Goal: Transaction & Acquisition: Subscribe to service/newsletter

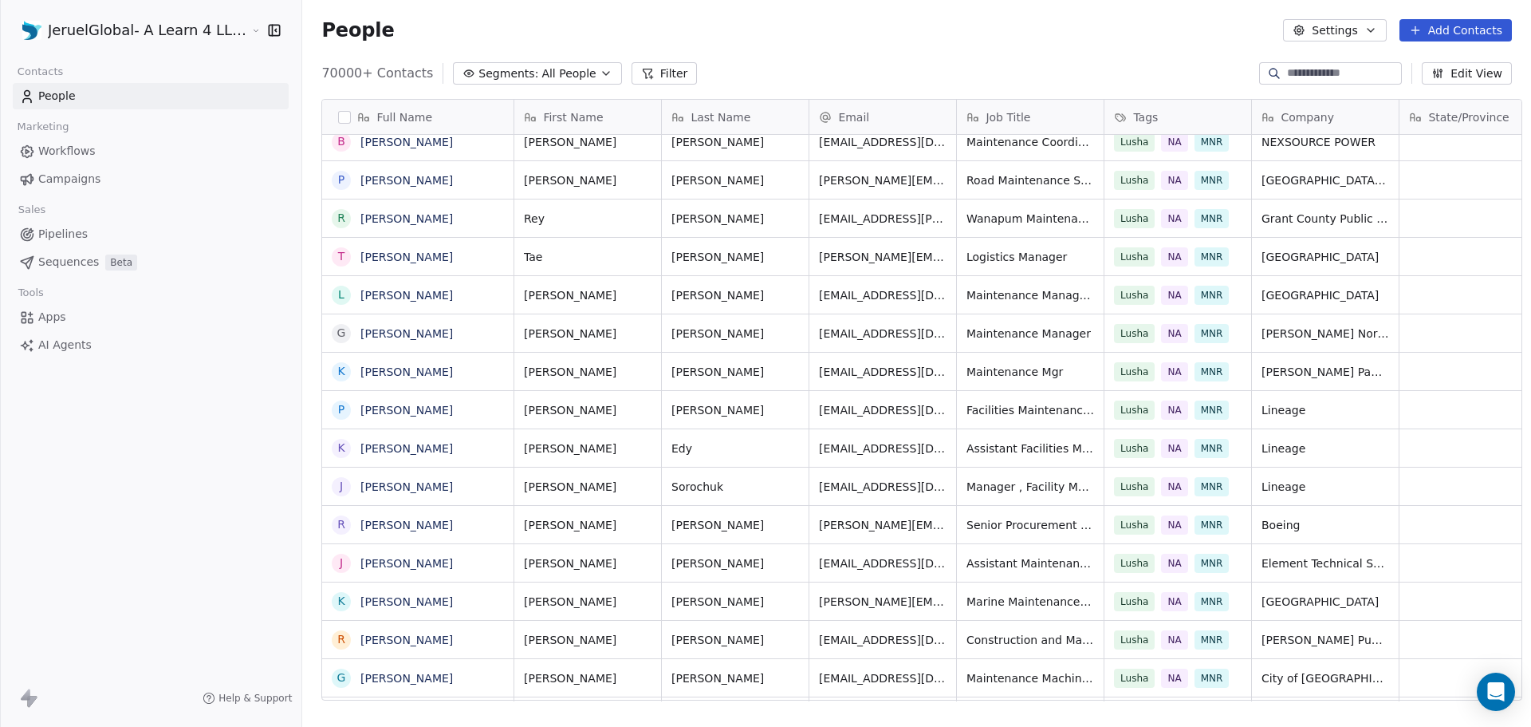
click at [1464, 26] on button "Add Contacts" at bounding box center [1456, 30] width 112 height 22
click at [1460, 96] on span "Import from CSV" at bounding box center [1455, 90] width 93 height 17
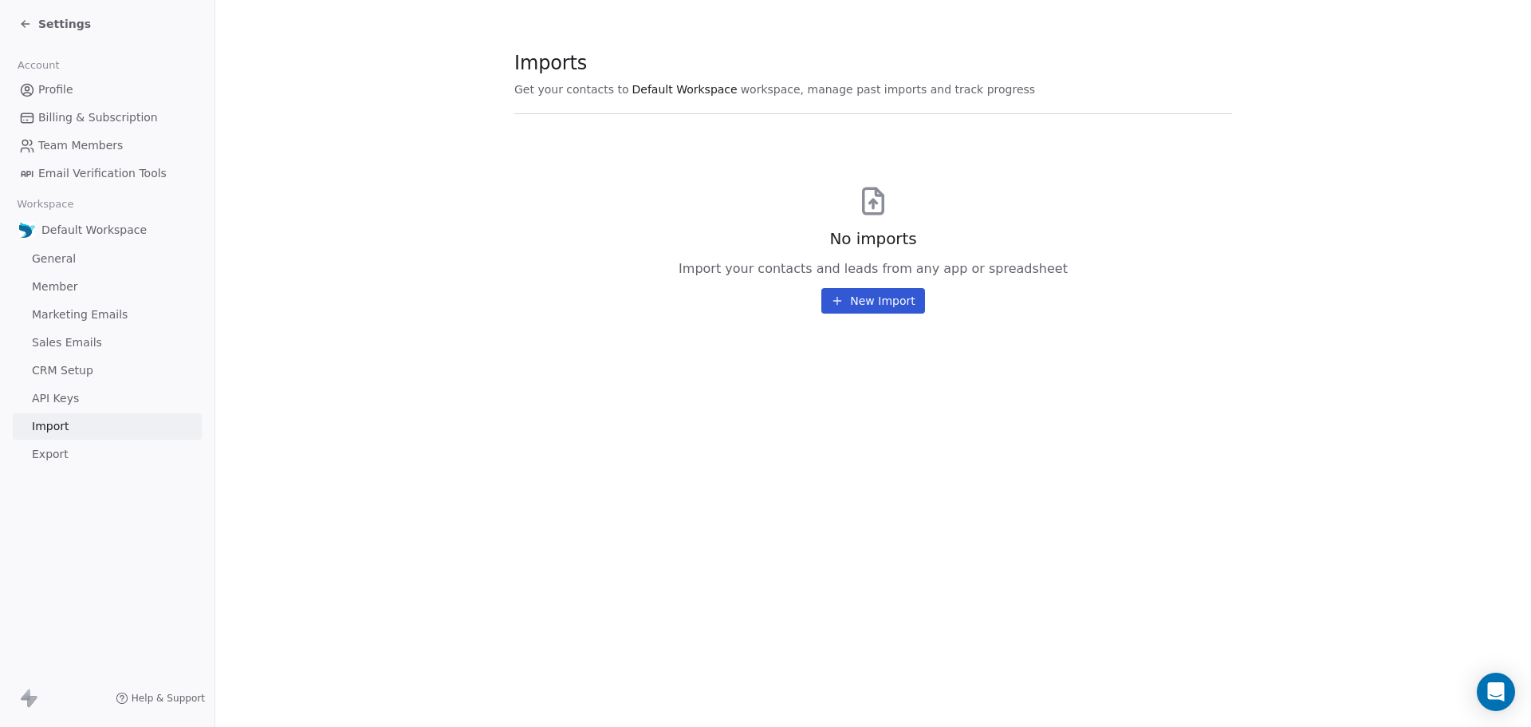
click at [893, 299] on button "New Import" at bounding box center [873, 301] width 103 height 26
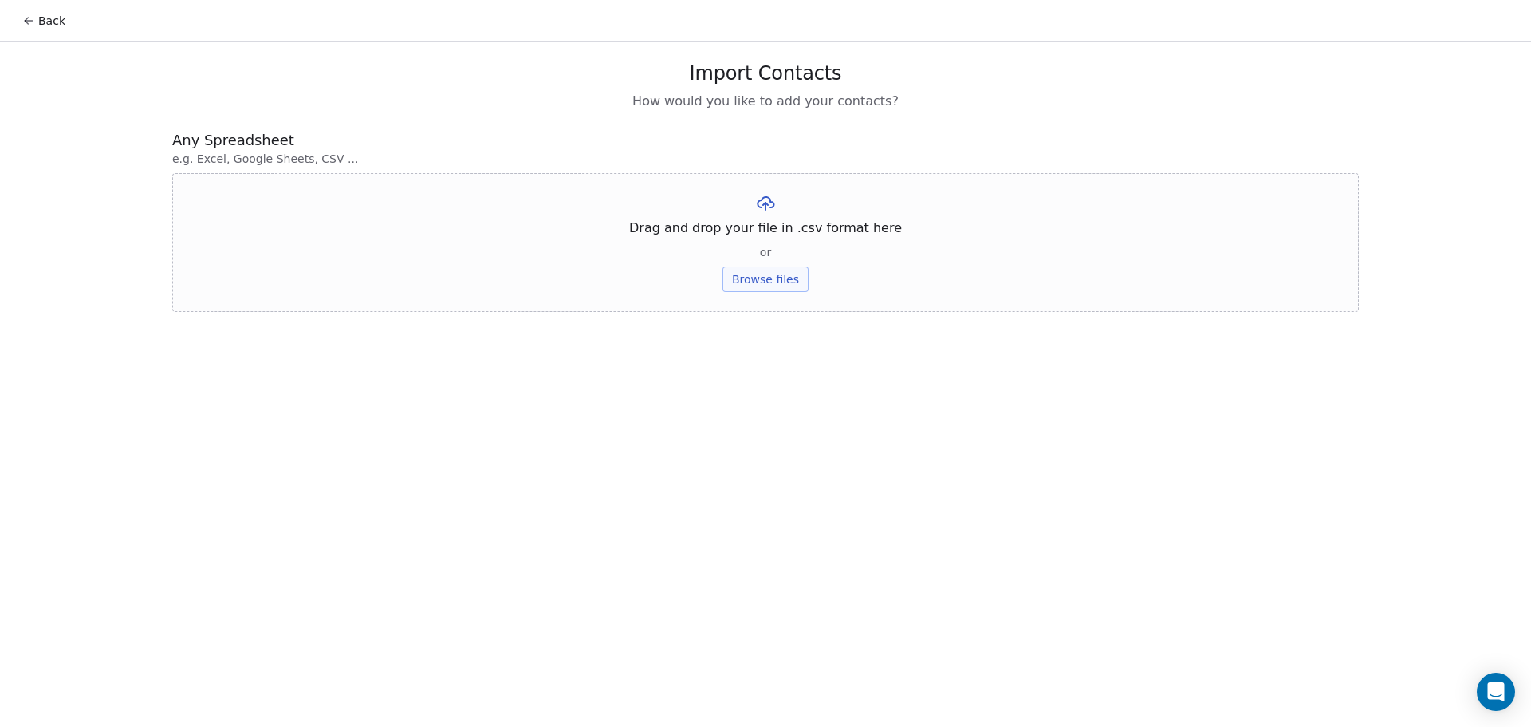
click at [747, 290] on button "Browse files" at bounding box center [766, 279] width 86 height 26
click at [763, 232] on button "Upload" at bounding box center [765, 235] width 58 height 26
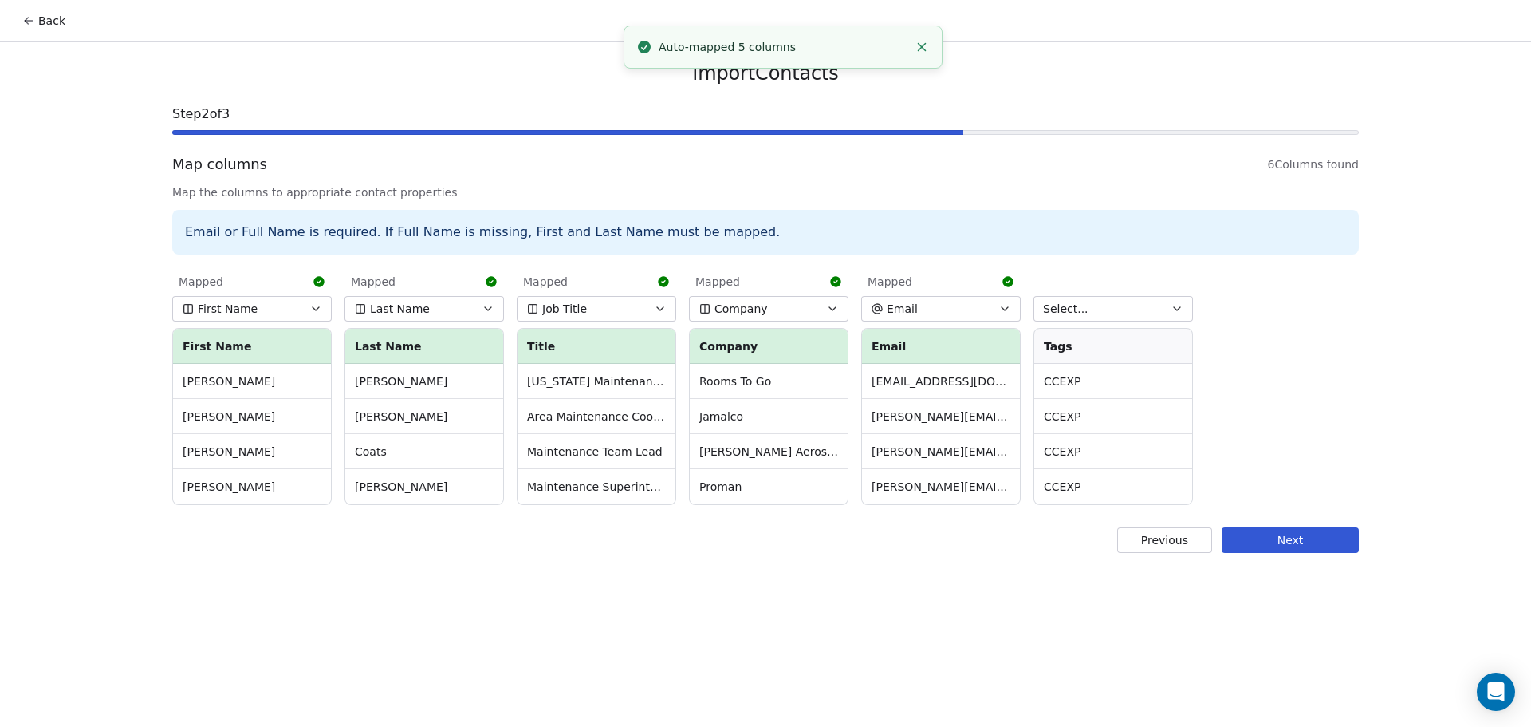
click at [1100, 311] on button "Select..." at bounding box center [1114, 309] width 160 height 26
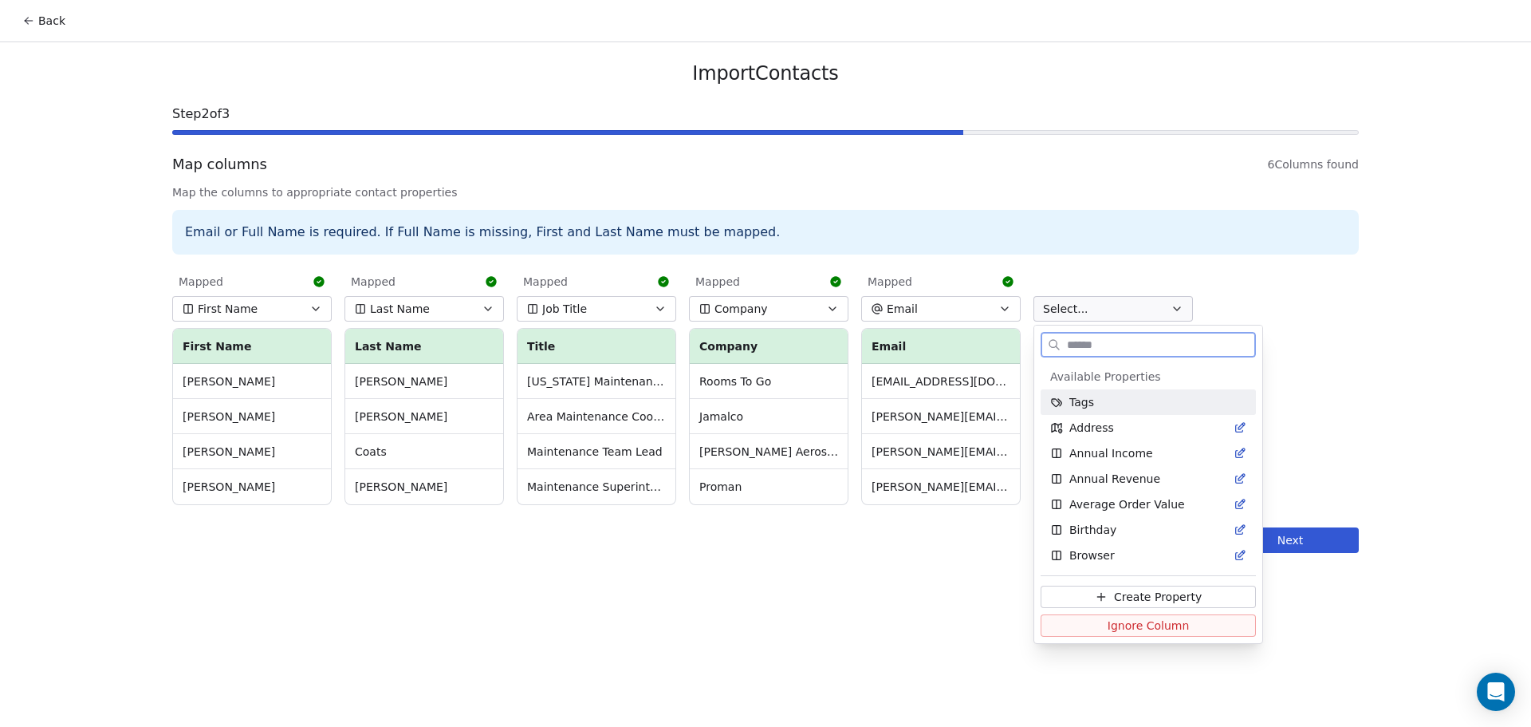
click at [1093, 410] on div "Tags" at bounding box center [1148, 402] width 215 height 26
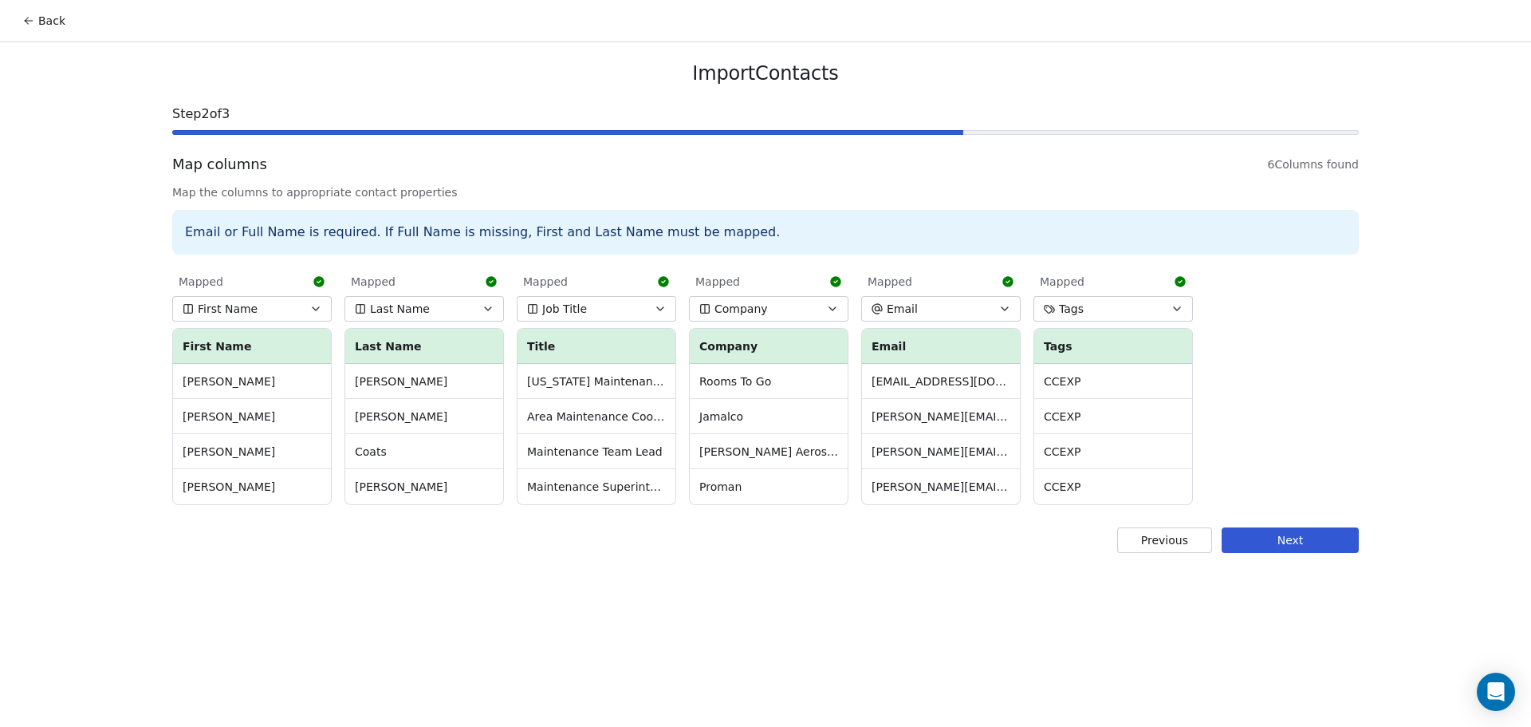
click at [1298, 538] on button "Next" at bounding box center [1290, 540] width 137 height 26
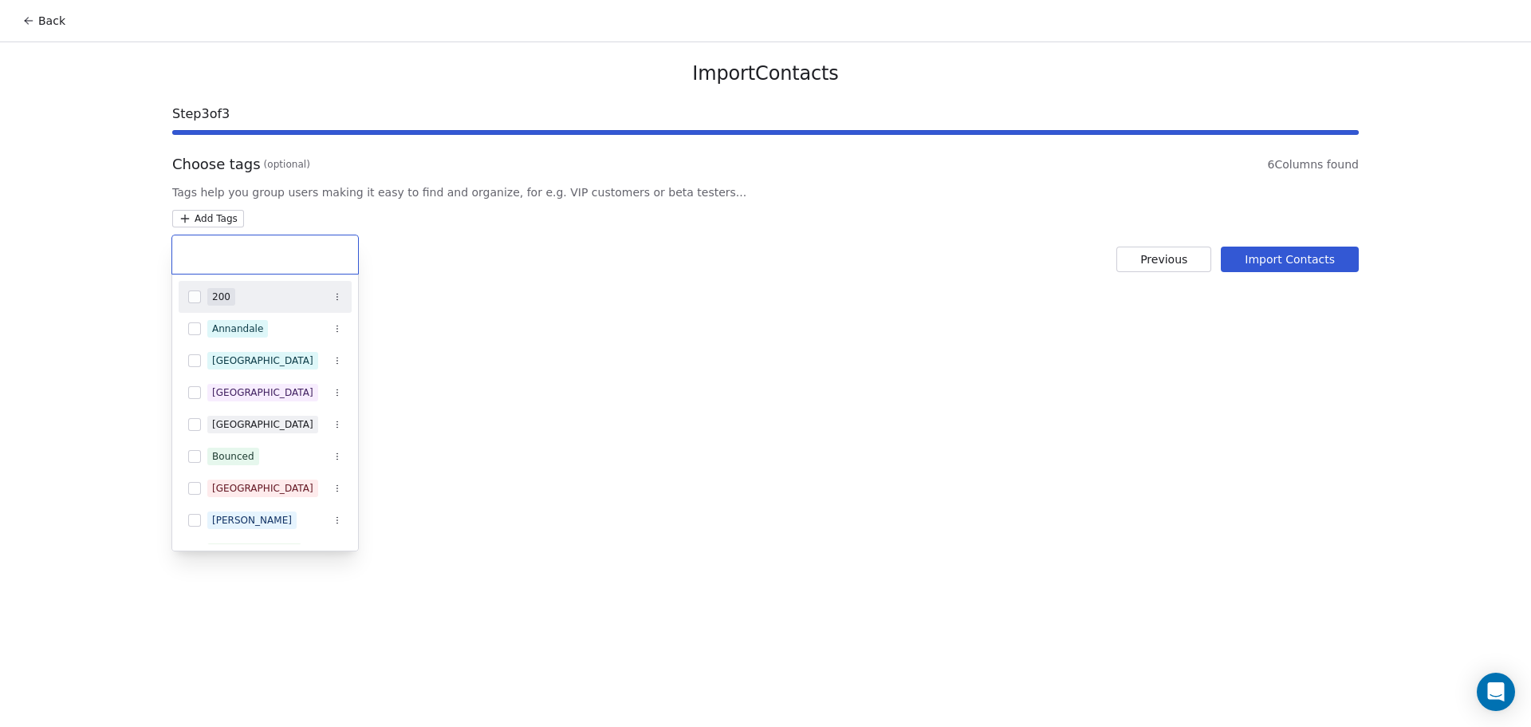
click at [205, 223] on html "Back Import Contacts Step 3 of 3 Choose tags (optional) 6 Columns found Tags he…" at bounding box center [765, 363] width 1531 height 727
click at [224, 252] on input "text" at bounding box center [265, 255] width 167 height 18
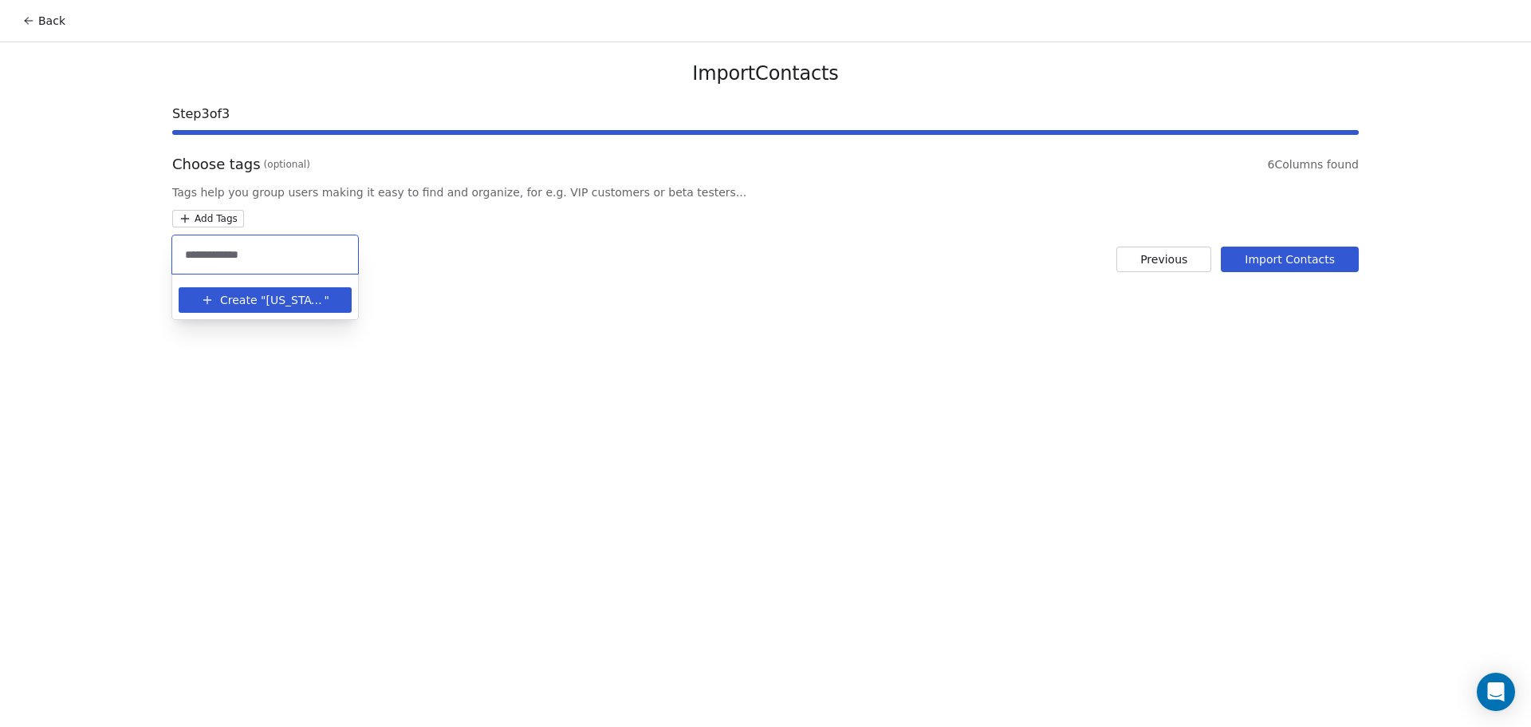
type input "**********"
click at [266, 298] on span "Florida CCEXP" at bounding box center [295, 300] width 58 height 17
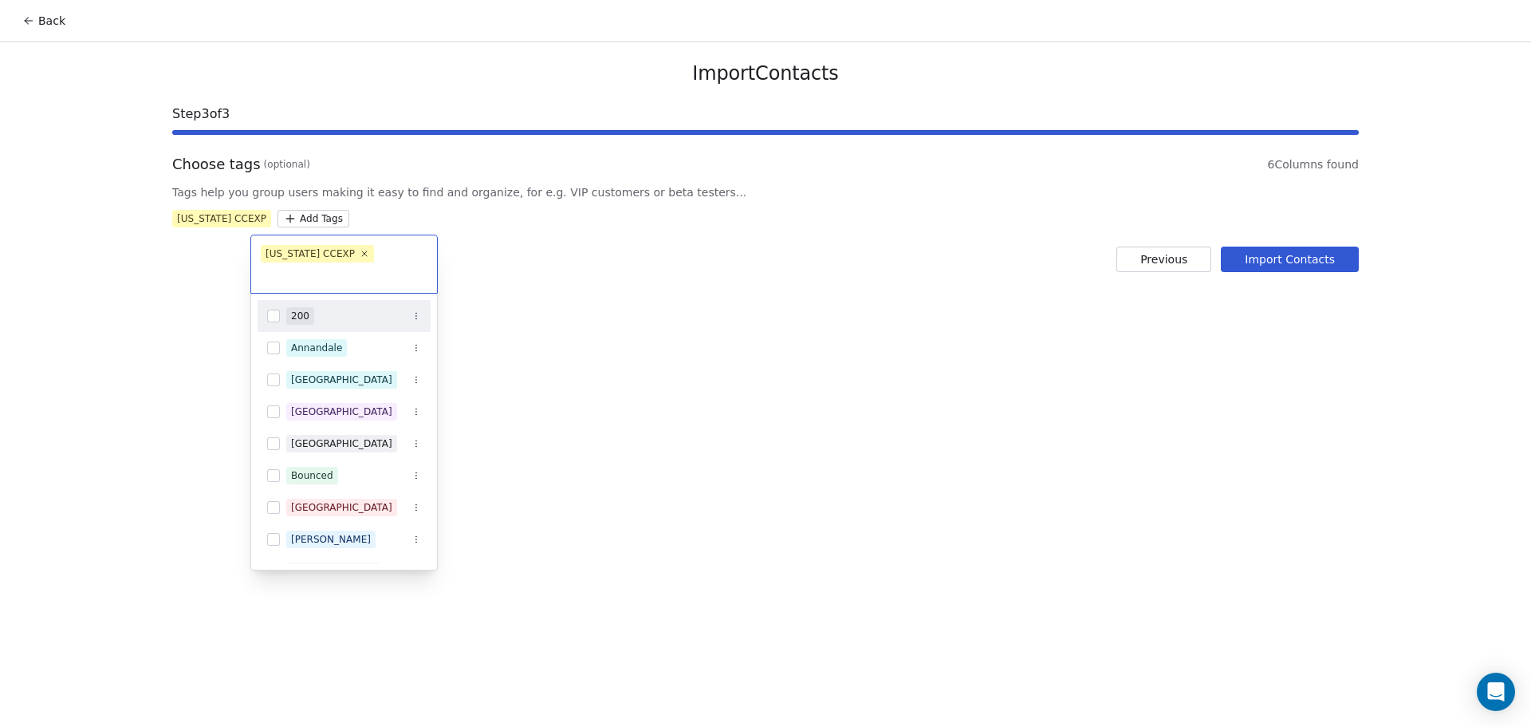
click at [541, 293] on html "Back Import Contacts Step 3 of 3 Choose tags (optional) 6 Columns found Tags he…" at bounding box center [765, 363] width 1531 height 727
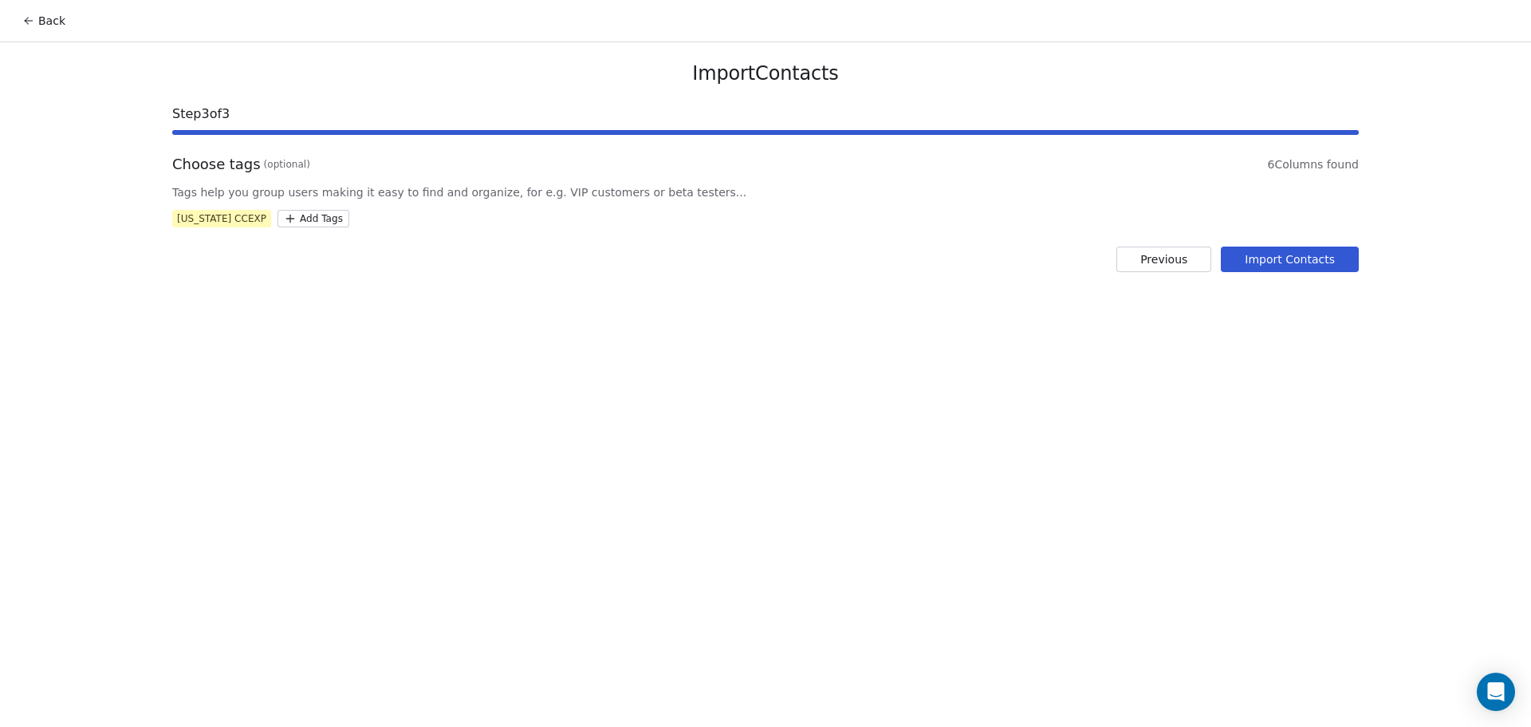
click at [1309, 258] on button "Import Contacts" at bounding box center [1290, 259] width 138 height 26
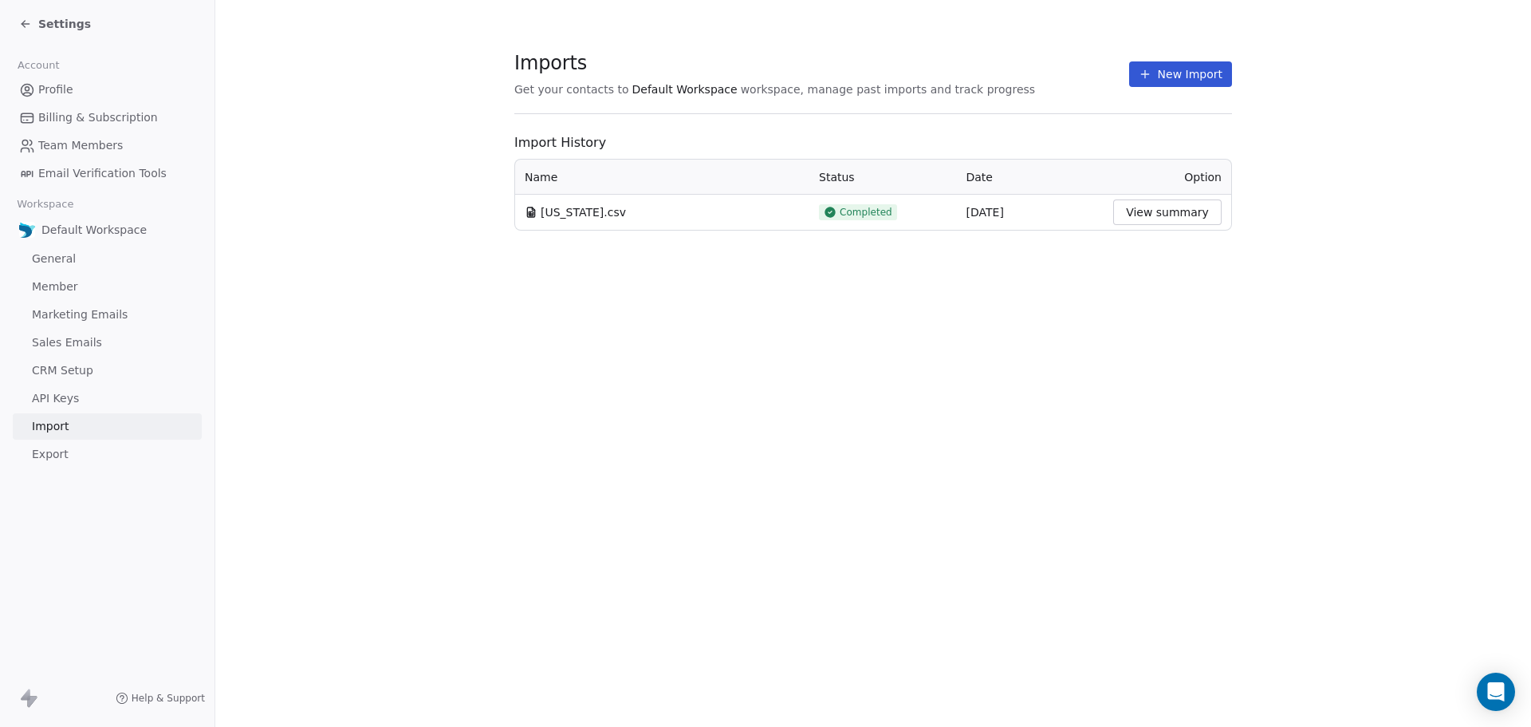
click at [1170, 217] on button "View summary" at bounding box center [1167, 212] width 108 height 26
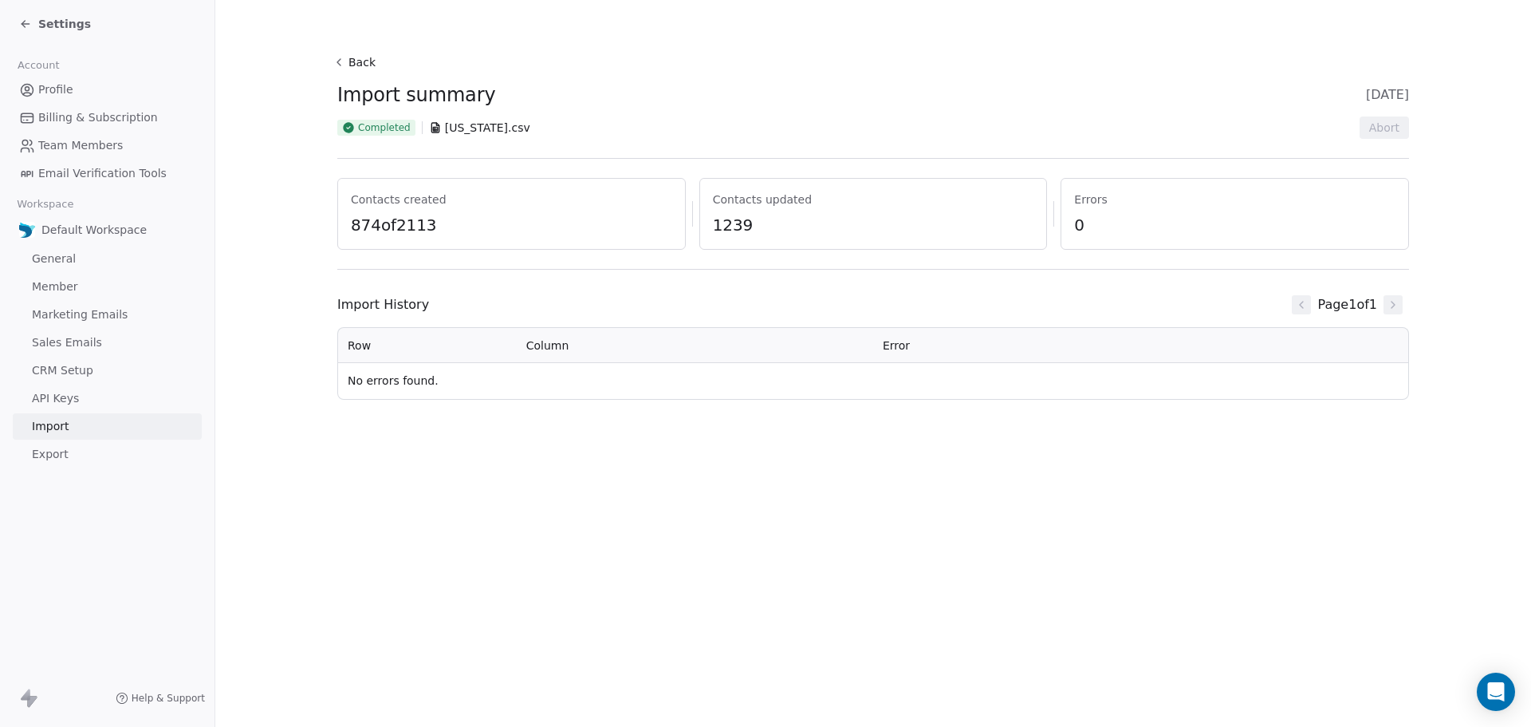
click at [43, 10] on div "Settings" at bounding box center [107, 24] width 215 height 48
click at [43, 14] on div "Settings" at bounding box center [110, 24] width 183 height 22
click at [45, 28] on span "Settings" at bounding box center [64, 24] width 53 height 16
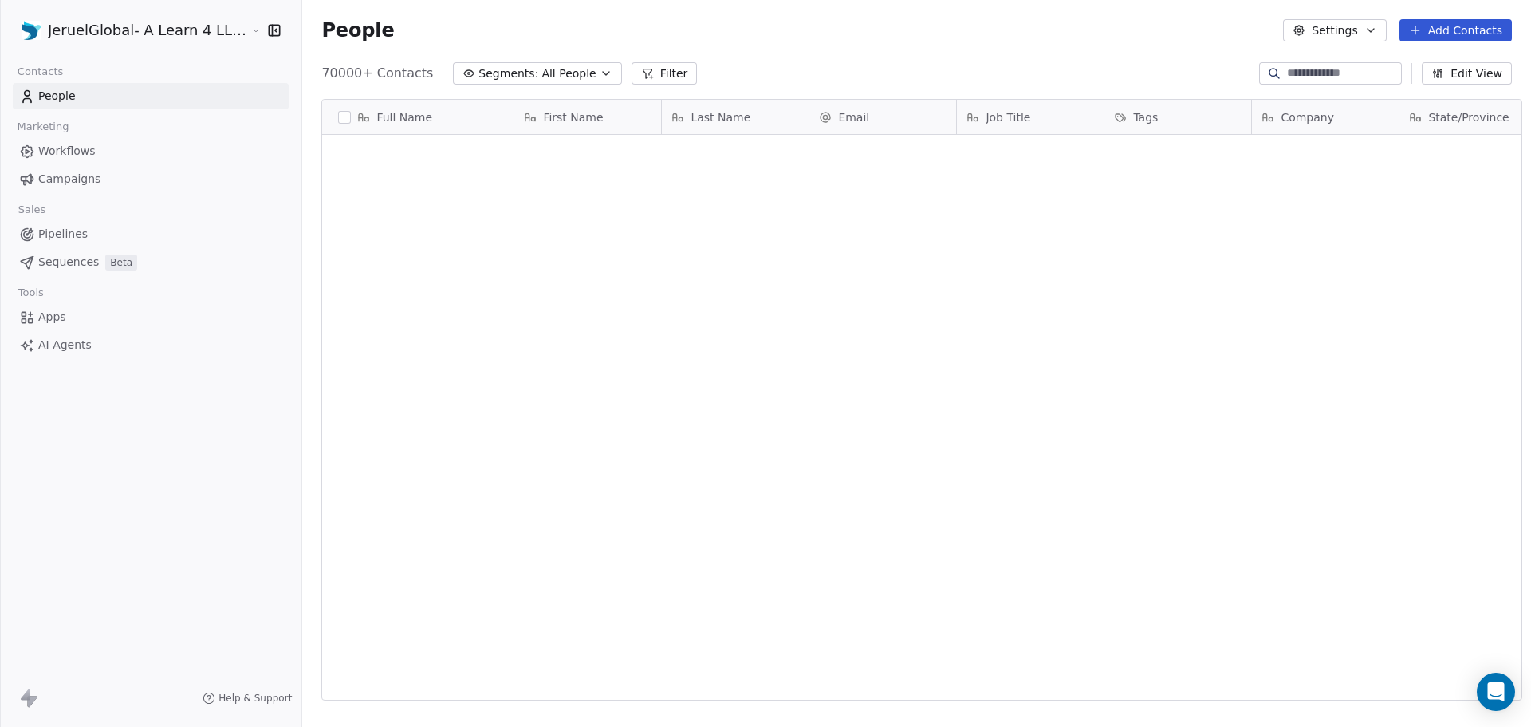
scroll to position [627, 1228]
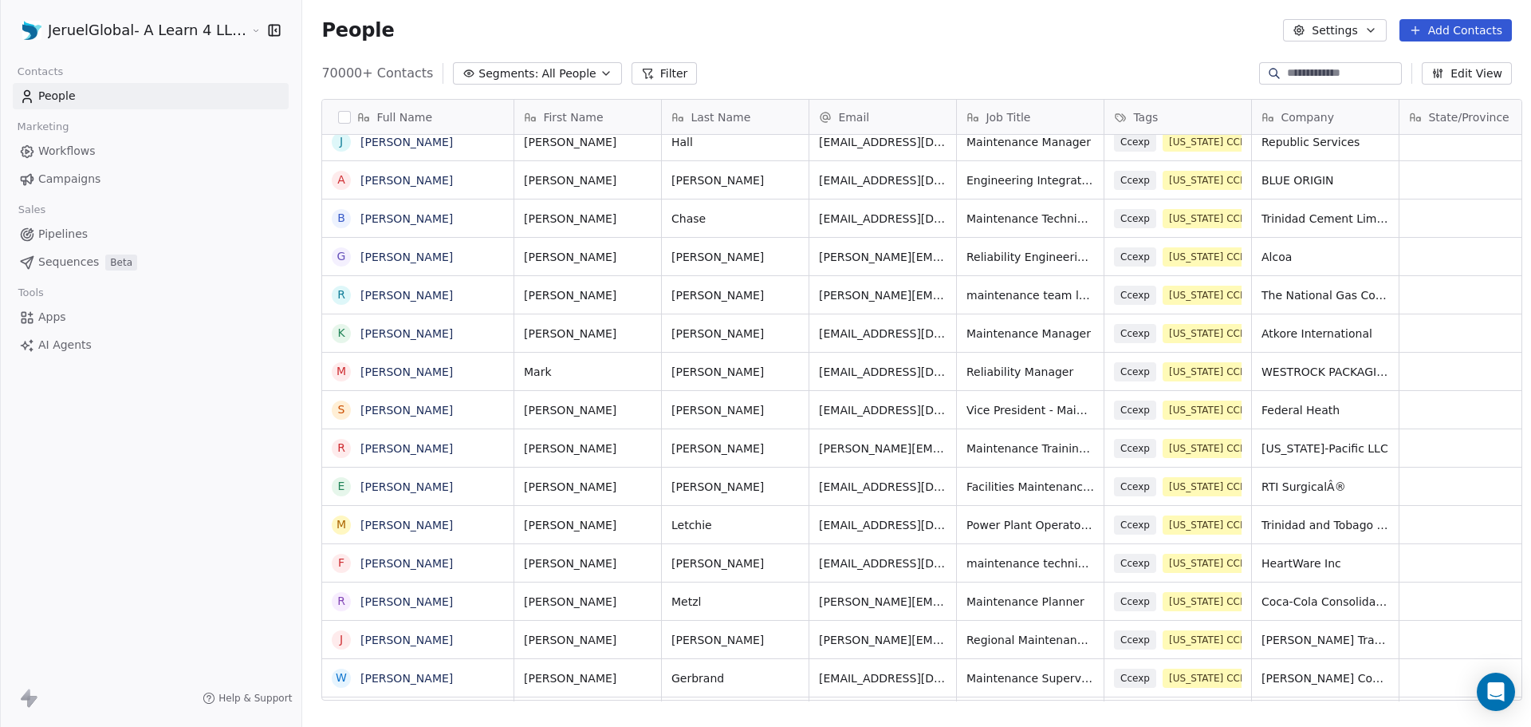
click at [632, 73] on button "Filter" at bounding box center [665, 73] width 66 height 22
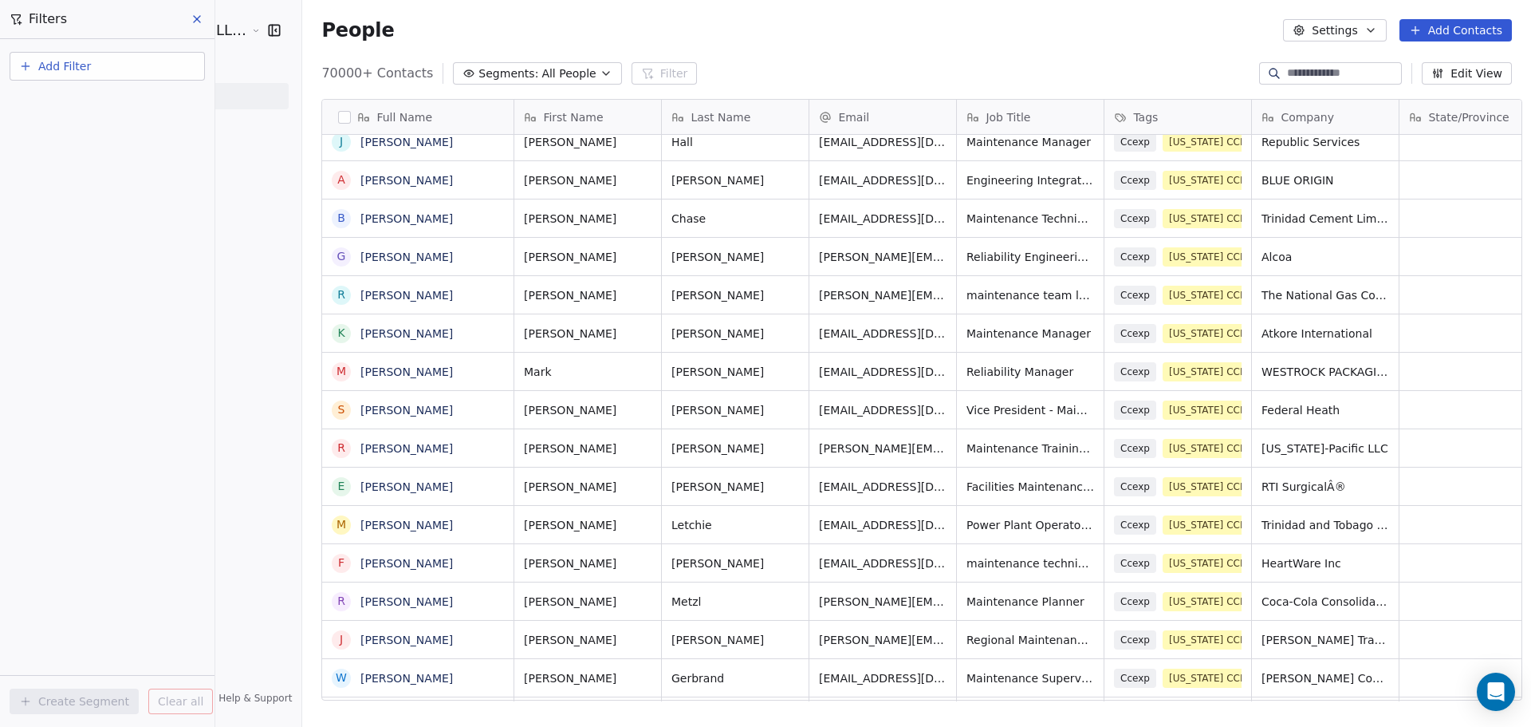
click at [152, 65] on button "Add Filter" at bounding box center [107, 66] width 195 height 29
click at [100, 100] on span "Contact properties" at bounding box center [78, 104] width 104 height 17
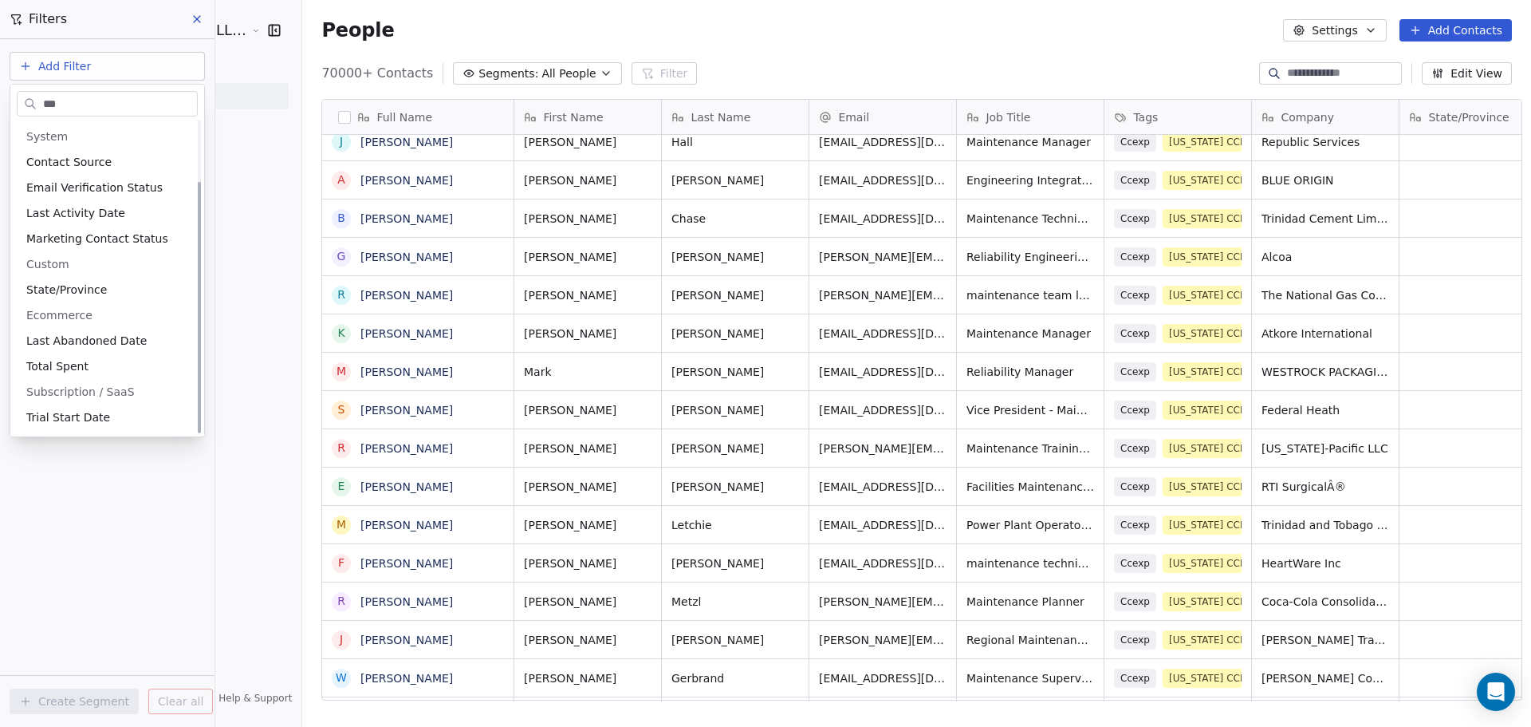
scroll to position [0, 0]
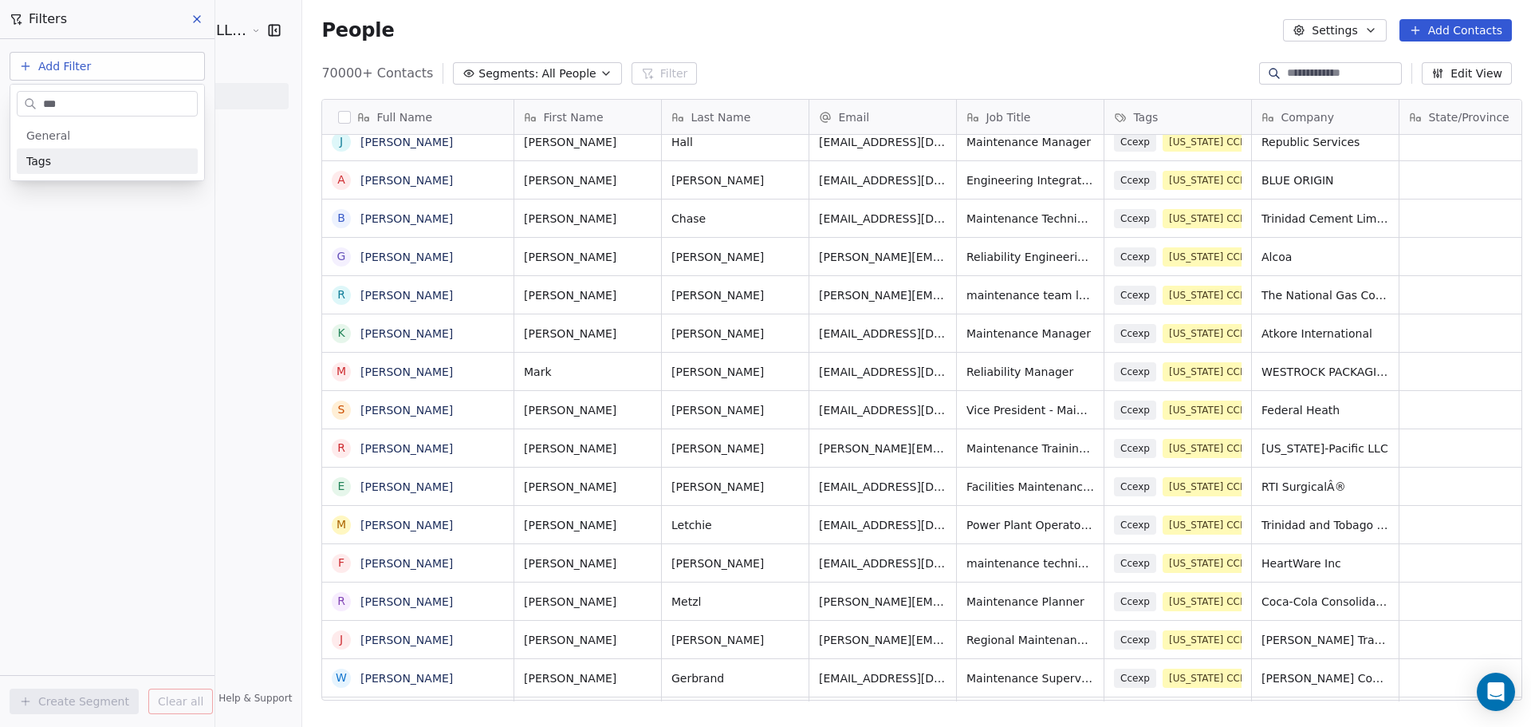
type input "***"
click at [75, 149] on div "Tags" at bounding box center [107, 161] width 181 height 26
click at [101, 167] on div "Includes" at bounding box center [107, 170] width 167 height 26
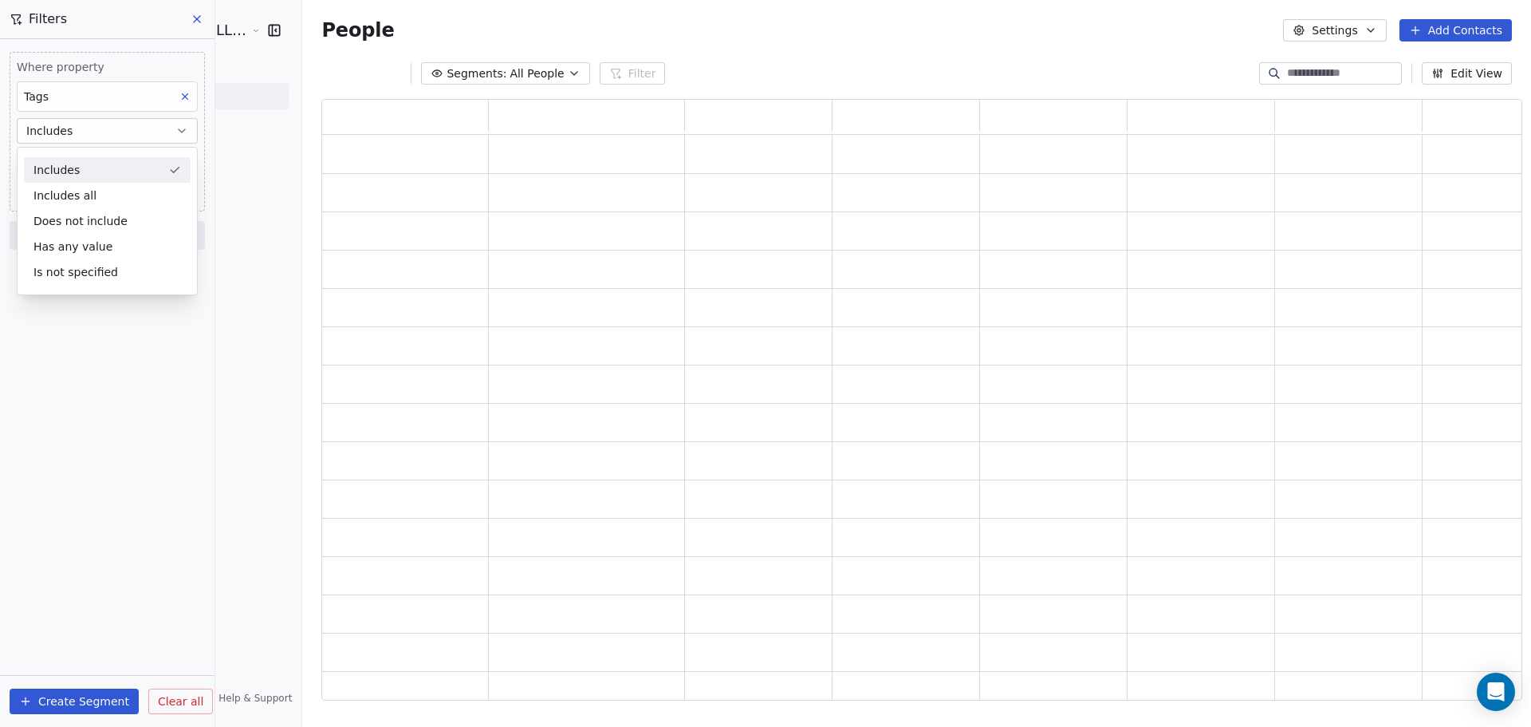
scroll to position [589, 1190]
click at [100, 162] on body "JeruelGlobal- A Learn 4 LLC Company Contacts People Marketing Workflows Campaig…" at bounding box center [765, 363] width 1531 height 727
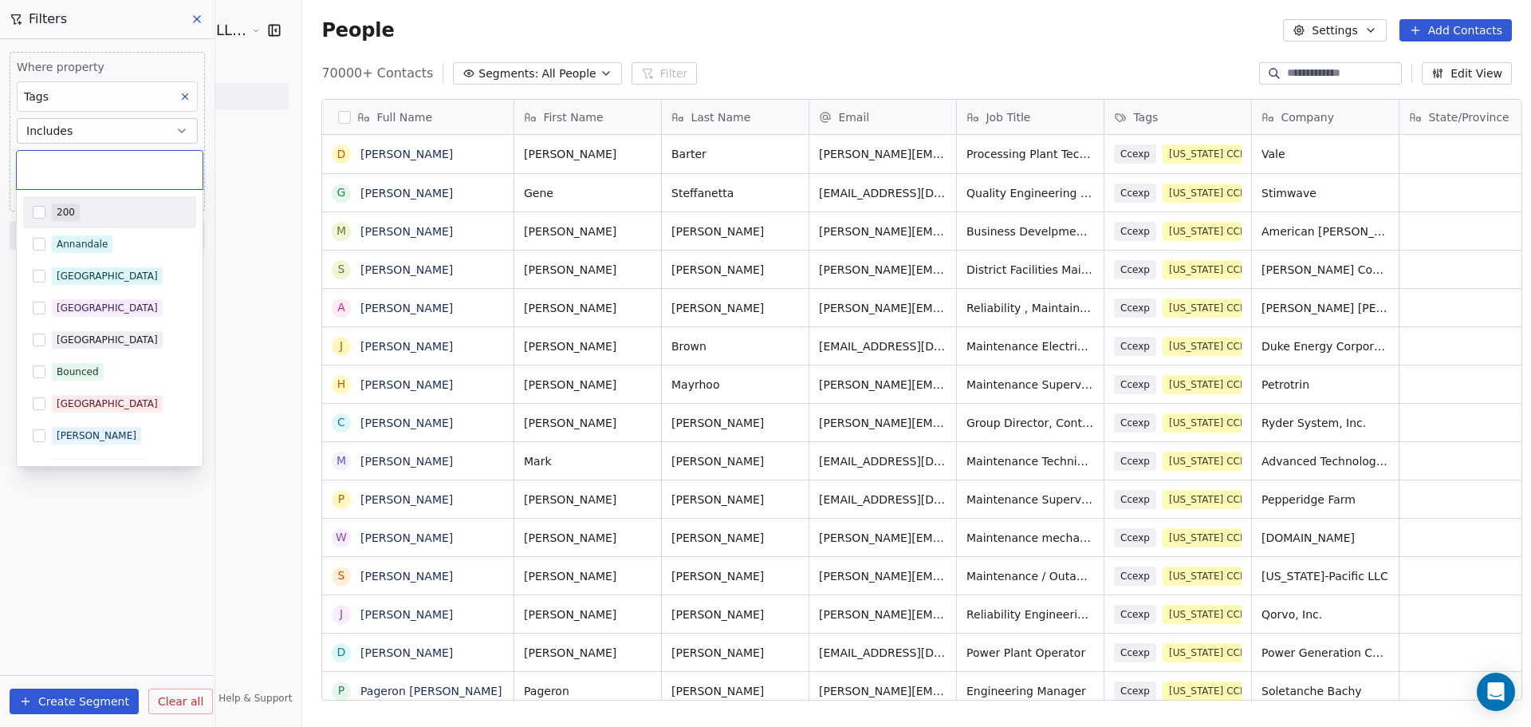
scroll to position [627, 1228]
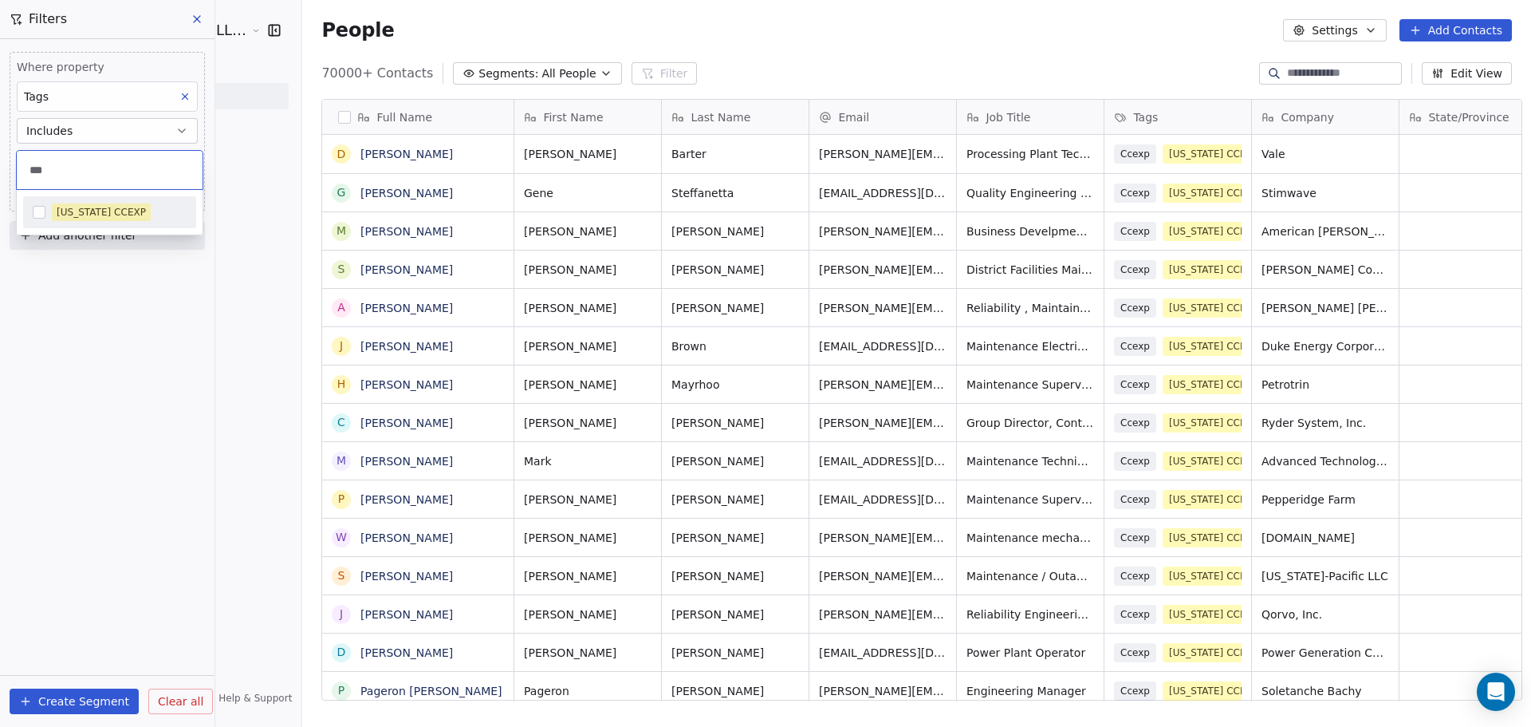
type input "***"
click at [77, 204] on span "Florida CCEXP" at bounding box center [101, 212] width 99 height 18
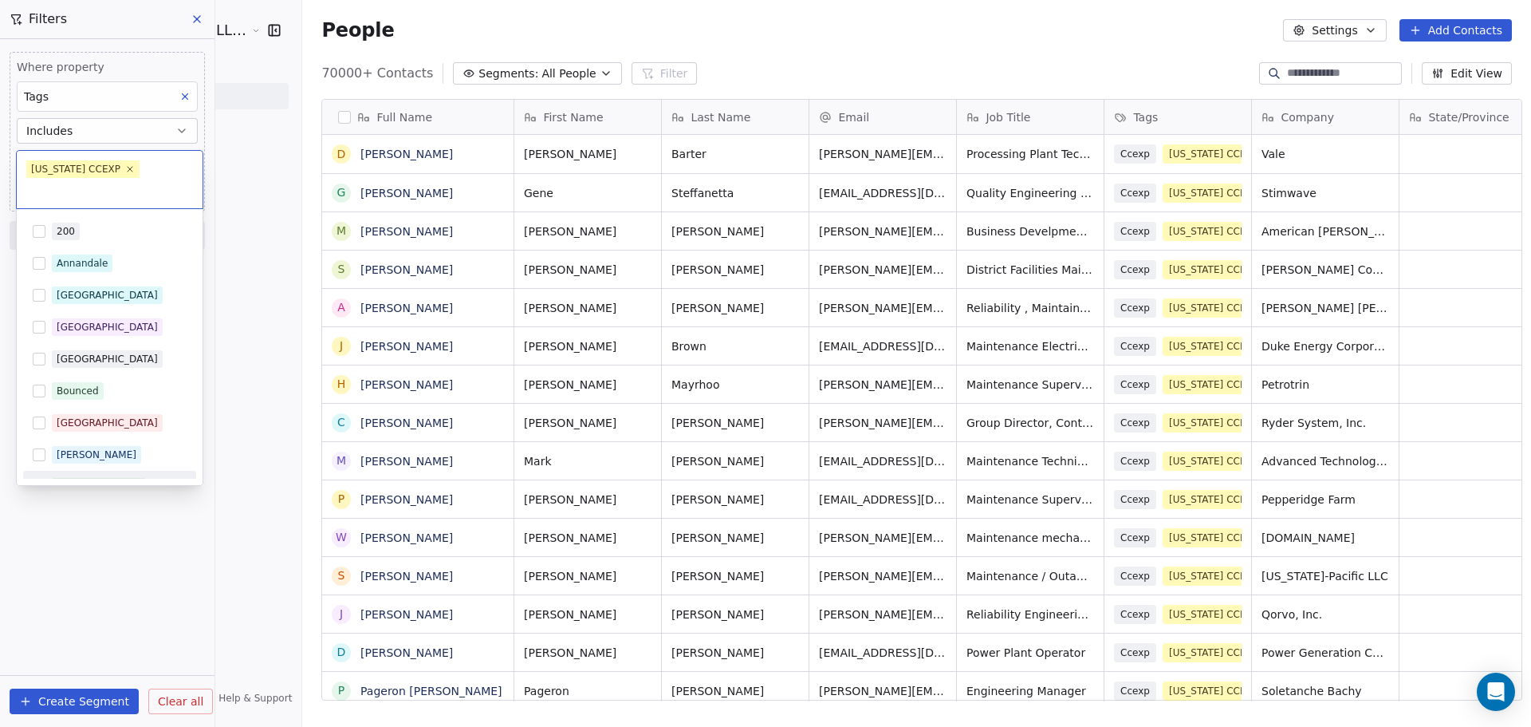
click at [160, 609] on html "JeruelGlobal- A Learn 4 LLC Company Contacts People Marketing Workflows Campaig…" at bounding box center [765, 363] width 1531 height 727
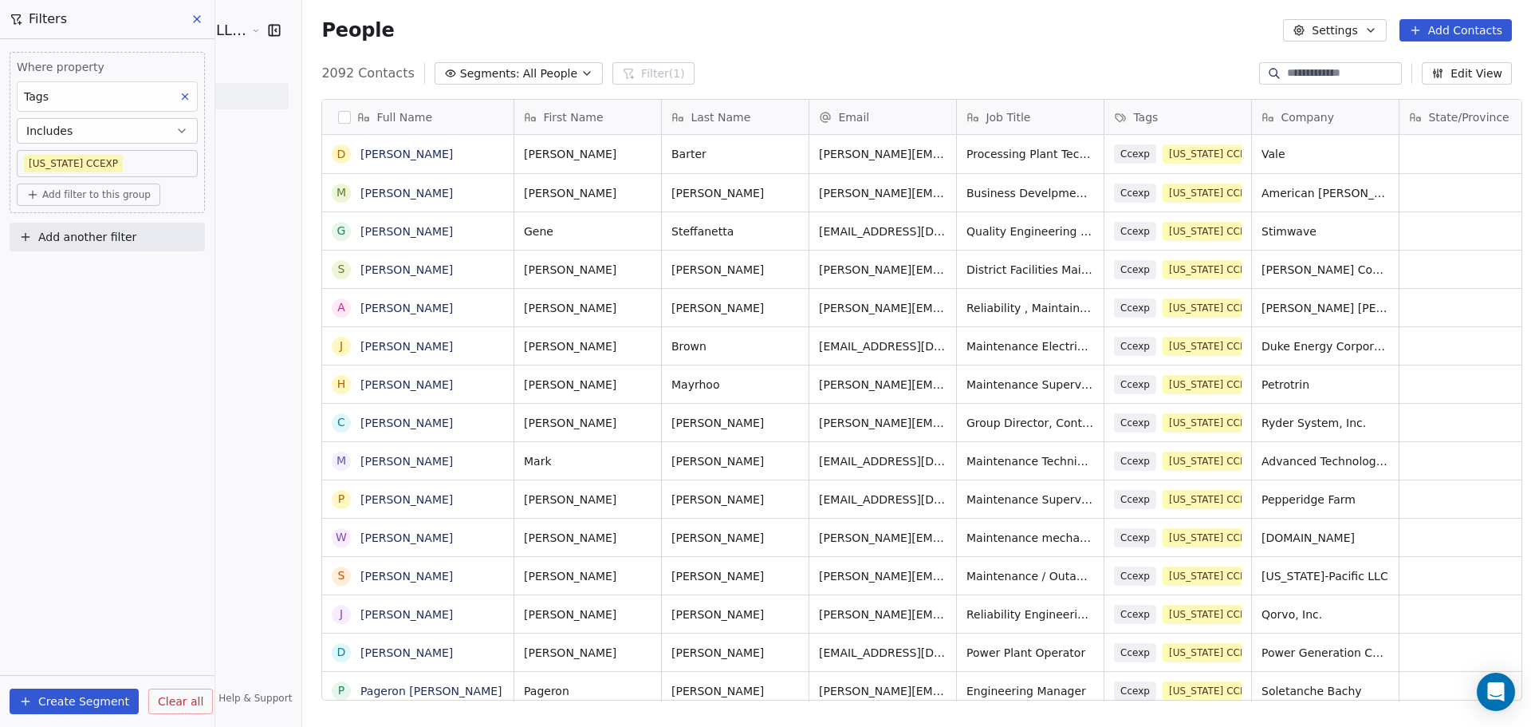
click at [104, 699] on button "Create Segment" at bounding box center [74, 701] width 129 height 26
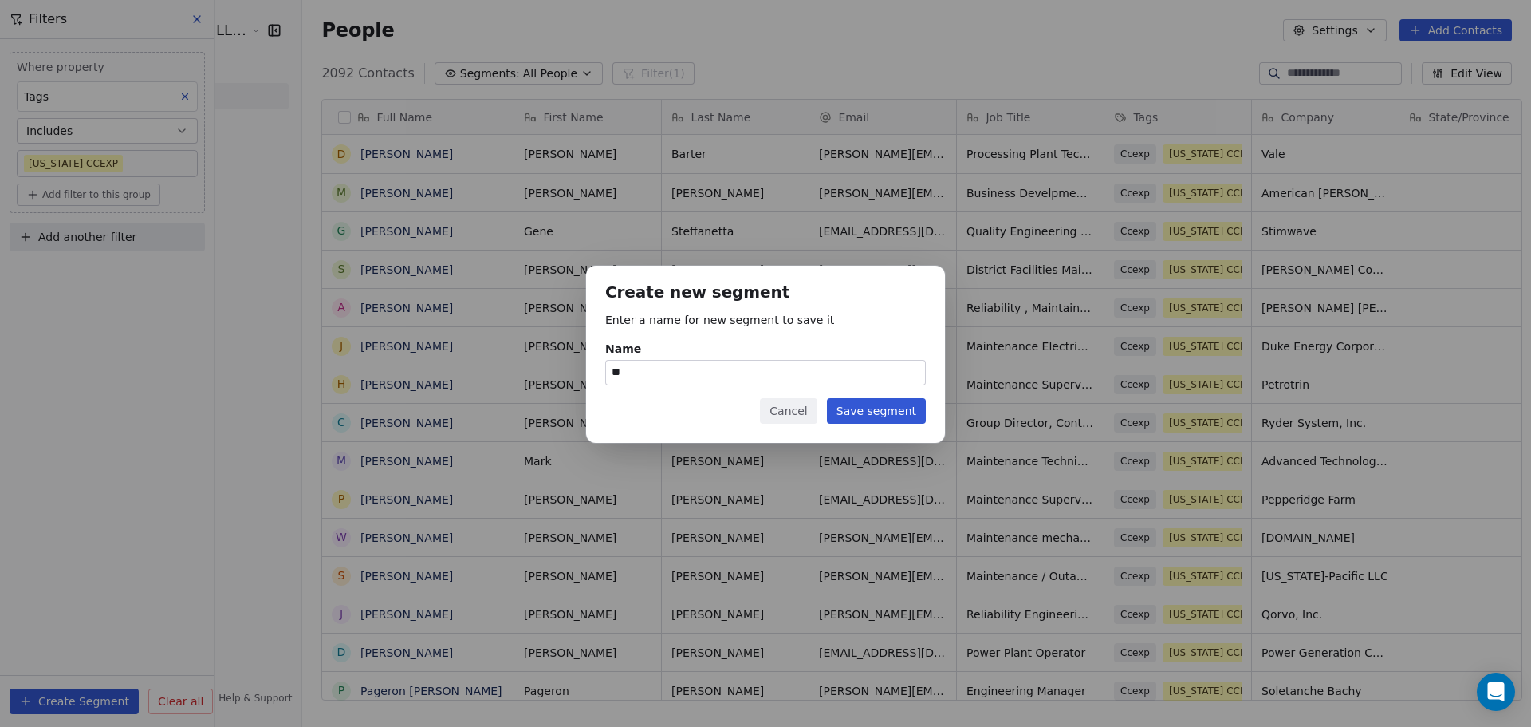
type input "*"
type input "**********"
click at [889, 412] on button "Save segment" at bounding box center [876, 411] width 99 height 26
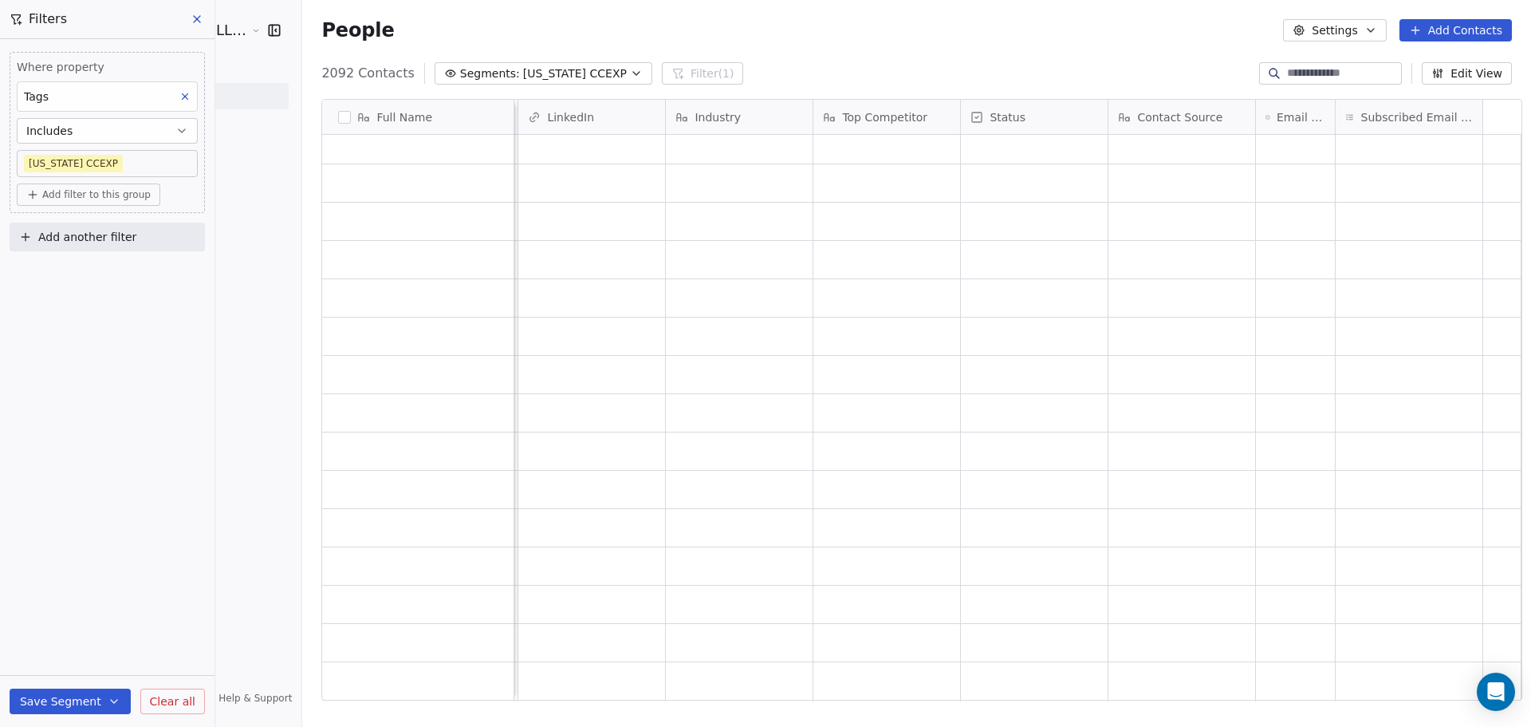
scroll to position [0, 0]
click at [189, 15] on button at bounding box center [198, 19] width 24 height 22
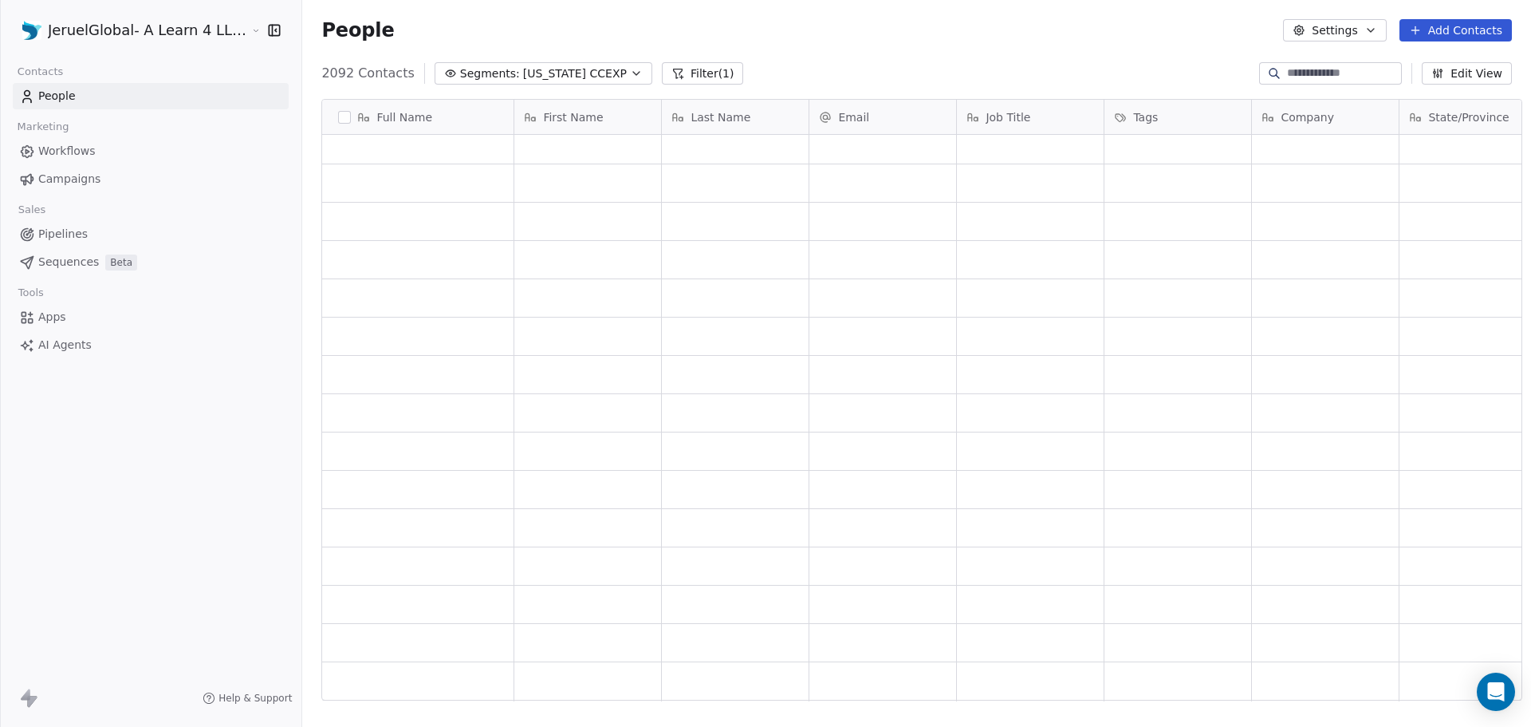
click at [73, 178] on span "Campaigns" at bounding box center [69, 179] width 62 height 17
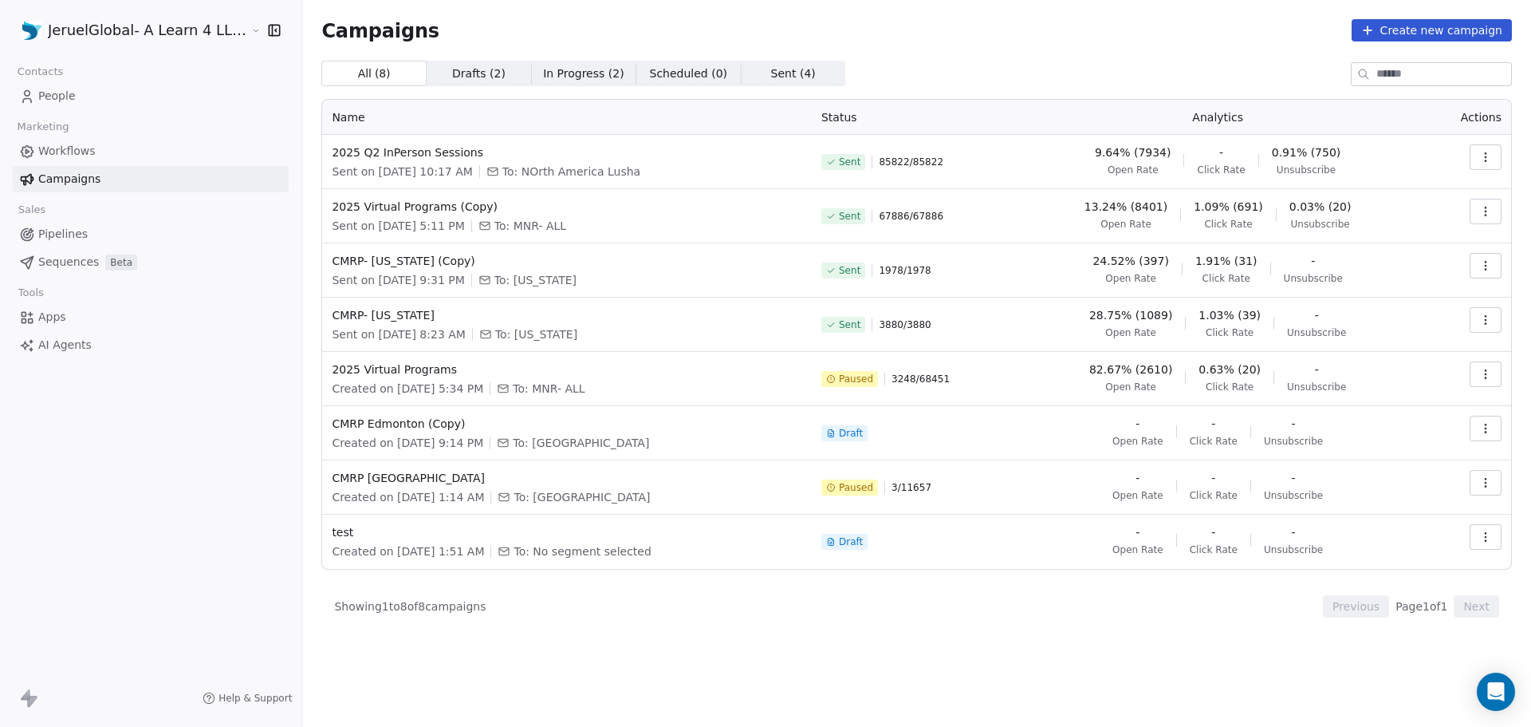
click at [1374, 32] on icon at bounding box center [1367, 30] width 13 height 13
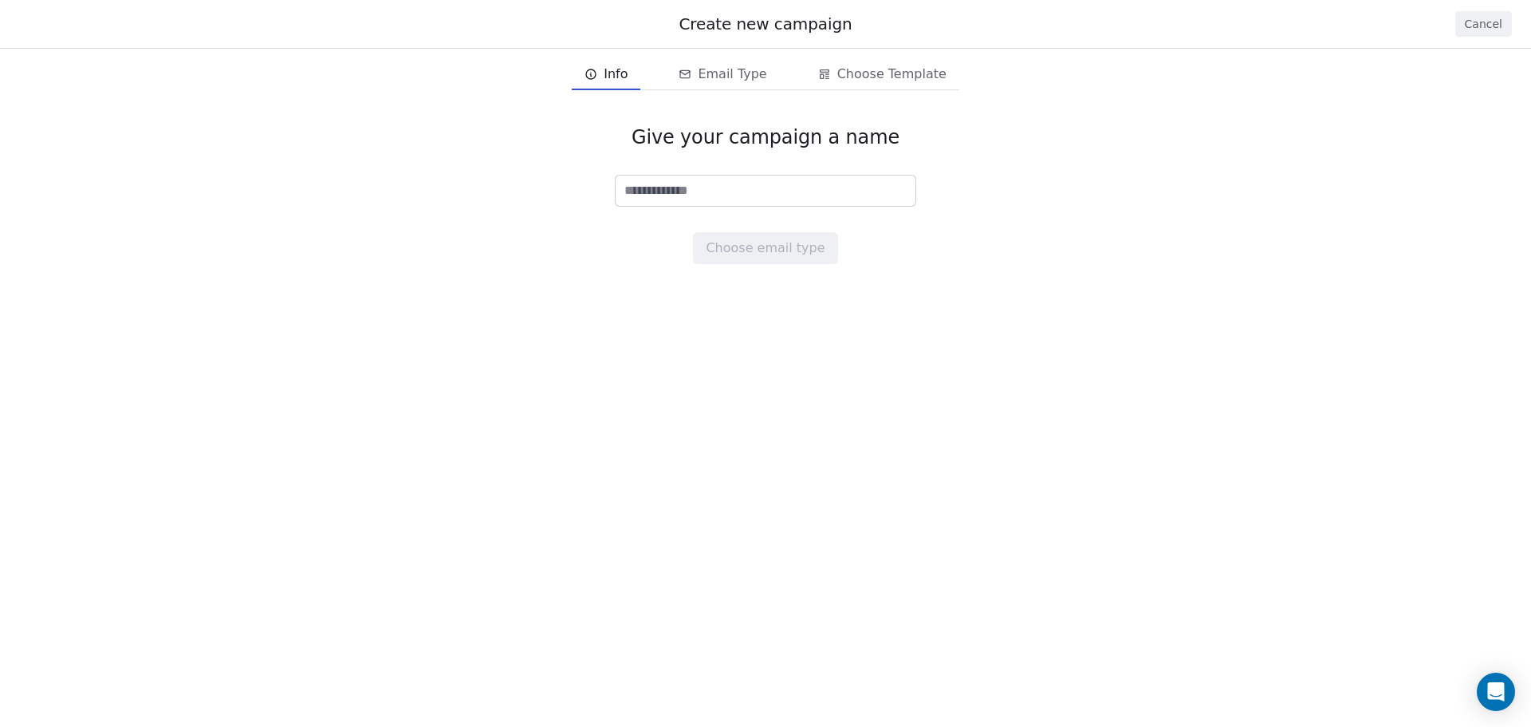
click at [1499, 18] on button "Cancel" at bounding box center [1484, 24] width 57 height 26
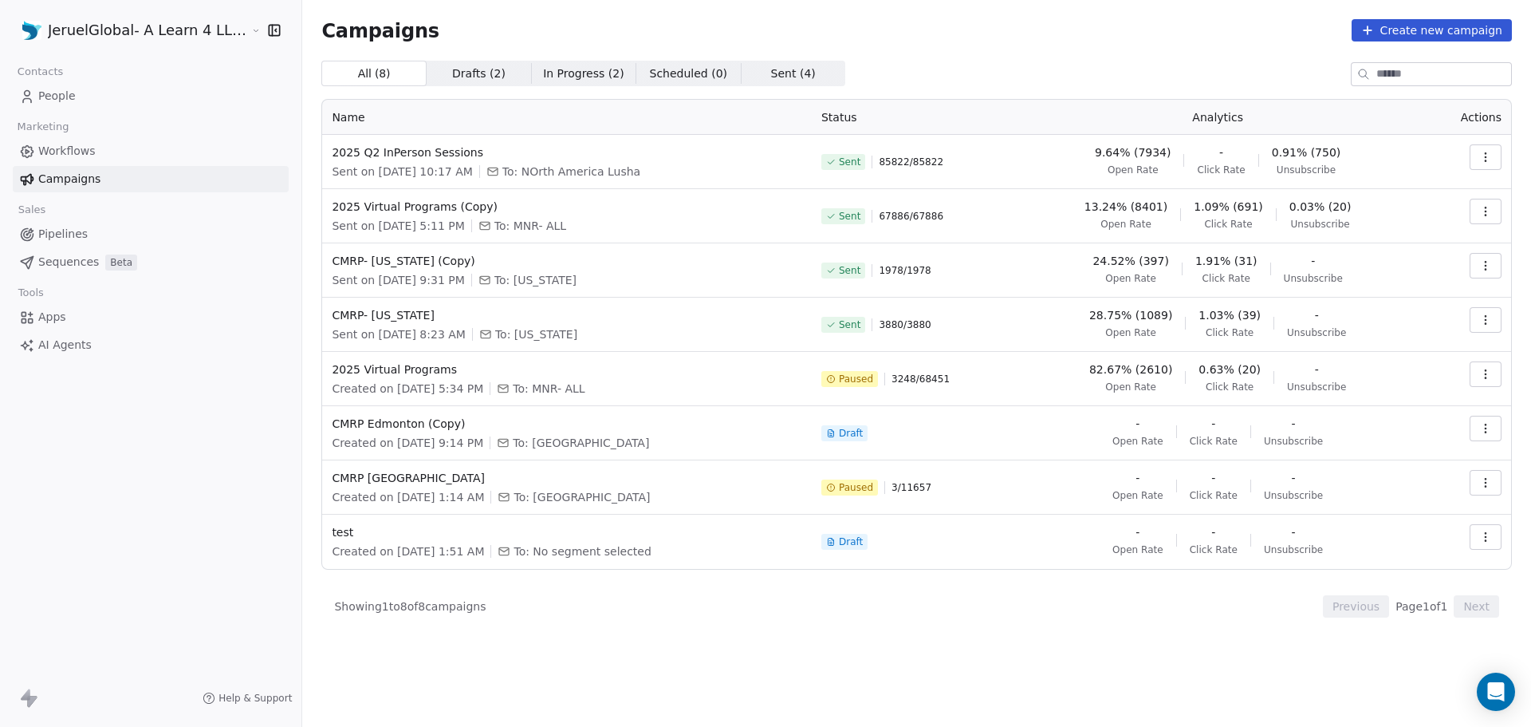
click at [1361, 38] on button "Create new campaign" at bounding box center [1432, 30] width 160 height 22
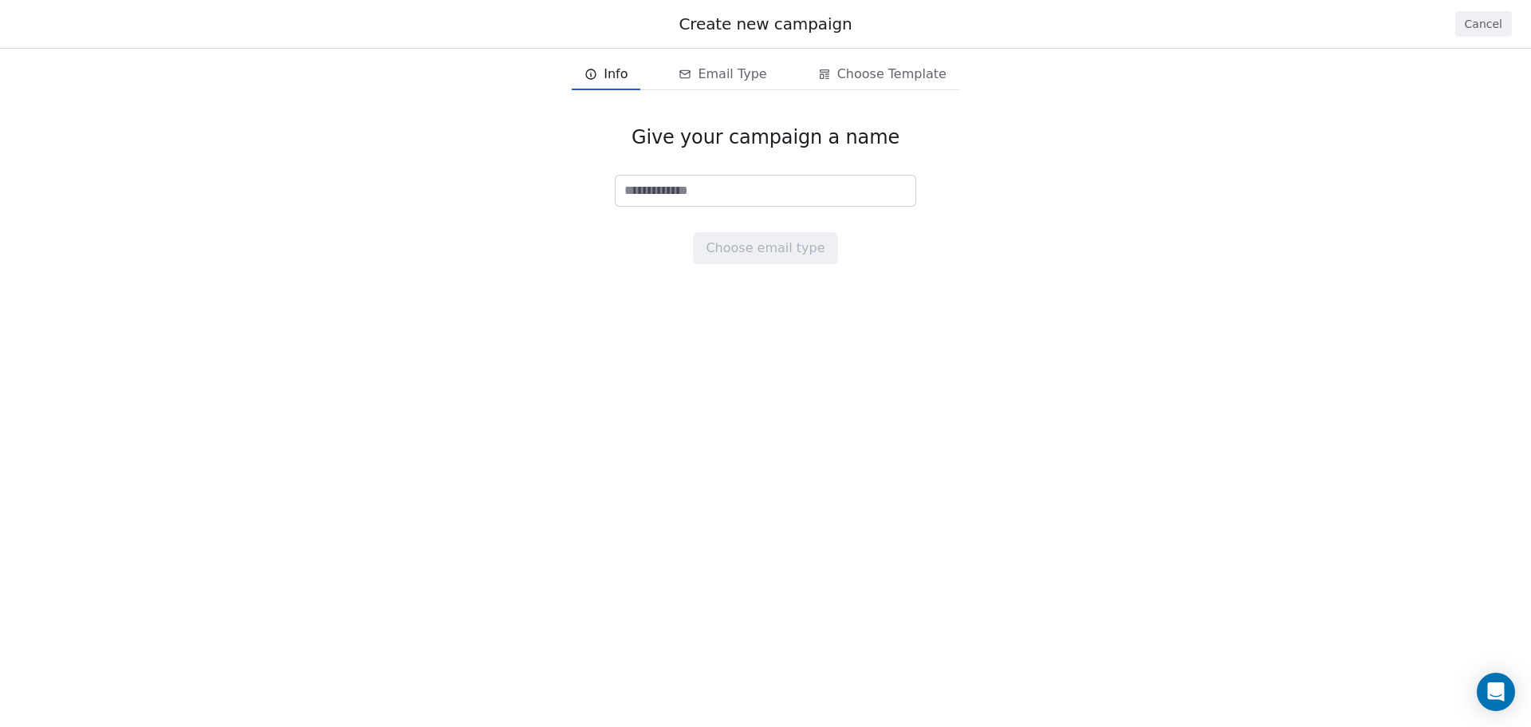
click at [841, 306] on div "Create new campaign Cancel Info Info Email Type Email Type Choose Template Choo…" at bounding box center [765, 363] width 1531 height 727
click at [705, 202] on input at bounding box center [766, 190] width 300 height 30
type input "**********"
click at [768, 247] on button "Choose email type" at bounding box center [765, 248] width 144 height 32
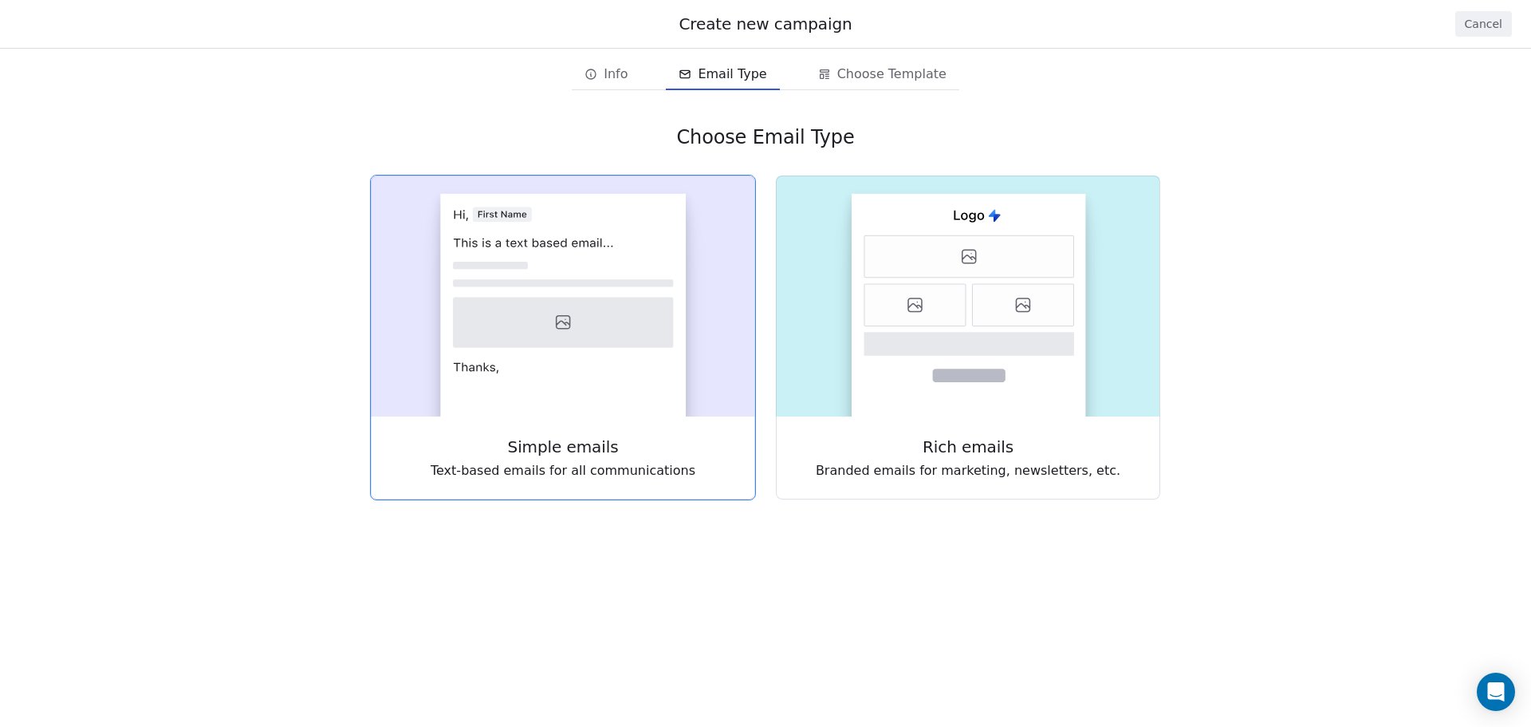
click at [638, 283] on icon at bounding box center [563, 282] width 220 height 7
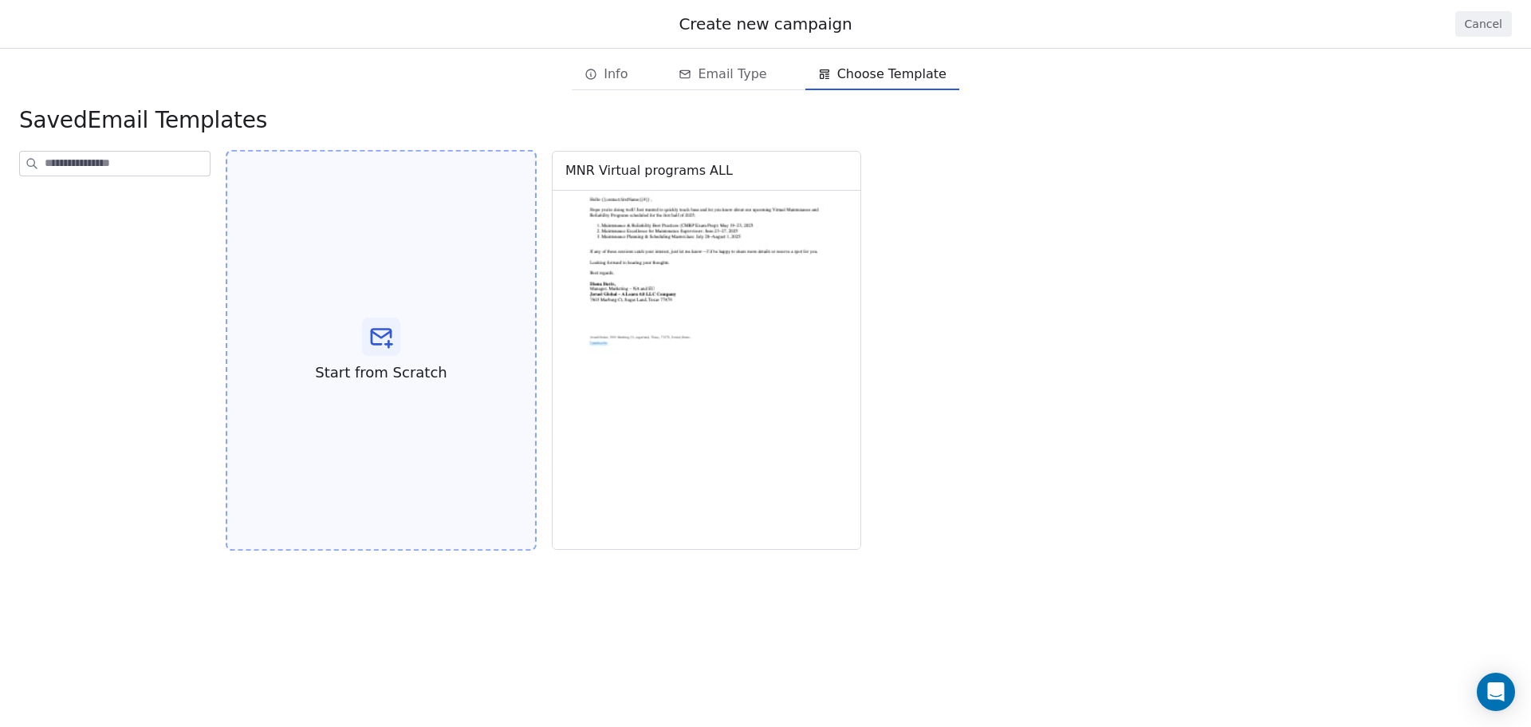
click at [368, 332] on icon at bounding box center [381, 337] width 26 height 26
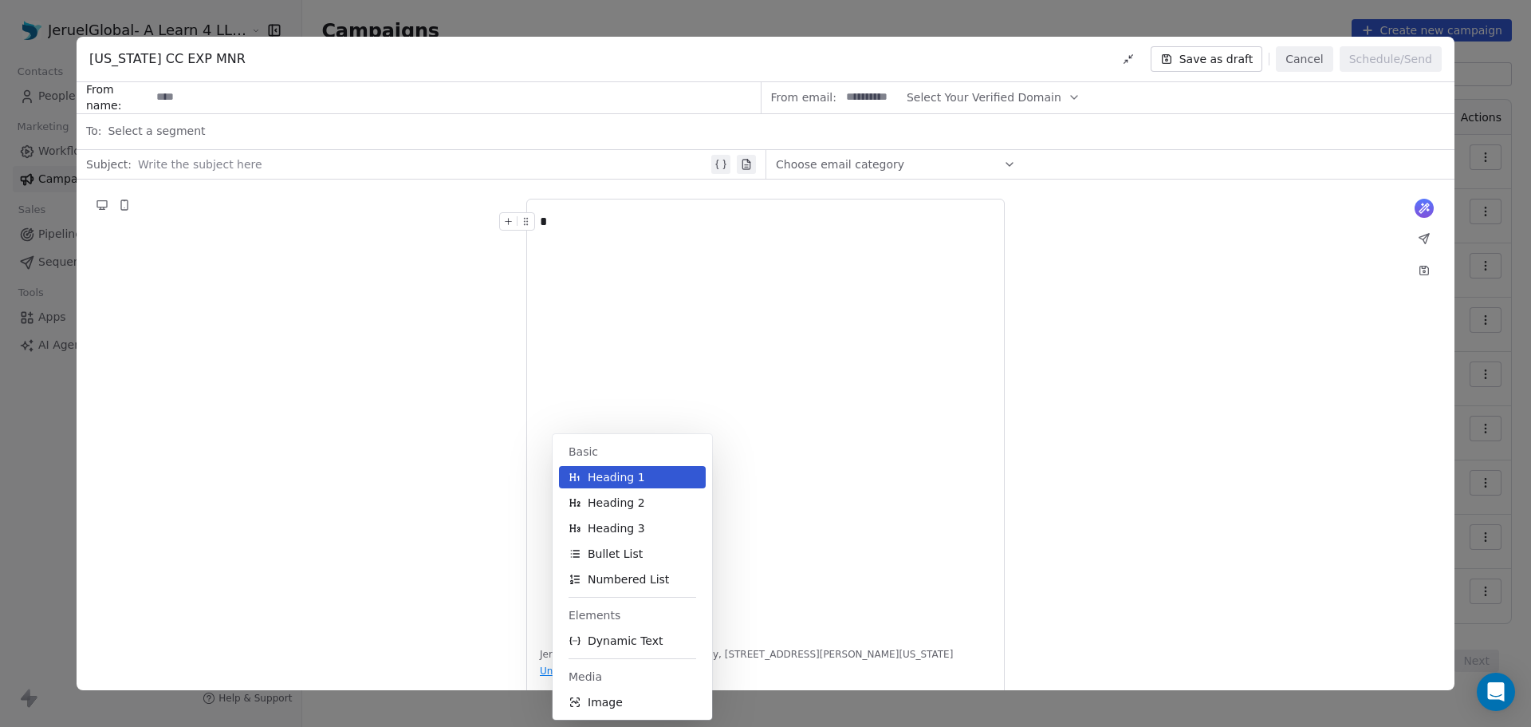
click at [769, 467] on div "*" at bounding box center [765, 422] width 451 height 420
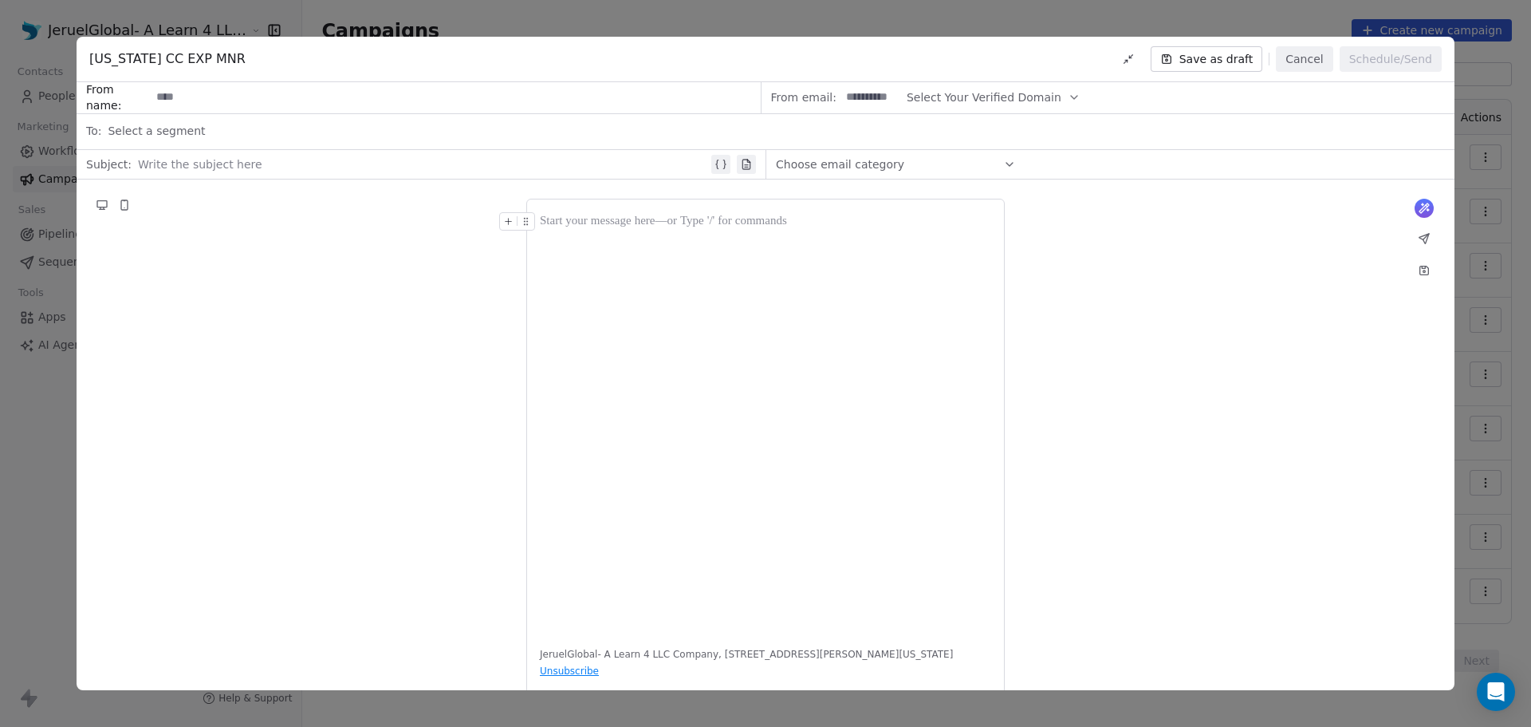
click at [512, 219] on icon at bounding box center [508, 221] width 10 height 10
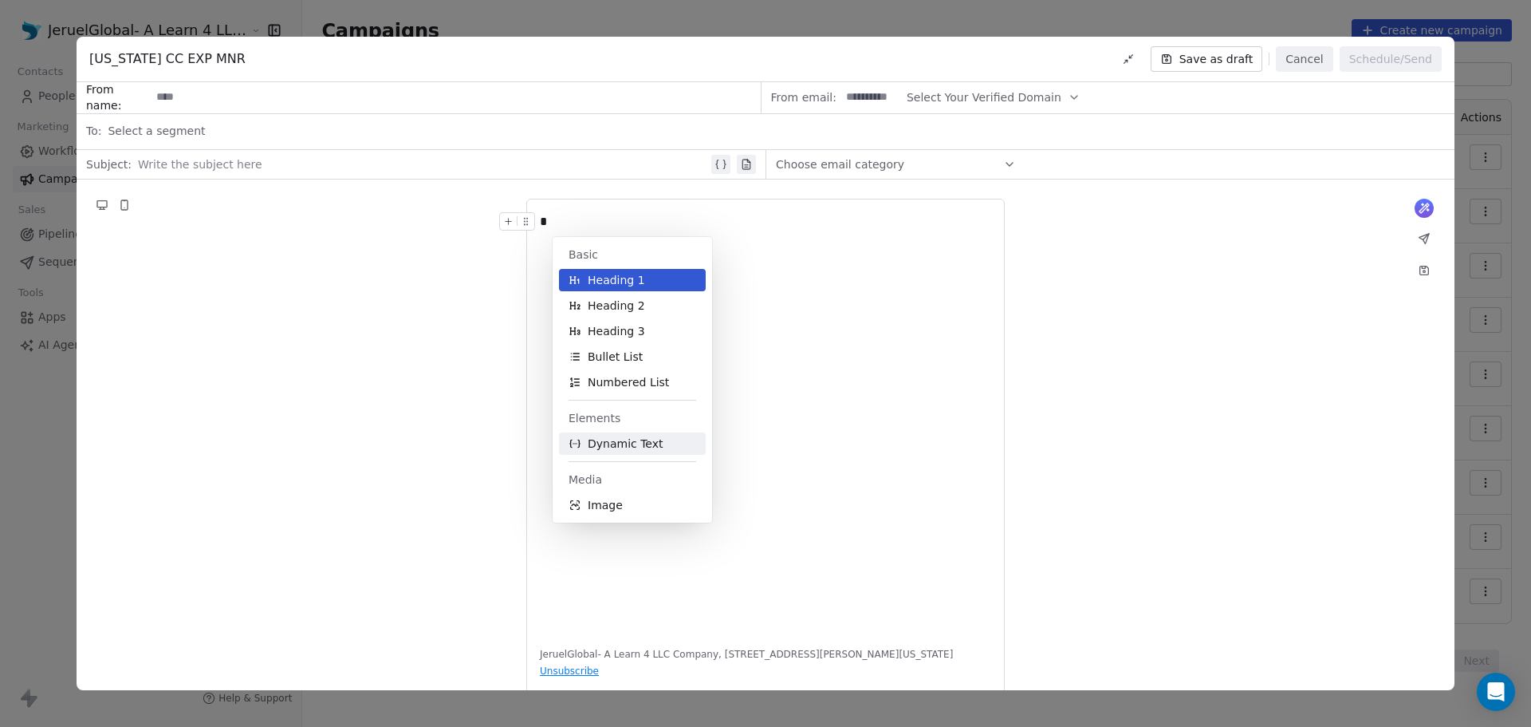
click at [644, 443] on span "Dynamic Text" at bounding box center [626, 443] width 76 height 16
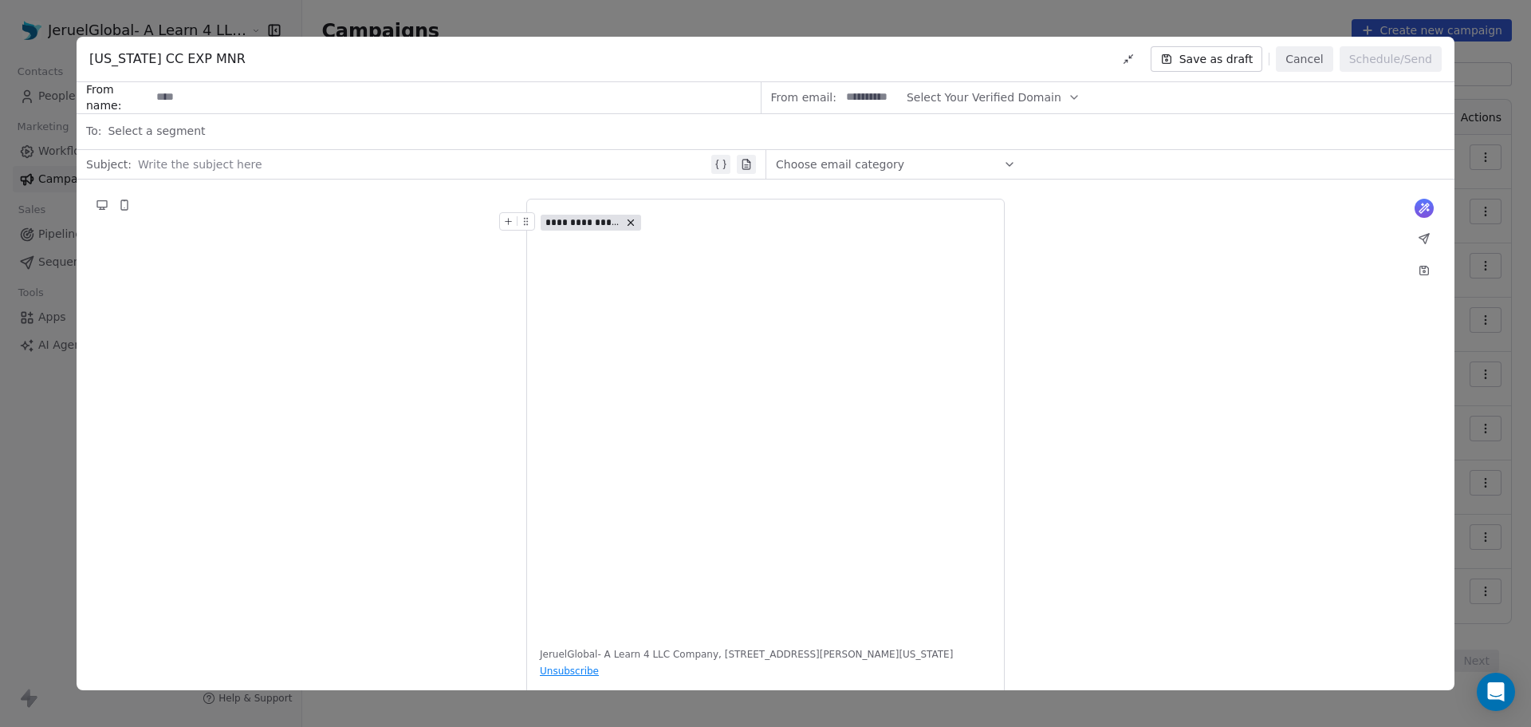
click at [613, 221] on span "**********" at bounding box center [583, 222] width 75 height 13
click at [609, 278] on span "Choose Property" at bounding box center [607, 278] width 92 height 16
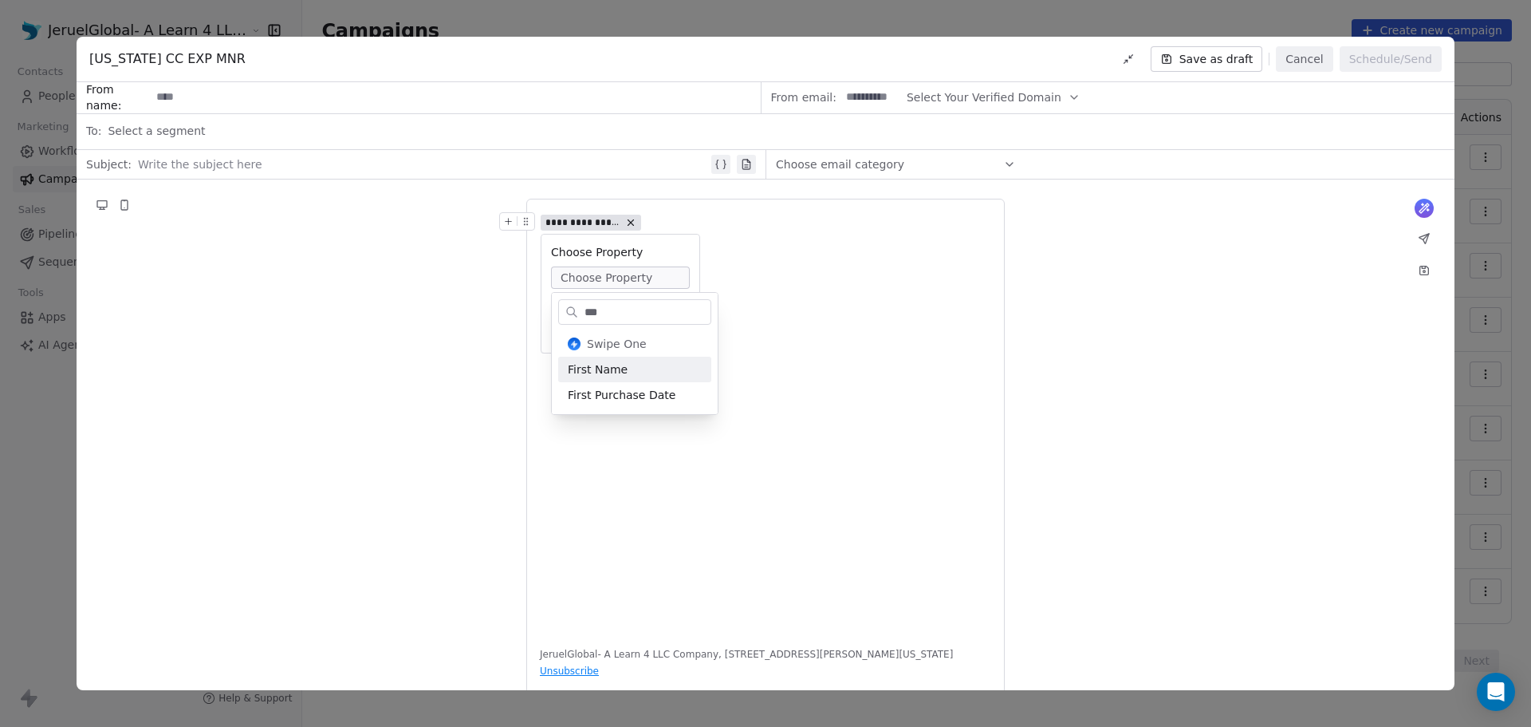
type input "***"
click at [618, 373] on div "First Name" at bounding box center [634, 370] width 153 height 26
click at [588, 339] on input at bounding box center [620, 332] width 132 height 16
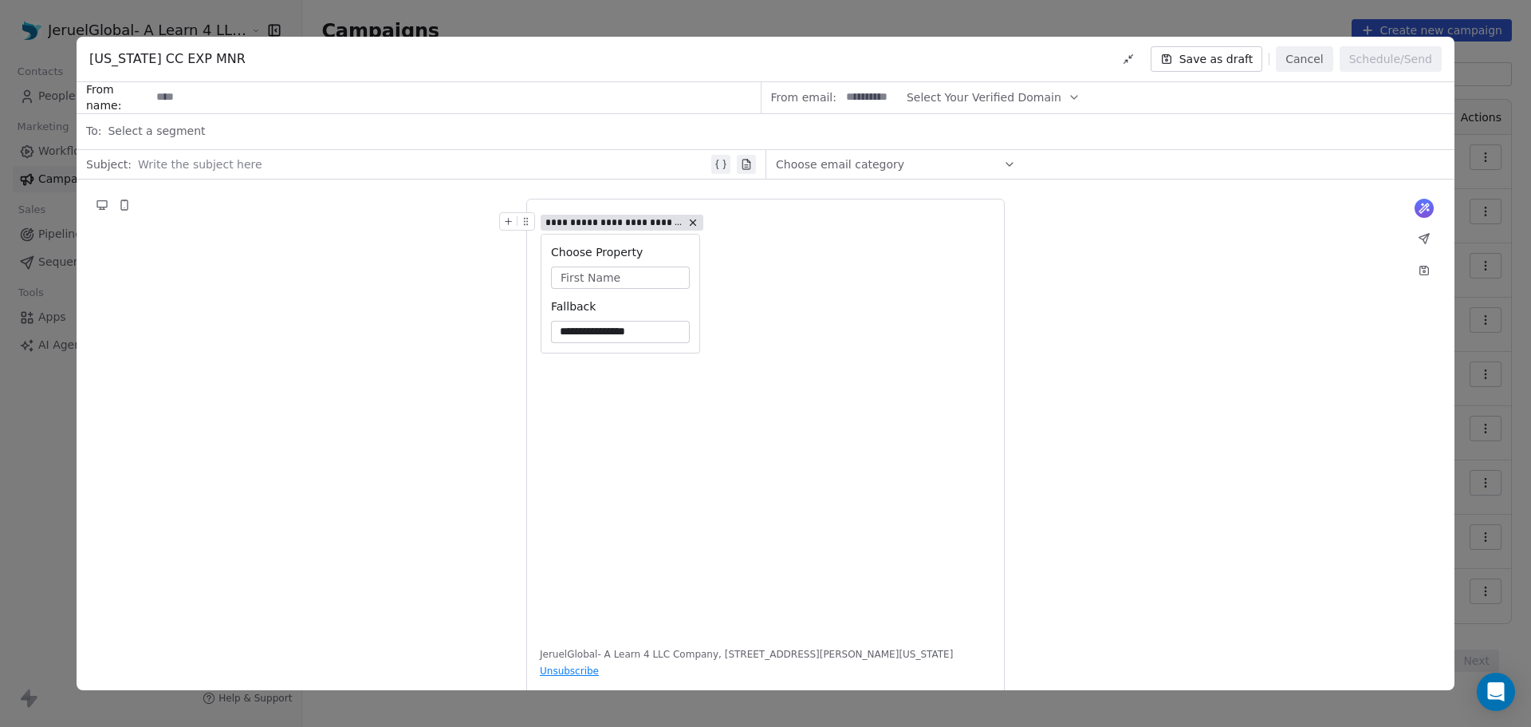
type input "**********"
click at [654, 463] on div "**********" at bounding box center [765, 422] width 451 height 420
click at [759, 222] on div "**********" at bounding box center [765, 221] width 451 height 19
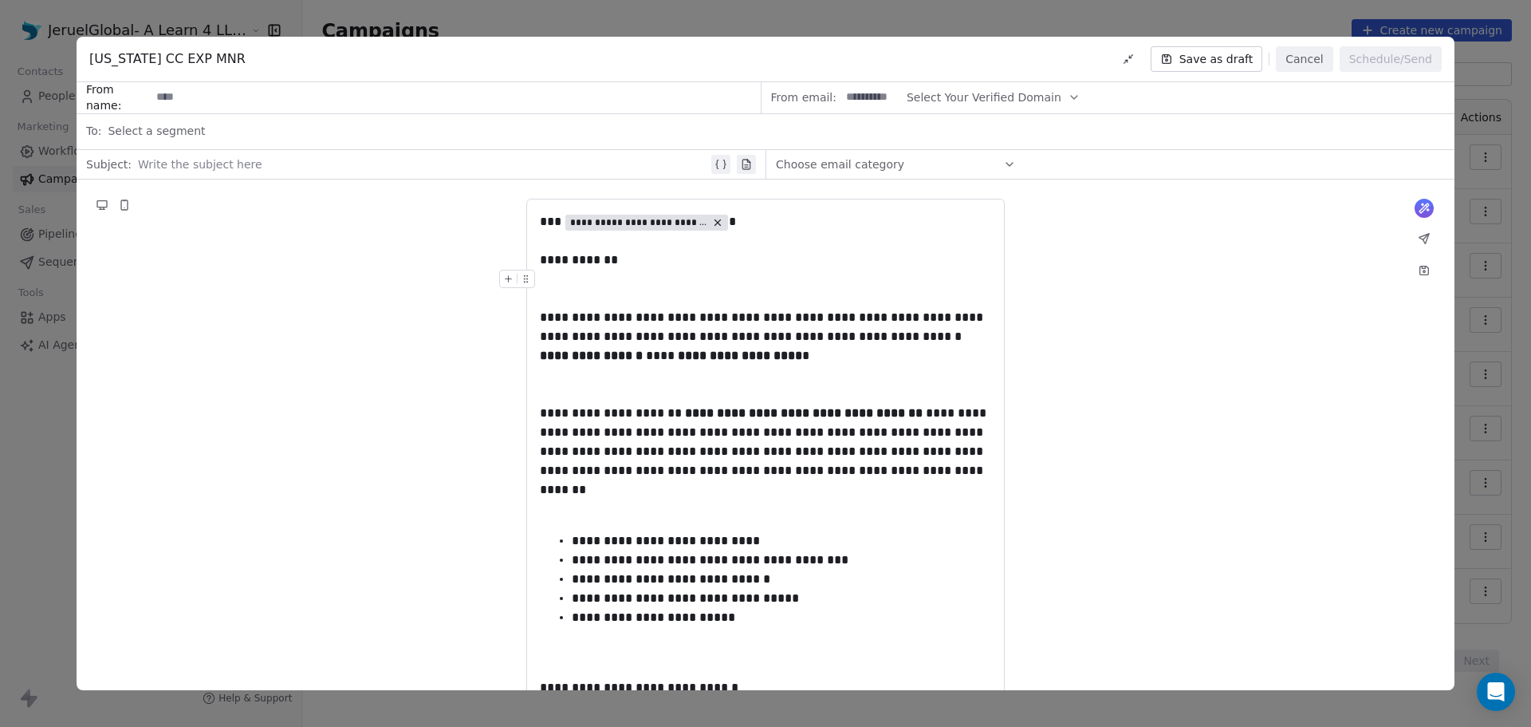
click at [631, 285] on div at bounding box center [765, 289] width 451 height 38
click at [588, 293] on div at bounding box center [765, 289] width 451 height 38
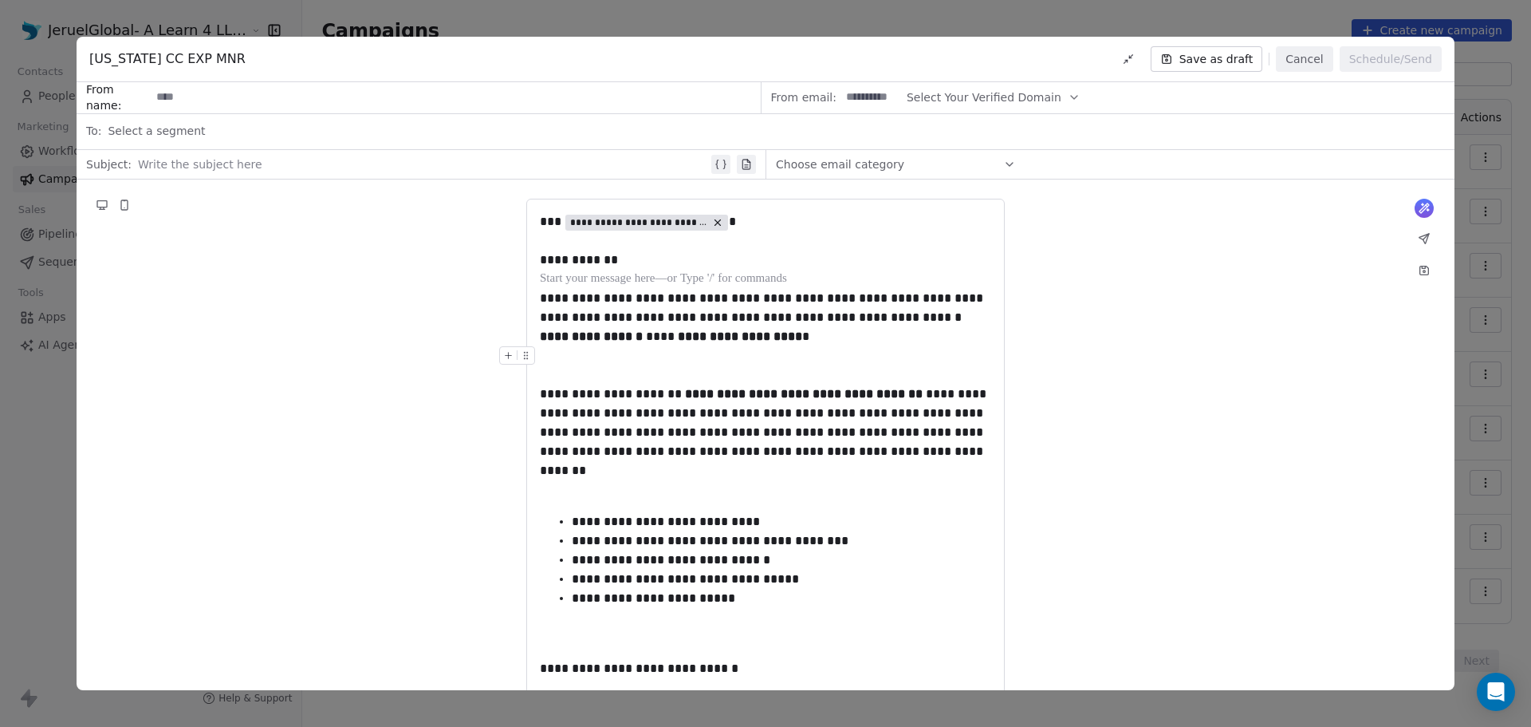
click at [546, 361] on div at bounding box center [765, 365] width 451 height 38
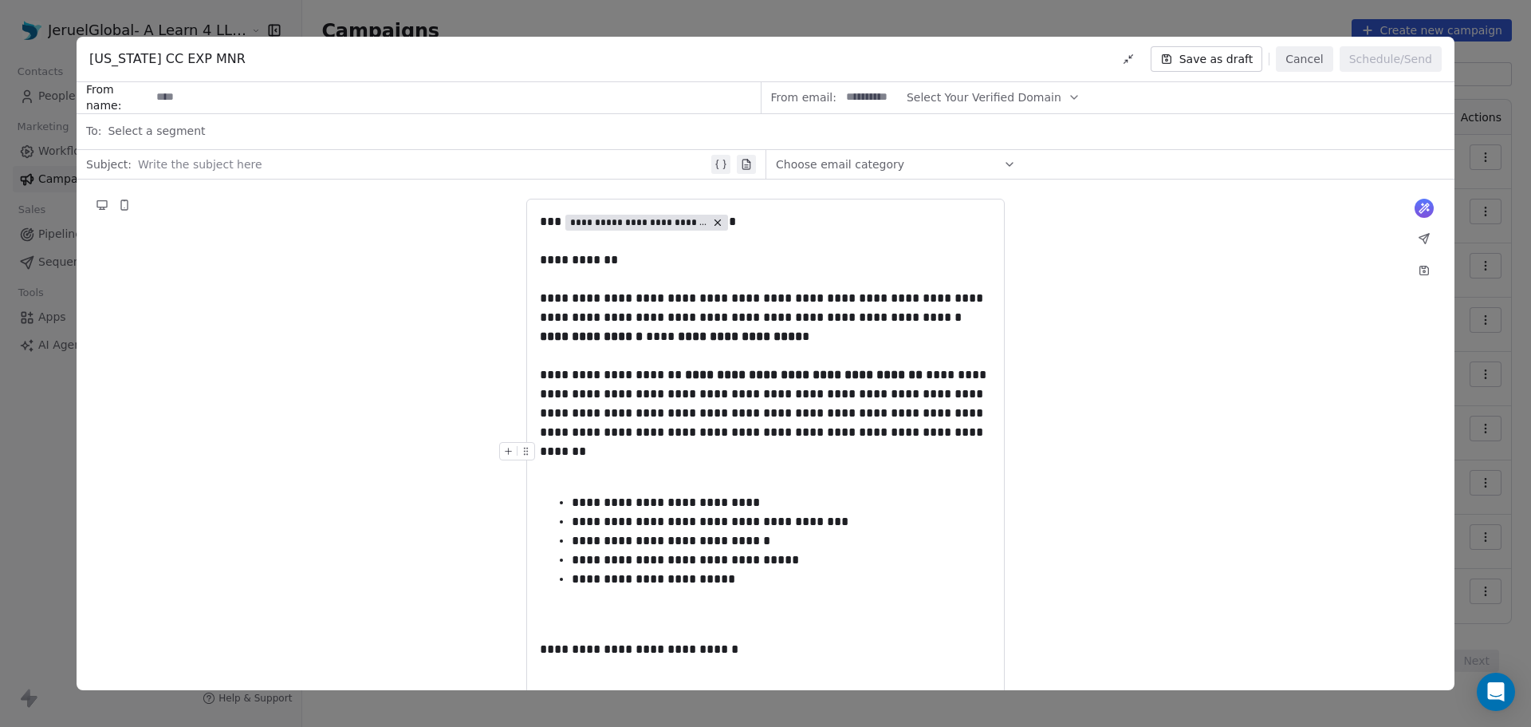
click at [546, 464] on div at bounding box center [765, 461] width 451 height 38
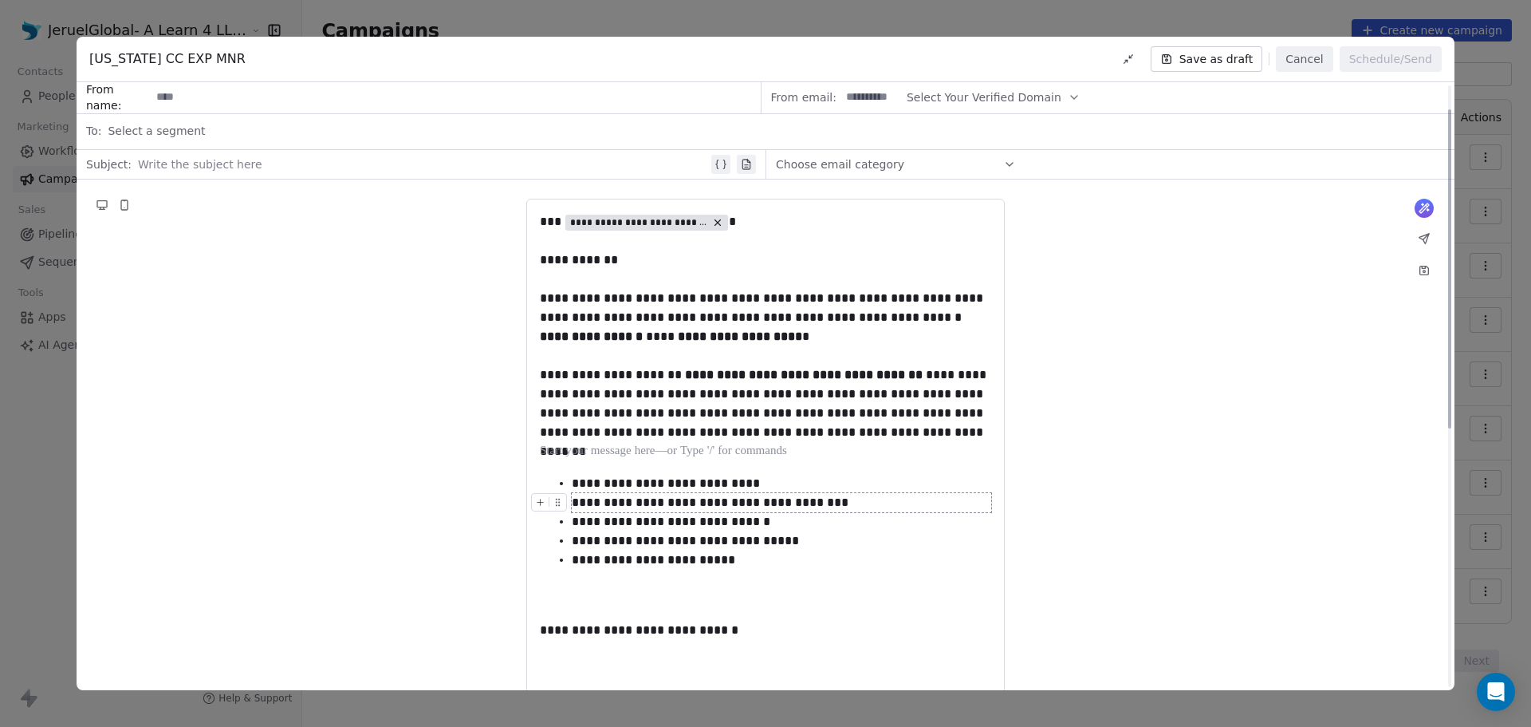
scroll to position [160, 0]
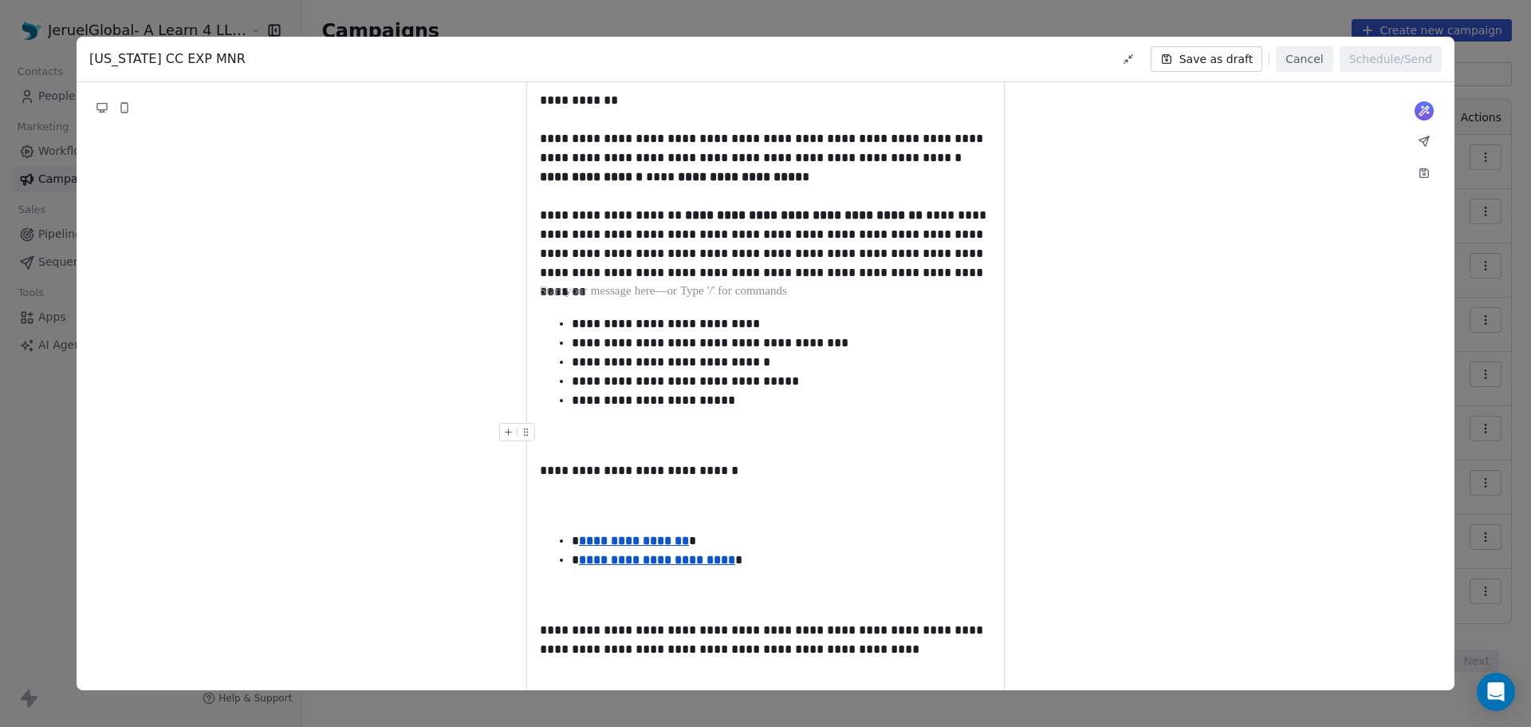
click at [570, 442] on div at bounding box center [765, 442] width 451 height 38
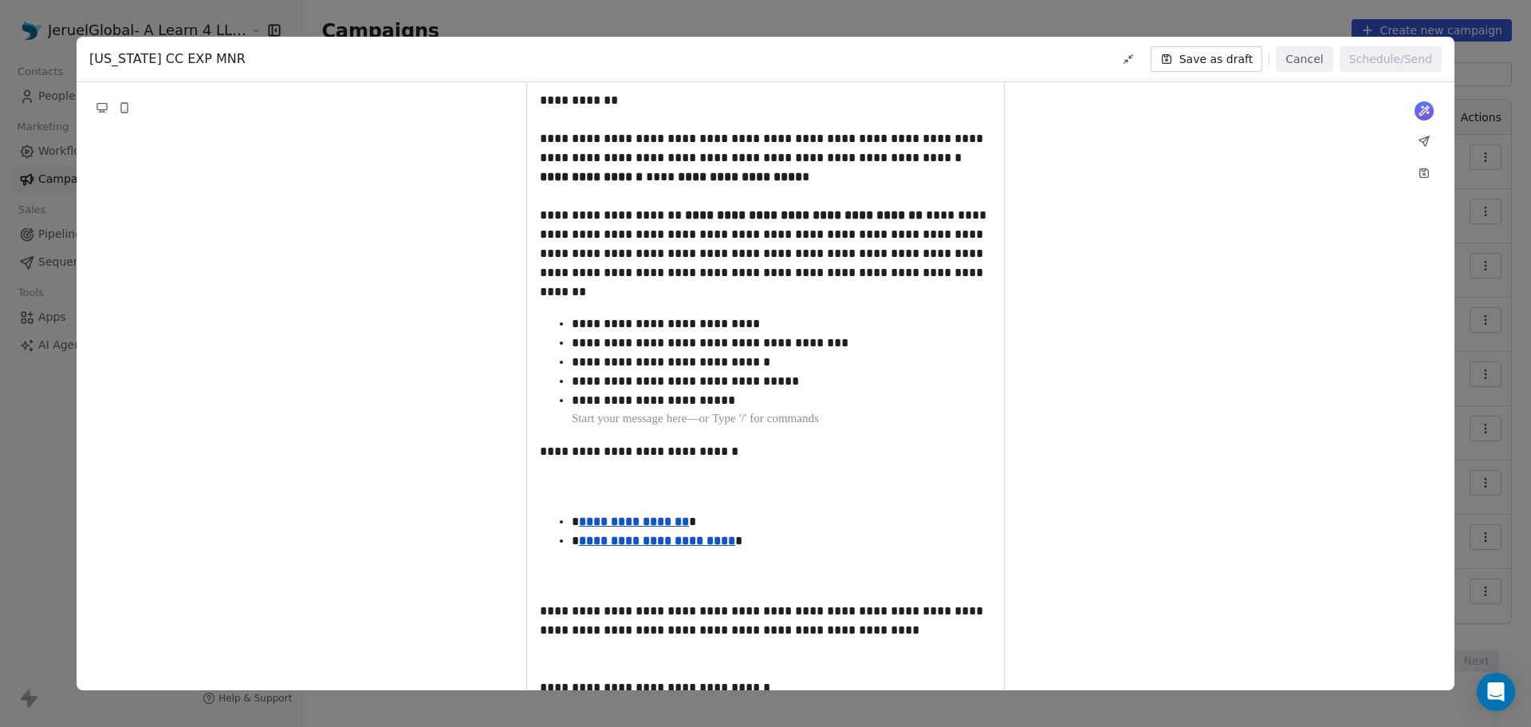
click at [563, 487] on div at bounding box center [765, 480] width 451 height 38
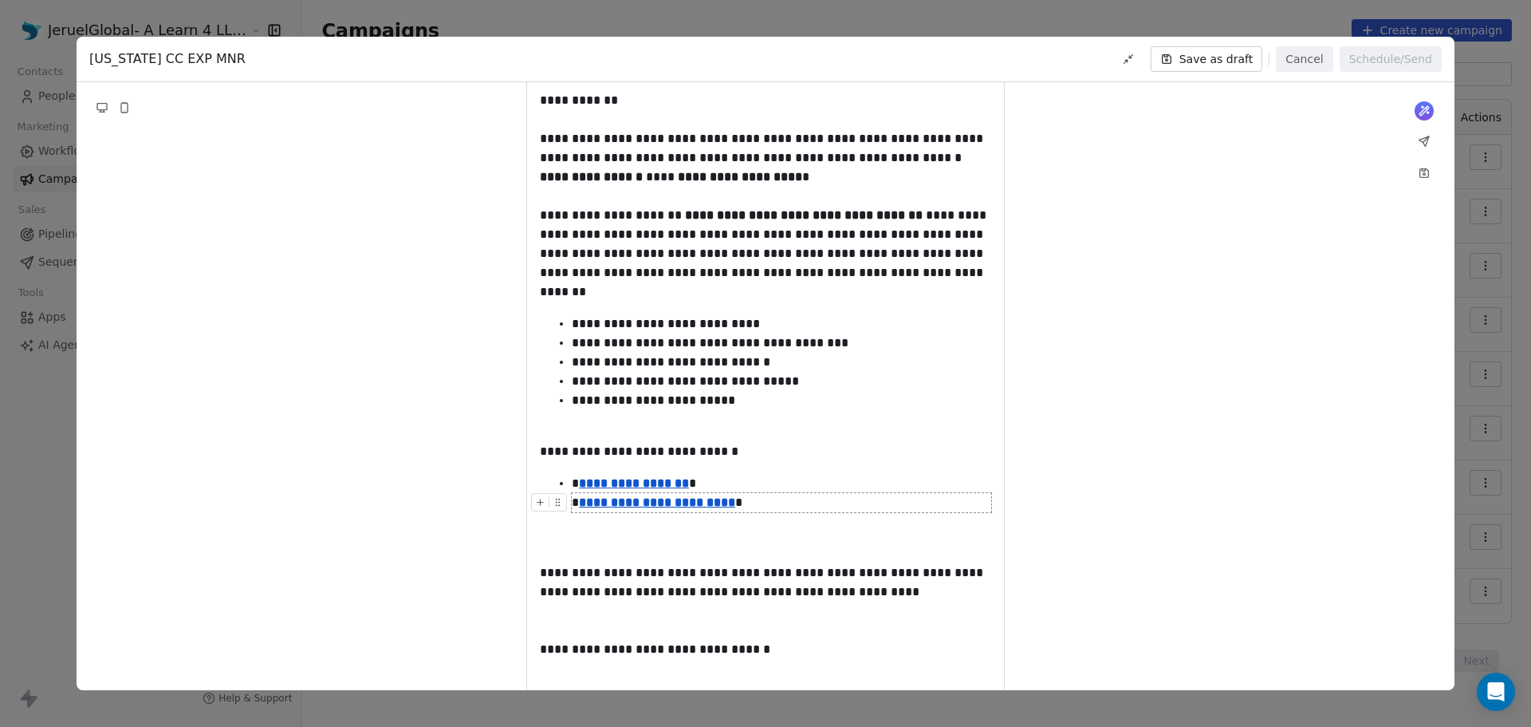
click at [644, 502] on u "**********" at bounding box center [657, 502] width 156 height 12
click at [818, 395] on div "**********" at bounding box center [782, 400] width 420 height 19
click at [660, 486] on u "**********" at bounding box center [634, 483] width 110 height 12
click at [660, 485] on u "**********" at bounding box center [634, 483] width 110 height 12
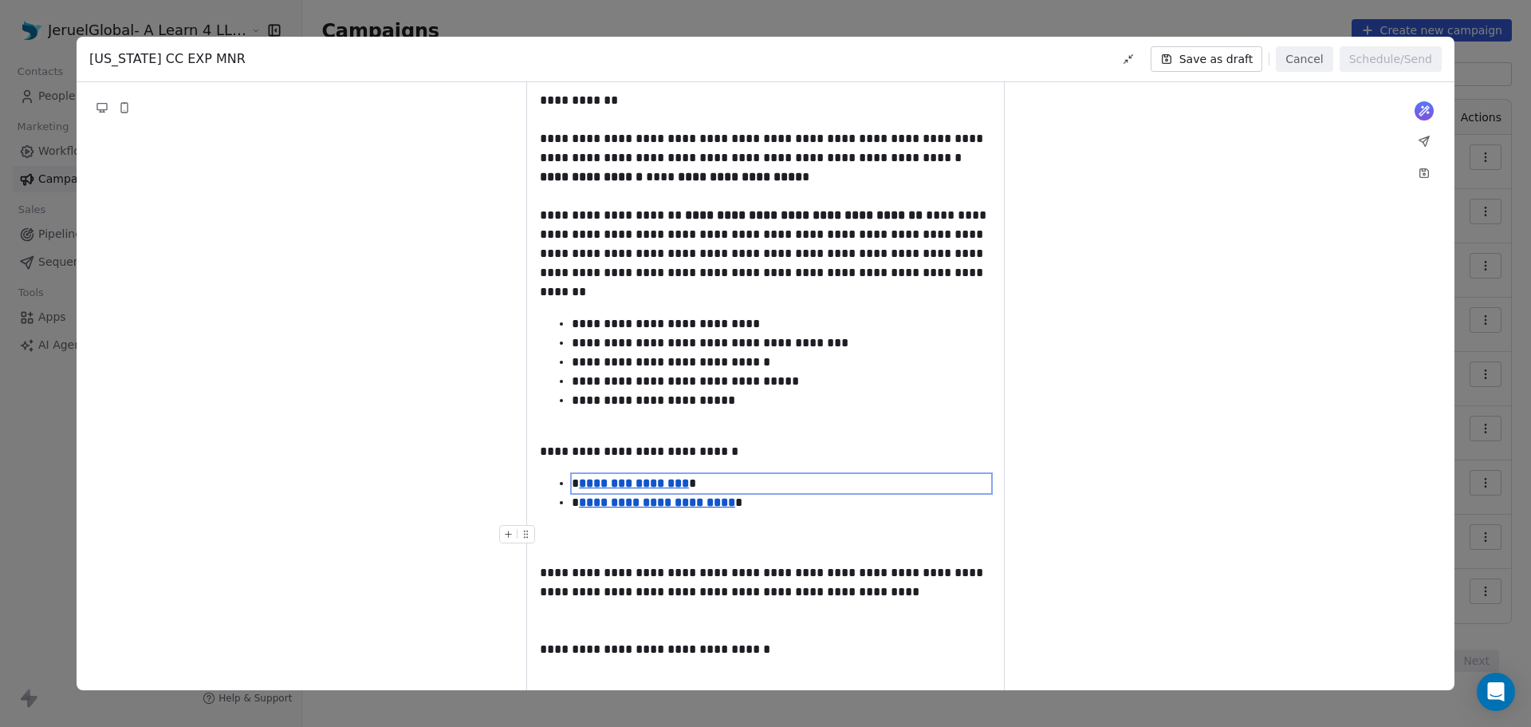
click at [1075, 517] on div "**********" at bounding box center [766, 517] width 1378 height 994
click at [593, 547] on div at bounding box center [765, 544] width 451 height 38
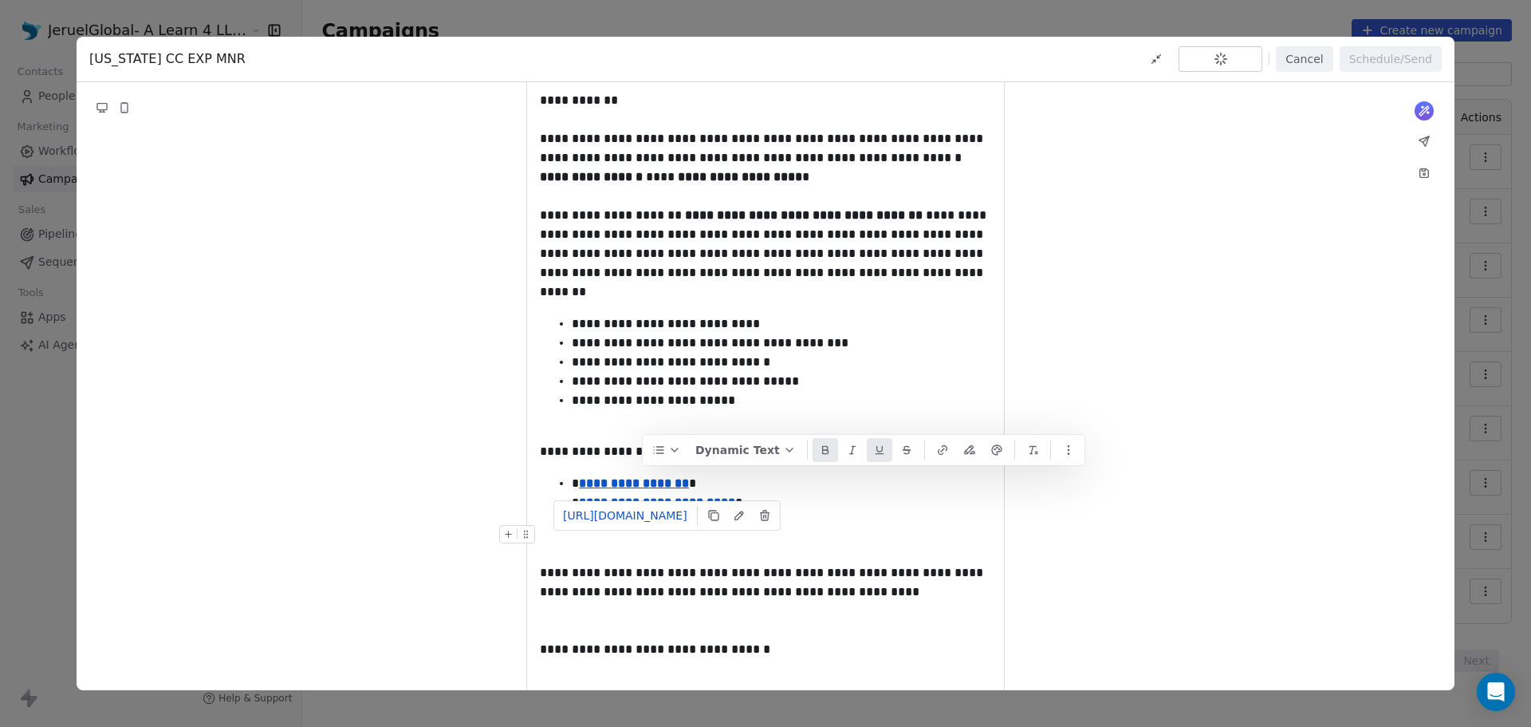
click at [592, 546] on div at bounding box center [765, 544] width 451 height 38
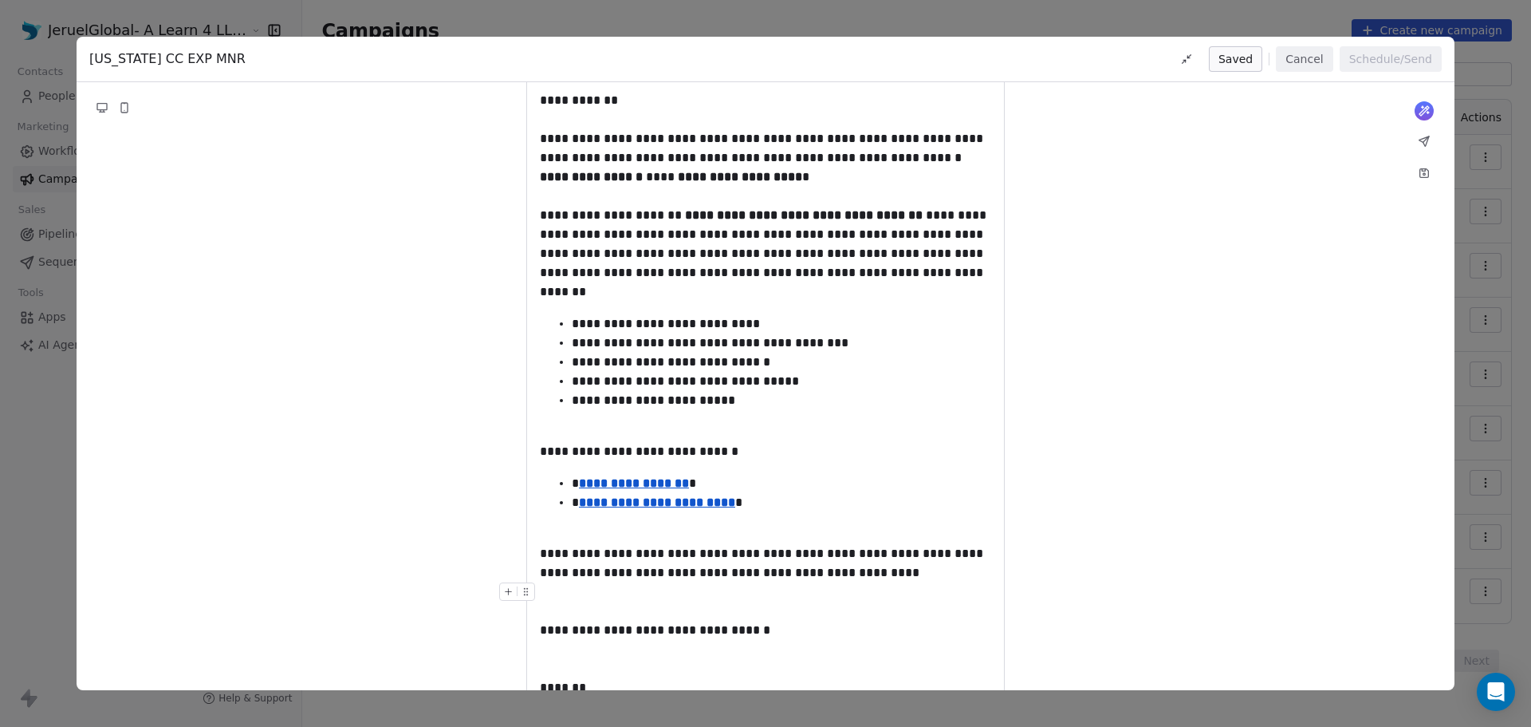
click at [644, 613] on div at bounding box center [765, 601] width 451 height 38
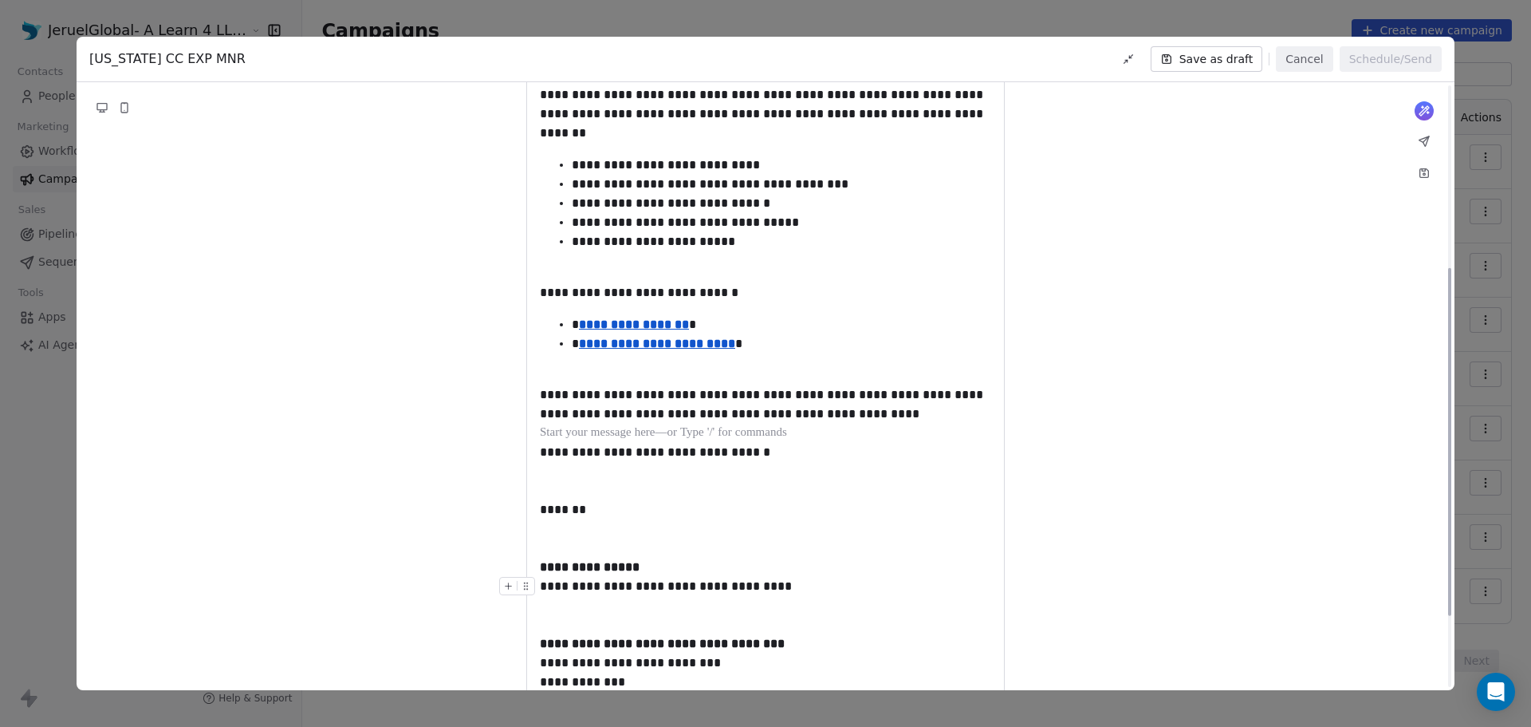
scroll to position [319, 0]
click at [541, 485] on div at bounding box center [520, 475] width 42 height 28
click at [549, 478] on div at bounding box center [765, 480] width 451 height 38
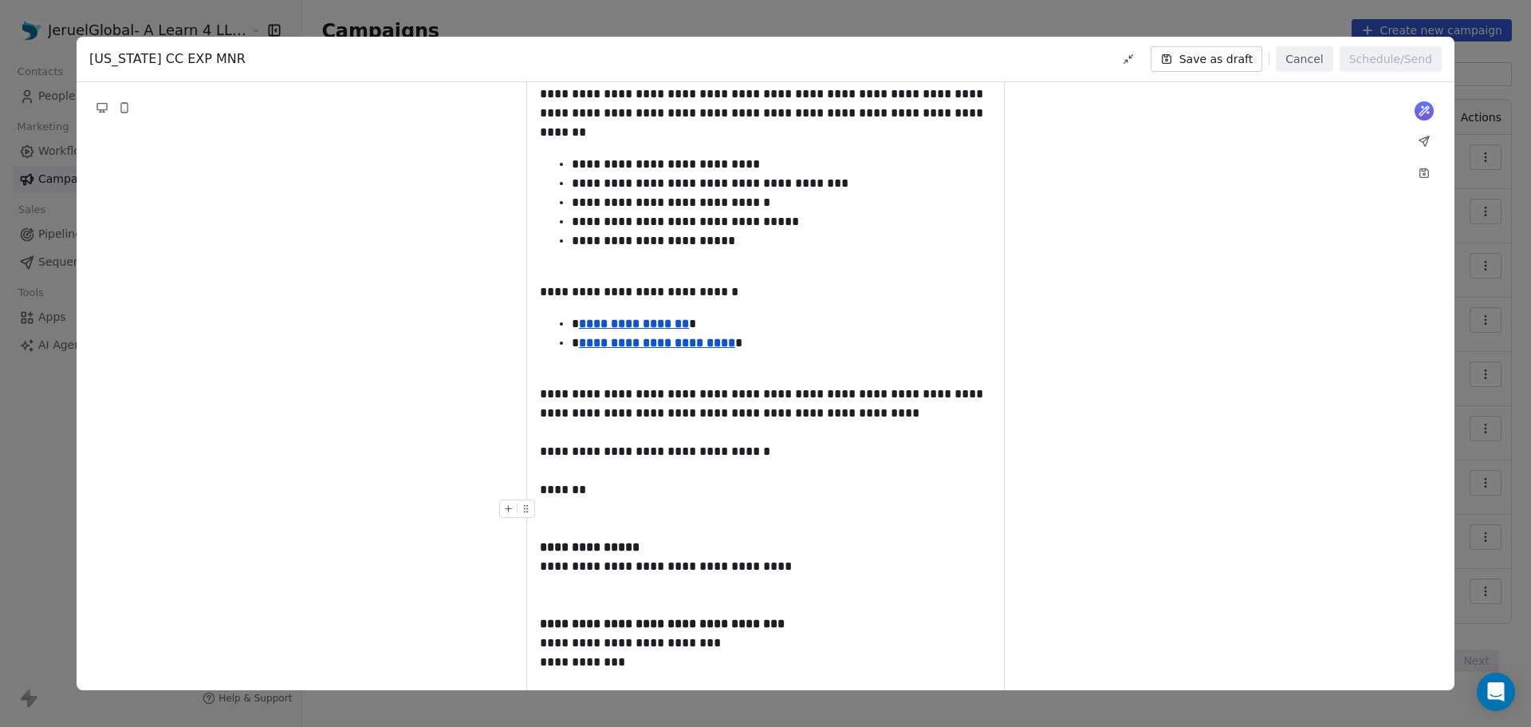
click at [554, 520] on div at bounding box center [765, 518] width 451 height 38
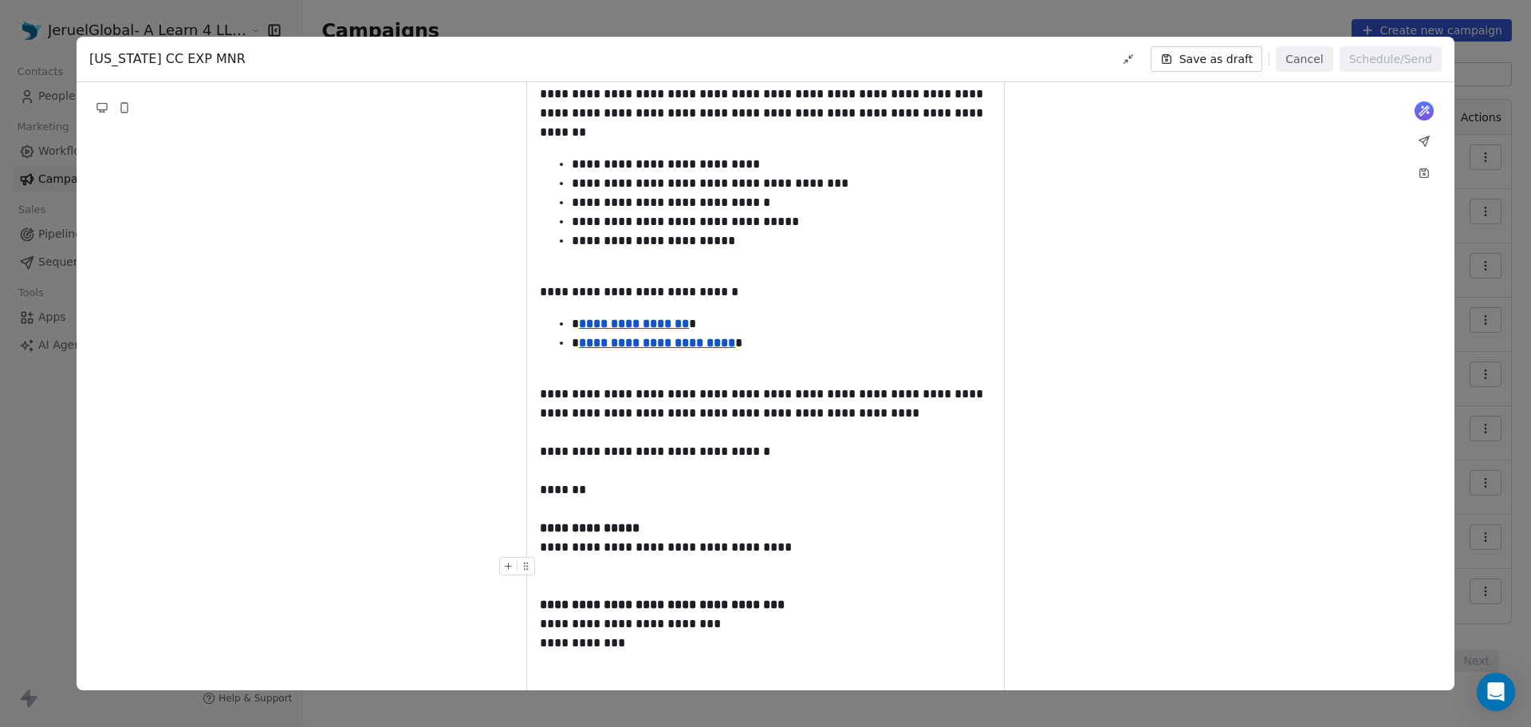
click at [545, 576] on div at bounding box center [765, 576] width 451 height 38
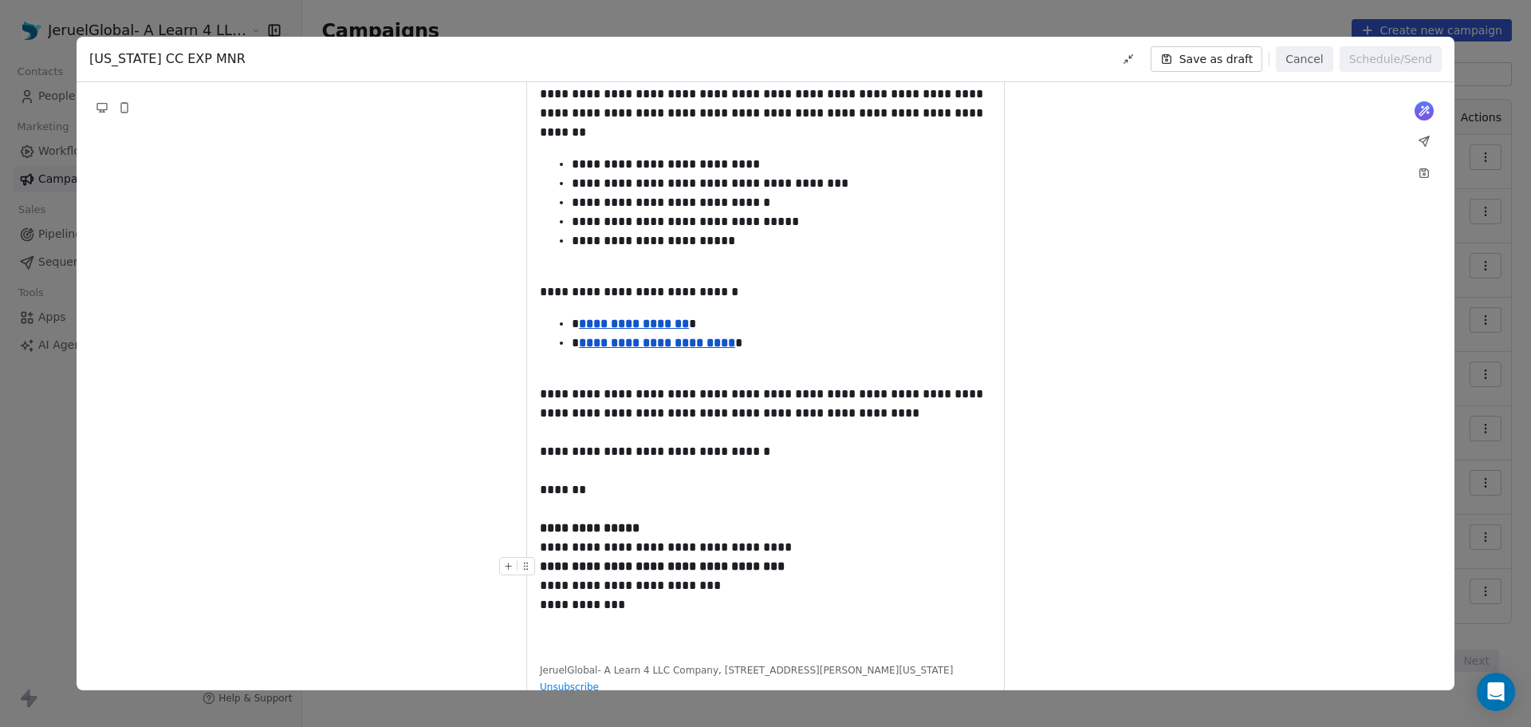
click at [962, 566] on div "**********" at bounding box center [765, 566] width 451 height 19
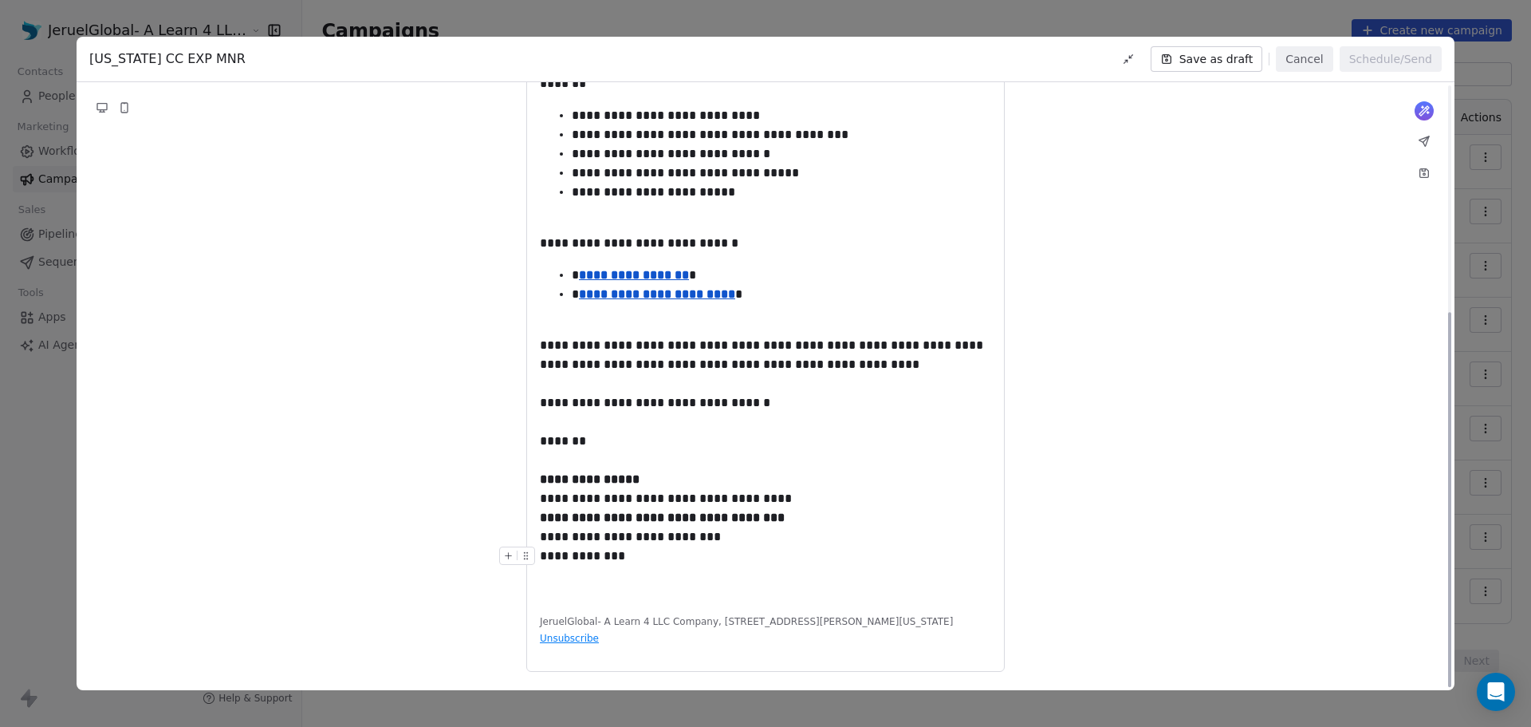
click at [604, 576] on div "**********" at bounding box center [765, 221] width 451 height 755
click at [672, 553] on div "**********" at bounding box center [765, 555] width 451 height 19
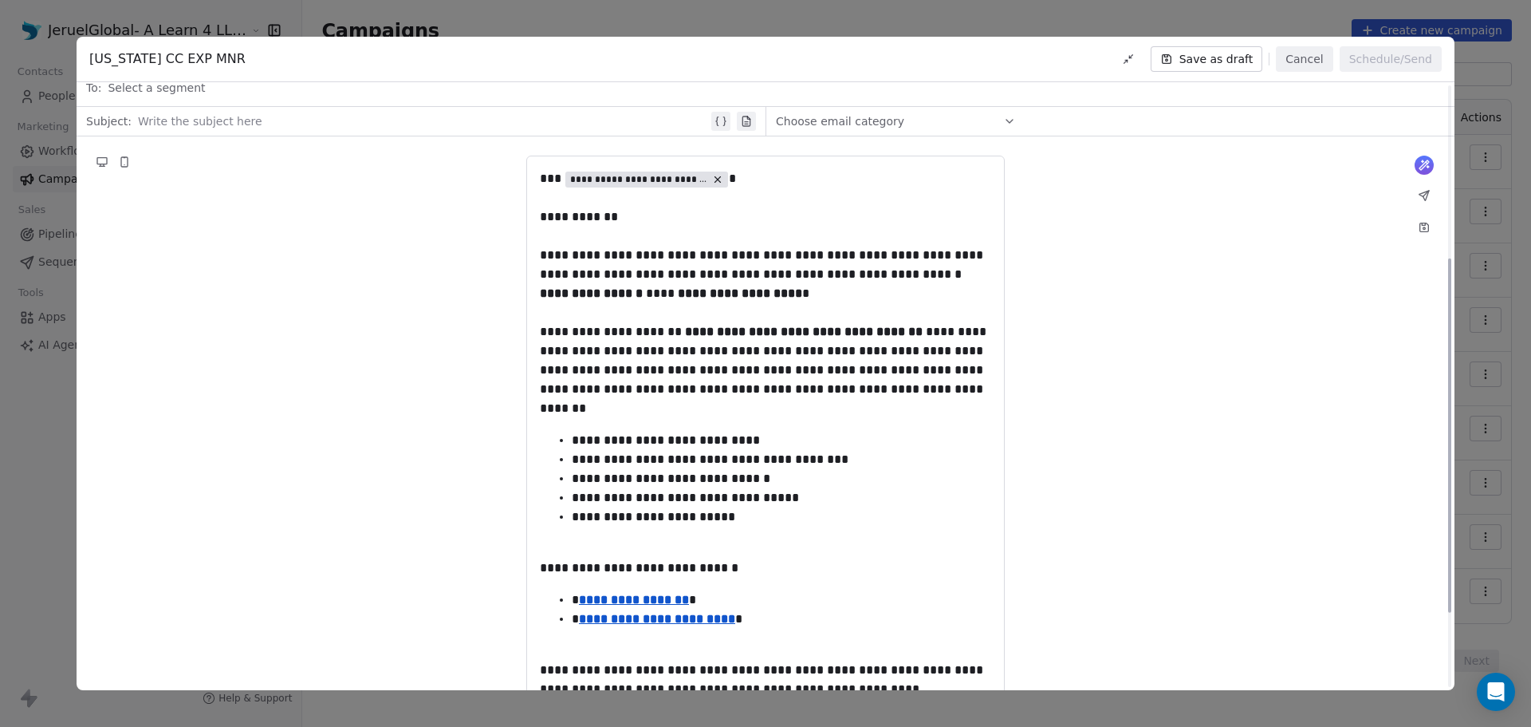
scroll to position [0, 0]
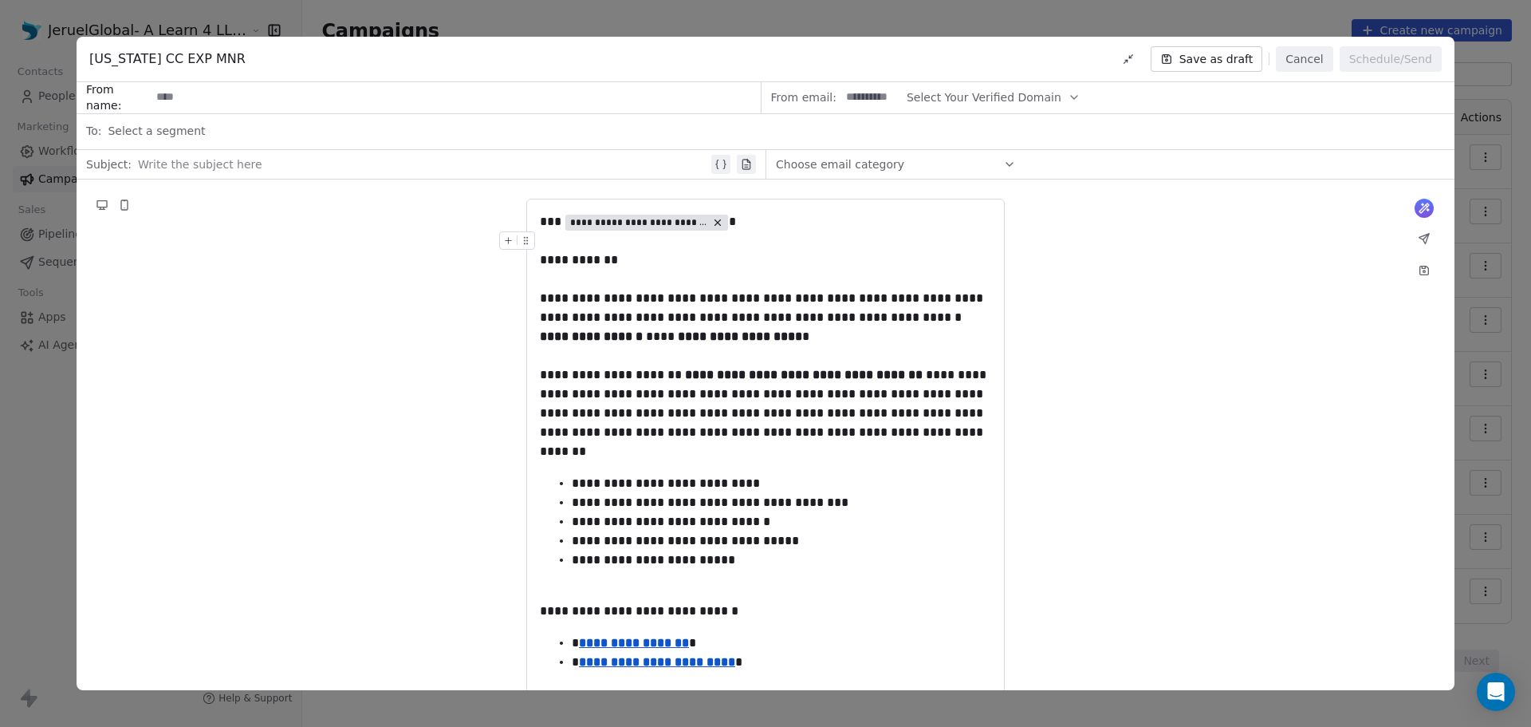
click at [721, 168] on icon at bounding box center [721, 164] width 13 height 13
click at [199, 167] on span "**********" at bounding box center [181, 165] width 75 height 13
click at [242, 219] on button "Choose Property" at bounding box center [213, 220] width 139 height 22
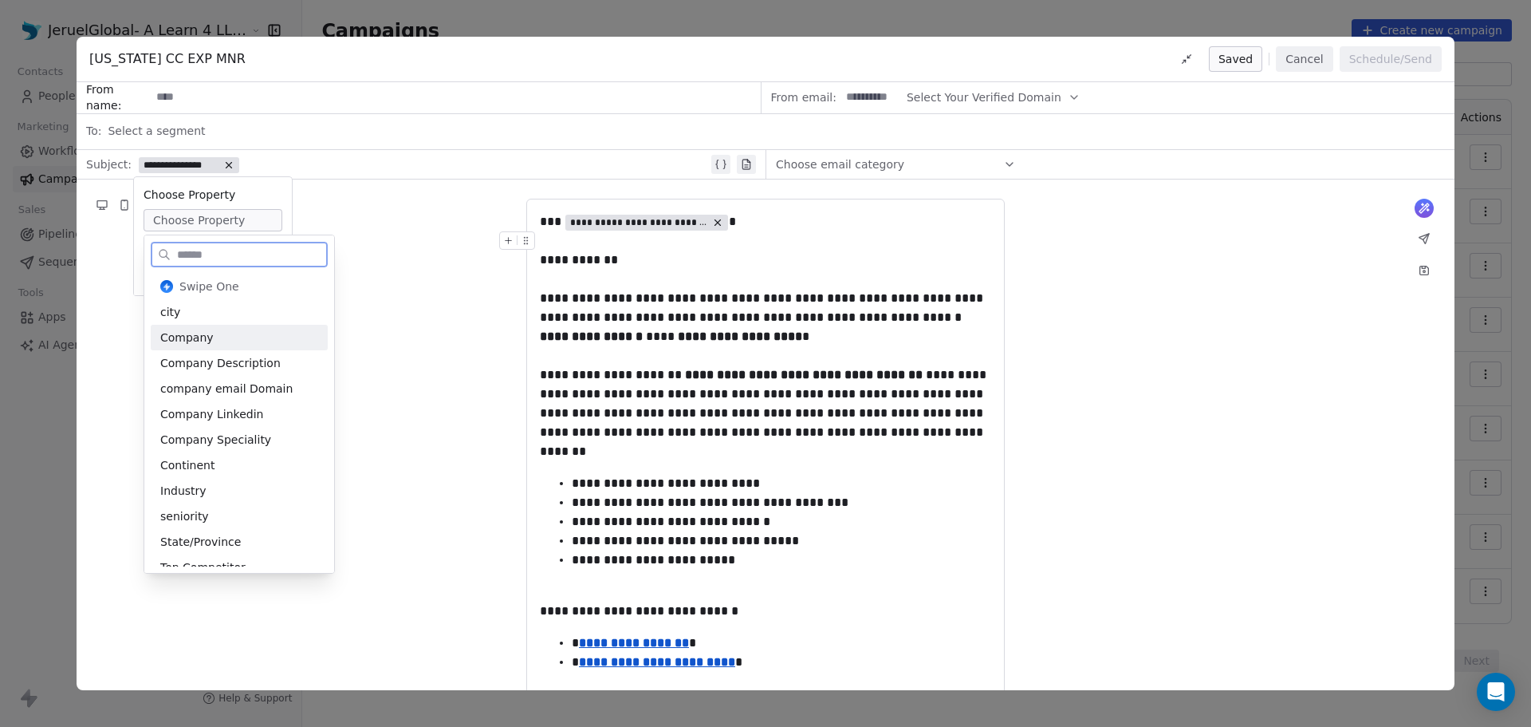
click at [233, 331] on div "Company" at bounding box center [239, 338] width 177 height 26
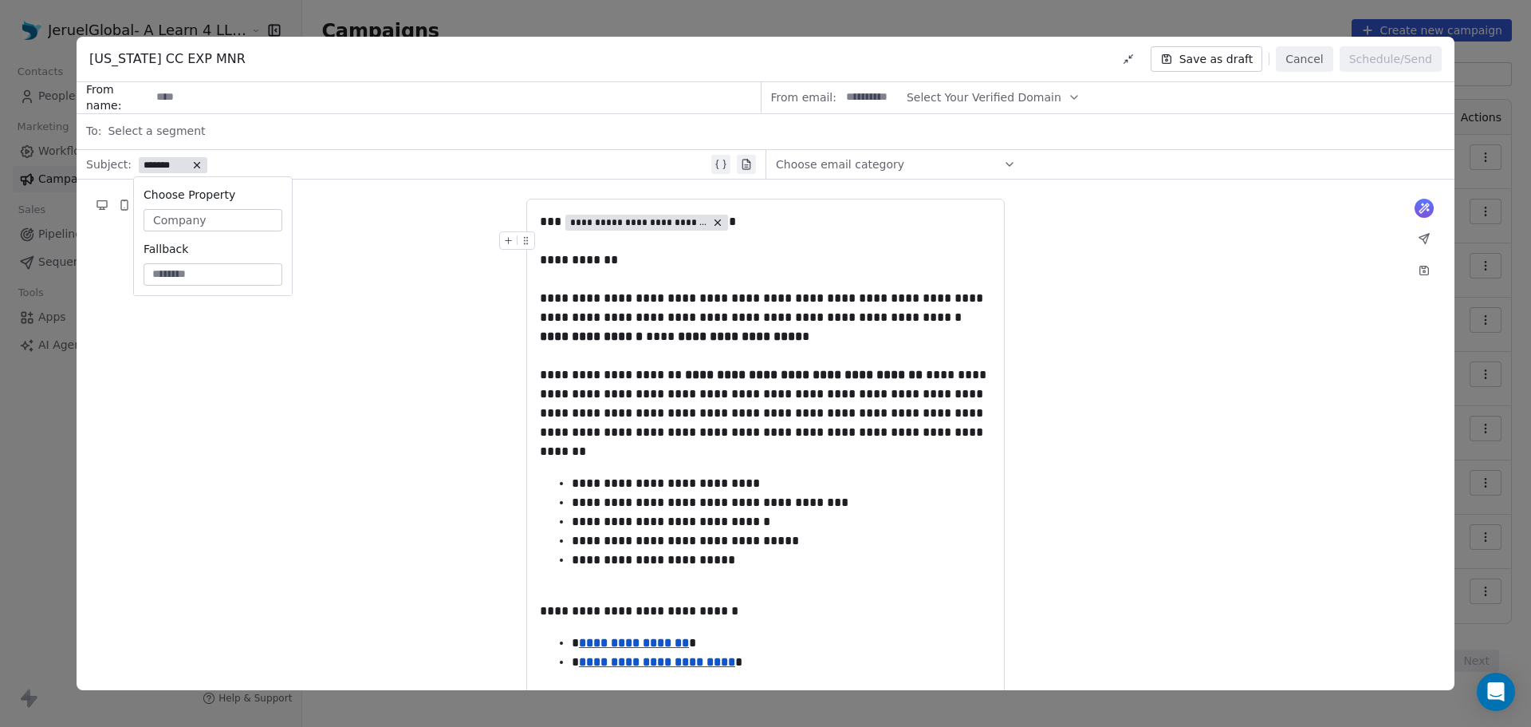
click at [183, 275] on input at bounding box center [213, 274] width 132 height 16
type input "*"
type input "********"
click at [451, 265] on div "**********" at bounding box center [766, 647] width 1378 height 936
click at [377, 163] on div "**********" at bounding box center [423, 164] width 570 height 19
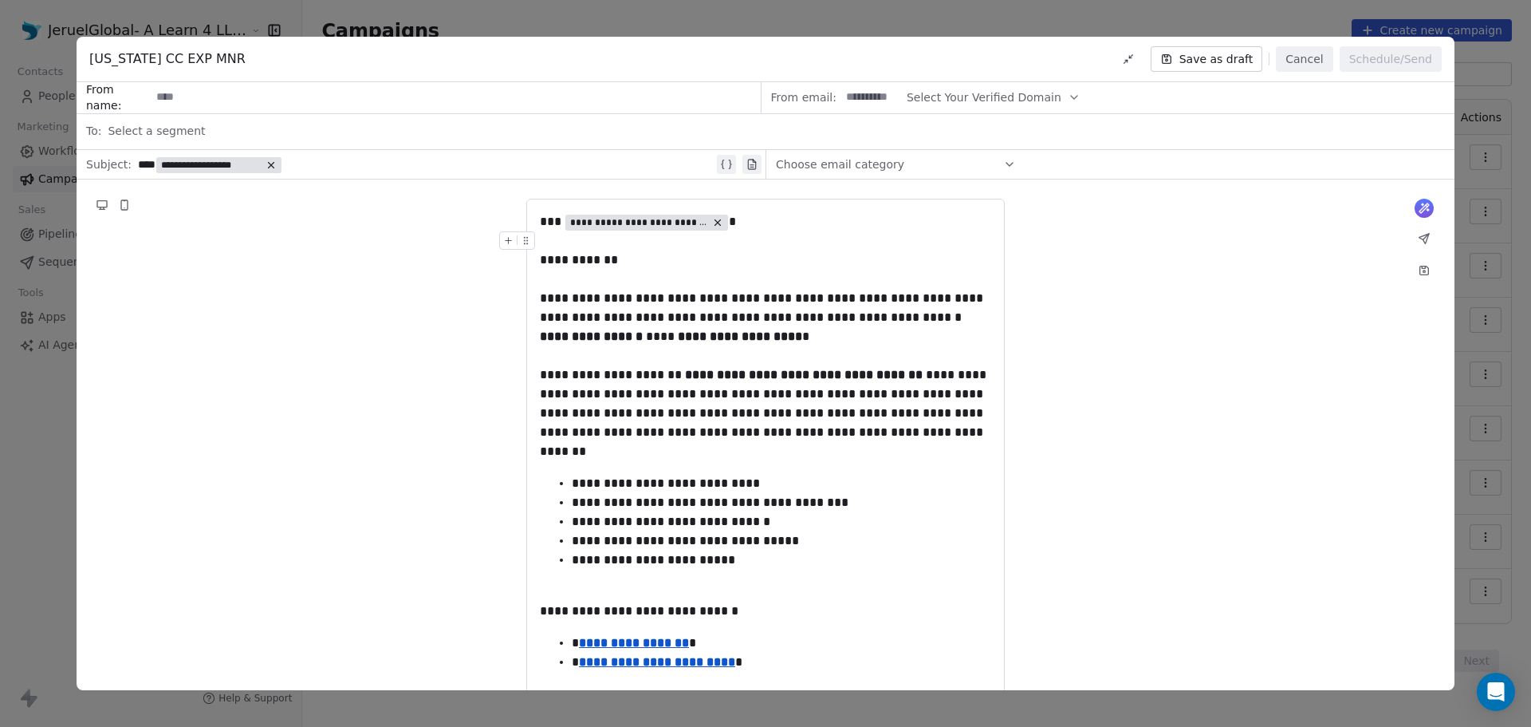
click at [377, 163] on div "**********" at bounding box center [426, 164] width 576 height 19
click at [1008, 103] on span "Select Your Verified Domain" at bounding box center [984, 97] width 155 height 17
click at [250, 105] on input at bounding box center [455, 98] width 609 height 30
click at [907, 82] on button "Select Your Verified Domain" at bounding box center [994, 97] width 174 height 31
click at [1026, 134] on span "@jeruellifecyclemanagement.com" at bounding box center [980, 136] width 126 height 16
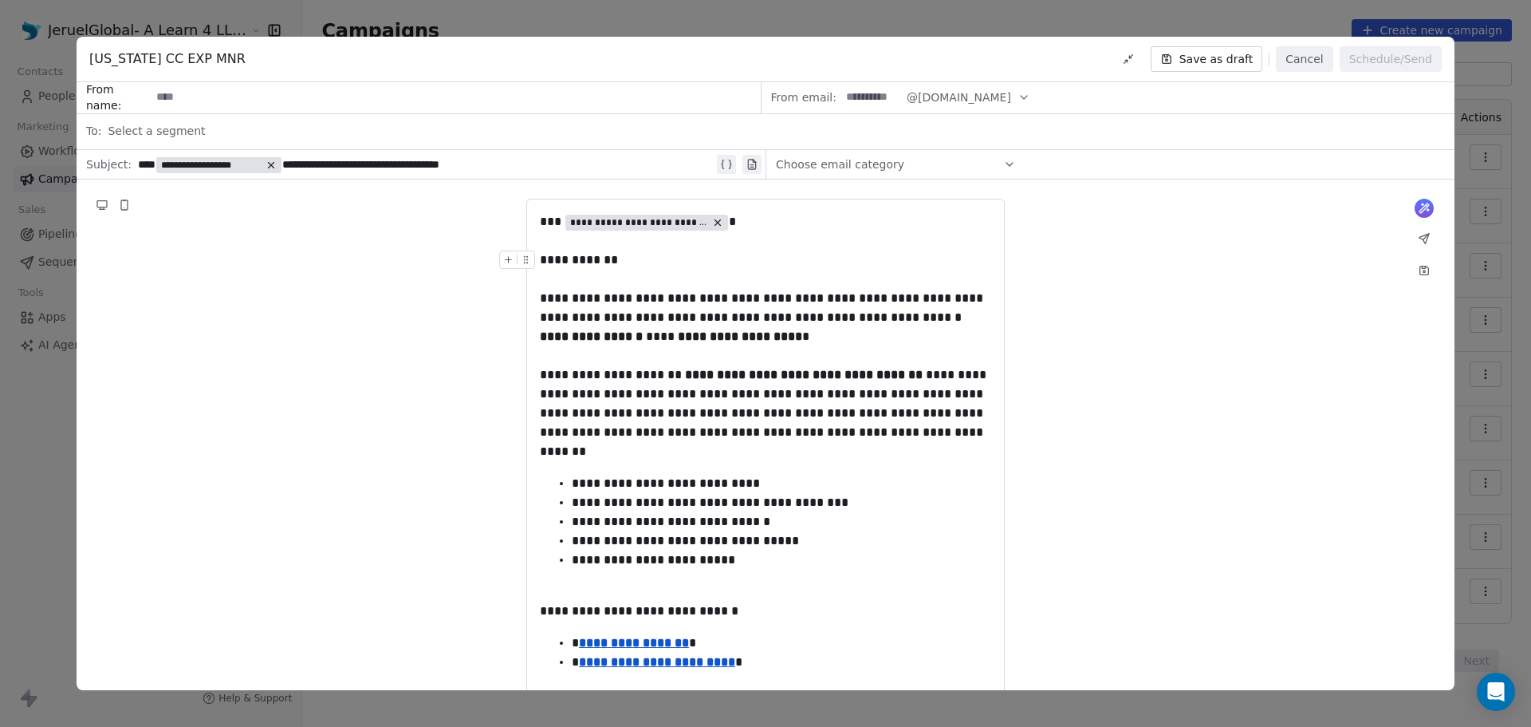
click at [860, 93] on input at bounding box center [872, 98] width 62 height 30
type input "**********"
click at [317, 97] on input at bounding box center [455, 98] width 609 height 30
type input "**********"
click at [817, 179] on div "**********" at bounding box center [766, 647] width 1378 height 936
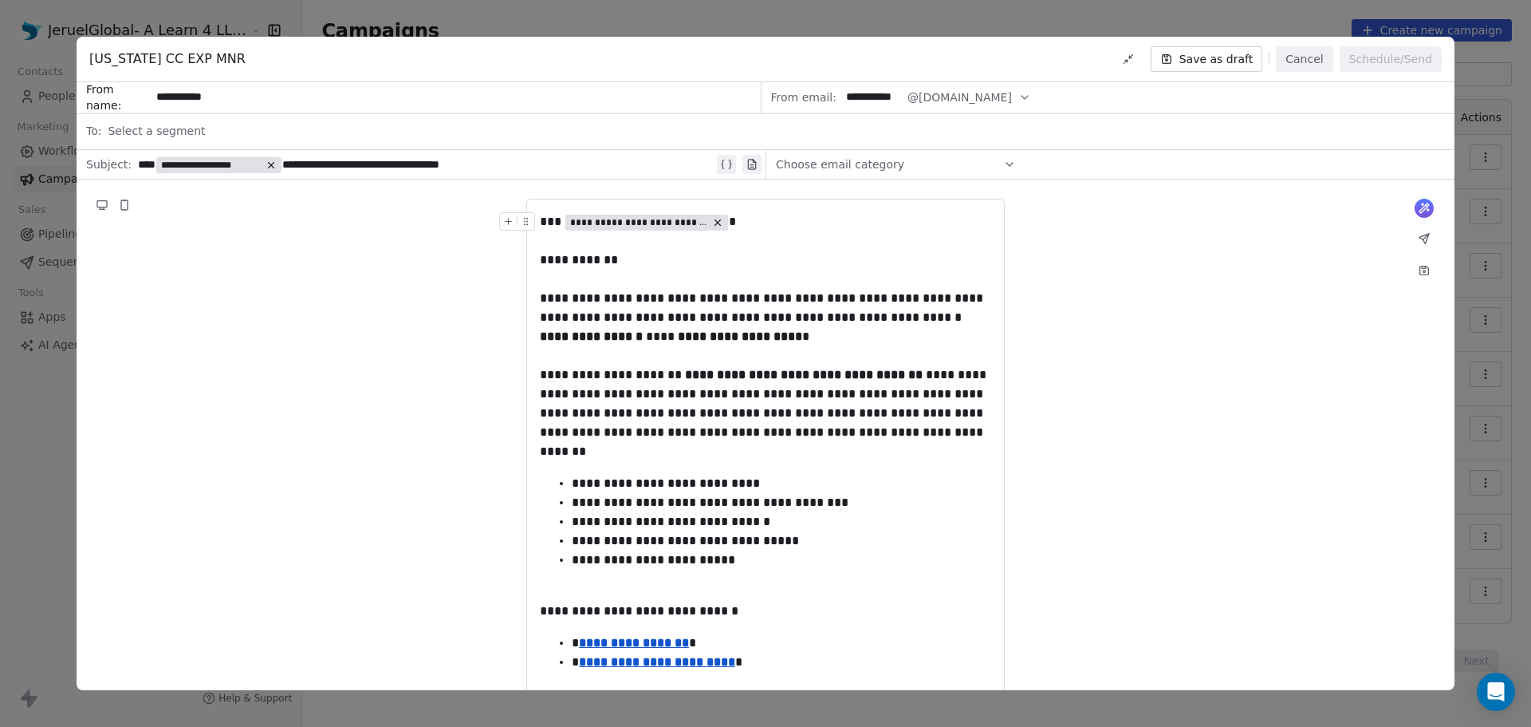
click at [814, 168] on span "Choose email category" at bounding box center [840, 164] width 128 height 16
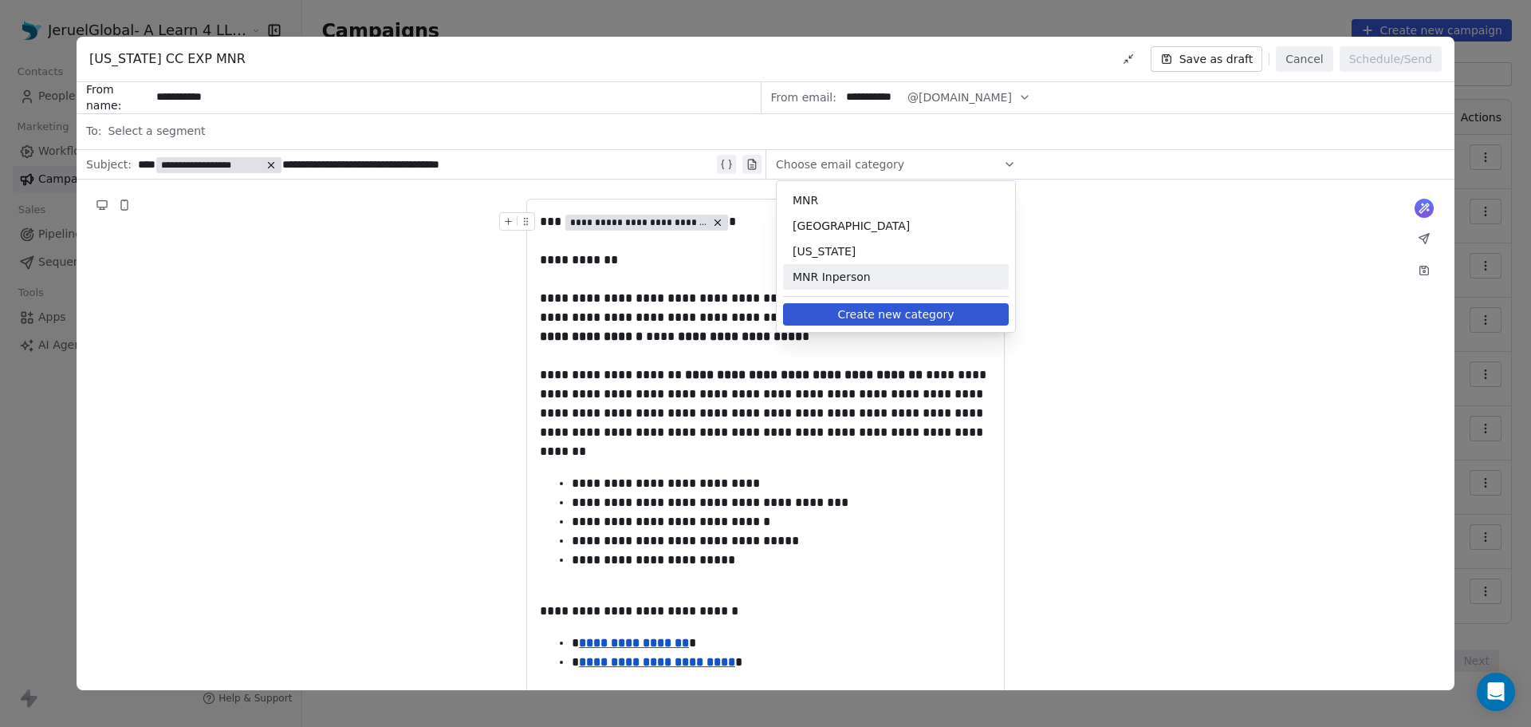
click at [860, 314] on button "Create new category" at bounding box center [896, 314] width 226 height 22
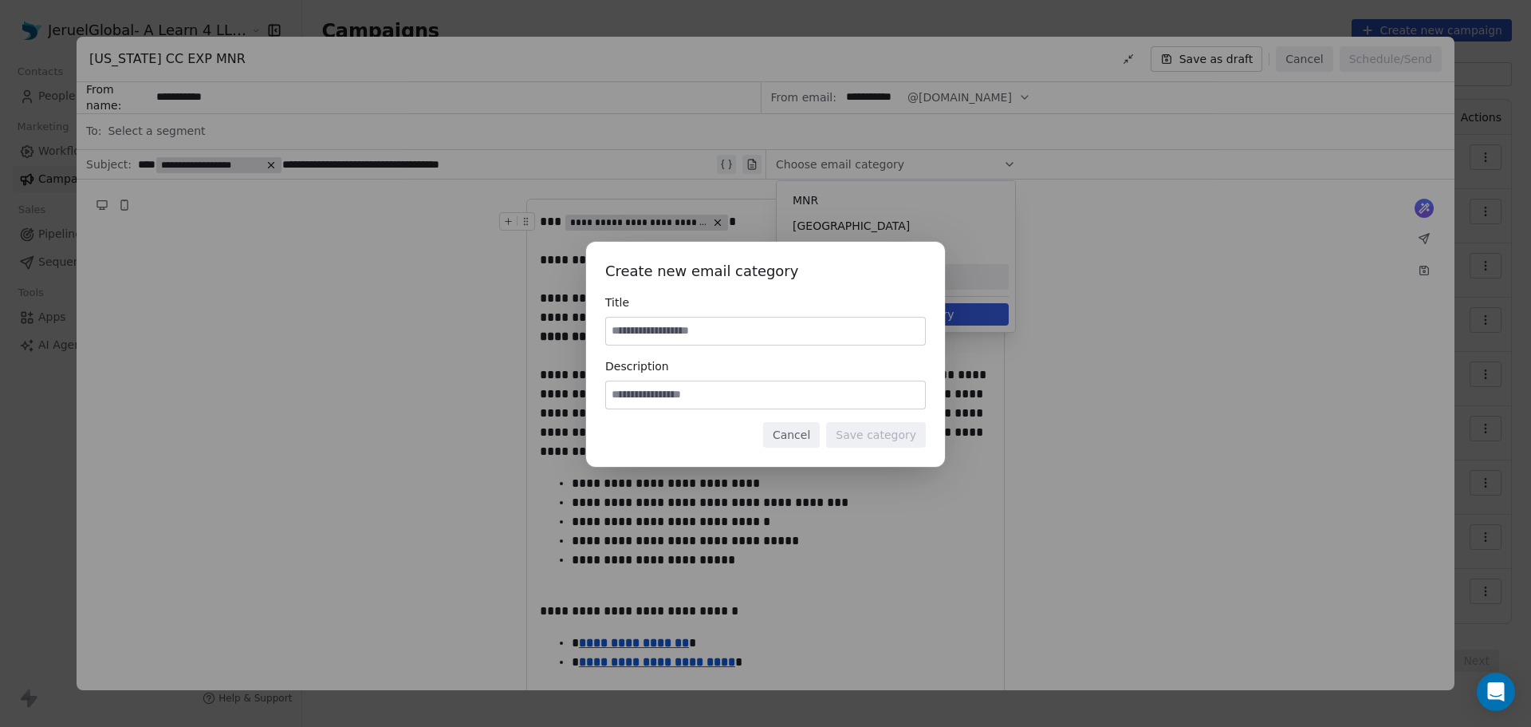
click at [701, 333] on input at bounding box center [765, 330] width 319 height 27
type input "**********"
click at [773, 397] on input at bounding box center [765, 394] width 319 height 27
click at [670, 314] on div "**********" at bounding box center [765, 319] width 321 height 51
drag, startPoint x: 701, startPoint y: 332, endPoint x: 430, endPoint y: 329, distance: 271.2
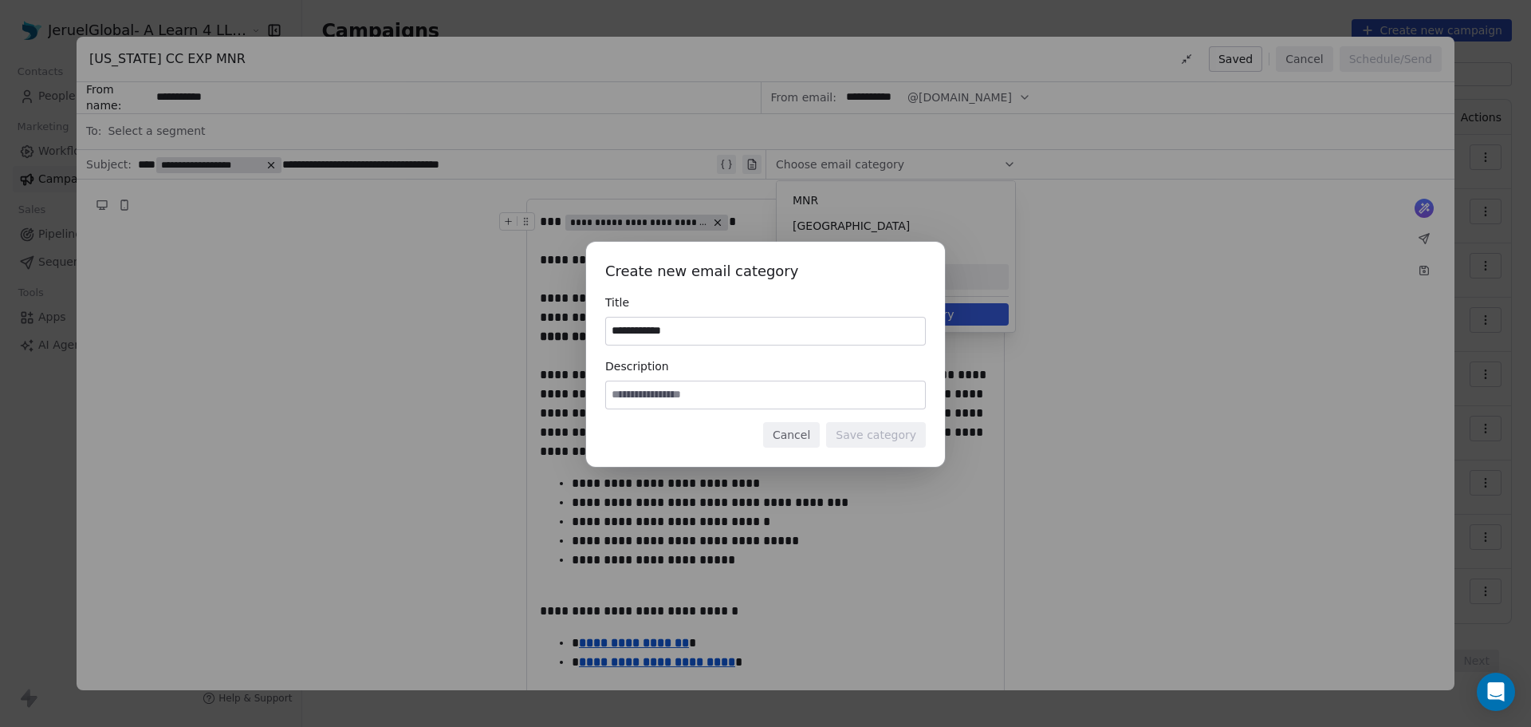
click at [430, 329] on div "**********" at bounding box center [765, 363] width 1531 height 294
click at [695, 392] on input at bounding box center [765, 394] width 319 height 27
paste input "**********"
type input "**********"
click at [905, 450] on div "**********" at bounding box center [765, 354] width 359 height 225
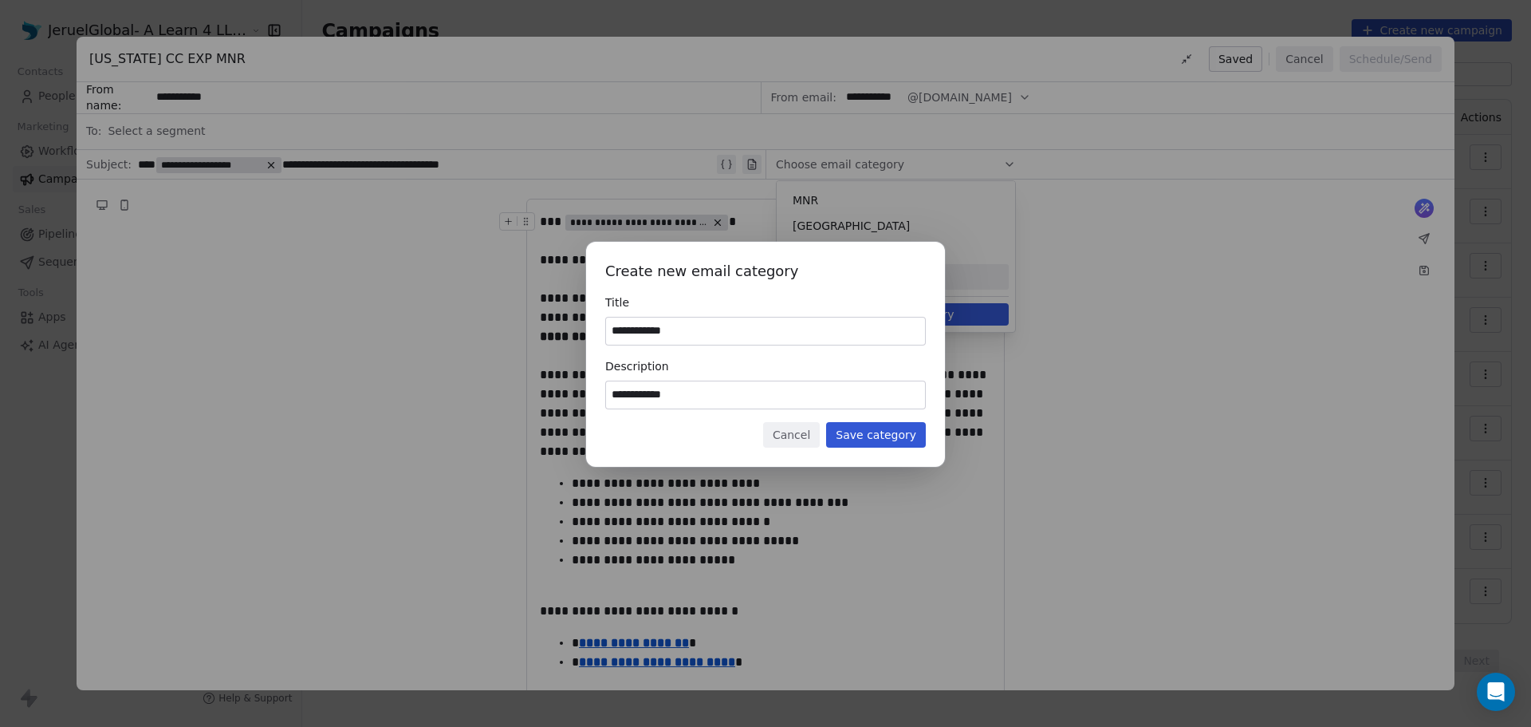
click at [896, 435] on button "Save category" at bounding box center [876, 435] width 100 height 26
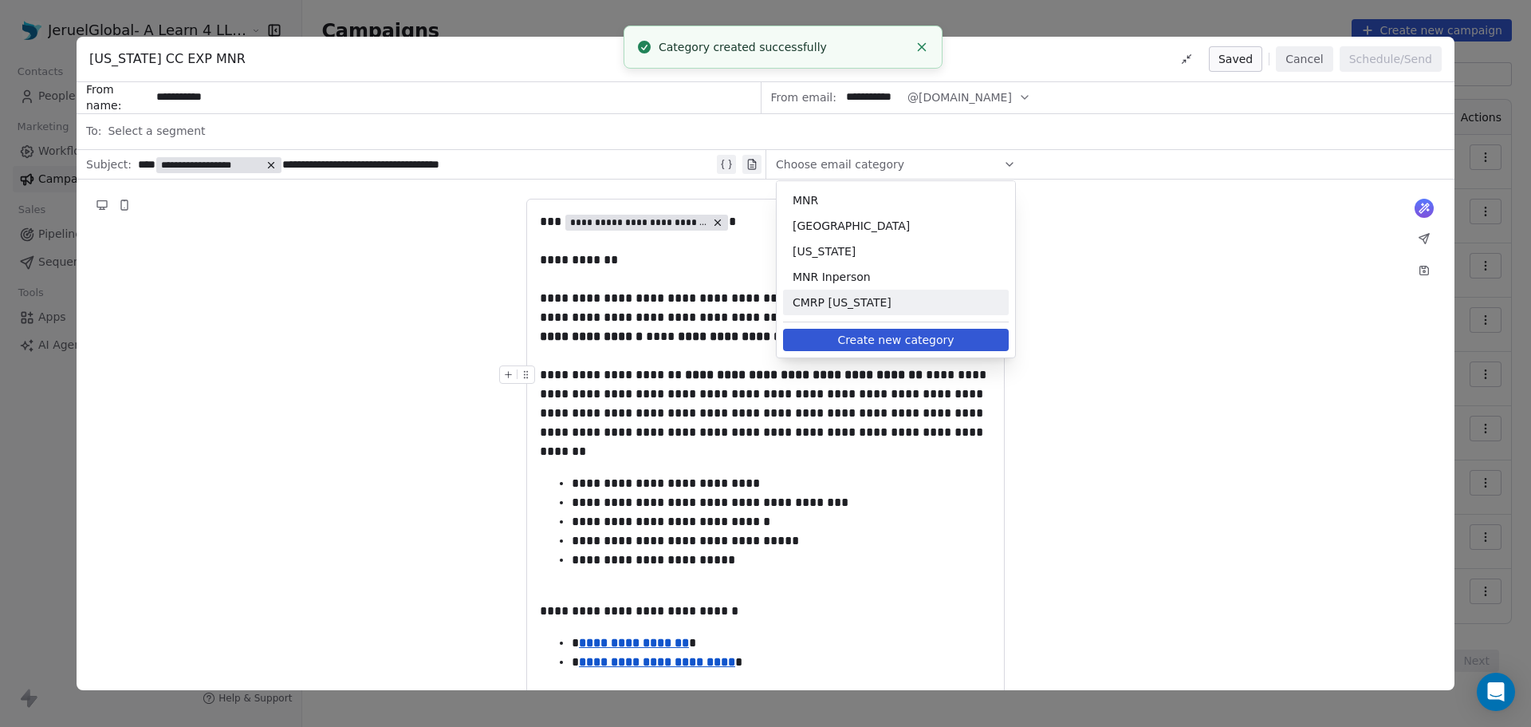
click at [895, 311] on div "CMRP Florida" at bounding box center [896, 303] width 226 height 26
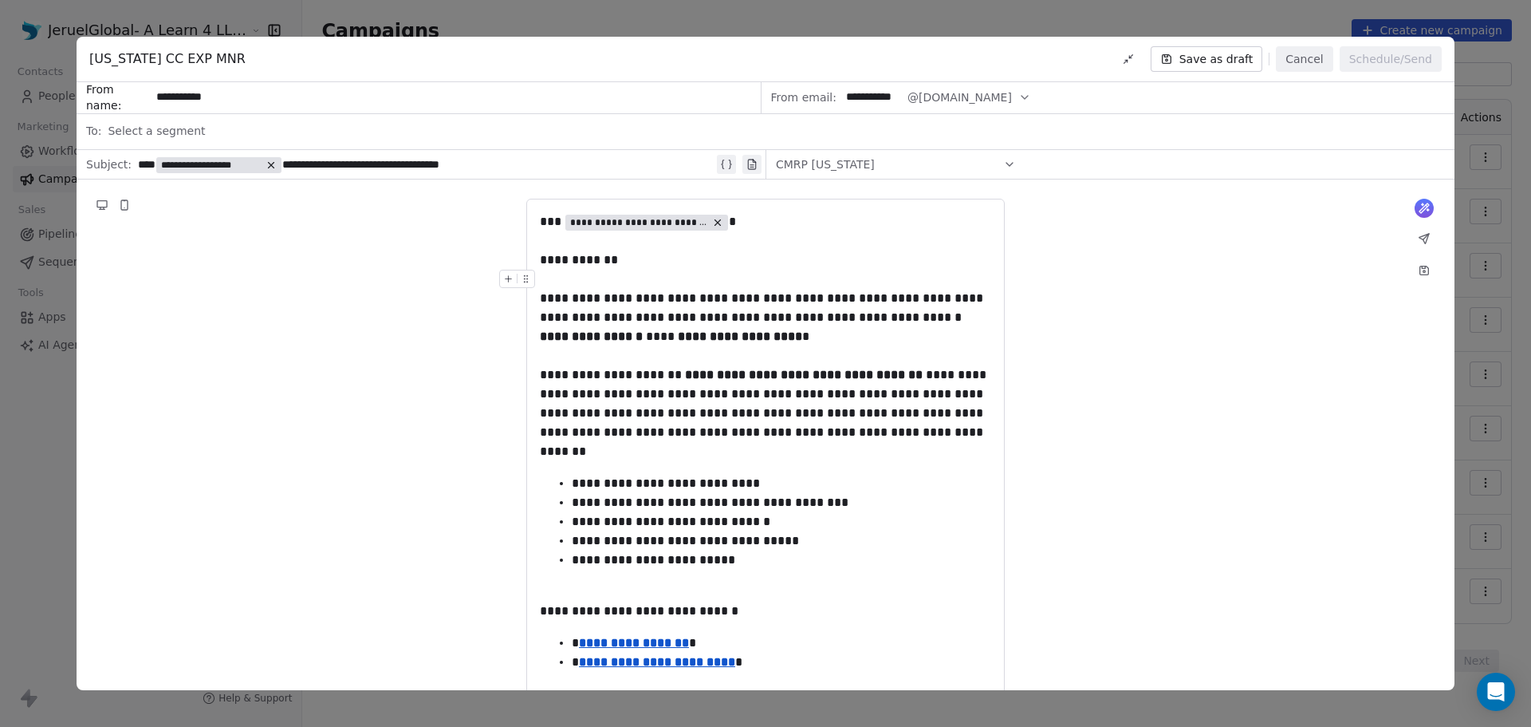
click at [235, 120] on div "Select a segment" at bounding box center [777, 130] width 1338 height 35
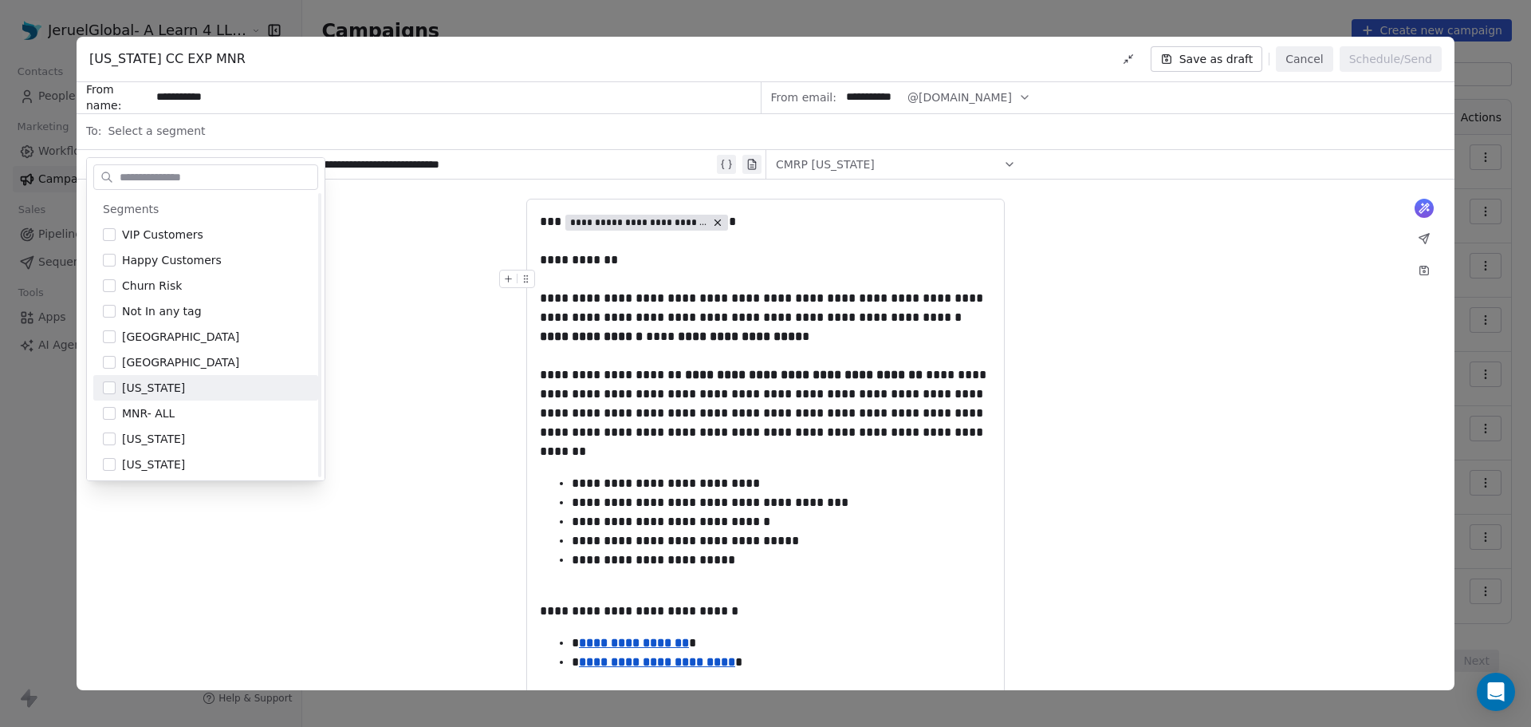
scroll to position [54, 0]
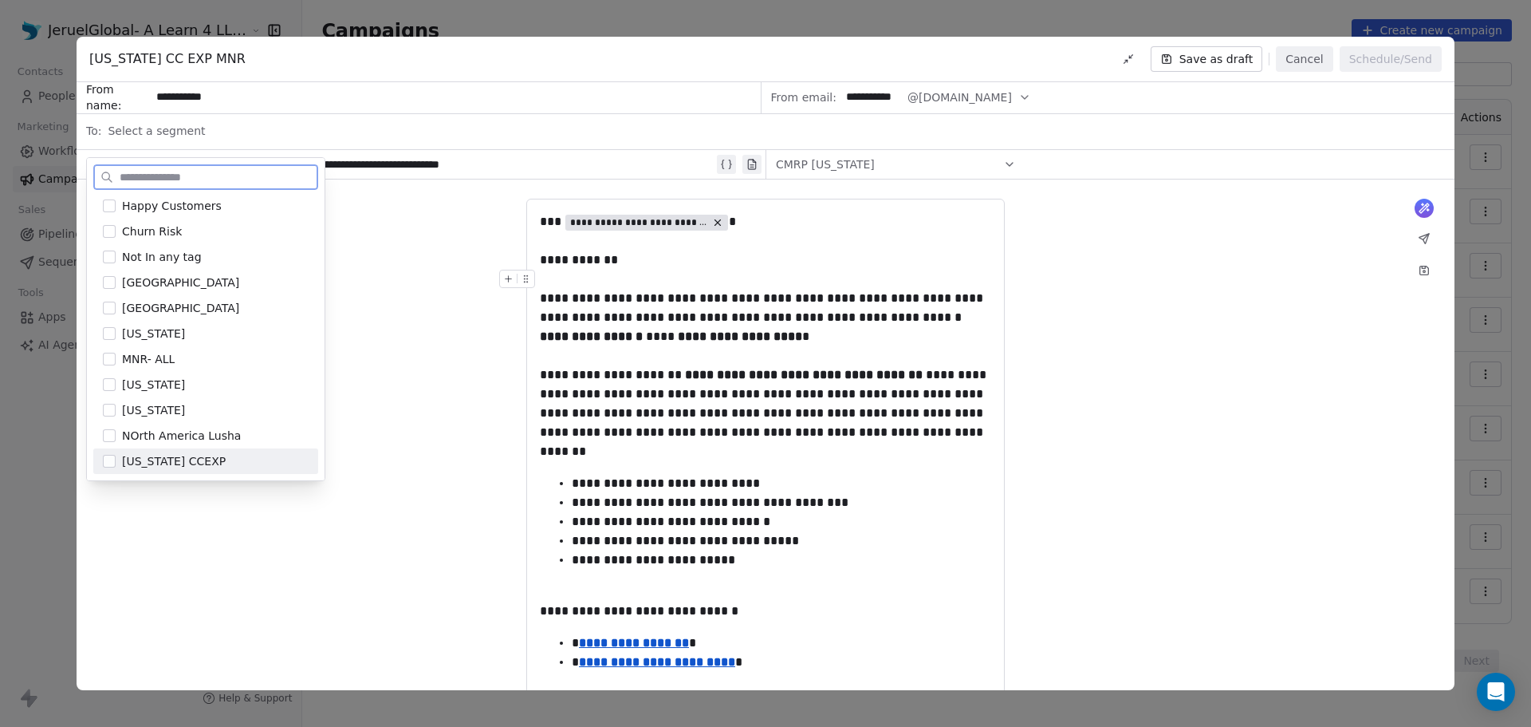
click at [175, 459] on span "Florida CCEXP" at bounding box center [174, 461] width 104 height 16
click at [237, 545] on div "**********" at bounding box center [766, 647] width 1378 height 936
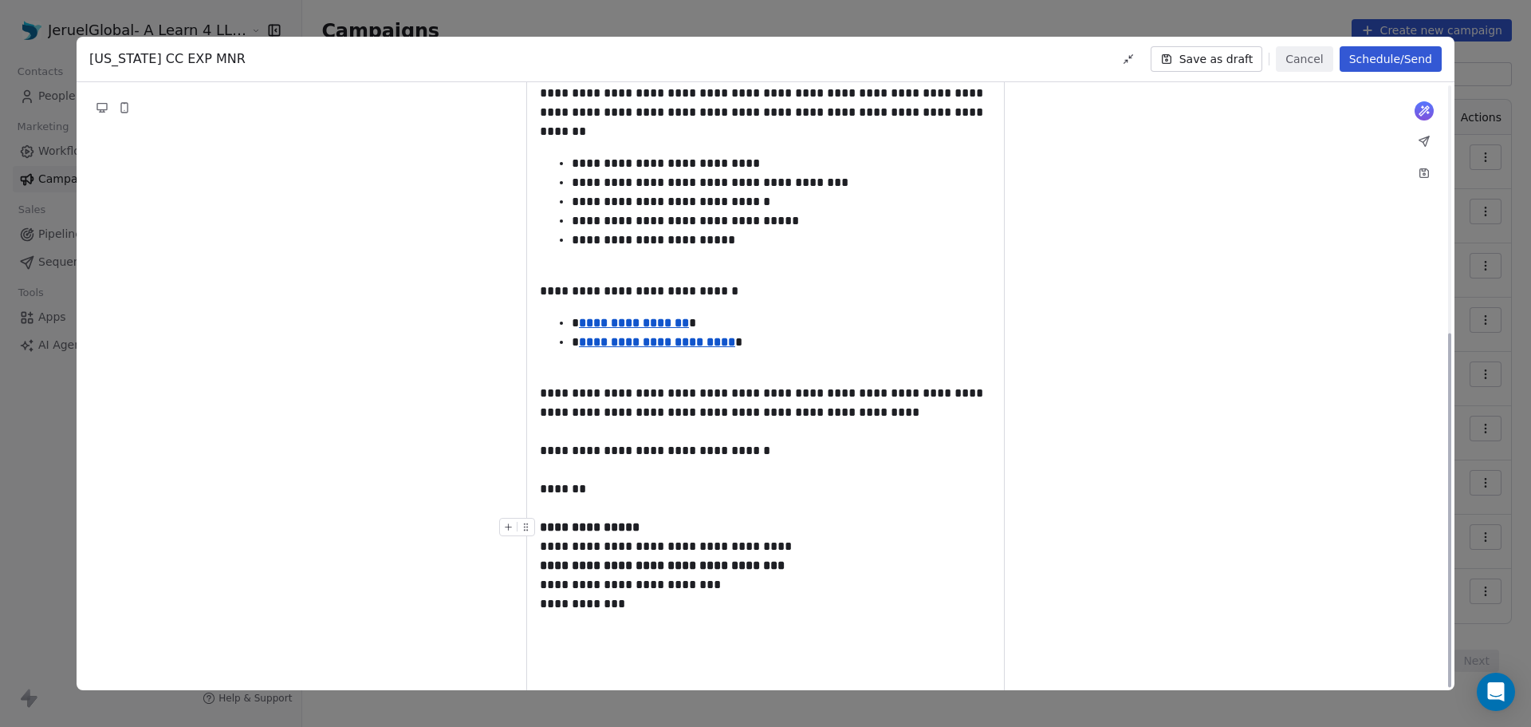
scroll to position [425, 0]
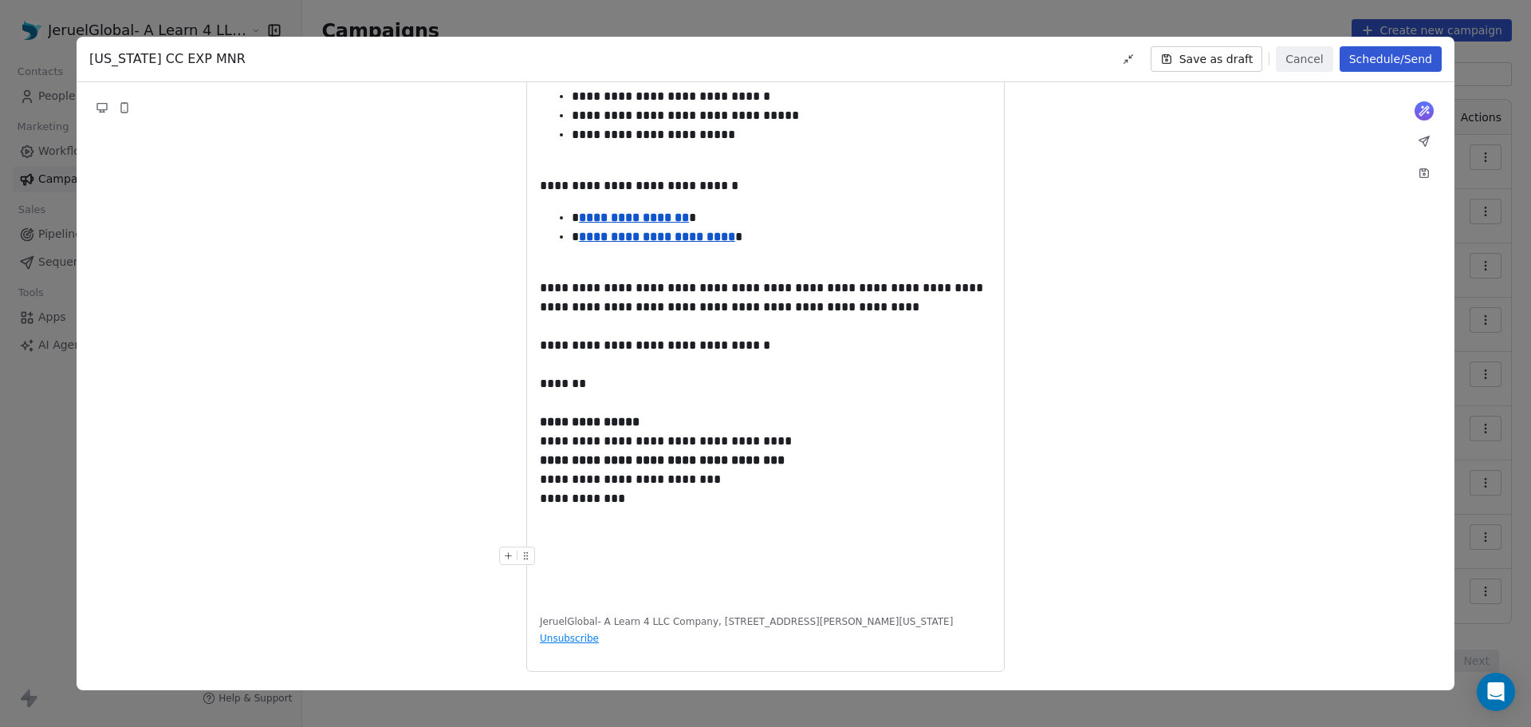
click at [706, 560] on div at bounding box center [765, 555] width 451 height 19
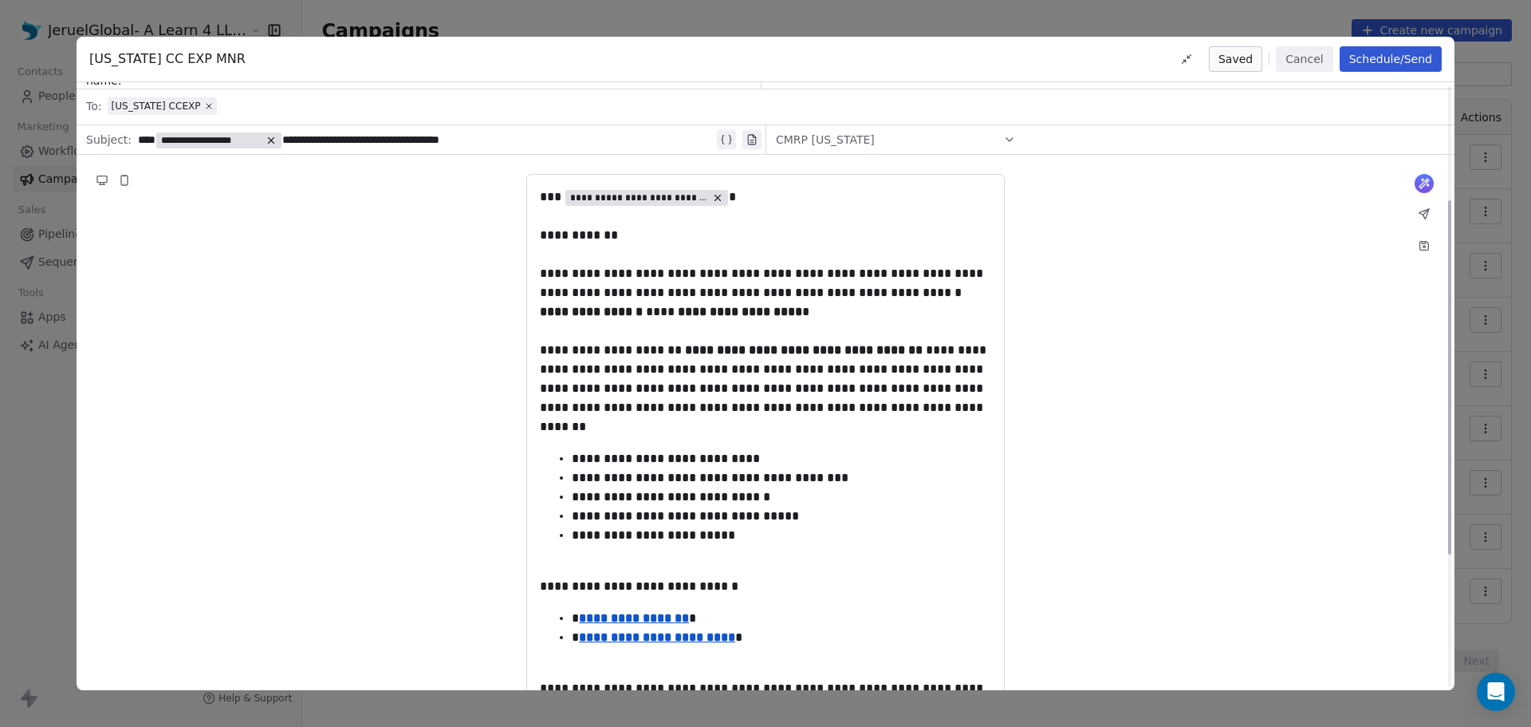
scroll to position [0, 0]
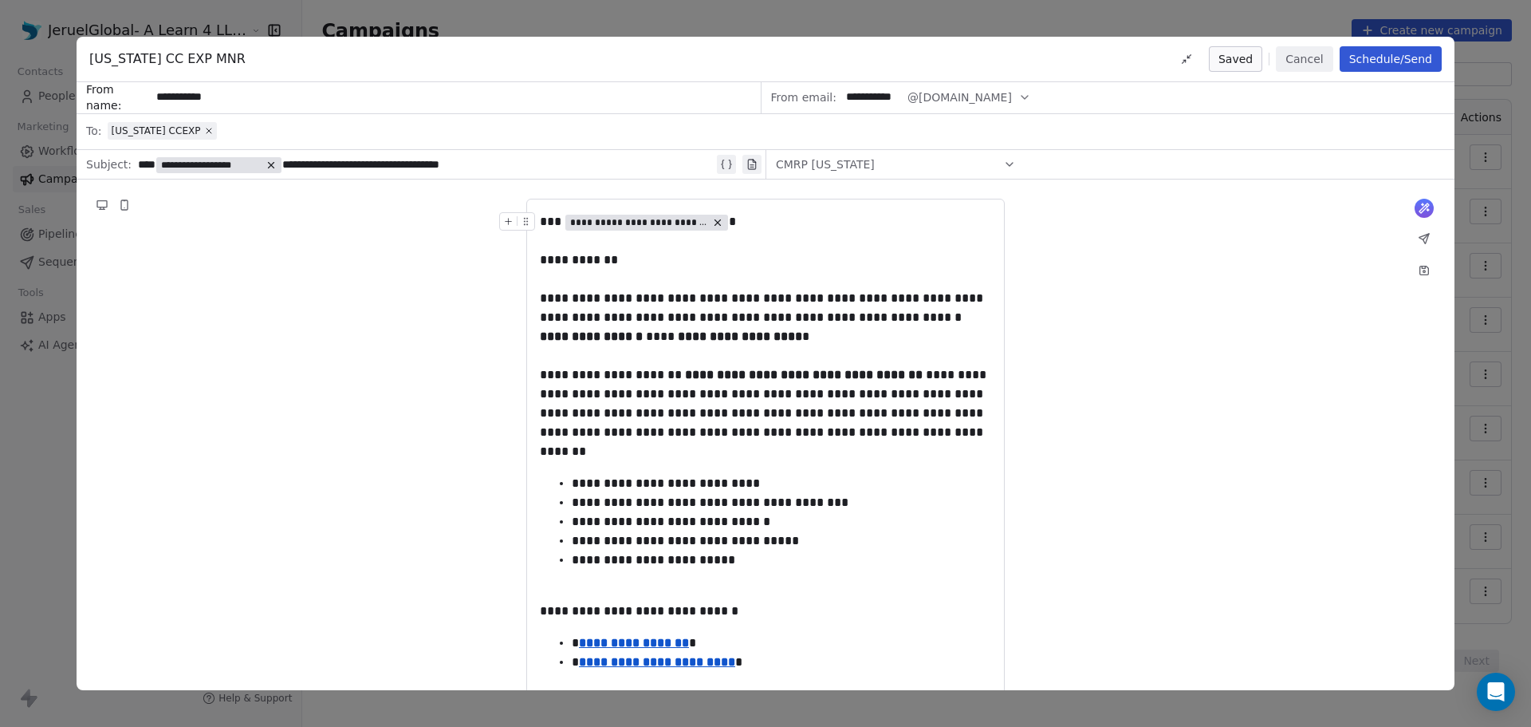
click at [1373, 55] on button "Schedule/Send" at bounding box center [1391, 59] width 102 height 26
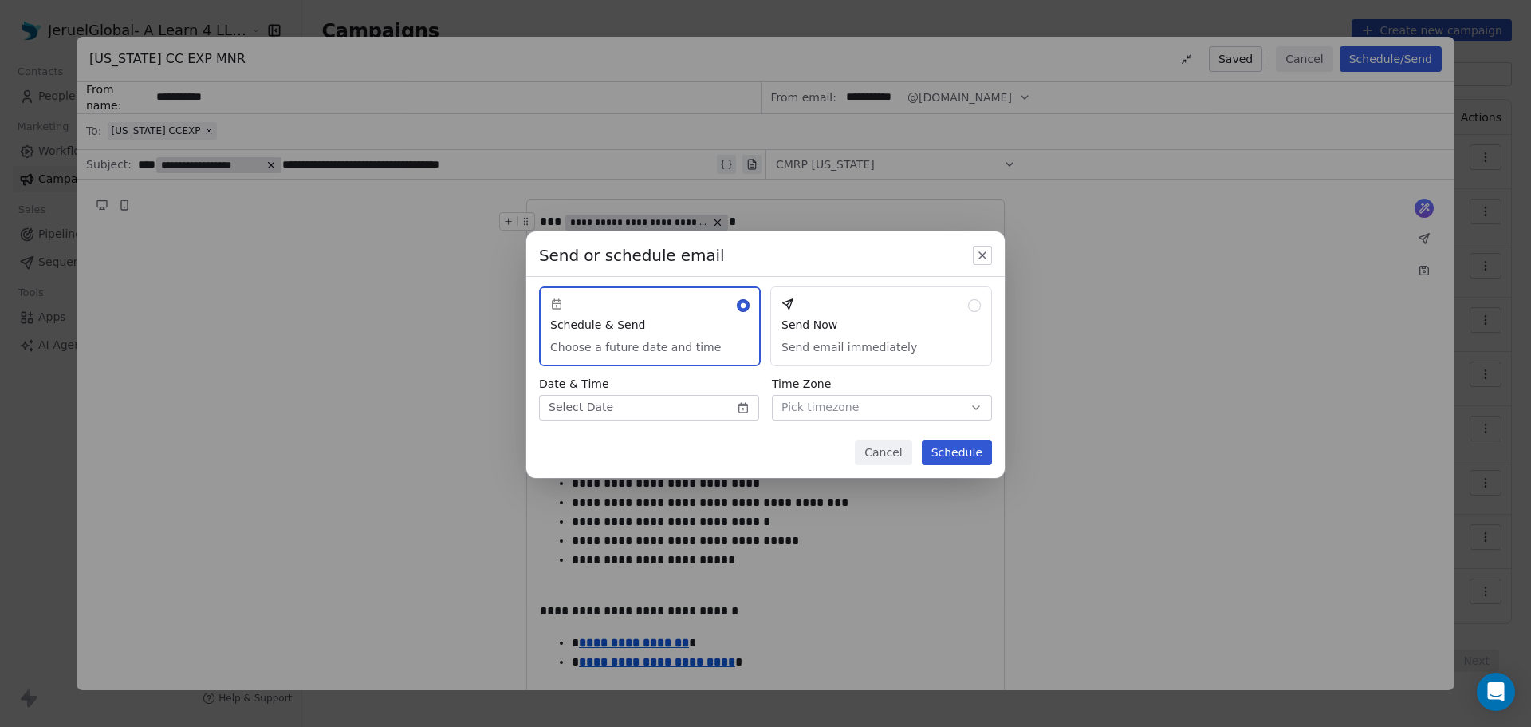
click at [823, 324] on button "Send Now Send email immediately" at bounding box center [881, 326] width 222 height 80
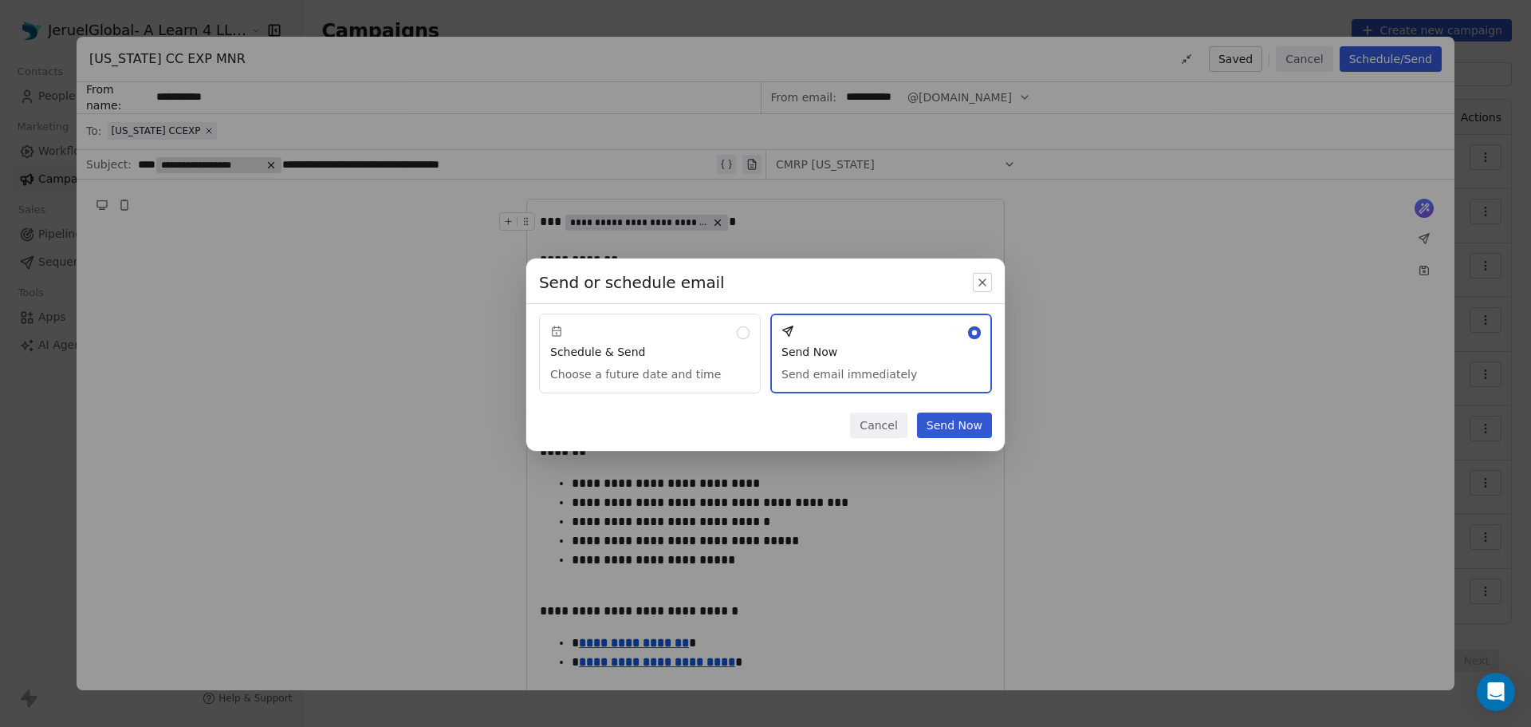
click at [951, 424] on button "Send Now" at bounding box center [954, 425] width 75 height 26
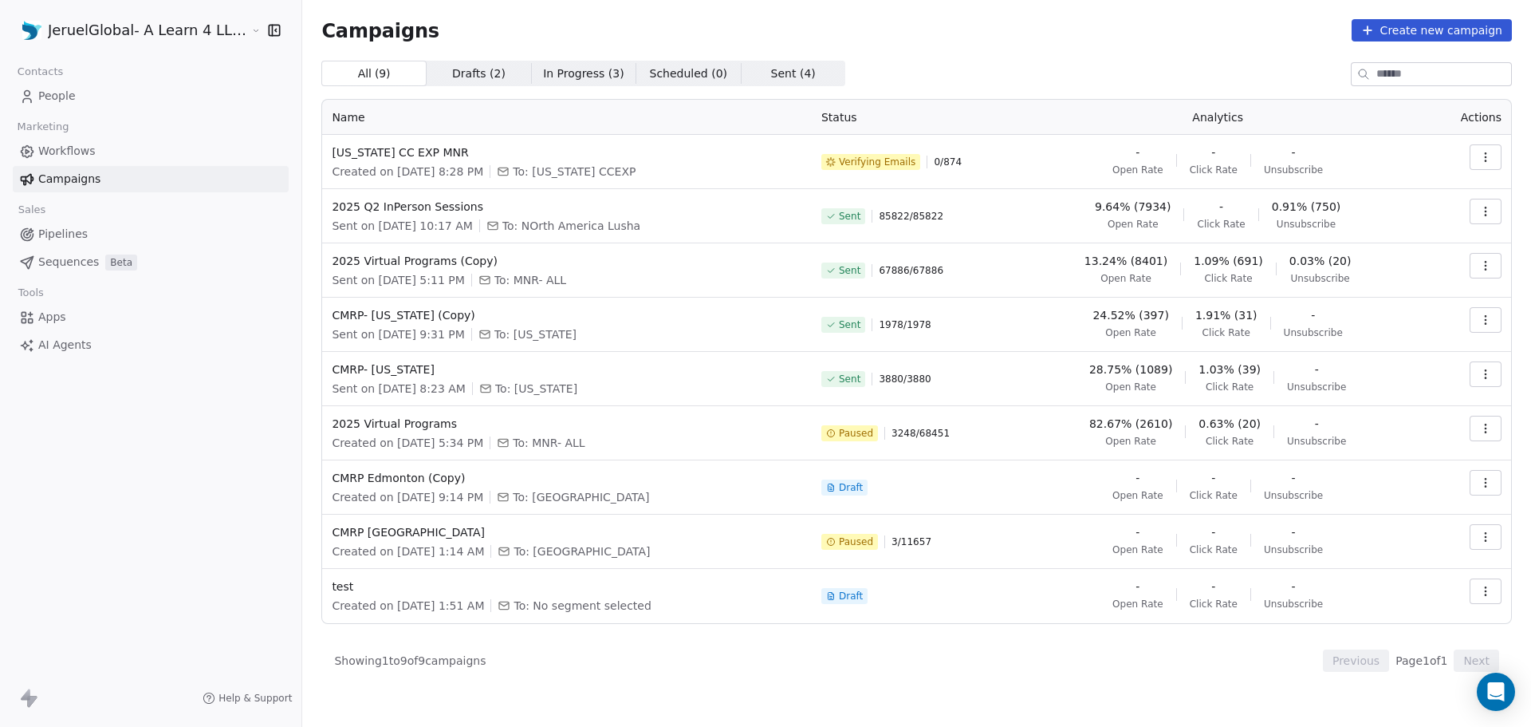
click at [1481, 155] on icon "button" at bounding box center [1486, 157] width 13 height 13
click at [1065, 106] on html "JeruelGlobal- A Learn 4 LLC Company Contacts People Marketing Workflows Campaig…" at bounding box center [765, 363] width 1531 height 727
click at [1489, 156] on icon "button" at bounding box center [1486, 157] width 13 height 13
click at [1380, 270] on span "Delete" at bounding box center [1380, 269] width 42 height 19
click at [119, 37] on html "JeruelGlobal- A Learn 4 LLC Company Contacts People Marketing Workflows Campaig…" at bounding box center [765, 363] width 1531 height 727
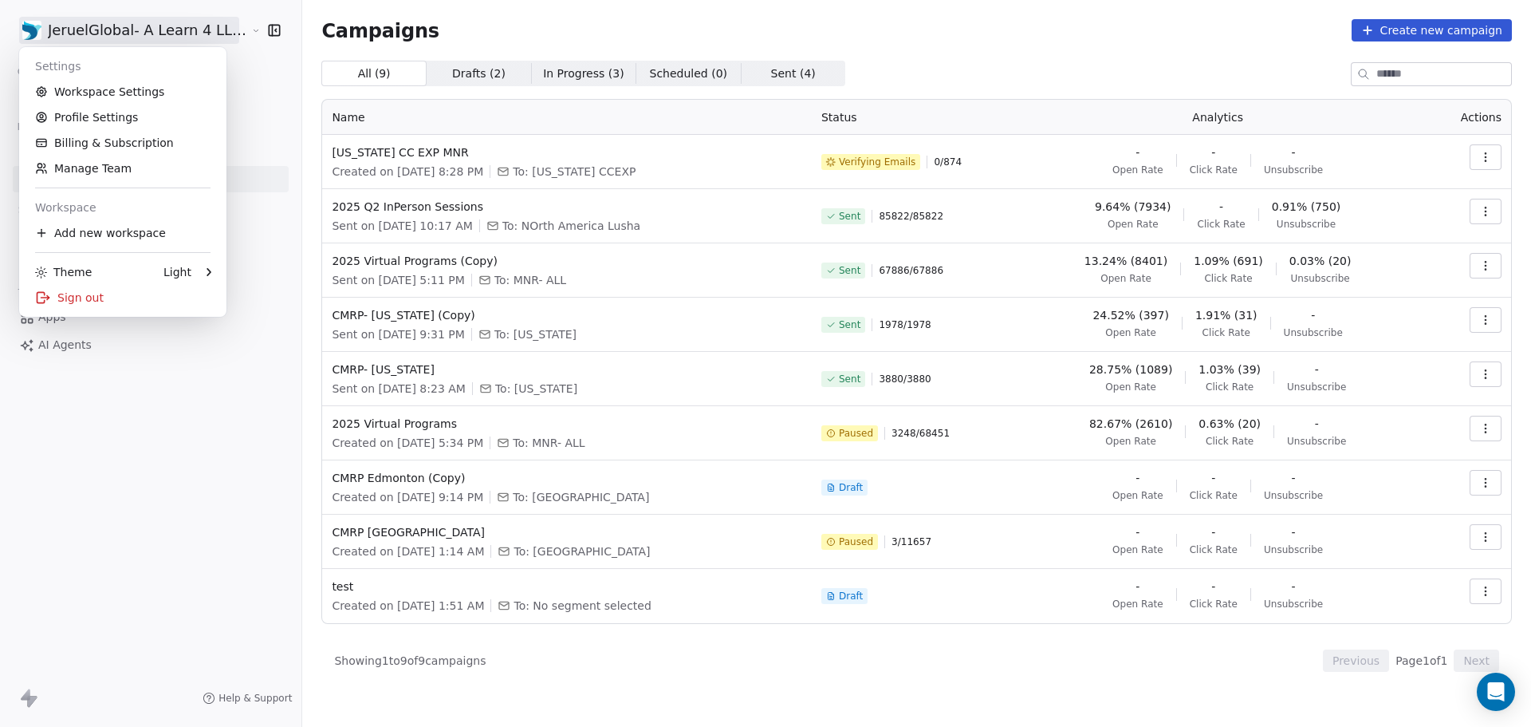
click at [151, 441] on html "JeruelGlobal- A Learn 4 LLC Company Contacts People Marketing Workflows Campaig…" at bounding box center [765, 363] width 1531 height 727
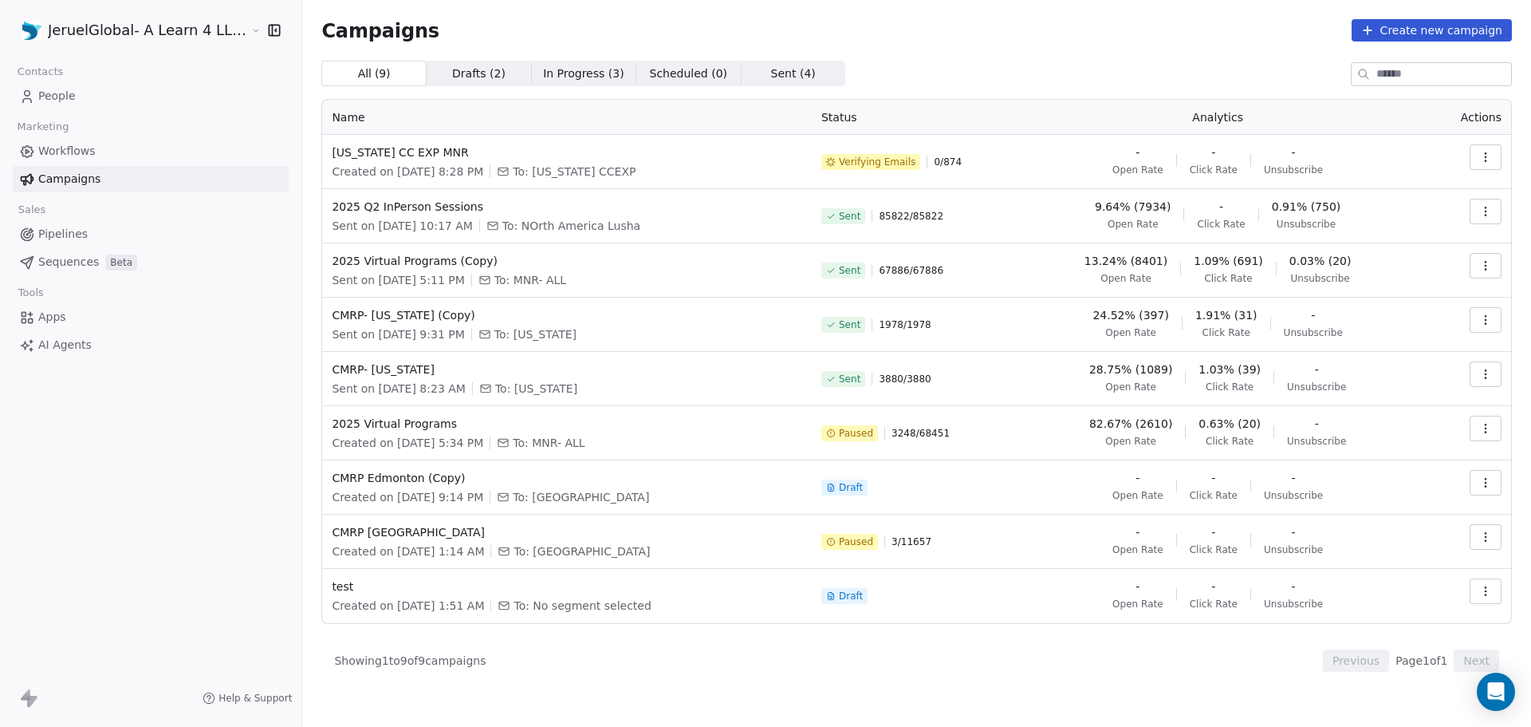
click at [47, 90] on span "People" at bounding box center [56, 96] width 37 height 17
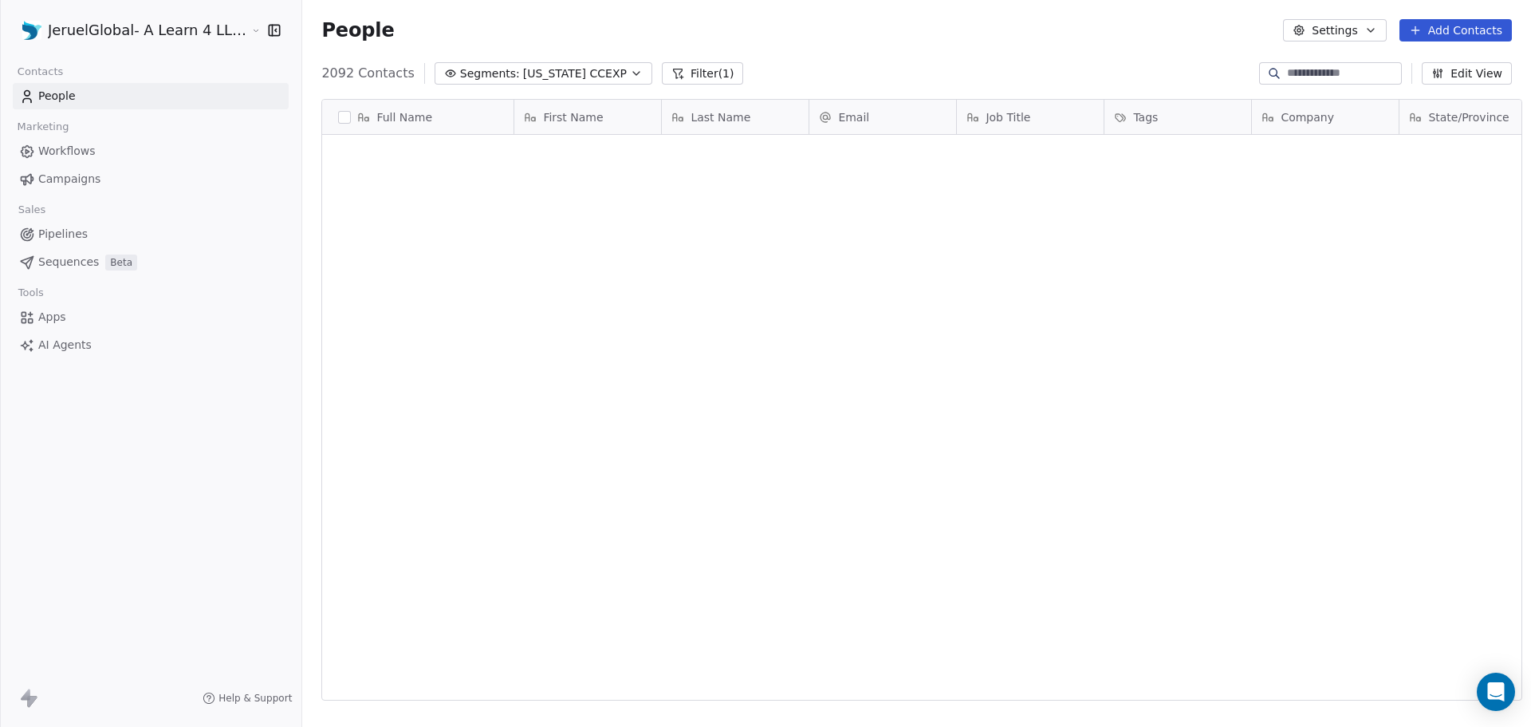
scroll to position [627, 1228]
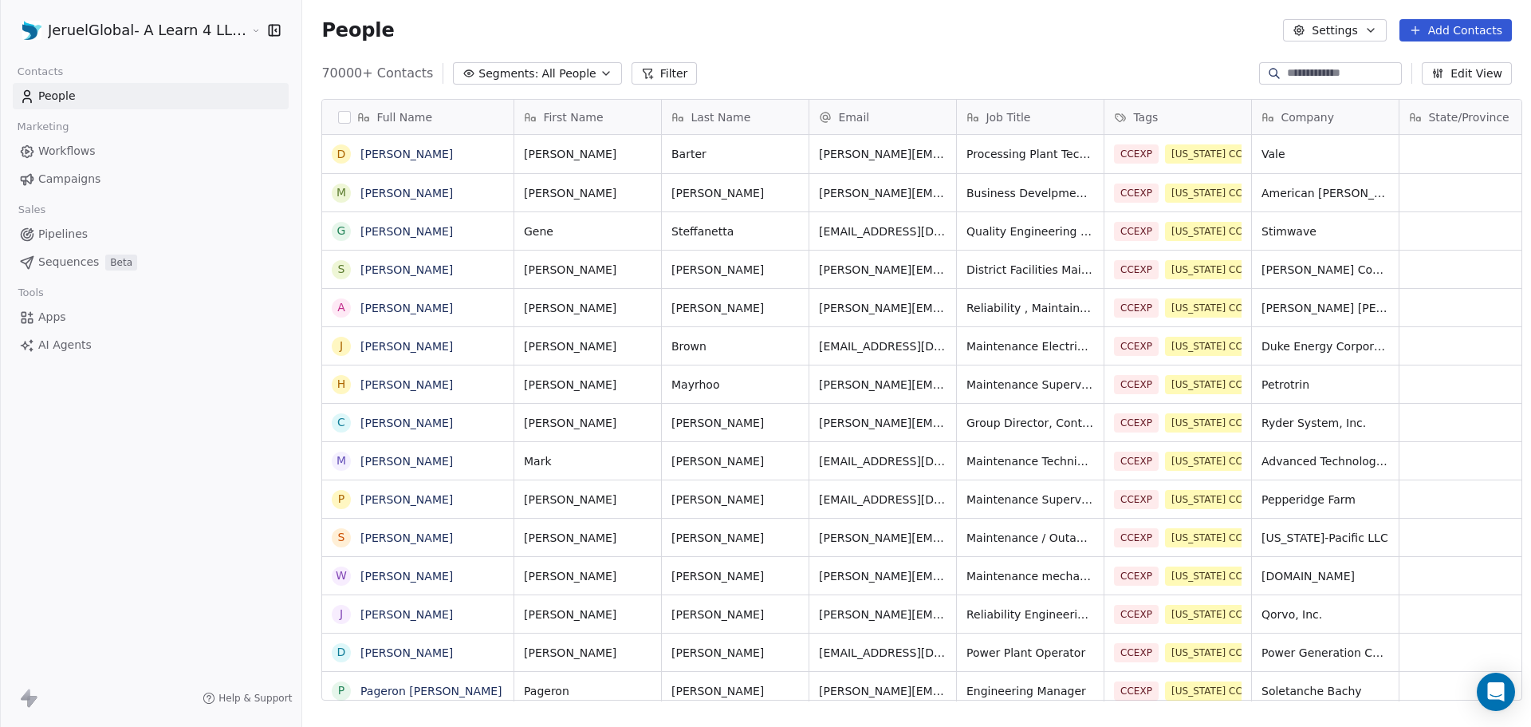
scroll to position [627, 1228]
click at [555, 69] on span "All People" at bounding box center [569, 73] width 54 height 17
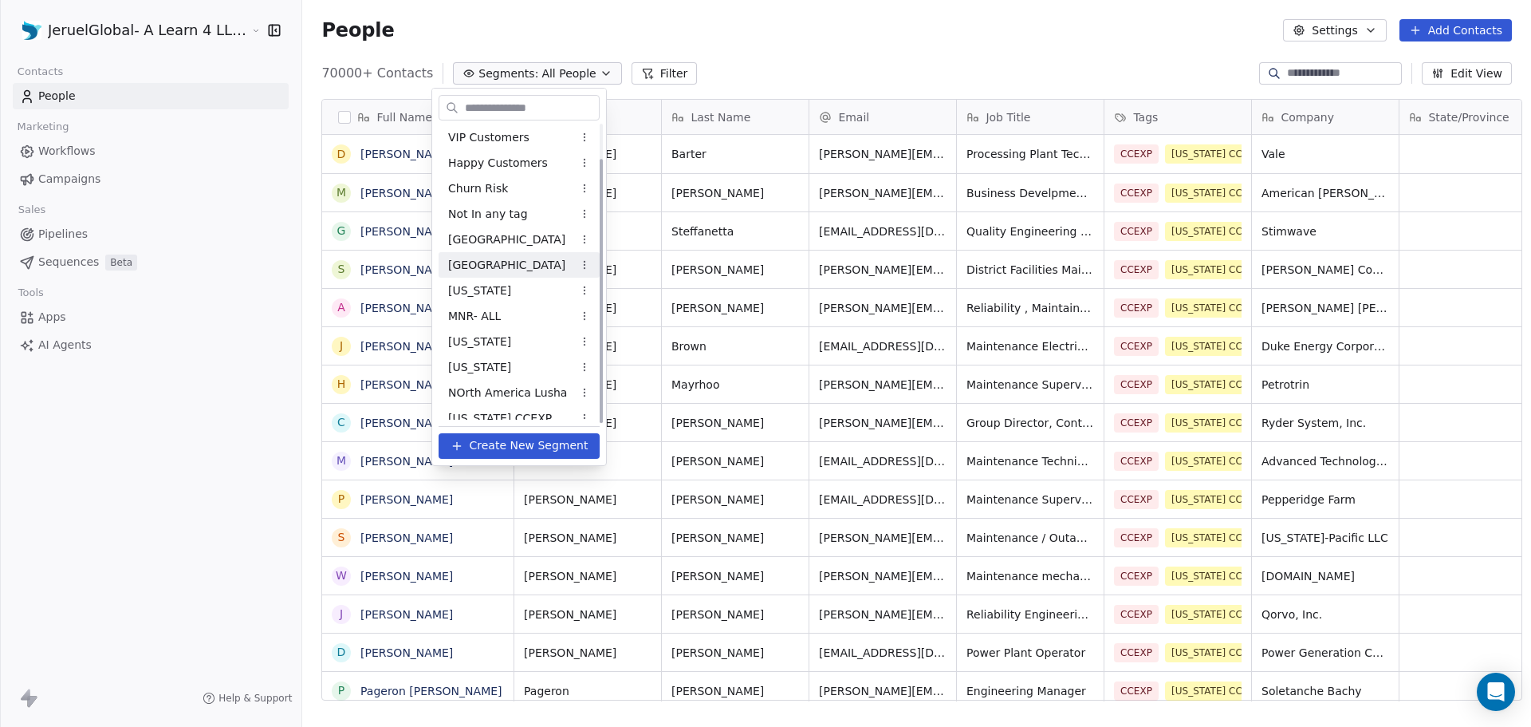
scroll to position [39, 0]
click at [547, 408] on div "[US_STATE] CCEXP" at bounding box center [519, 407] width 161 height 26
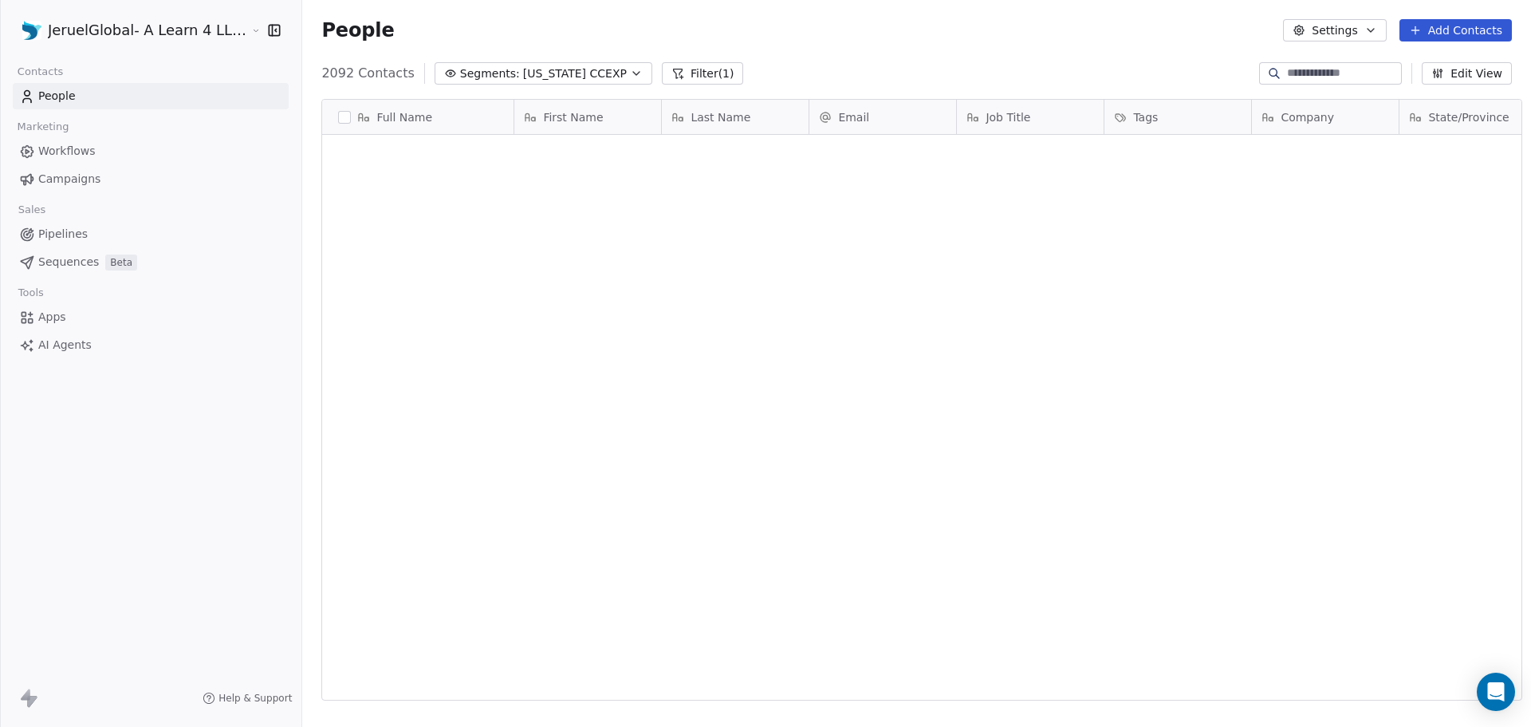
scroll to position [0, 0]
click at [76, 179] on span "Campaigns" at bounding box center [69, 179] width 62 height 17
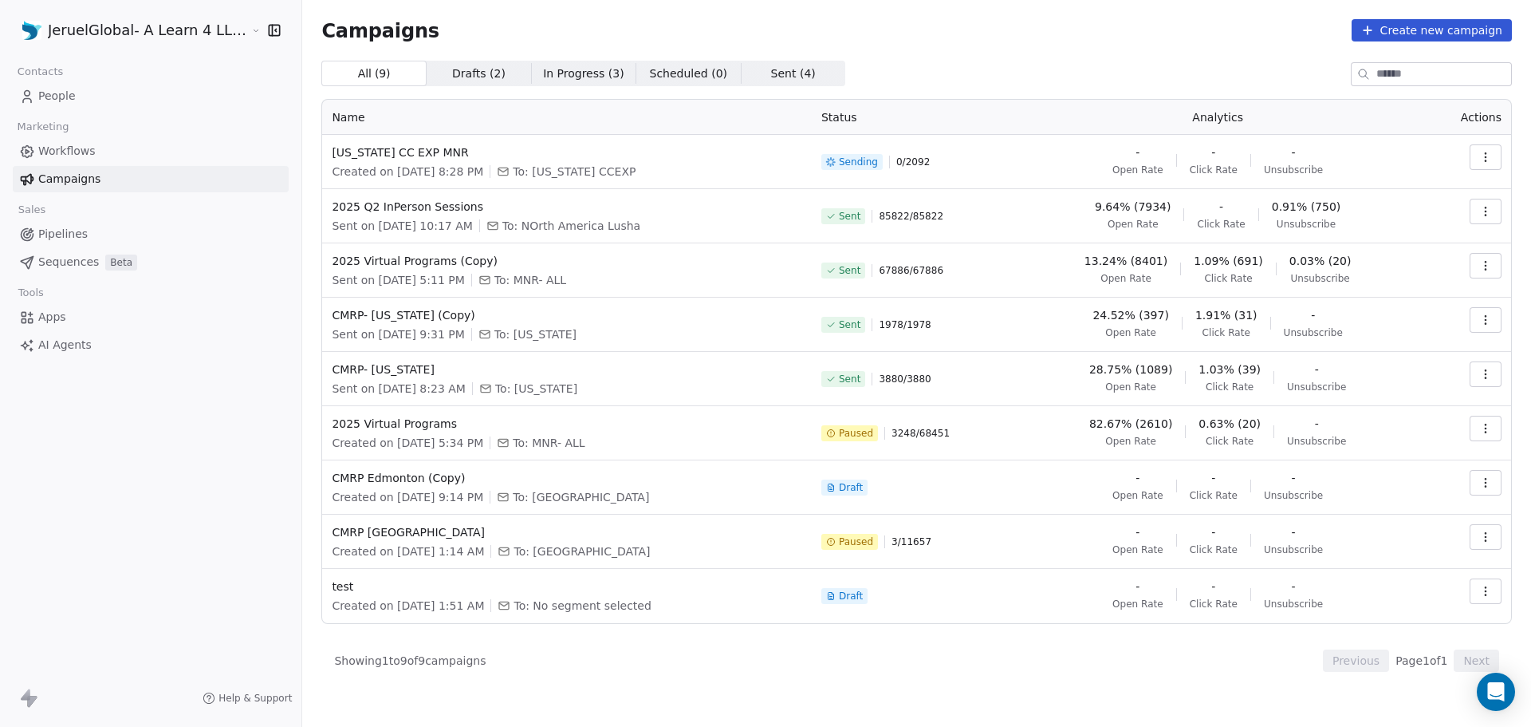
click at [48, 107] on link "People" at bounding box center [151, 96] width 276 height 26
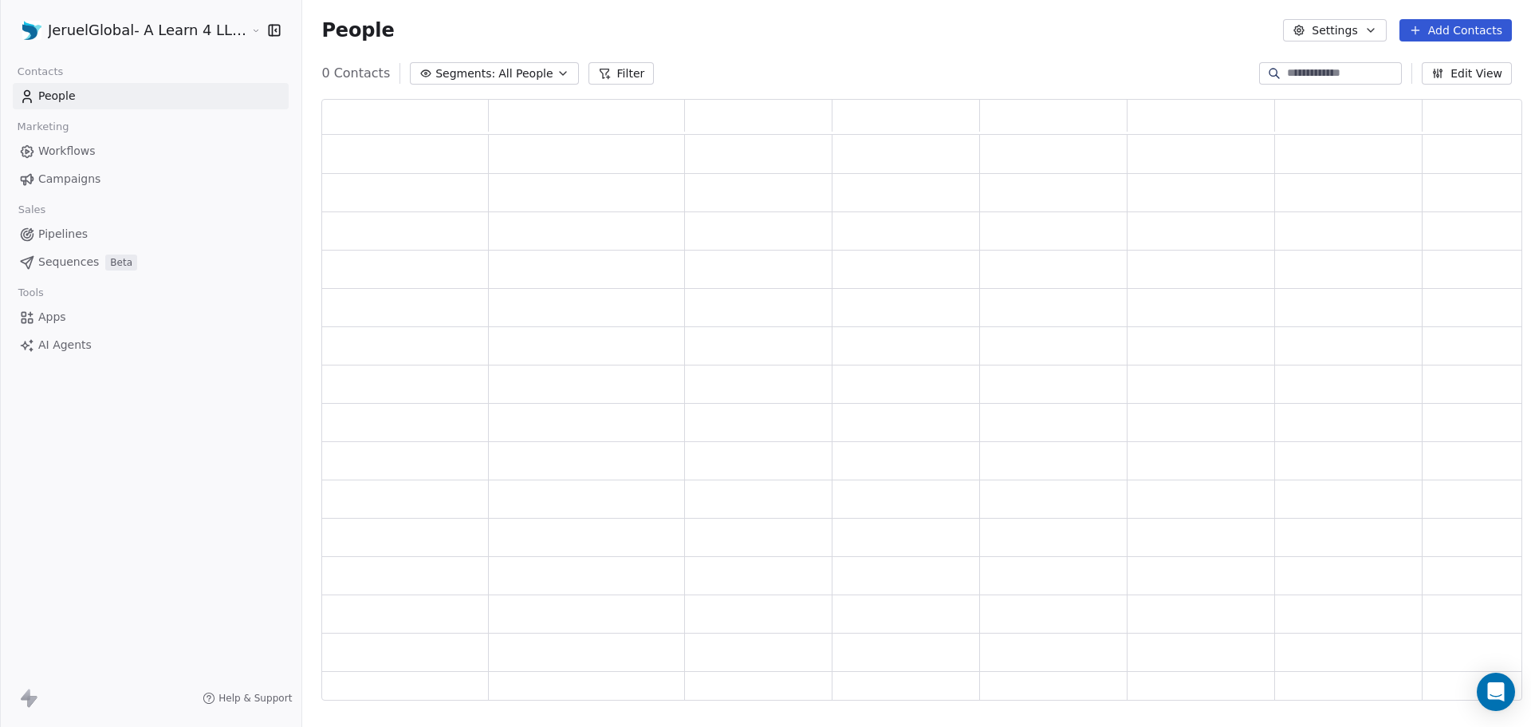
scroll to position [589, 1190]
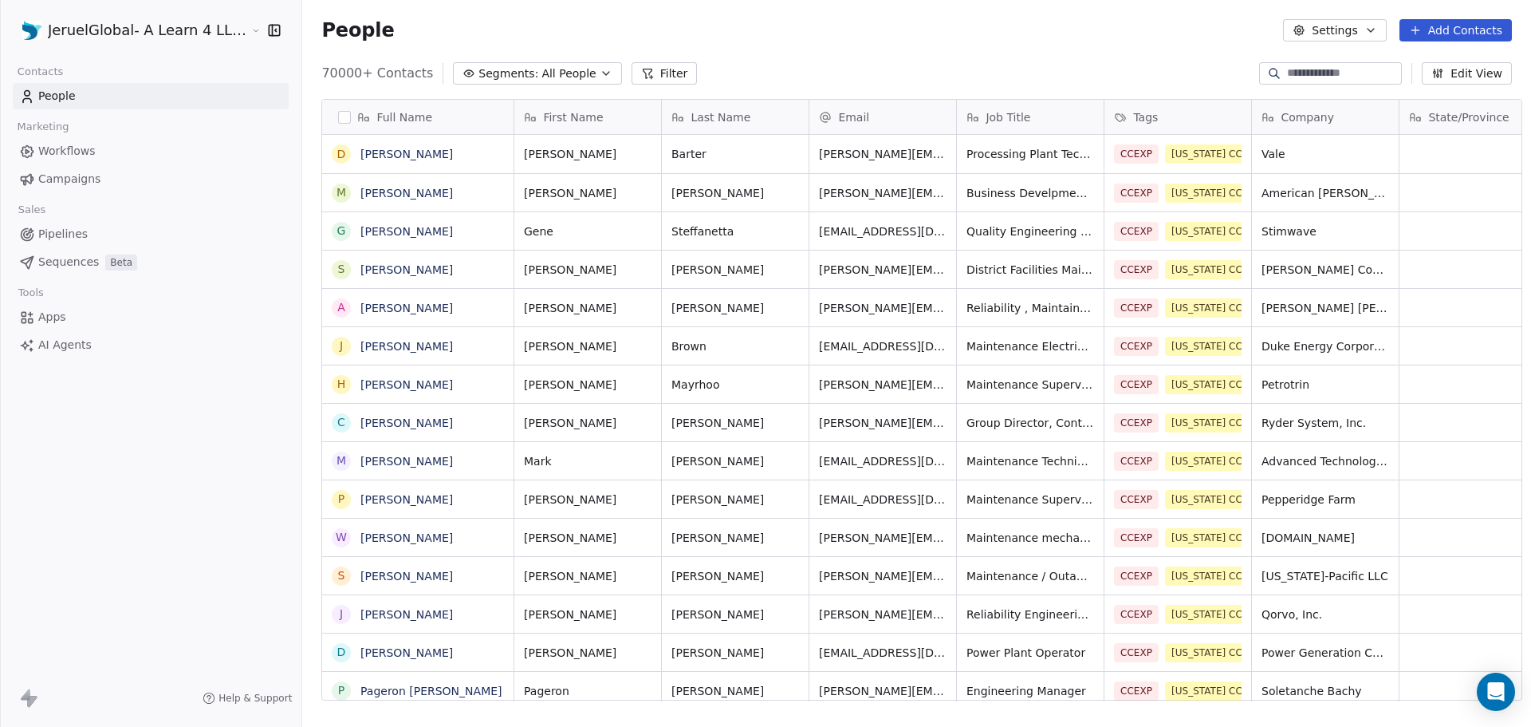
click at [1454, 26] on button "Add Contacts" at bounding box center [1456, 30] width 112 height 22
click at [1436, 83] on span "Import from CSV" at bounding box center [1455, 90] width 93 height 17
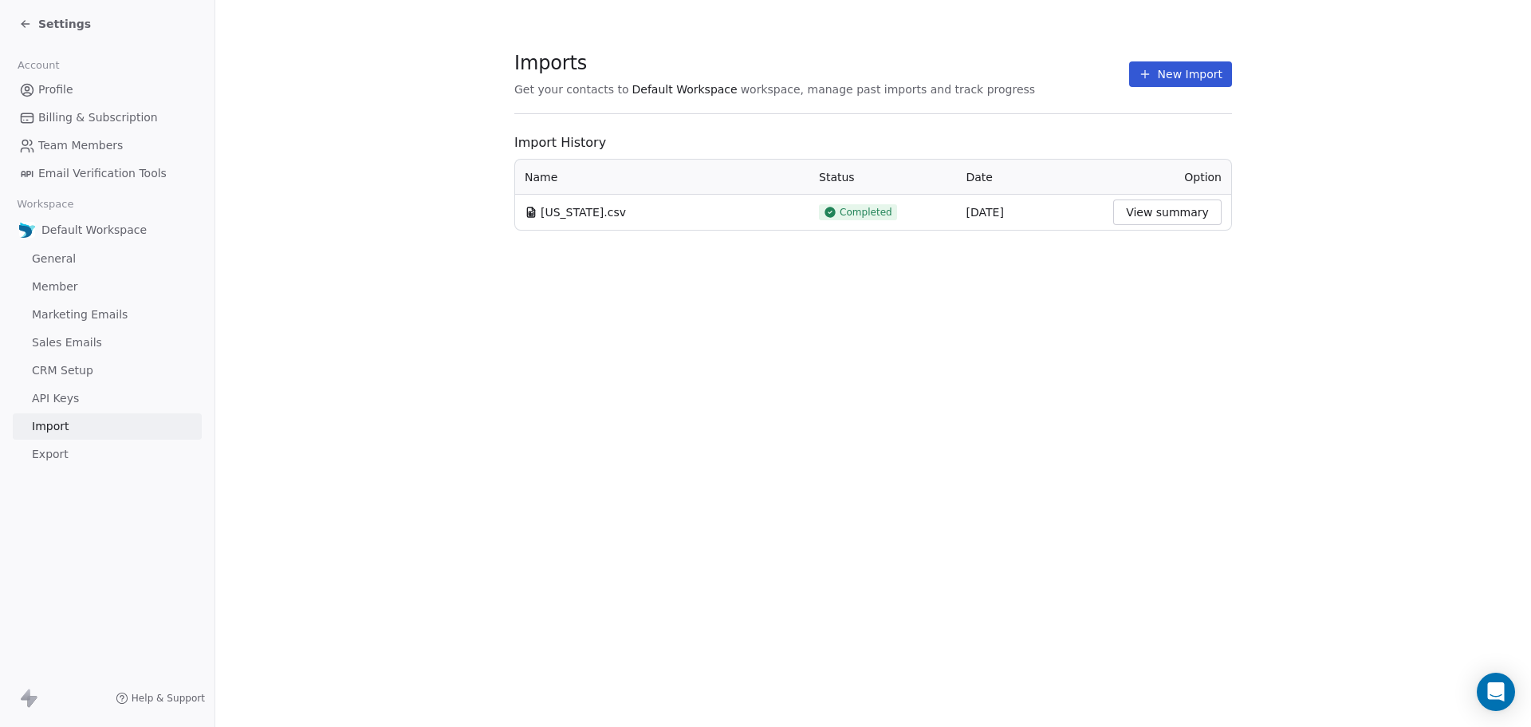
click at [1152, 78] on icon at bounding box center [1145, 74] width 13 height 13
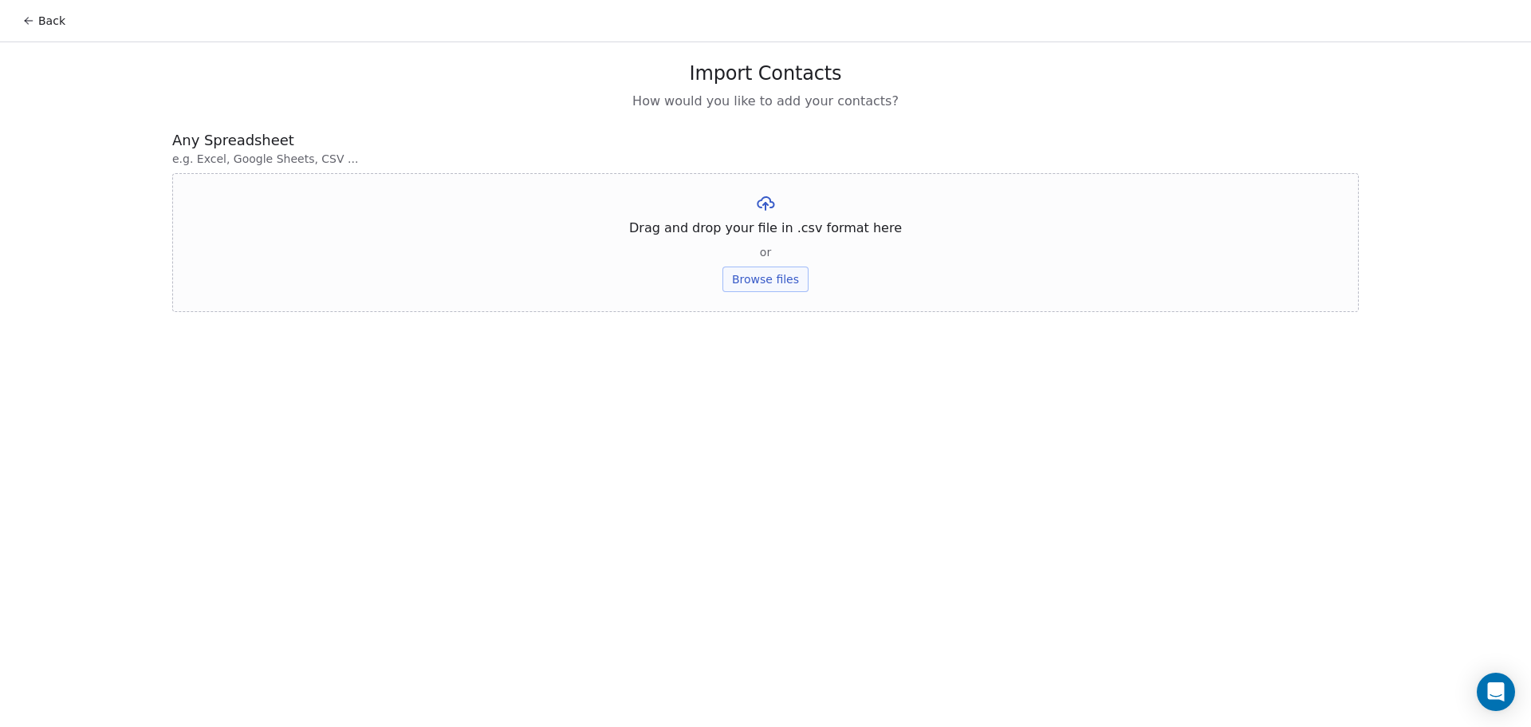
click at [794, 278] on button "Browse files" at bounding box center [766, 279] width 86 height 26
click at [746, 217] on div "Texas Extended Data.csv Upload" at bounding box center [765, 220] width 235 height 54
click at [753, 234] on button "Upload" at bounding box center [765, 235] width 58 height 26
click at [770, 227] on button "Upload" at bounding box center [765, 235] width 58 height 26
click at [428, 362] on div "Back Import Contacts How would you like to add your contacts? Any Spreadsheet e…" at bounding box center [765, 363] width 1531 height 727
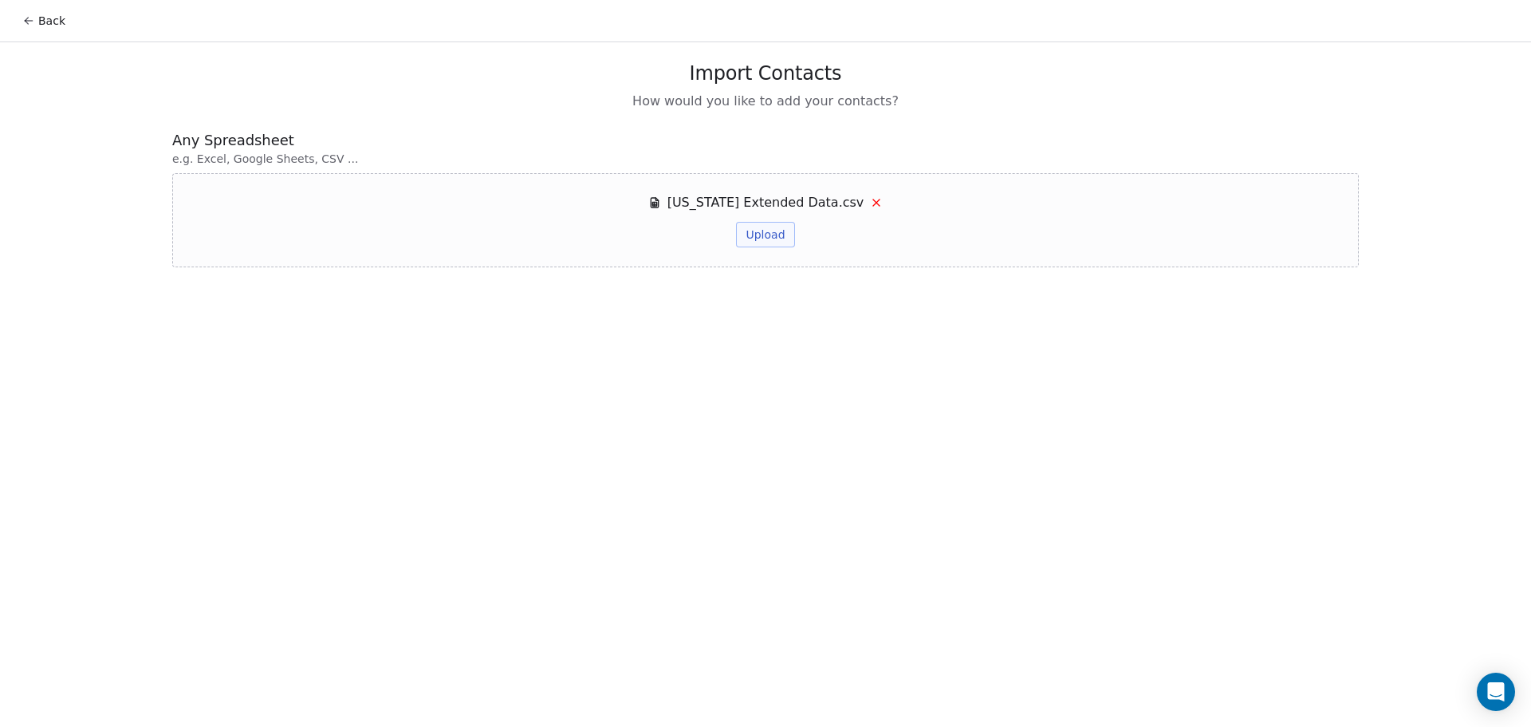
click at [870, 199] on icon at bounding box center [876, 202] width 13 height 13
click at [778, 297] on div "Drag and drop your file in .csv format here or Browse files" at bounding box center [765, 242] width 1187 height 139
click at [773, 285] on button "Browse files" at bounding box center [766, 279] width 86 height 26
click at [752, 237] on button "Upload" at bounding box center [765, 235] width 58 height 26
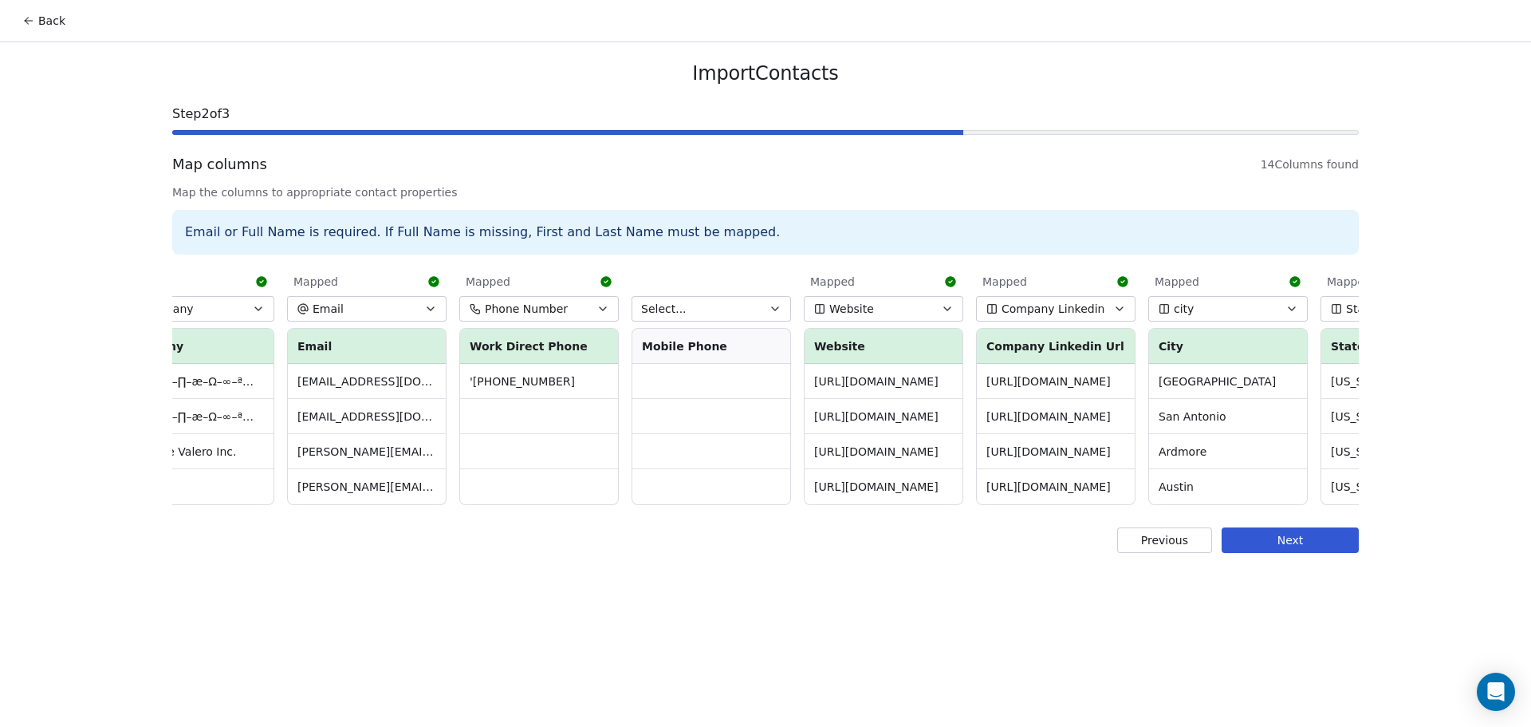
scroll to position [0, 558]
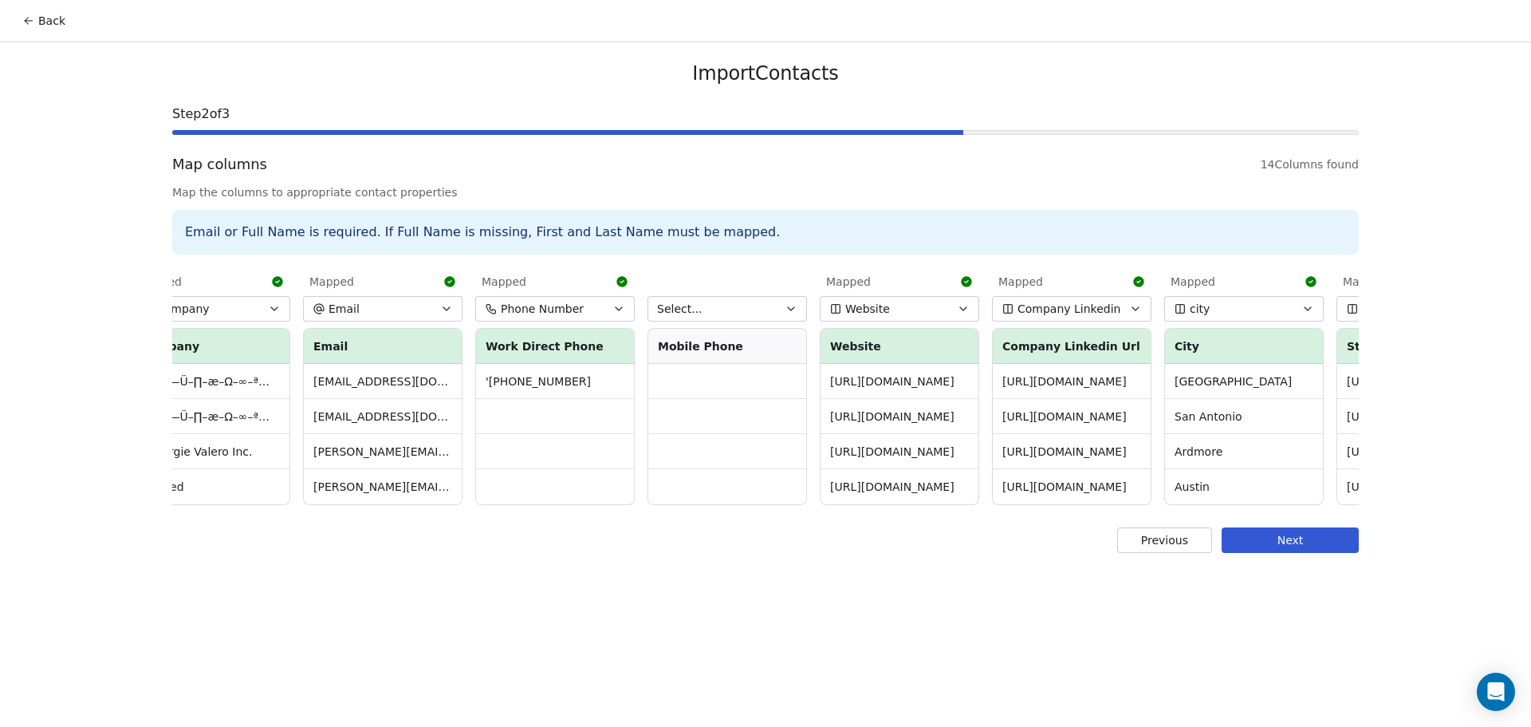
click at [754, 303] on button "Select..." at bounding box center [728, 309] width 160 height 26
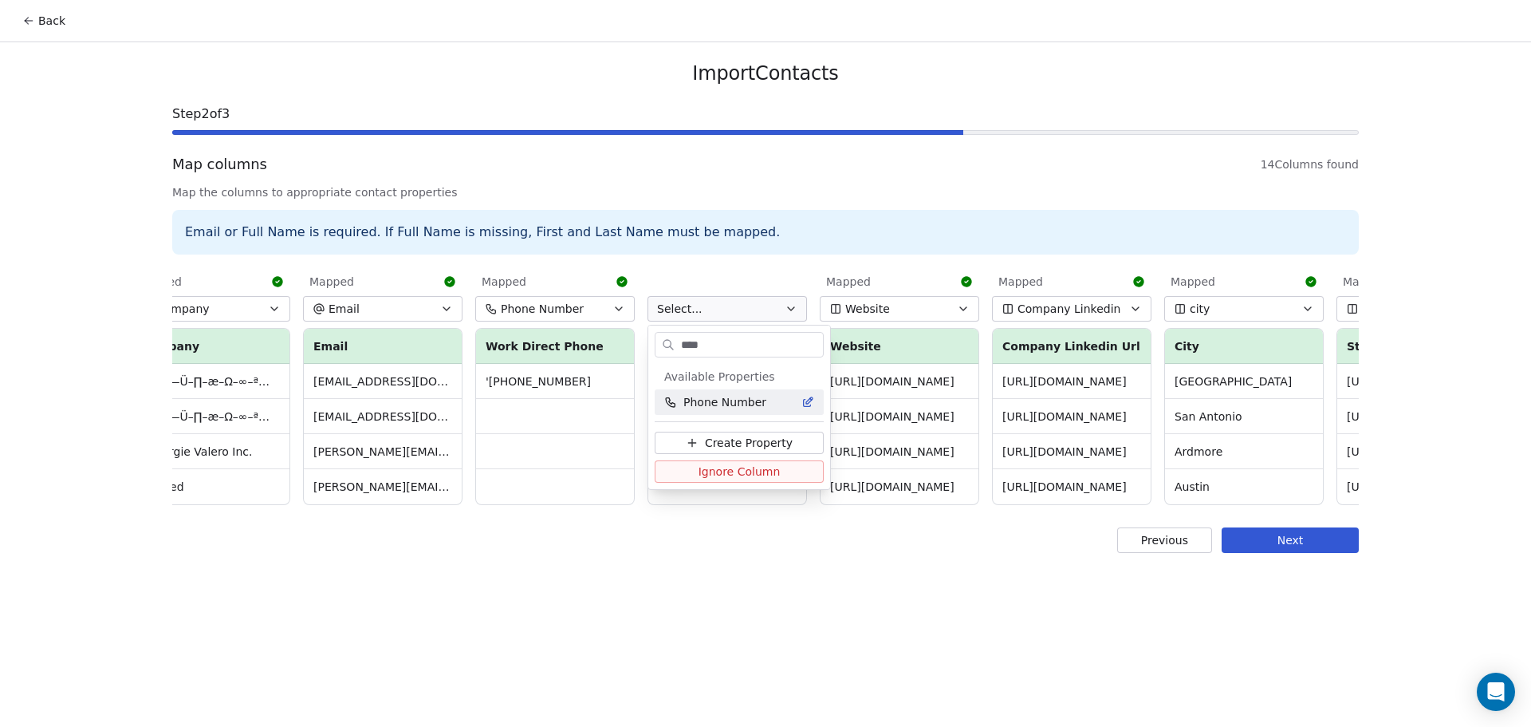
type input "****"
click at [755, 405] on span "Phone Number" at bounding box center [725, 402] width 83 height 16
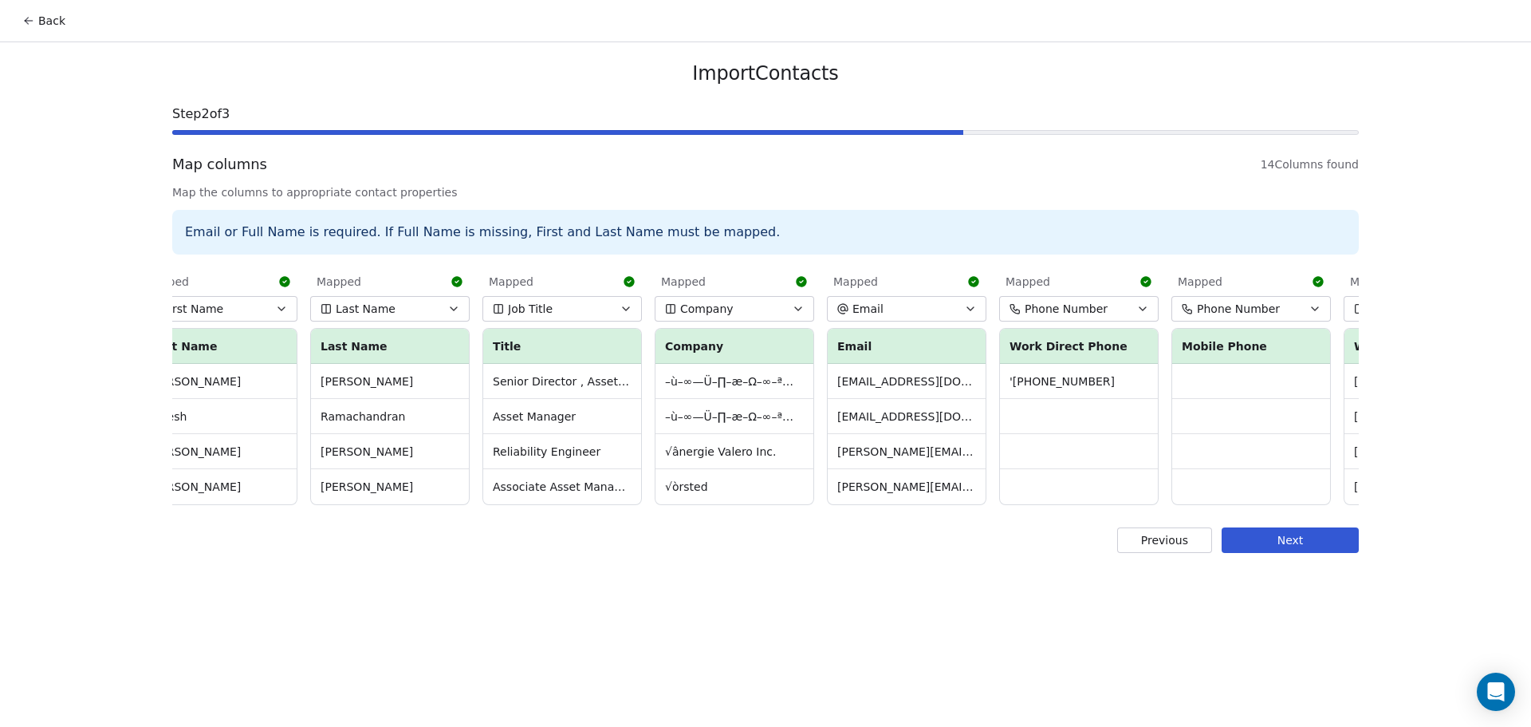
scroll to position [0, 0]
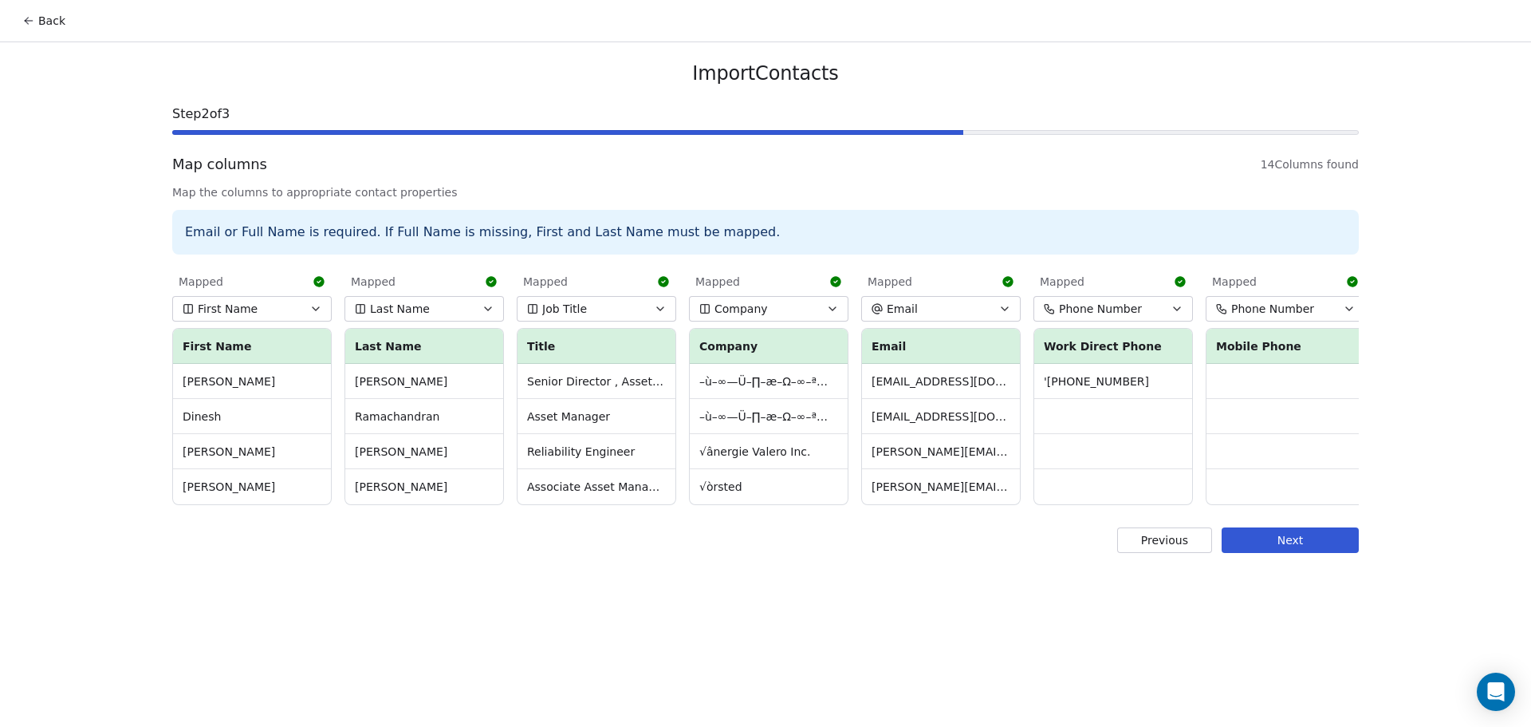
click at [1298, 553] on button "Next" at bounding box center [1290, 540] width 137 height 26
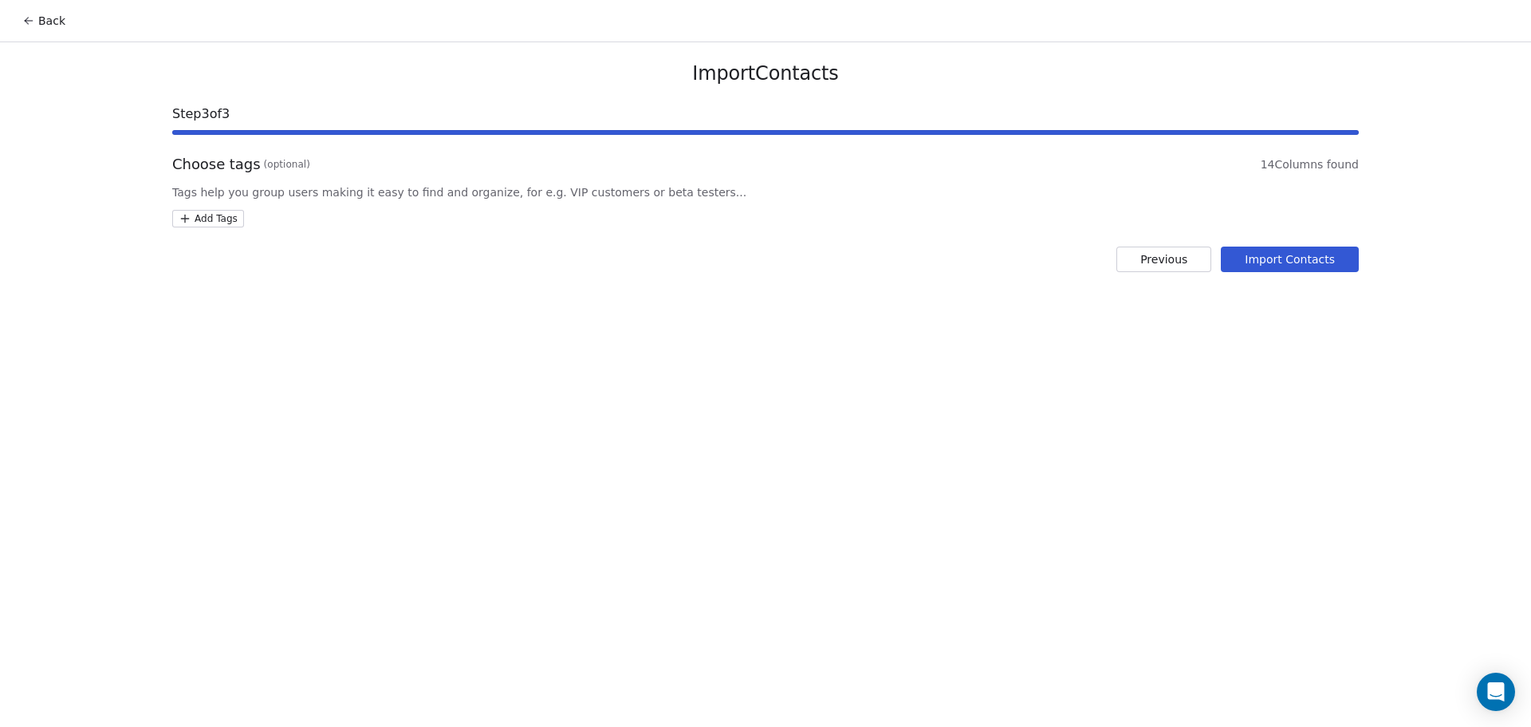
click at [205, 218] on html "Back Import Contacts Step 3 of 3 Choose tags (optional) 14 Columns found Tags h…" at bounding box center [765, 363] width 1531 height 727
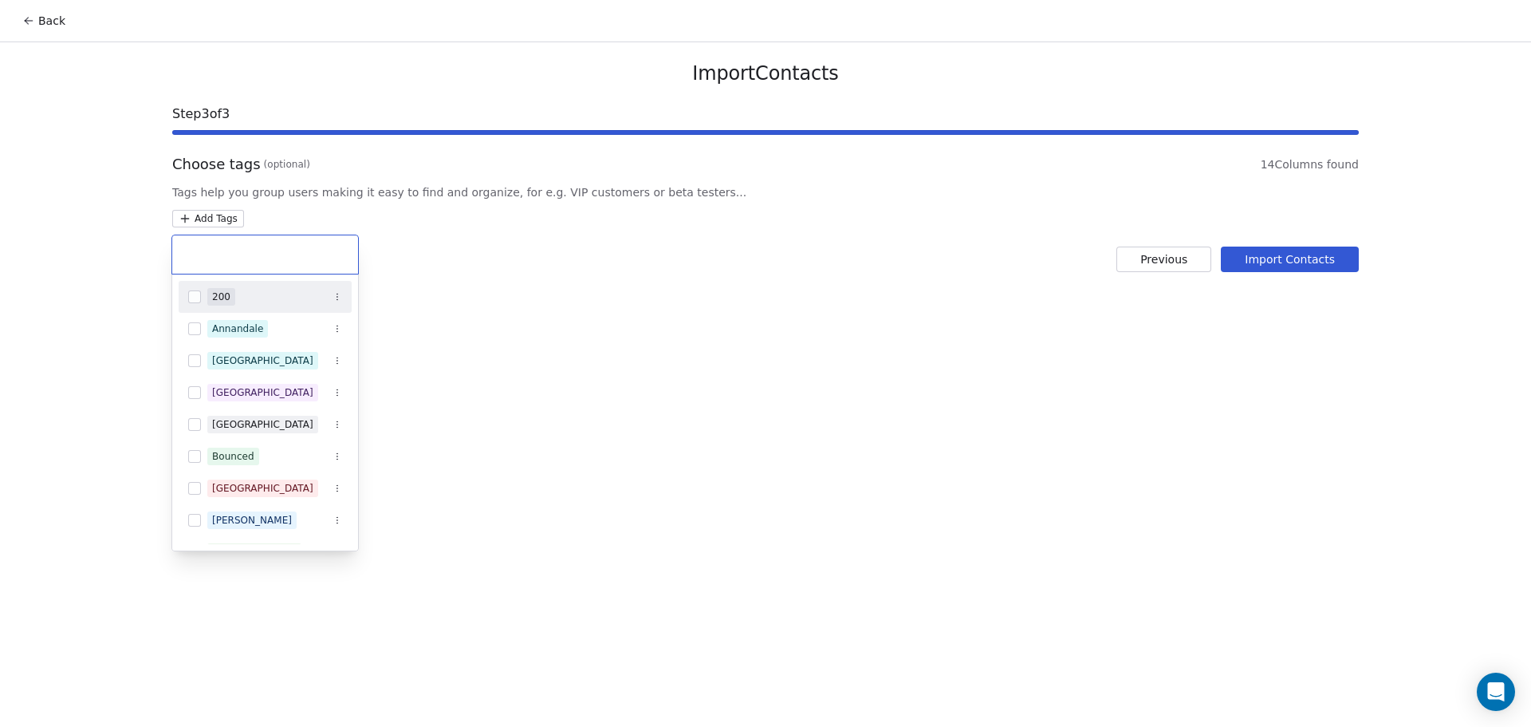
click at [242, 253] on input "text" at bounding box center [265, 255] width 167 height 18
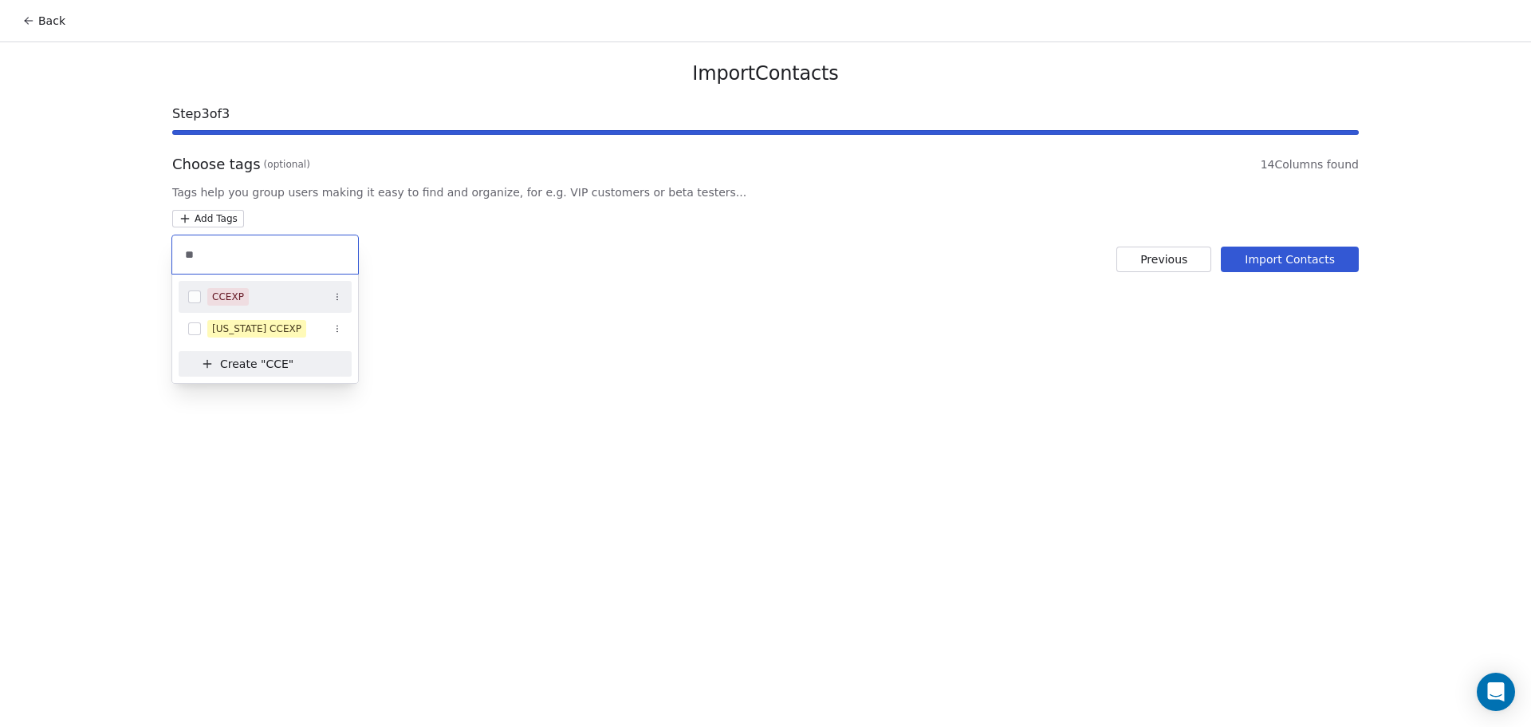
type input "*"
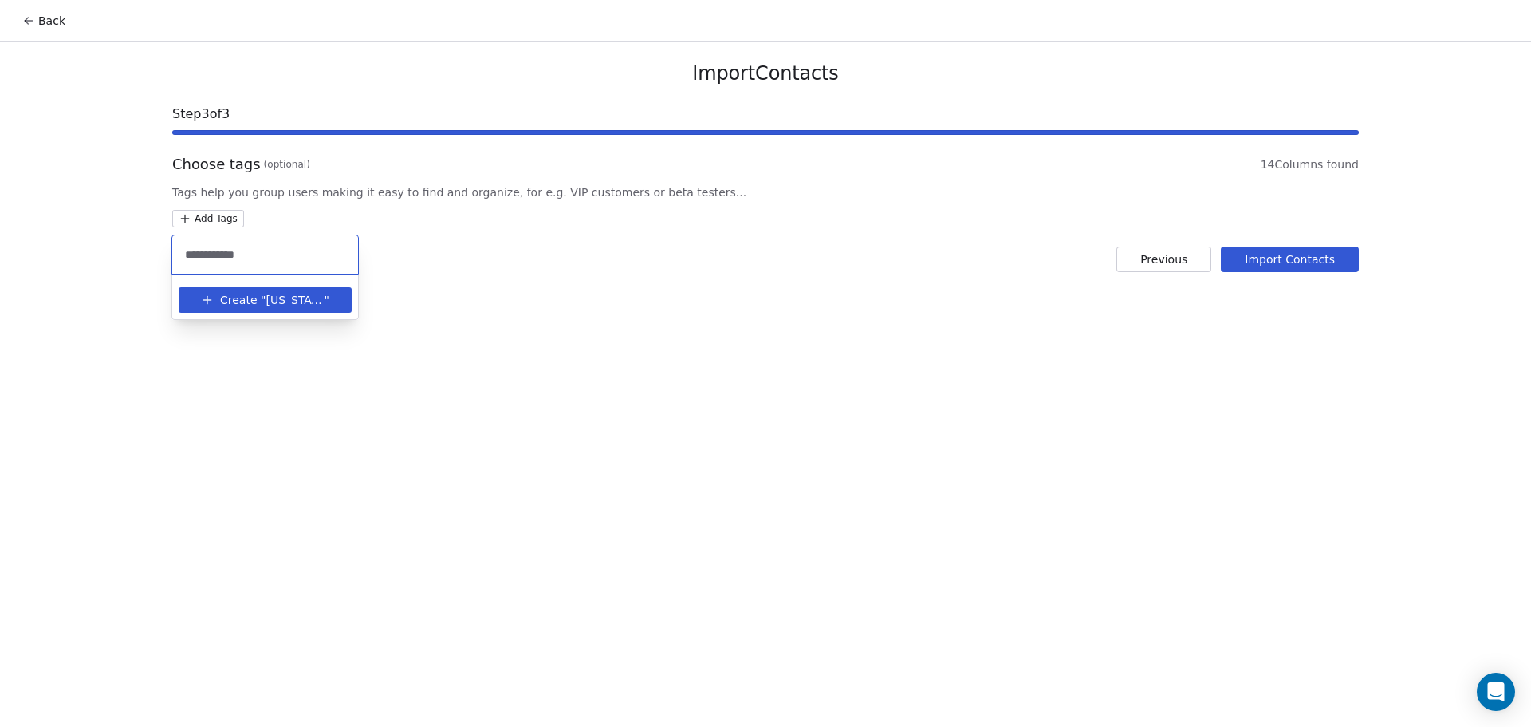
type input "**********"
click at [273, 301] on span "Texas CC EXP" at bounding box center [295, 300] width 58 height 17
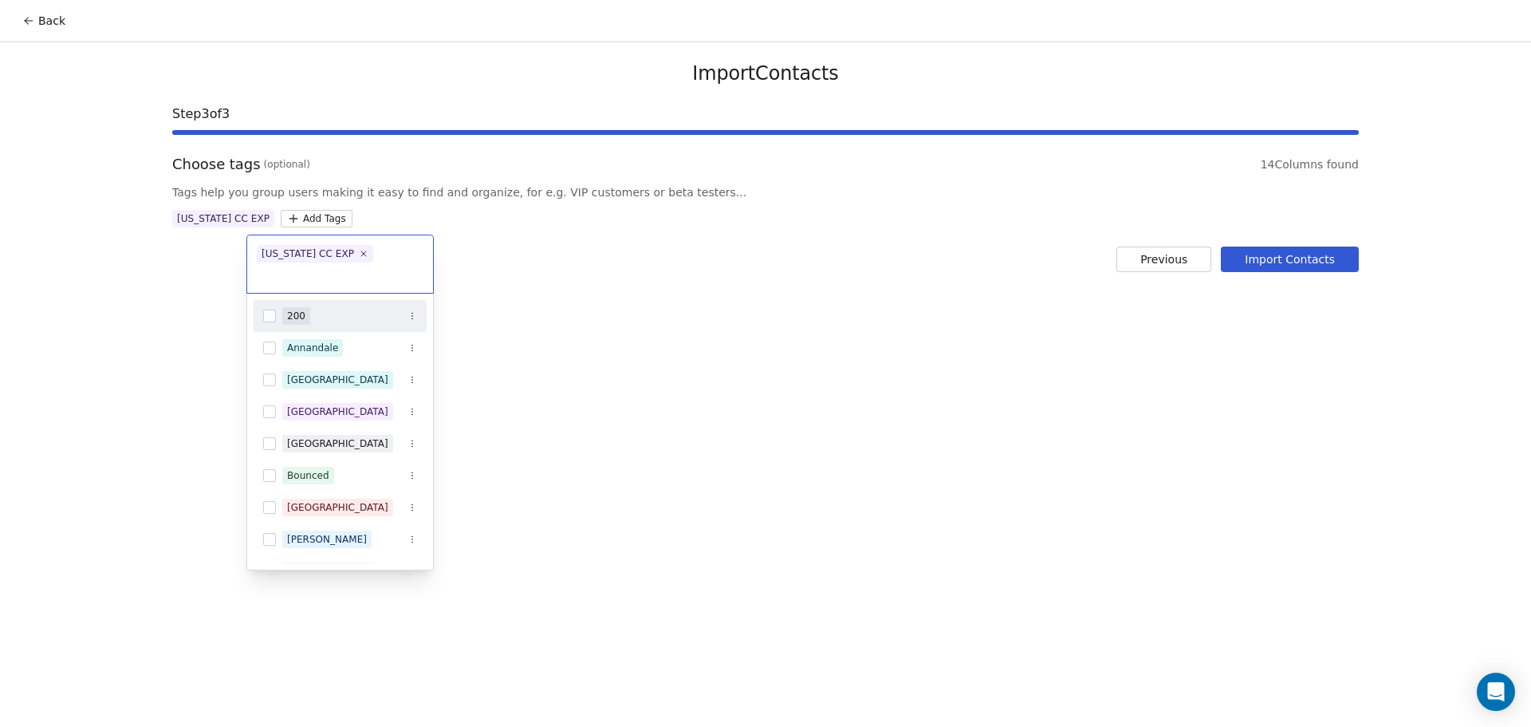
click at [557, 305] on html "Back Import Contacts Step 3 of 3 Choose tags (optional) 14 Columns found Tags h…" at bounding box center [765, 363] width 1531 height 727
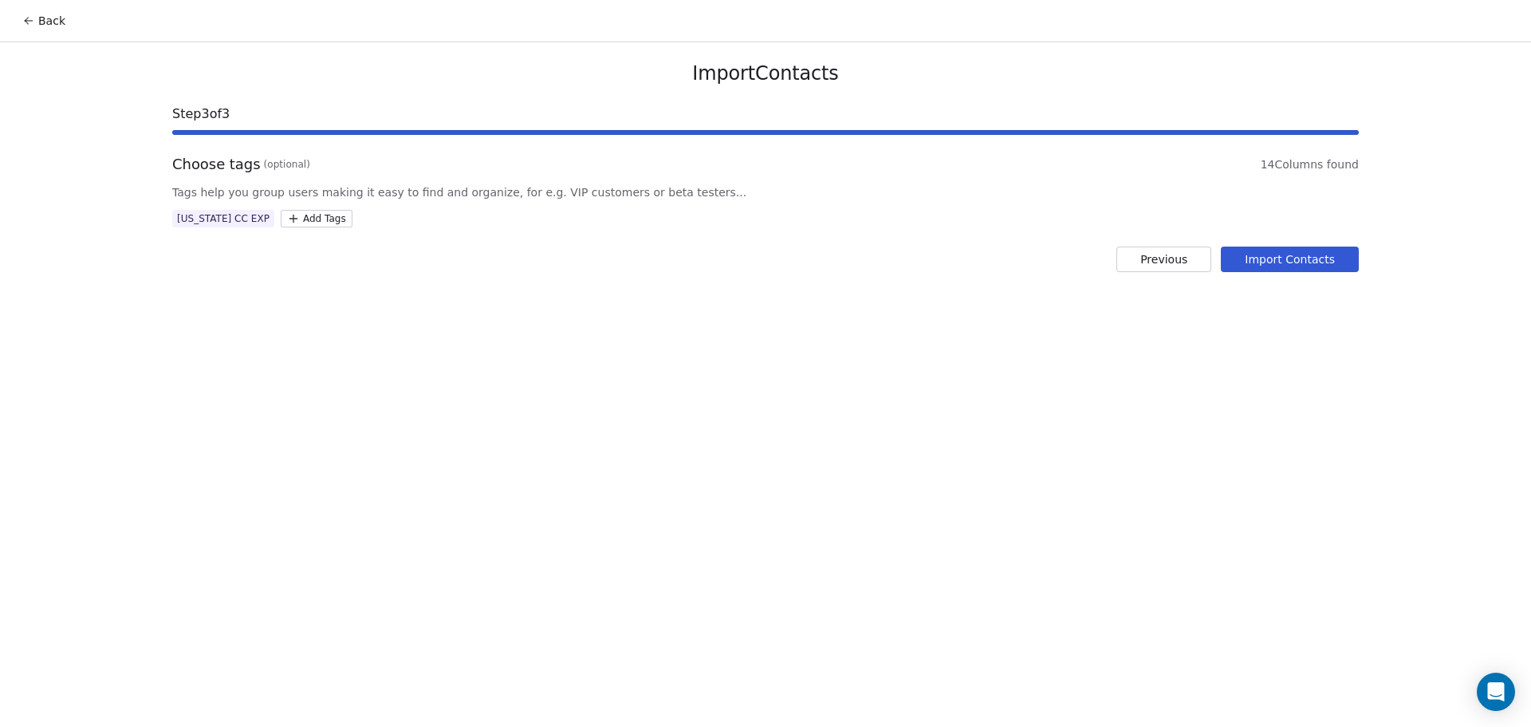
click at [1300, 258] on button "Import Contacts" at bounding box center [1290, 259] width 138 height 26
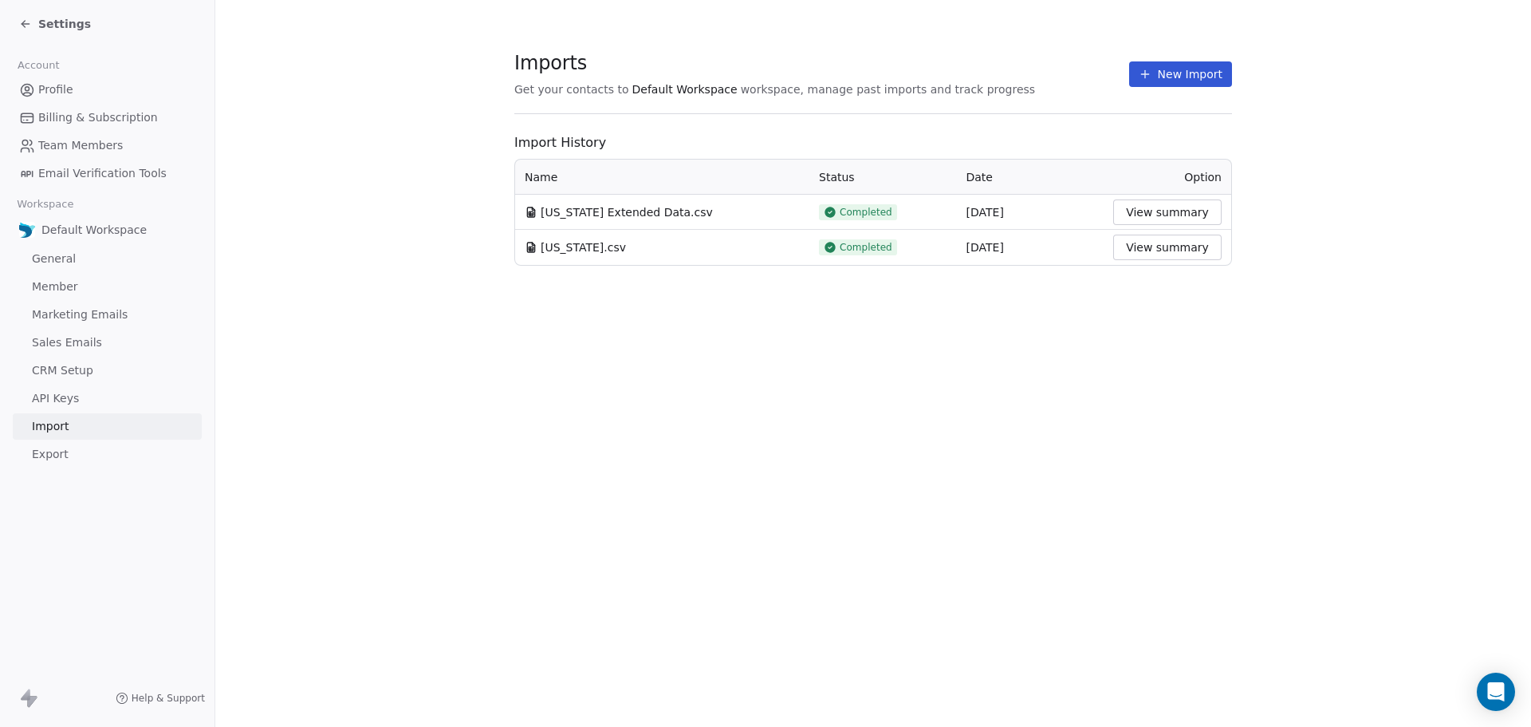
click at [49, 31] on span "Settings" at bounding box center [64, 24] width 53 height 16
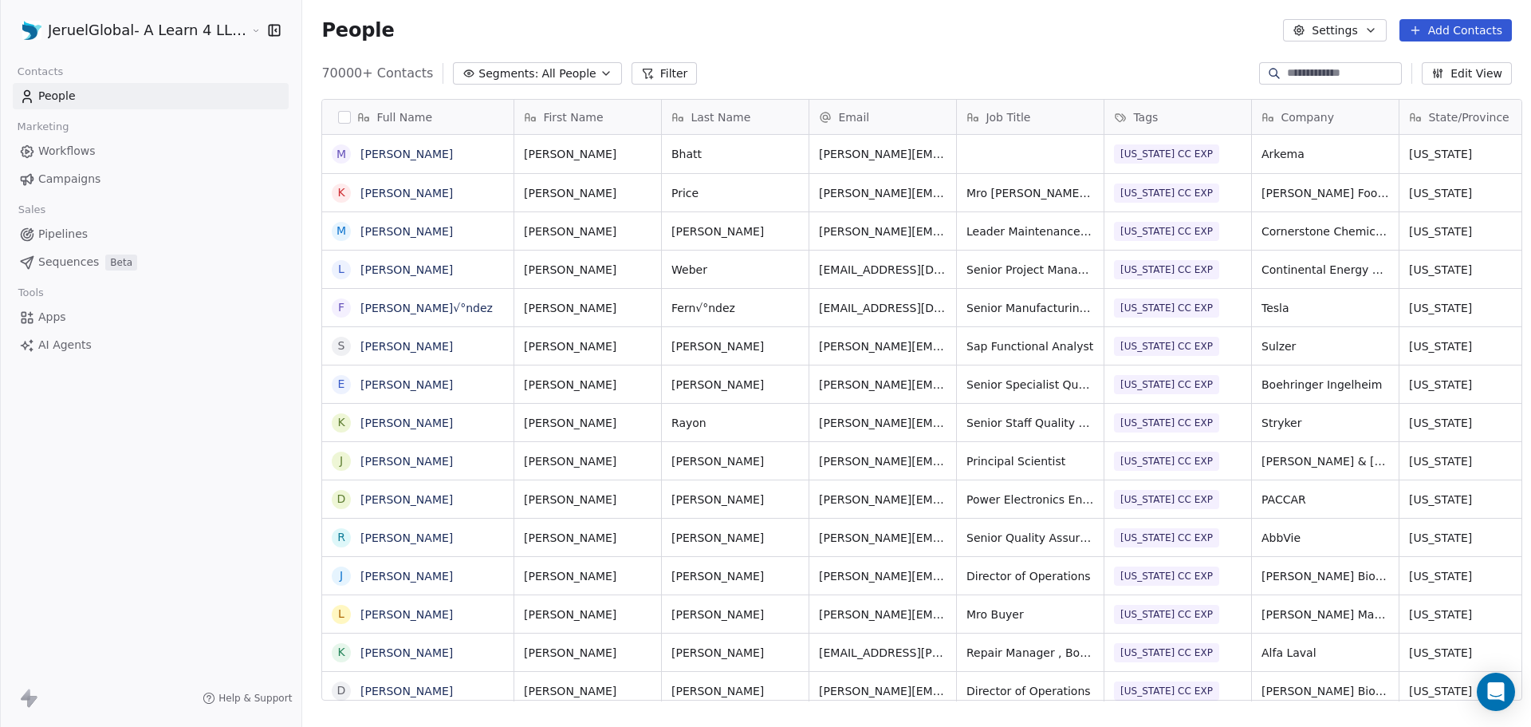
scroll to position [627, 1228]
click at [49, 183] on span "Campaigns" at bounding box center [69, 179] width 62 height 17
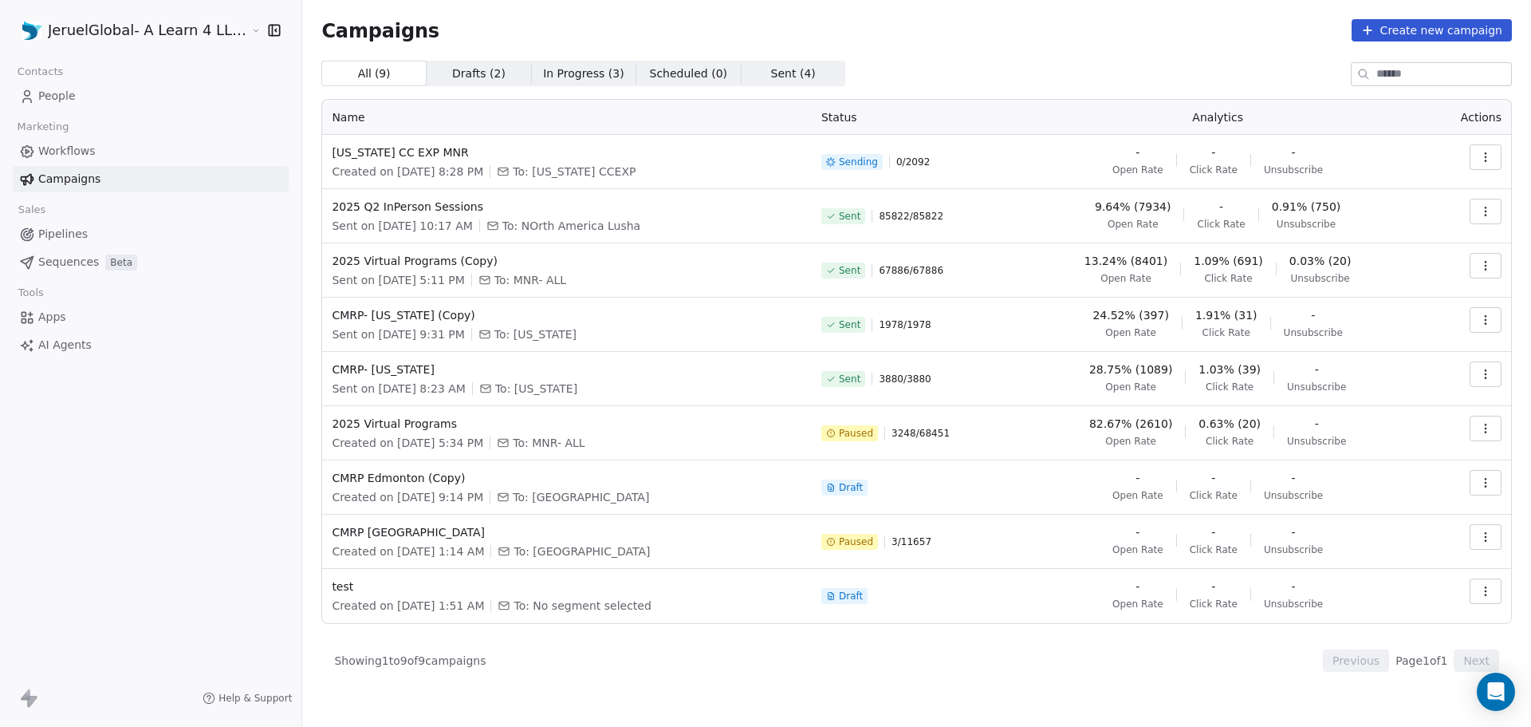
click at [1486, 152] on icon "button" at bounding box center [1486, 157] width 13 height 13
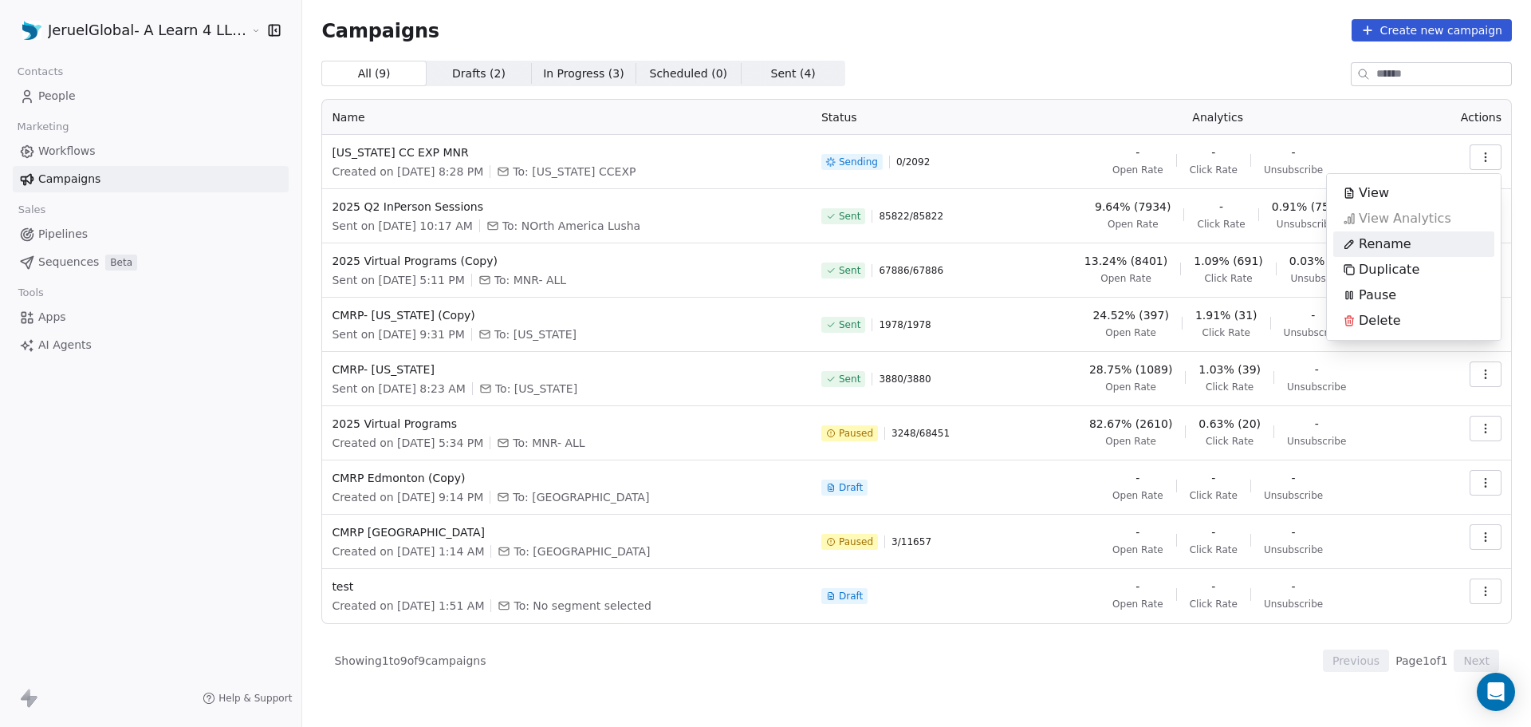
click at [844, 161] on html "JeruelGlobal- A Learn 4 LLC Company Contacts People Marketing Workflows Campaig…" at bounding box center [765, 363] width 1531 height 727
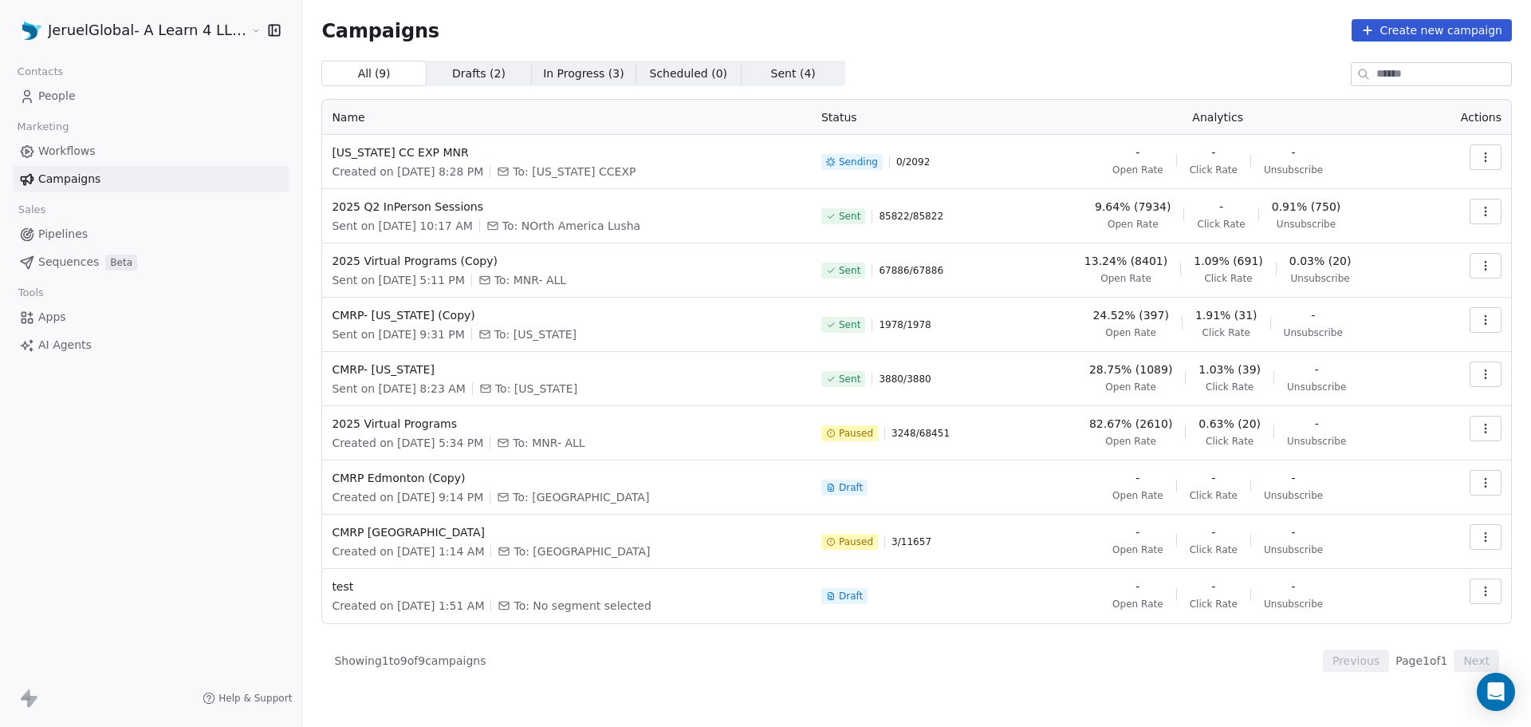
click at [912, 166] on div "Sending 0 / 2092" at bounding box center [912, 161] width 180 height 35
click at [1507, 697] on icon "Open Intercom Messenger" at bounding box center [1496, 691] width 21 height 21
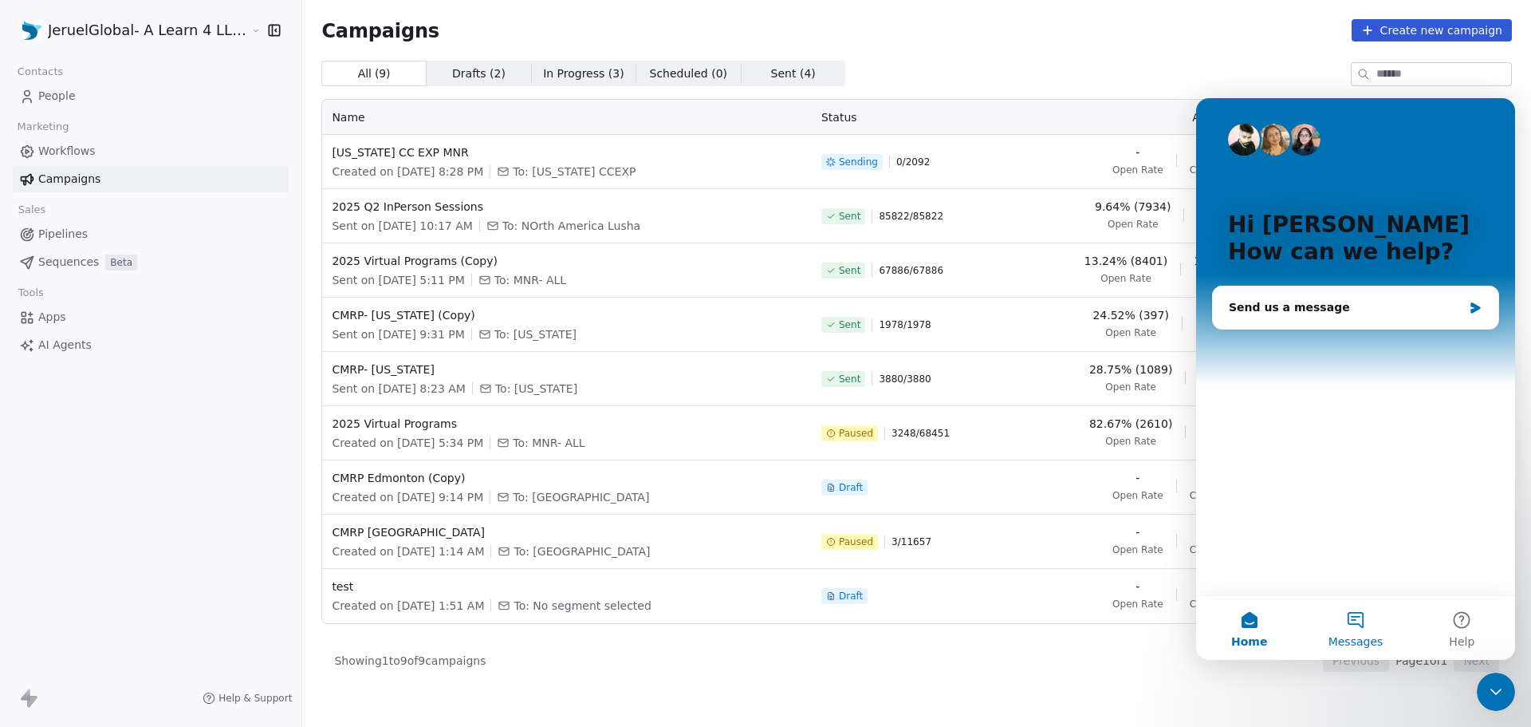
click at [1352, 640] on span "Messages" at bounding box center [1356, 641] width 55 height 11
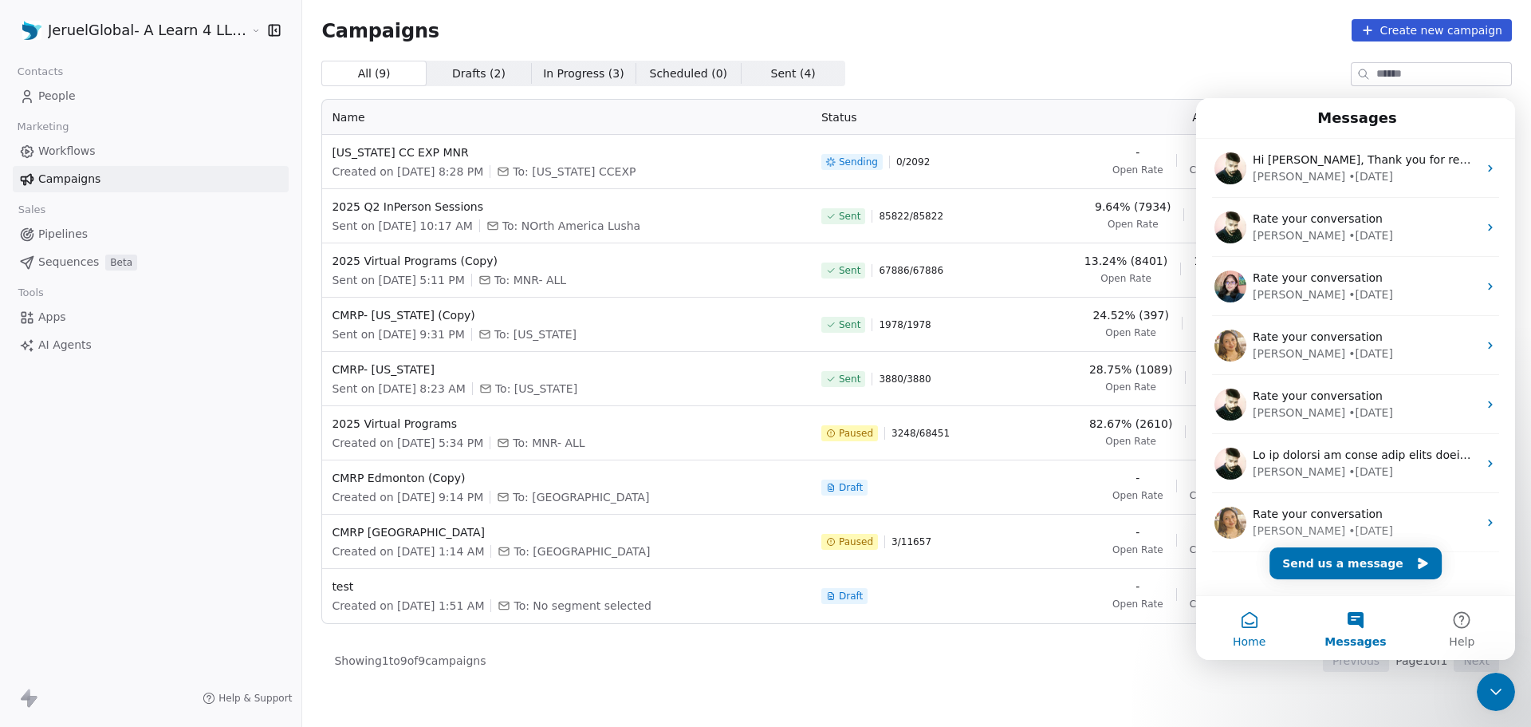
click at [1256, 628] on button "Home" at bounding box center [1249, 628] width 106 height 64
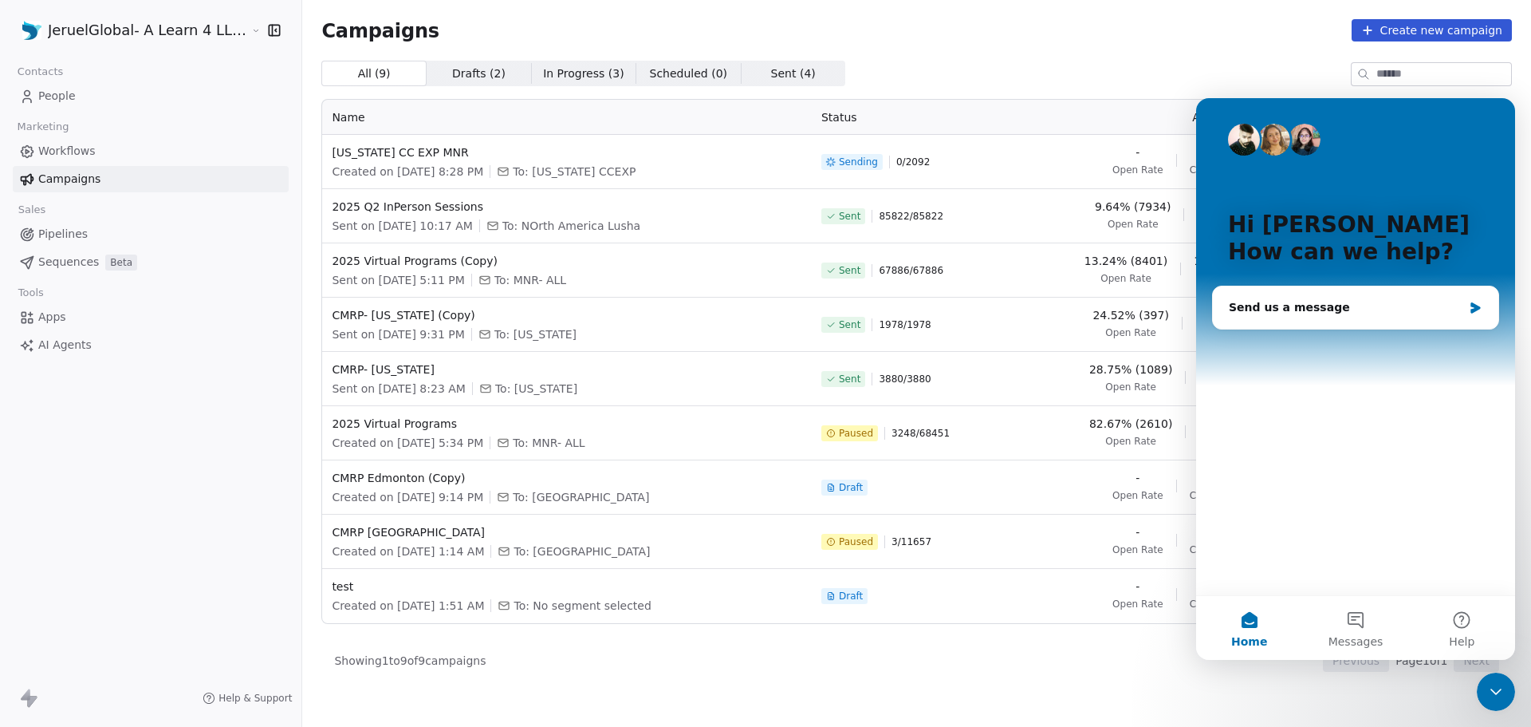
click at [1283, 272] on div "Hi Caroline 👋 How can we help?" at bounding box center [1355, 241] width 287 height 287
click at [1283, 314] on div "Send us a message" at bounding box center [1346, 307] width 234 height 17
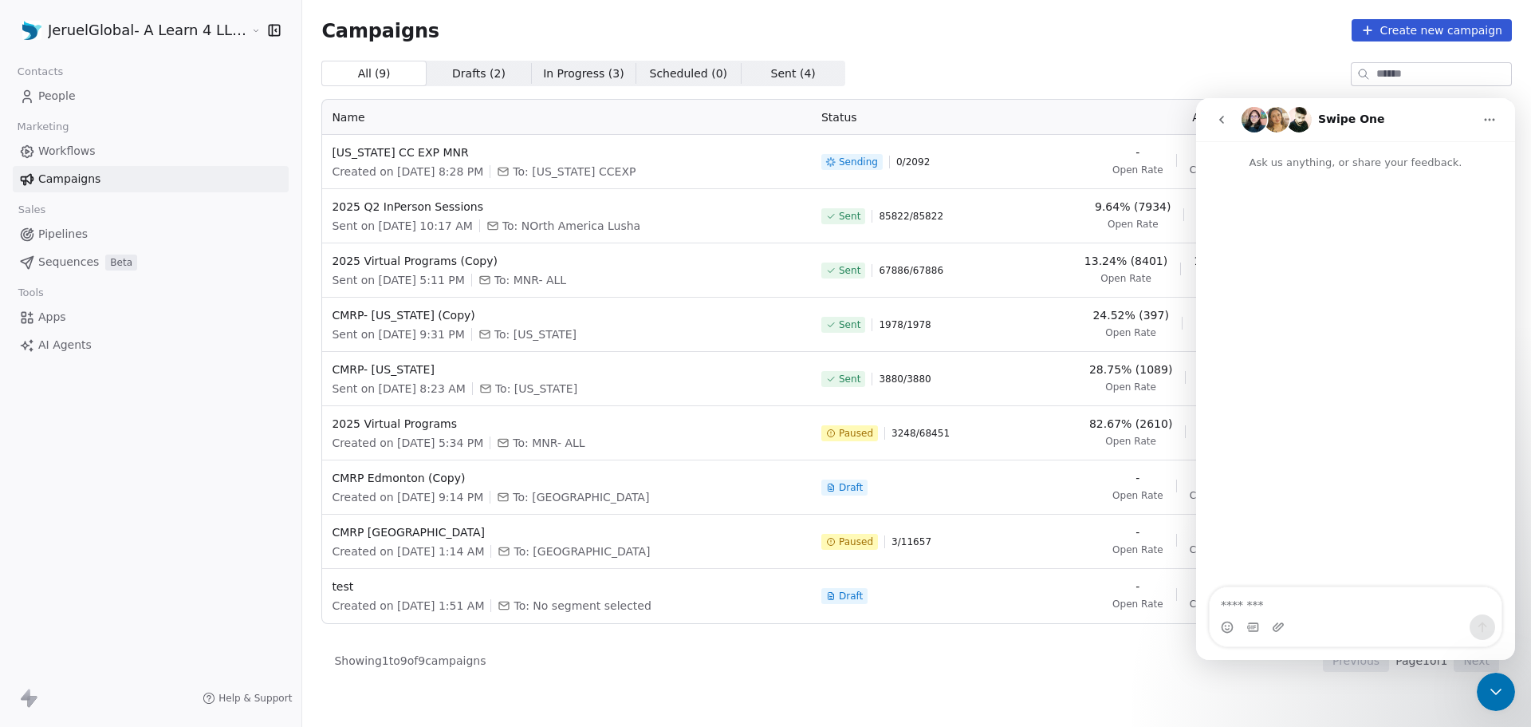
click at [1310, 609] on textarea "Message…" at bounding box center [1356, 600] width 292 height 27
type textarea "**********"
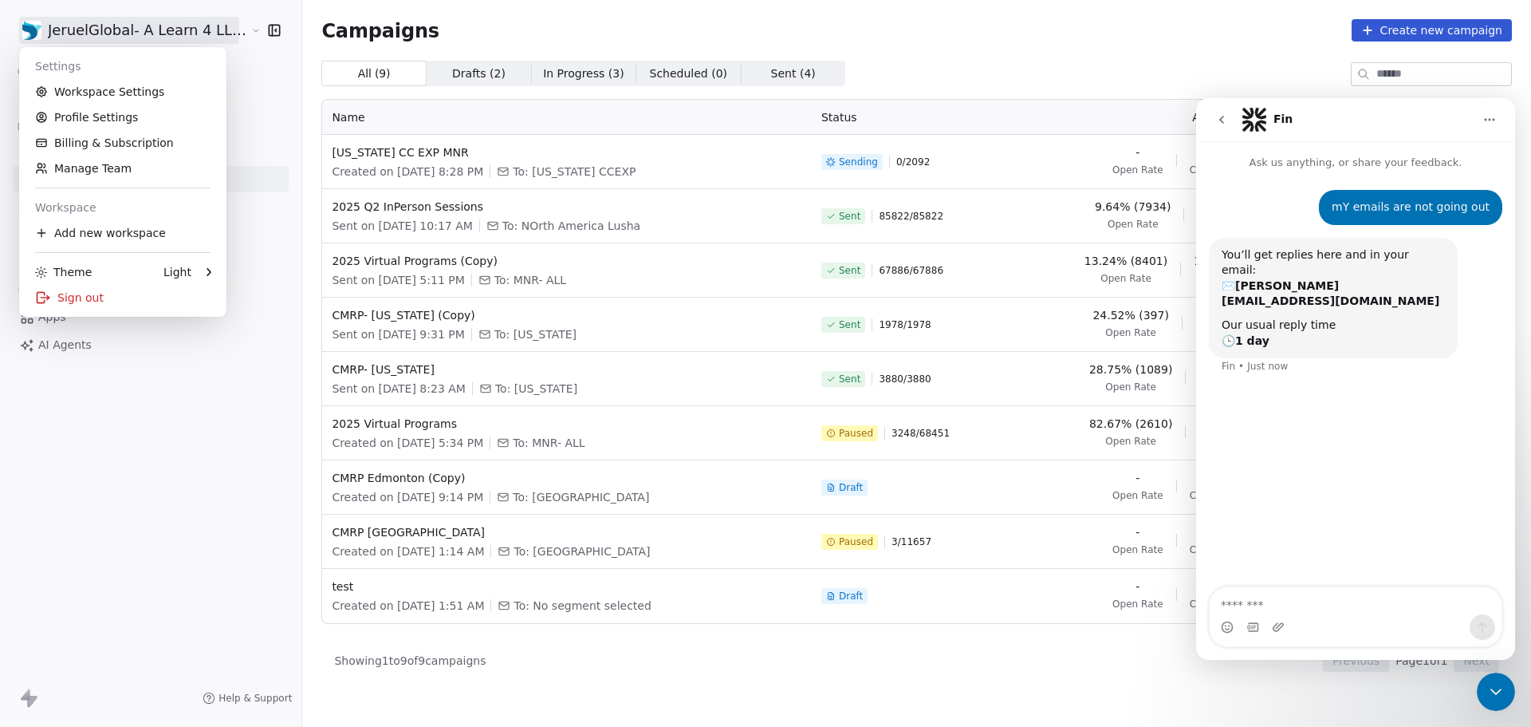
click at [103, 33] on html "JeruelGlobal- A Learn 4 LLC Company Contacts People Marketing Workflows Campaig…" at bounding box center [765, 363] width 1531 height 727
click at [108, 91] on link "Workspace Settings" at bounding box center [123, 92] width 195 height 26
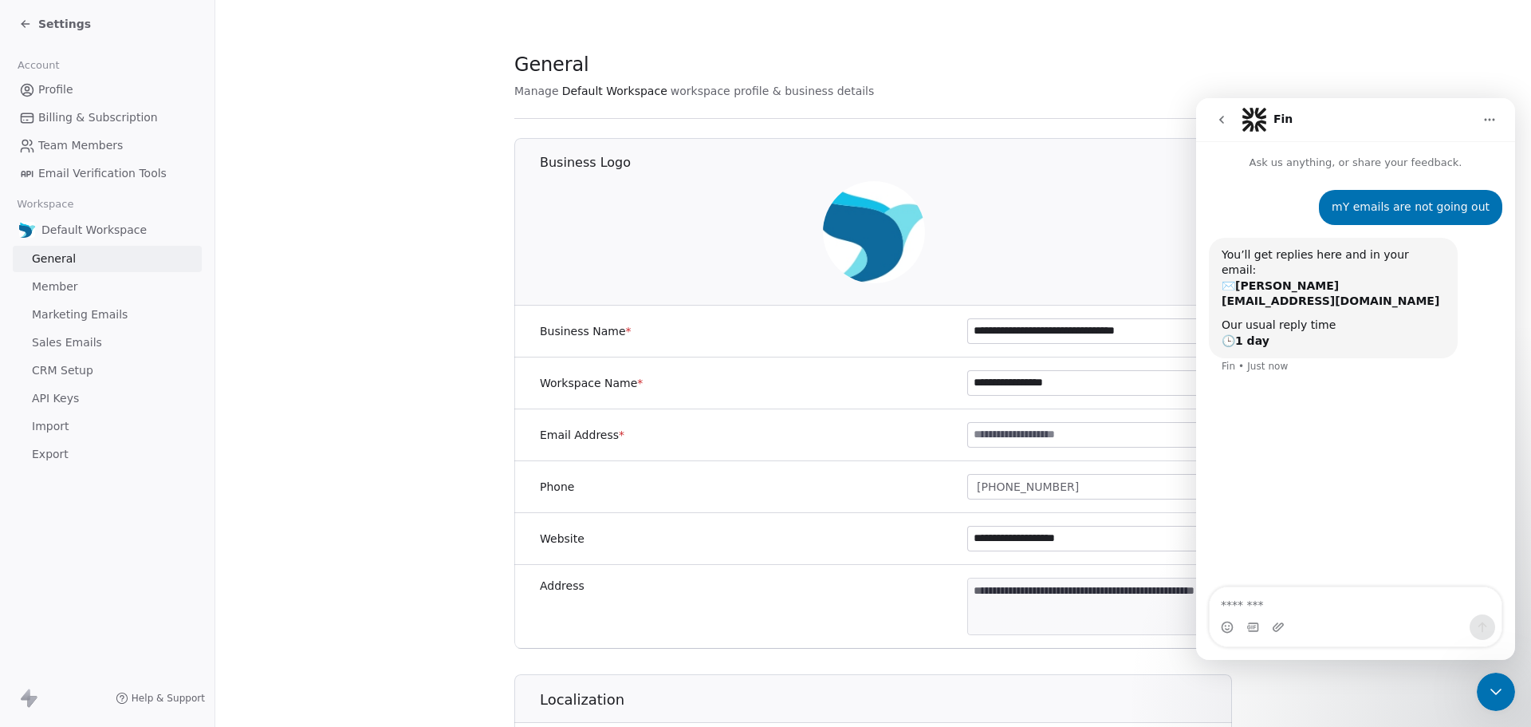
click at [82, 314] on span "Marketing Emails" at bounding box center [80, 314] width 96 height 17
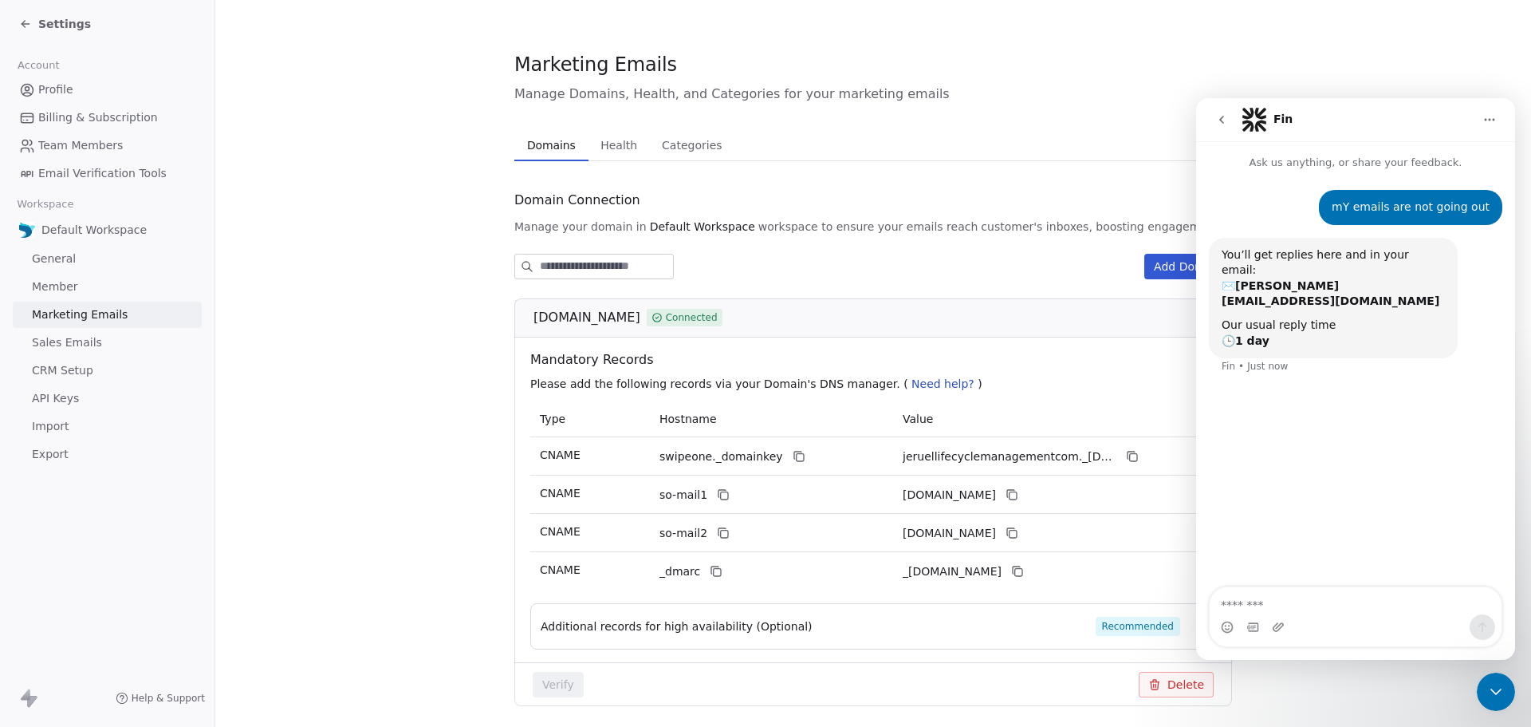
click at [1479, 118] on button "Home" at bounding box center [1490, 119] width 30 height 30
click at [1406, 88] on section "Marketing Emails Manage Domains, Health, and Categories for your marketing emai…" at bounding box center [873, 617] width 1316 height 1235
click at [1491, 690] on icon "Close Intercom Messenger" at bounding box center [1496, 691] width 19 height 19
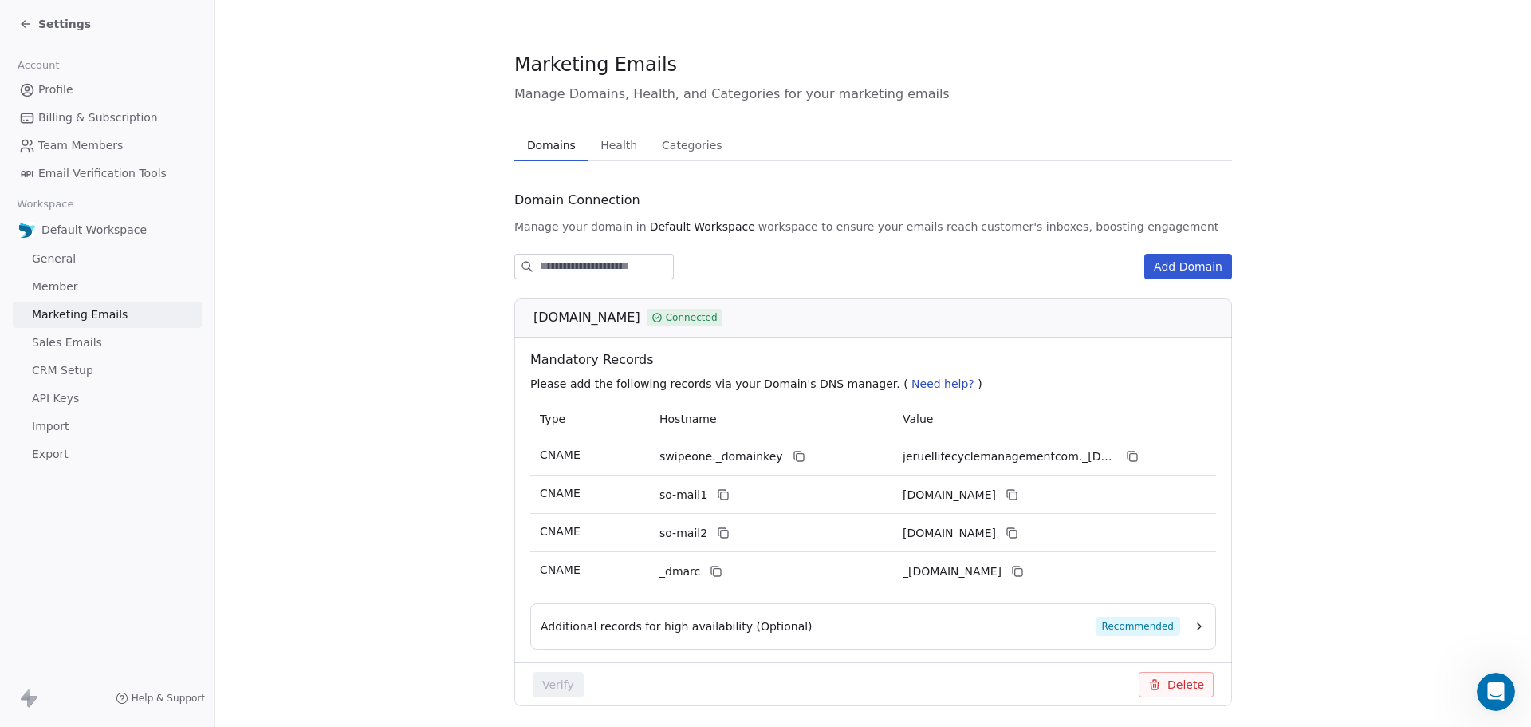
click at [598, 148] on span "Health" at bounding box center [618, 145] width 49 height 22
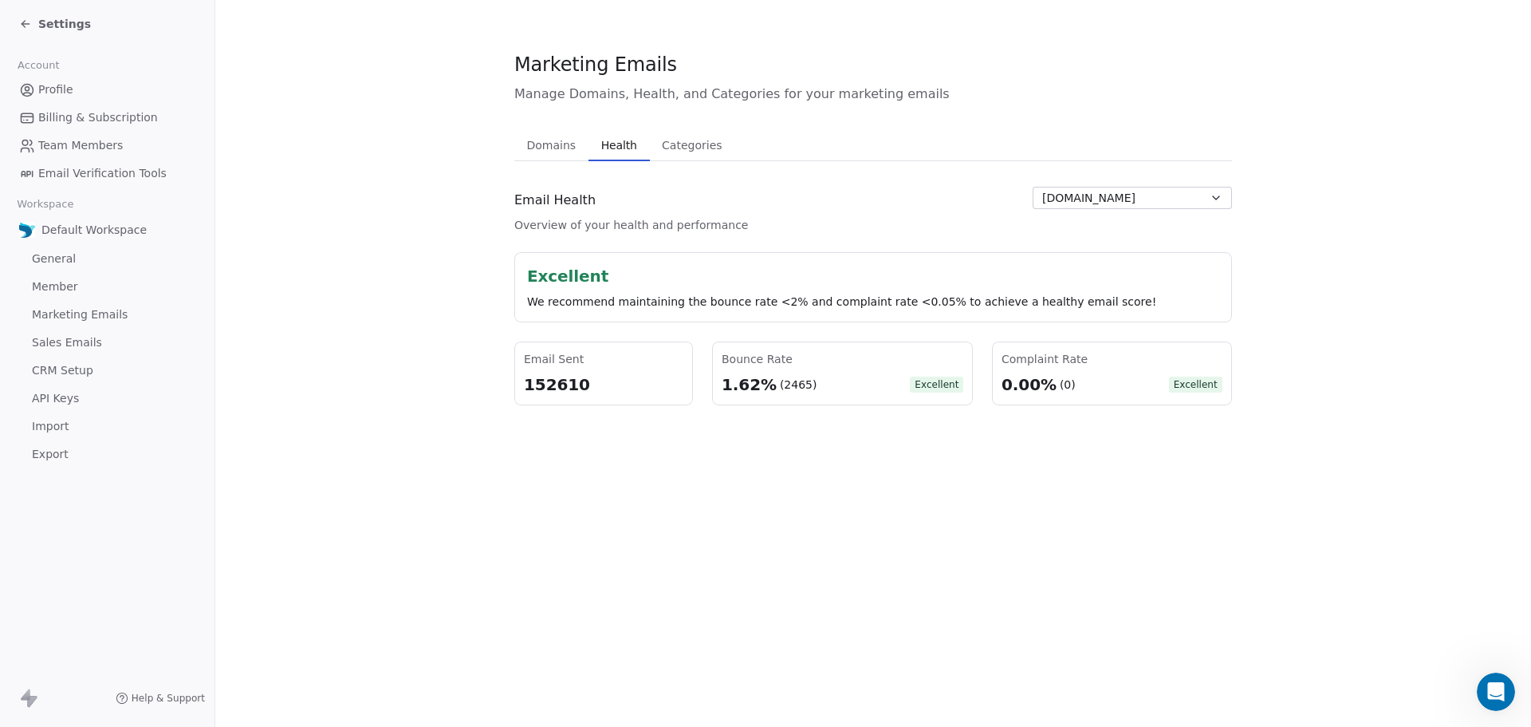
click at [1092, 198] on span "jeruellifecyclemanagement.com" at bounding box center [1088, 198] width 93 height 17
click at [1086, 258] on span "jeruelenergy.com" at bounding box center [1096, 258] width 93 height 17
click at [1094, 199] on span "jeruelenergy.com" at bounding box center [1088, 198] width 93 height 17
click at [1080, 231] on span "jeruellifecyclemanagement.com" at bounding box center [1096, 232] width 93 height 17
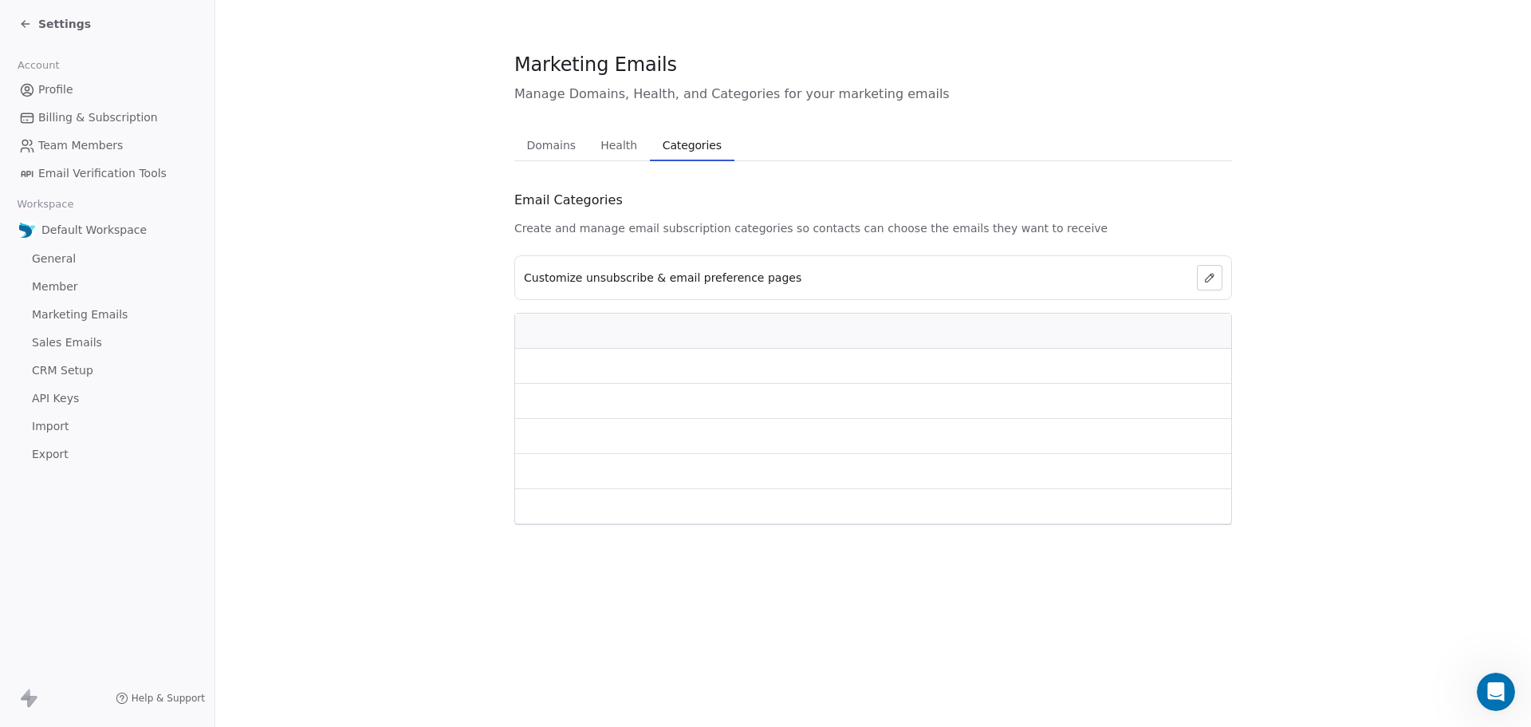
click at [698, 139] on span "Categories" at bounding box center [692, 145] width 72 height 22
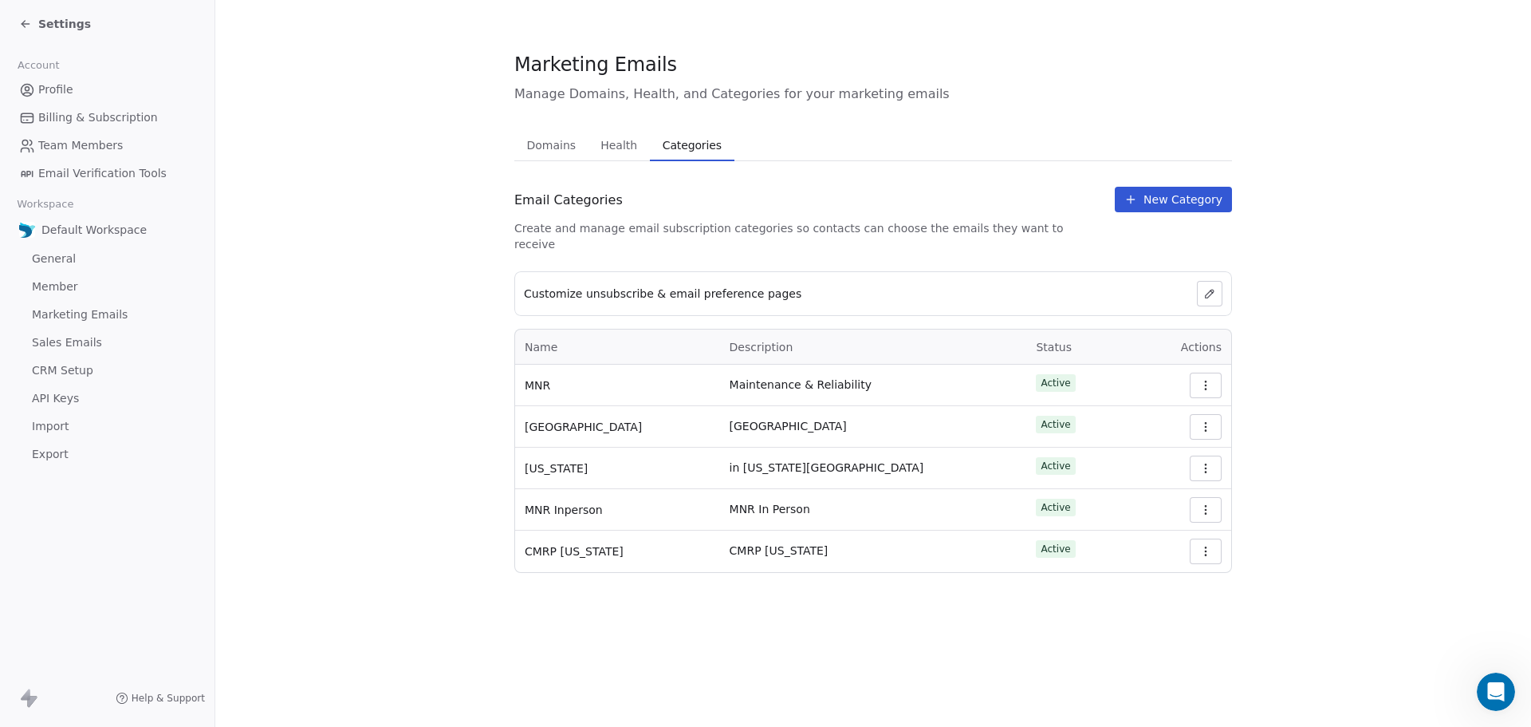
click at [22, 28] on icon at bounding box center [25, 24] width 13 height 13
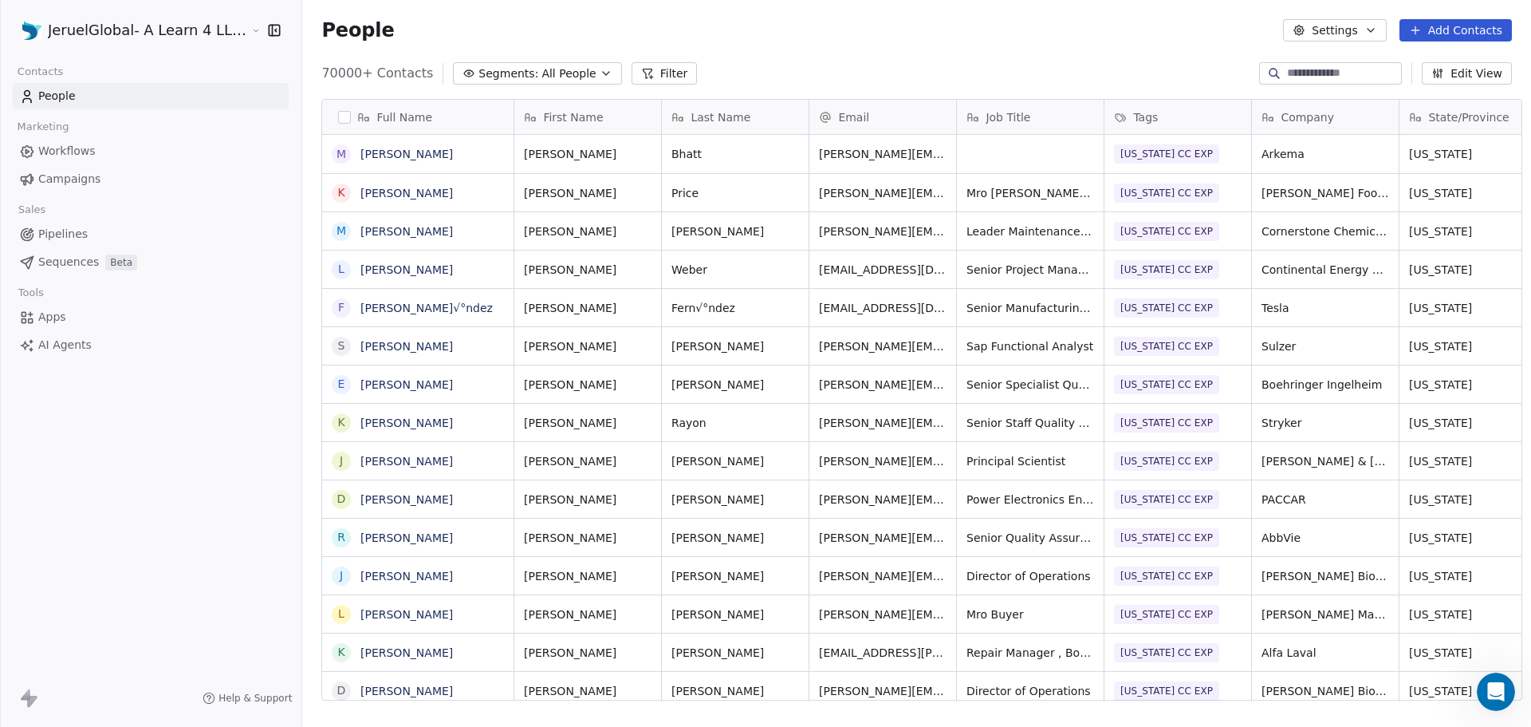
scroll to position [627, 1228]
click at [1142, 156] on span "Texas CC EXP" at bounding box center [1167, 153] width 105 height 19
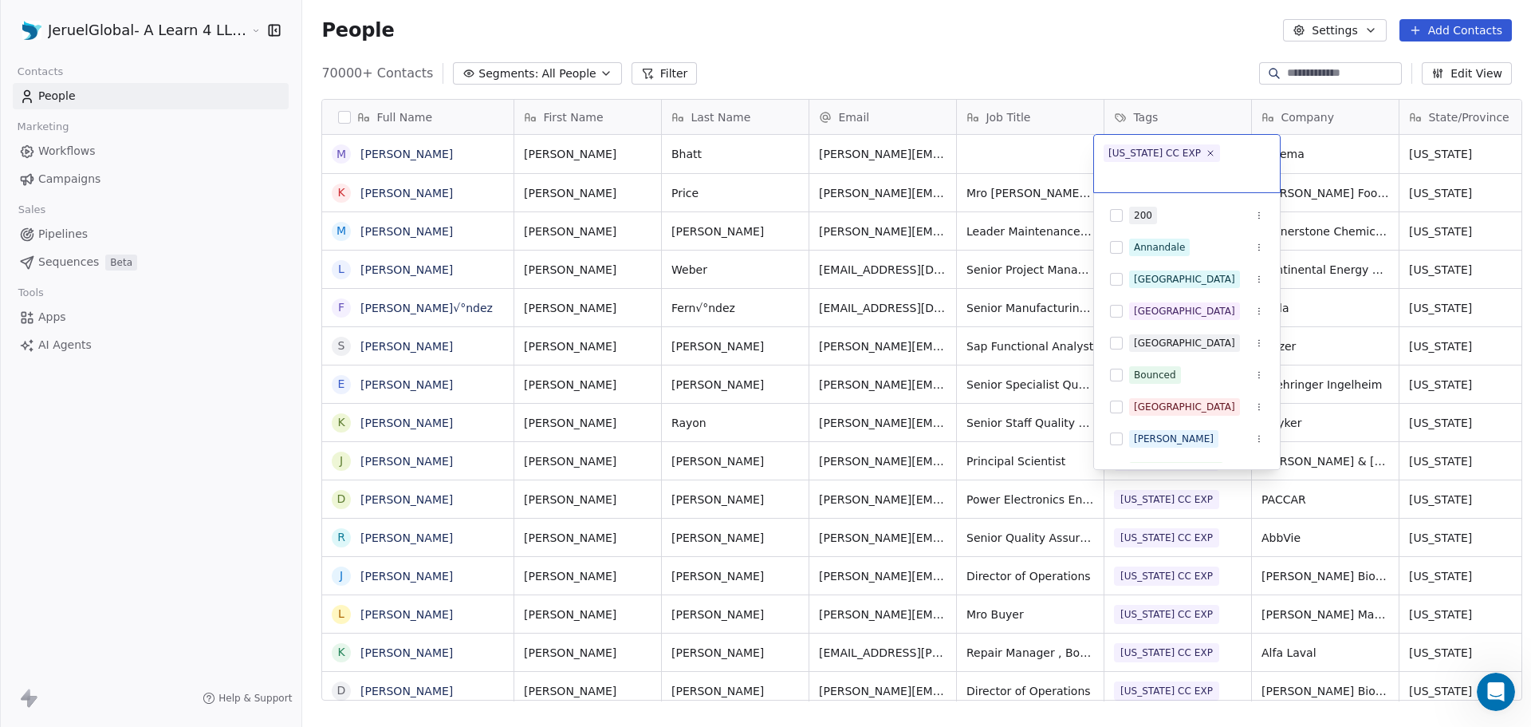
click at [1172, 87] on html "JeruelGlobal- A Learn 4 LLC Company Contacts People Marketing Workflows Campaig…" at bounding box center [765, 363] width 1531 height 727
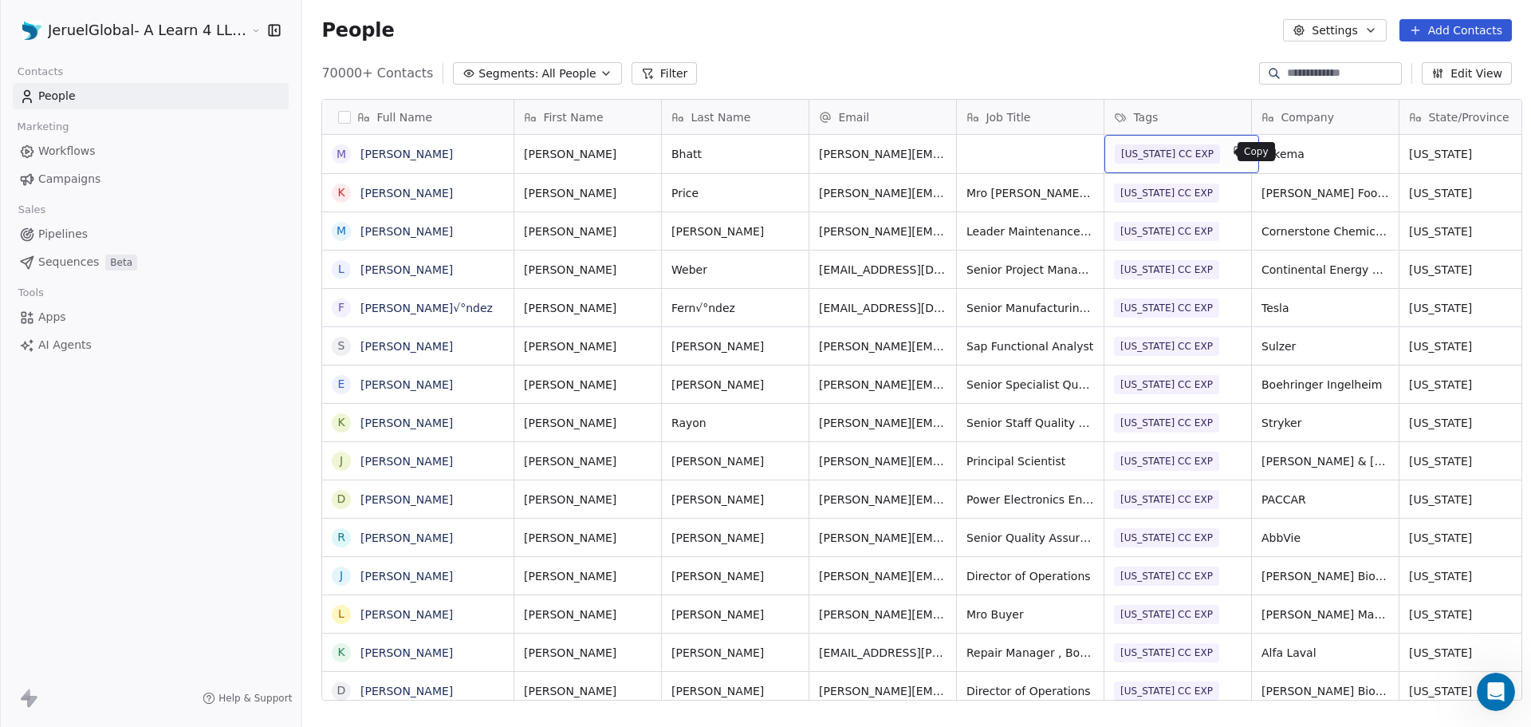
click at [1233, 151] on icon "grid" at bounding box center [1239, 151] width 13 height 13
click at [641, 70] on icon at bounding box center [647, 73] width 13 height 13
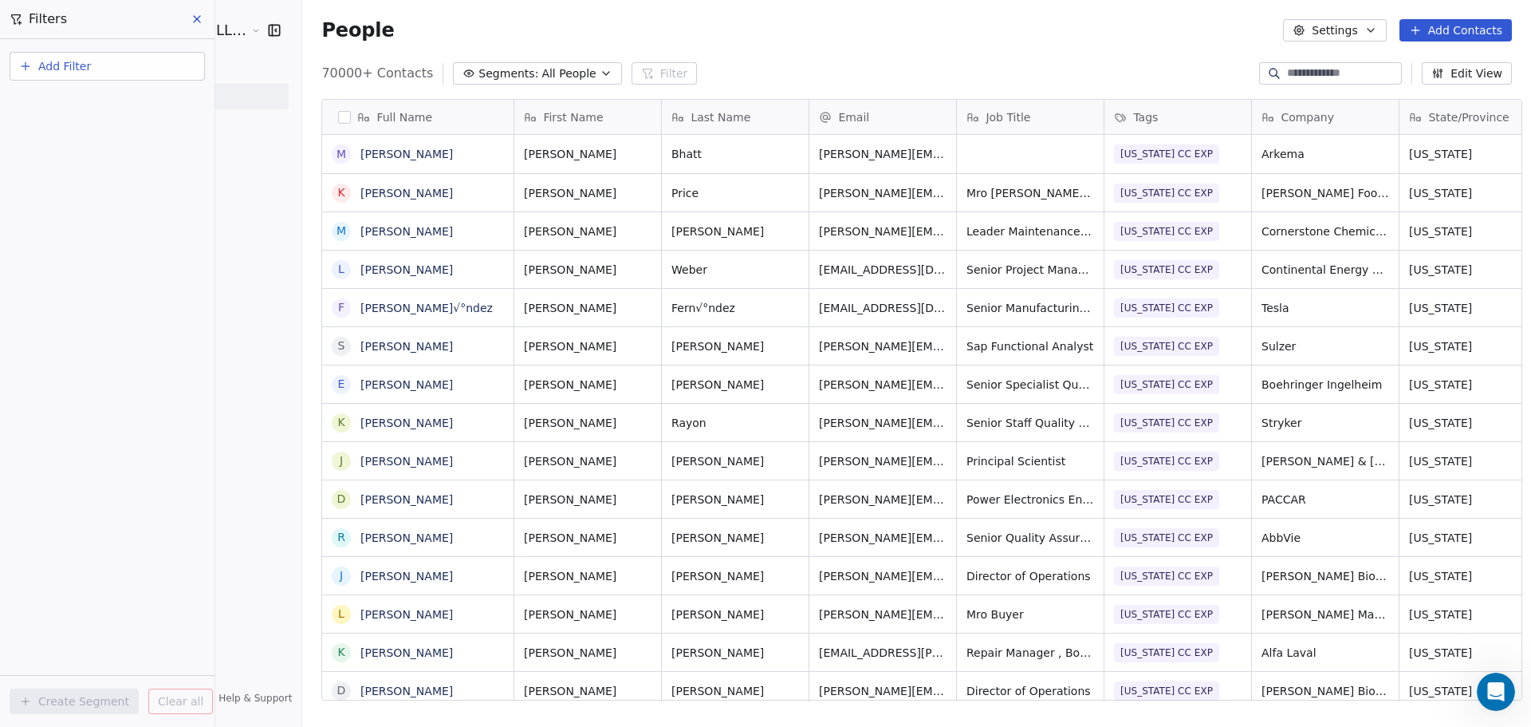
click at [75, 63] on span "Add Filter" at bounding box center [64, 66] width 53 height 17
click at [73, 100] on span "Contact properties" at bounding box center [78, 104] width 104 height 17
type input "****"
click at [72, 169] on div "Tags" at bounding box center [107, 161] width 181 height 26
click at [93, 175] on div "Includes" at bounding box center [107, 170] width 167 height 26
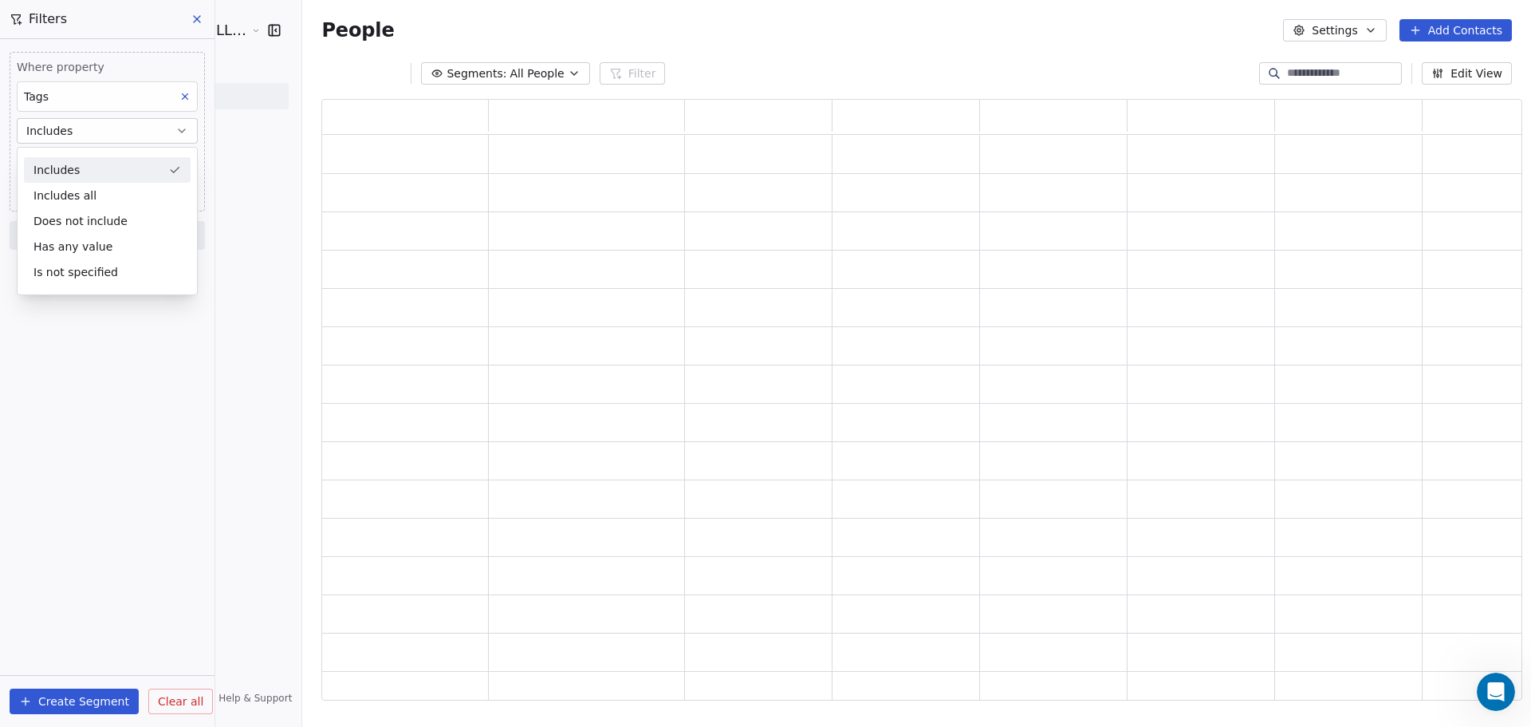
scroll to position [589, 1190]
click at [93, 164] on body "JeruelGlobal- A Learn 4 LLC Company Contacts People Marketing Workflows Campaig…" at bounding box center [765, 363] width 1531 height 727
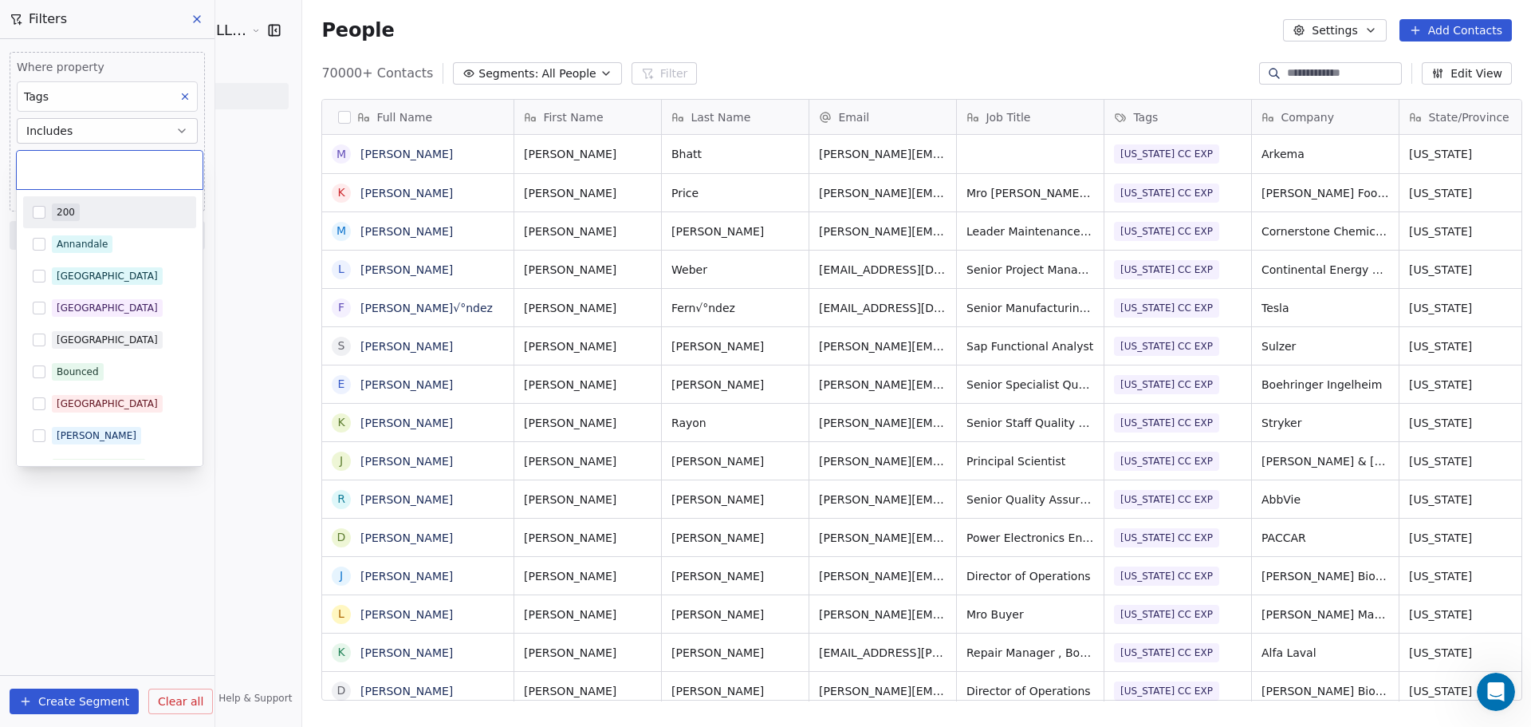
scroll to position [627, 1228]
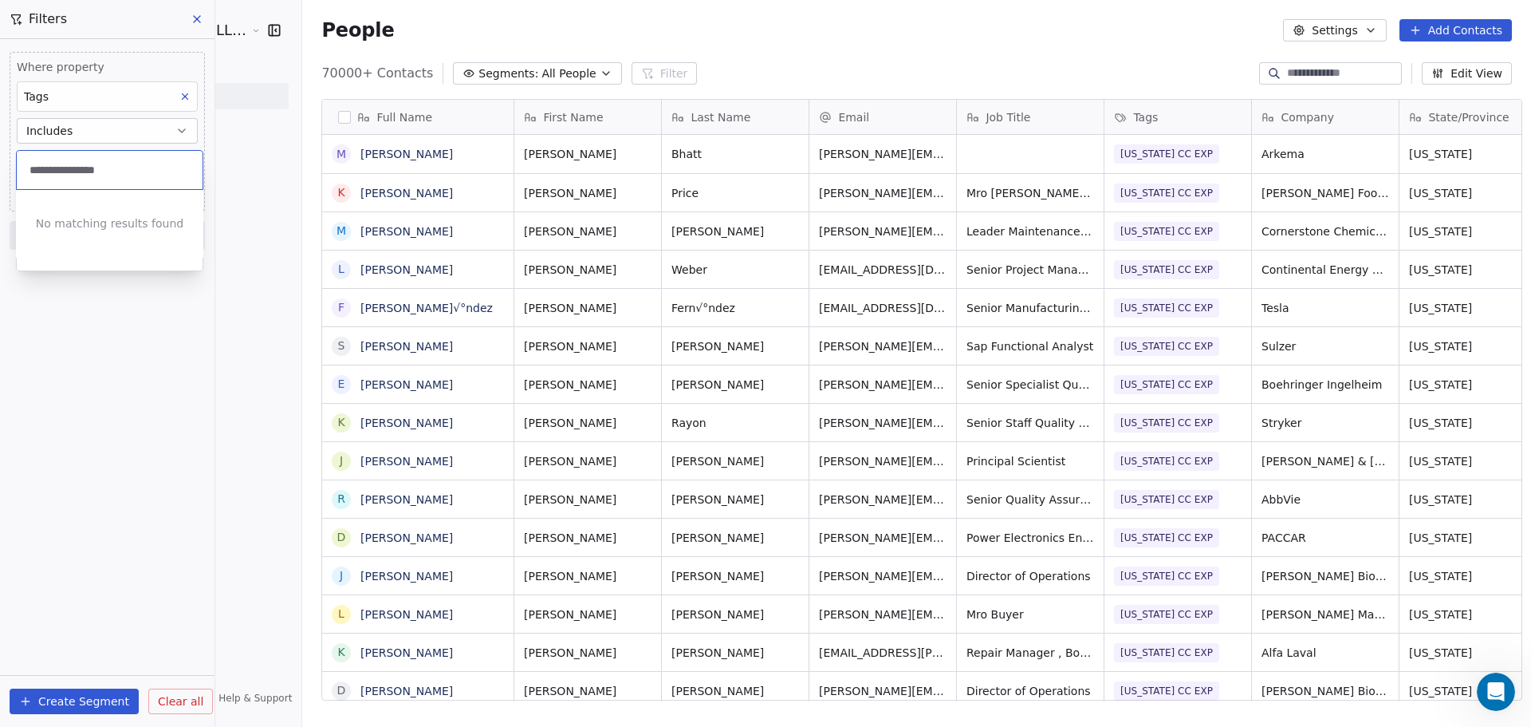
click at [110, 164] on input "**********" at bounding box center [109, 170] width 167 height 18
drag, startPoint x: 42, startPoint y: 166, endPoint x: 26, endPoint y: 167, distance: 16.0
click at [26, 167] on input "**********" at bounding box center [109, 170] width 167 height 18
type input "**********"
click at [74, 376] on html "JeruelGlobal- A Learn 4 LLC Company Contacts People Marketing Workflows Campaig…" at bounding box center [765, 363] width 1531 height 727
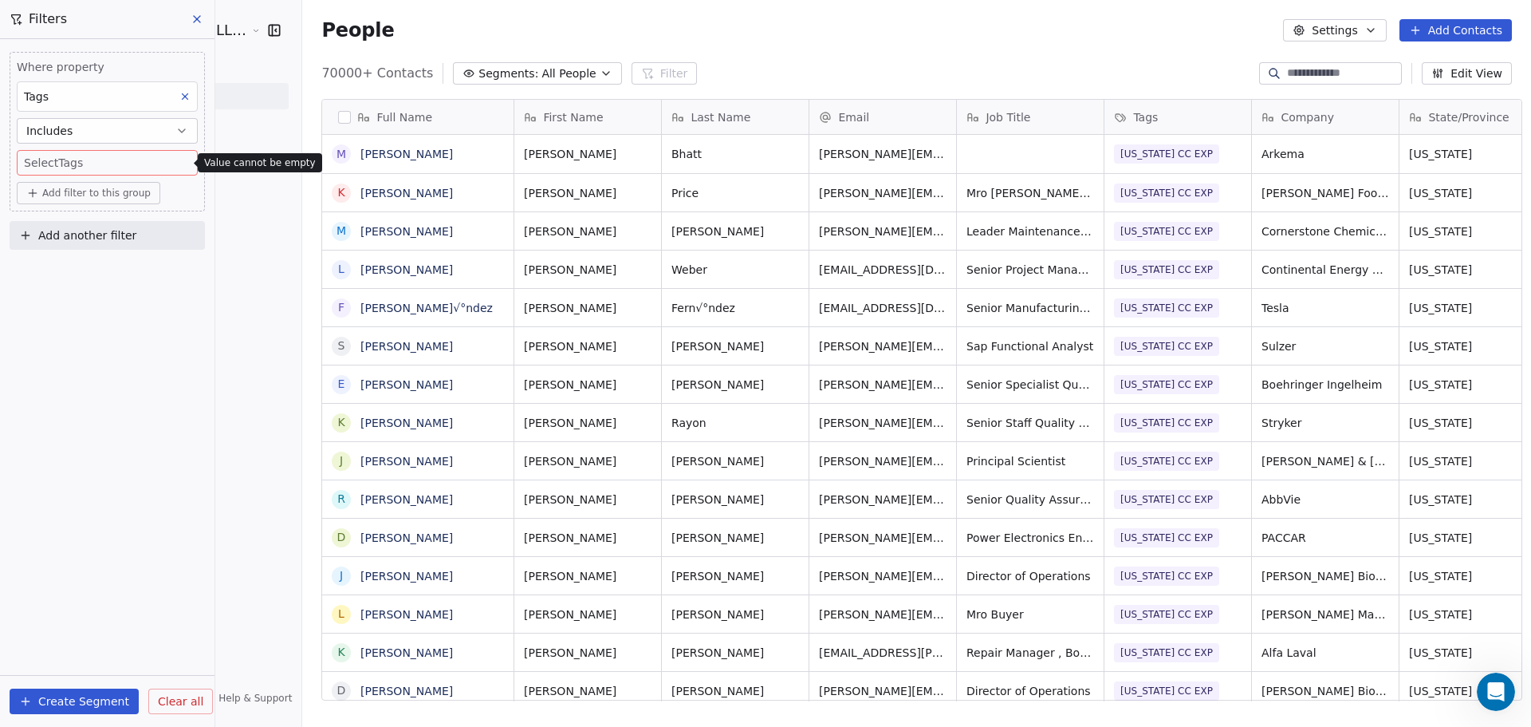
click at [108, 169] on body "JeruelGlobal- A Learn 4 LLC Company Contacts People Marketing Workflows Campaig…" at bounding box center [765, 363] width 1531 height 727
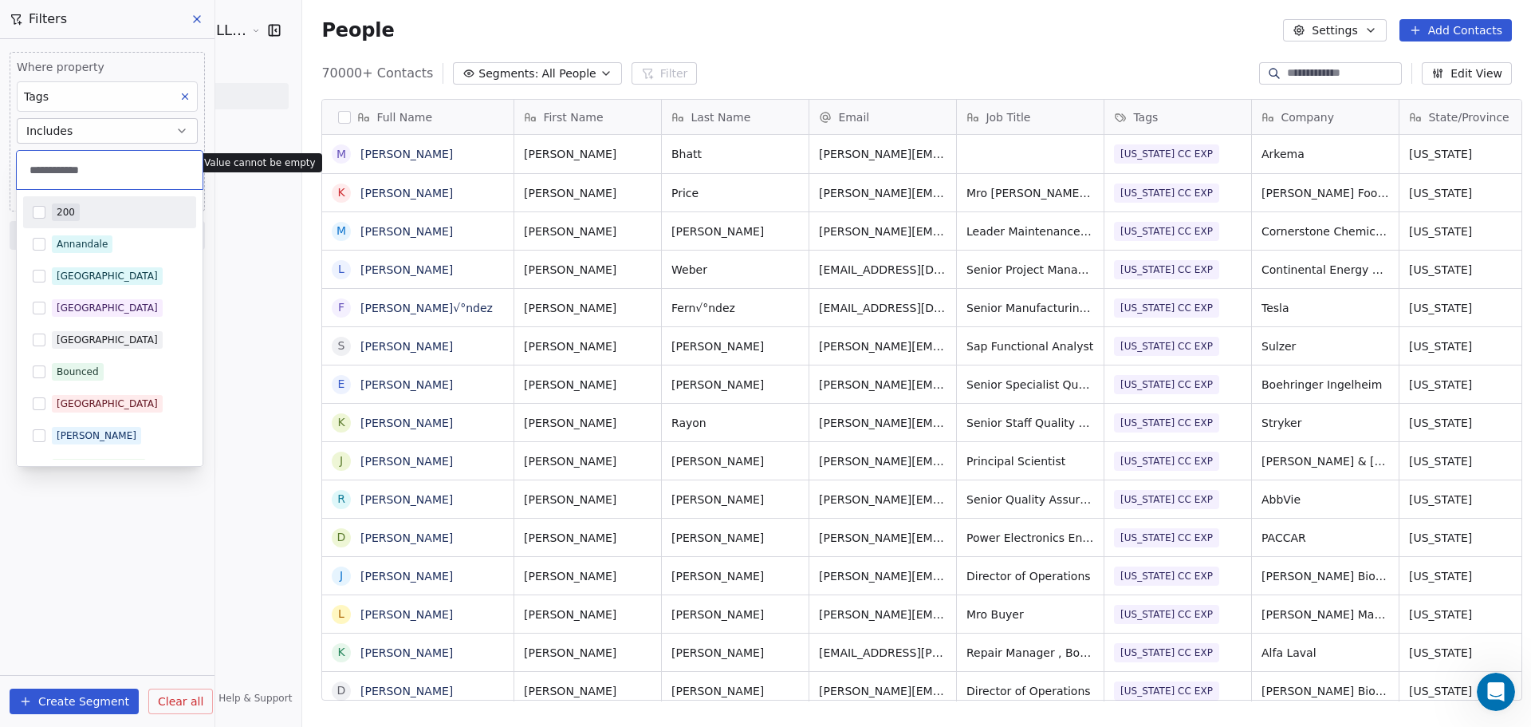
click at [136, 533] on html "JeruelGlobal- A Learn 4 LLC Company Contacts People Marketing Workflows Campaig…" at bounding box center [765, 363] width 1531 height 727
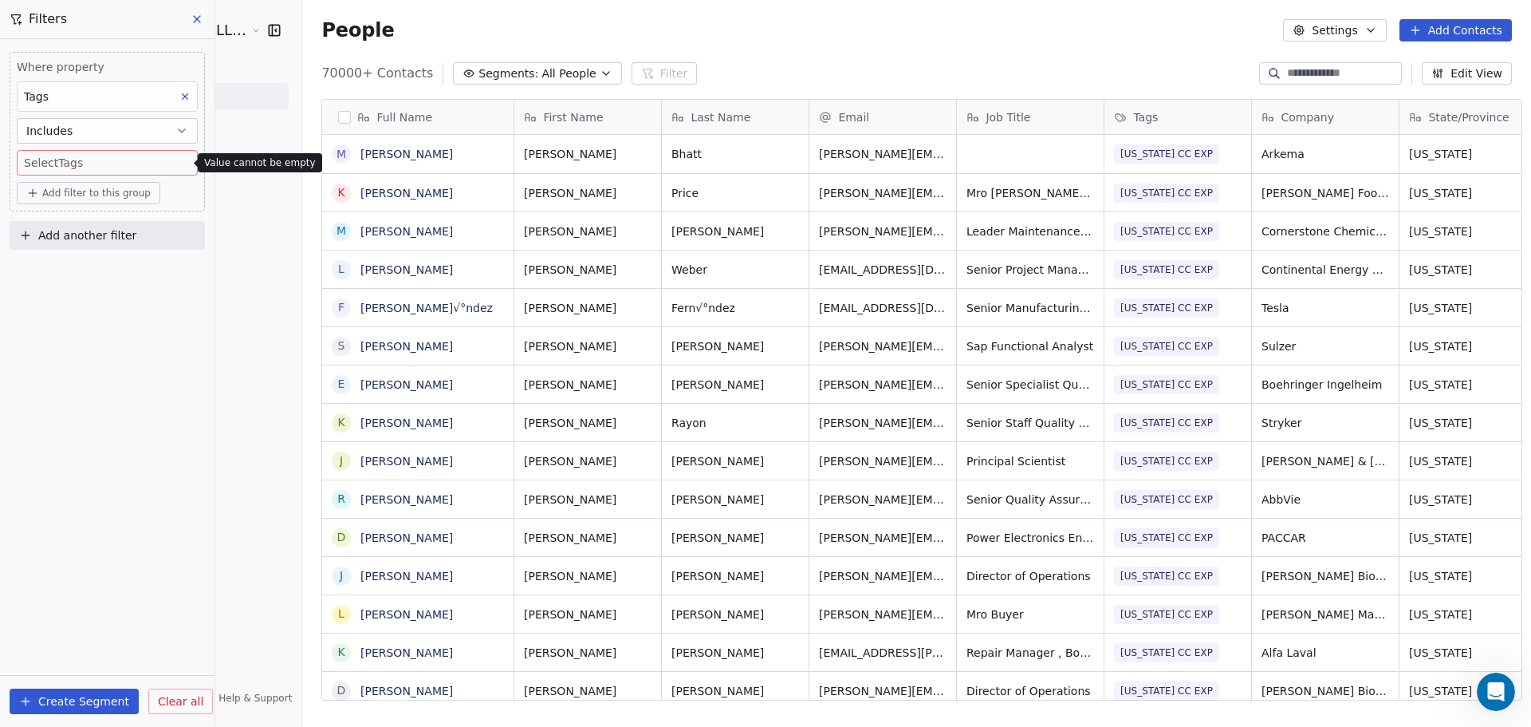
click at [73, 159] on body "JeruelGlobal- A Learn 4 LLC Company Contacts People Marketing Workflows Campaig…" at bounding box center [765, 363] width 1531 height 727
click at [64, 173] on input "**********" at bounding box center [109, 170] width 167 height 18
drag, startPoint x: 114, startPoint y: 168, endPoint x: 10, endPoint y: 164, distance: 103.8
click at [10, 164] on html "JeruelGlobal- A Learn 4 LLC Company Contacts People Marketing Workflows Campaig…" at bounding box center [765, 363] width 1531 height 727
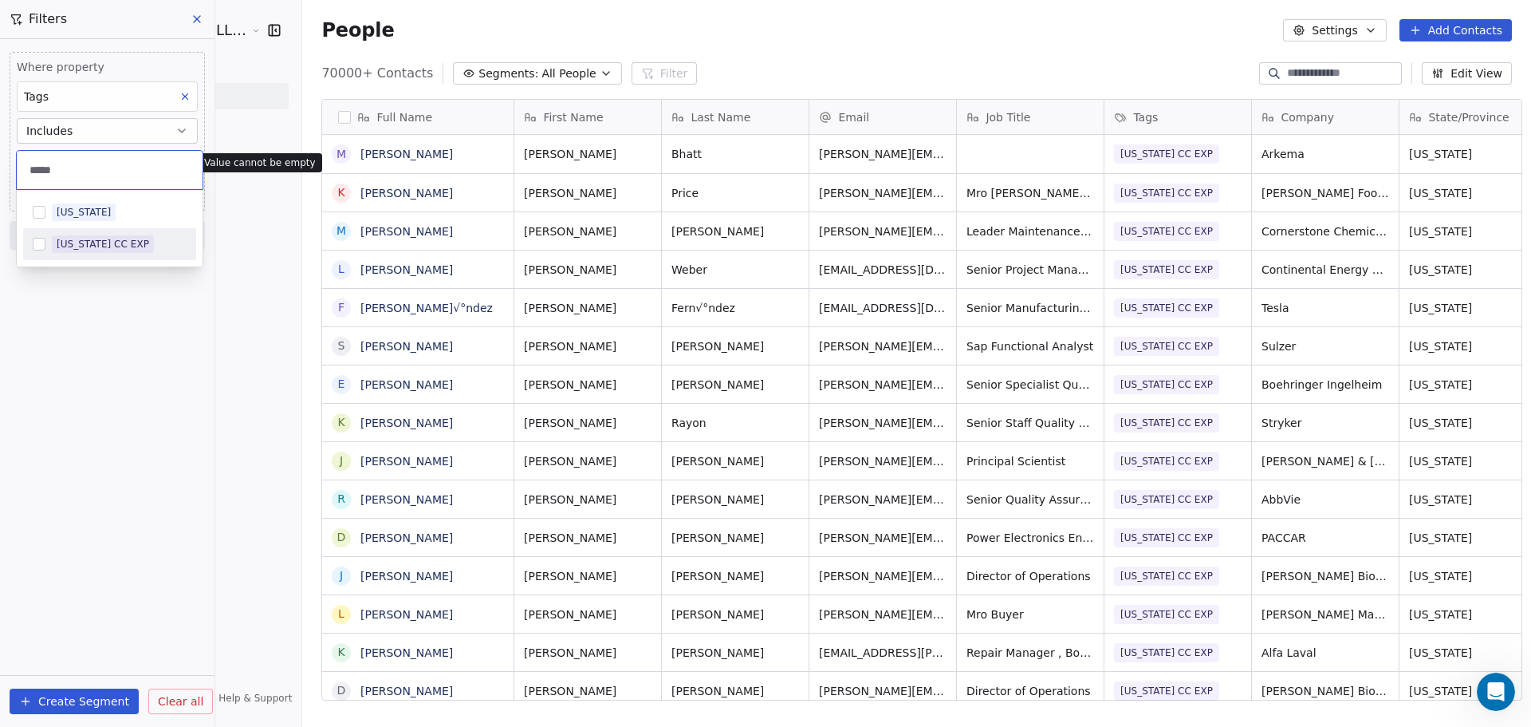
type input "*****"
click at [65, 244] on div "Texas CC EXP" at bounding box center [103, 244] width 93 height 14
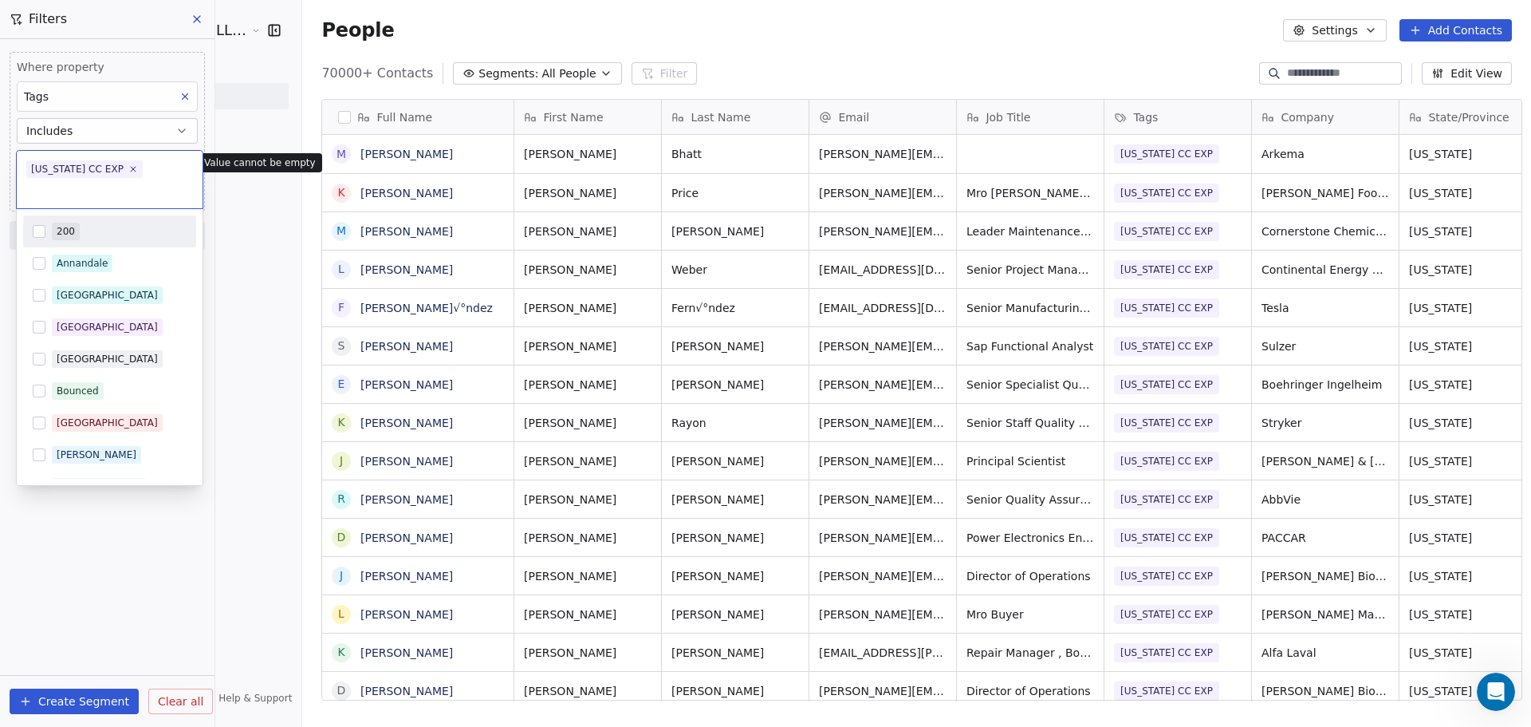
click at [156, 512] on html "JeruelGlobal- A Learn 4 LLC Company Contacts People Marketing Workflows Campaig…" at bounding box center [765, 363] width 1531 height 727
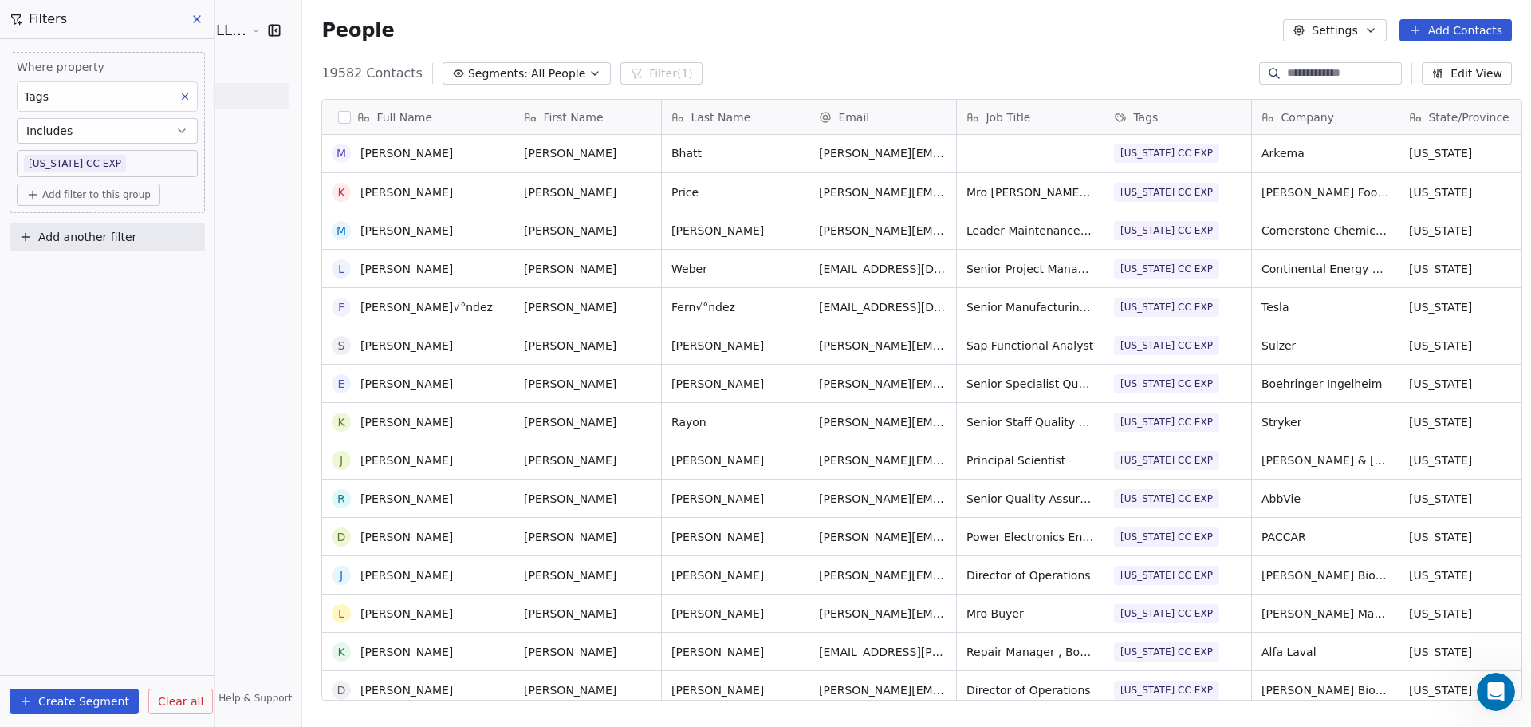
scroll to position [0, 0]
click at [338, 112] on button "button" at bounding box center [344, 117] width 13 height 13
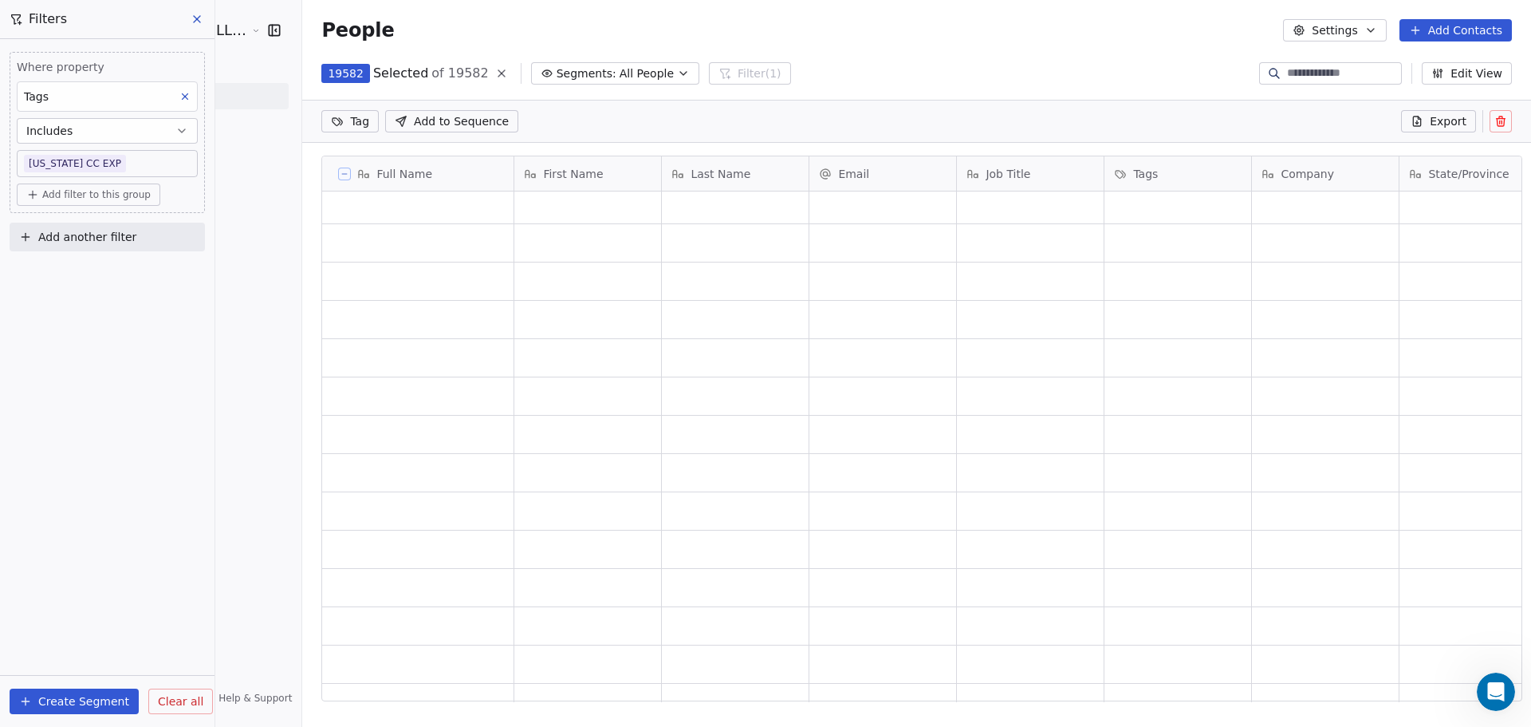
scroll to position [5902, 0]
click at [182, 678] on div "Create Segment Clear all" at bounding box center [107, 701] width 215 height 51
click at [175, 713] on button "Clear all" at bounding box center [180, 701] width 65 height 26
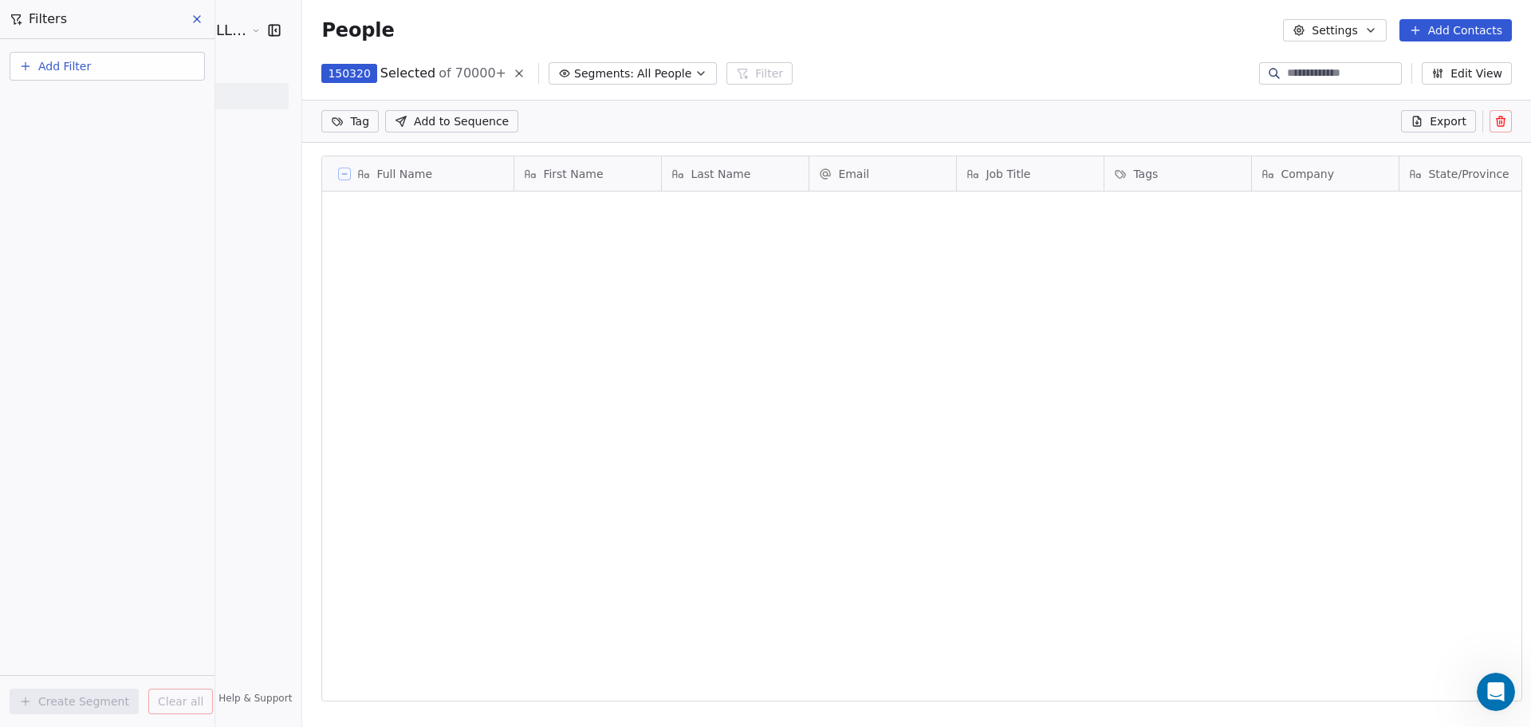
scroll to position [0, 0]
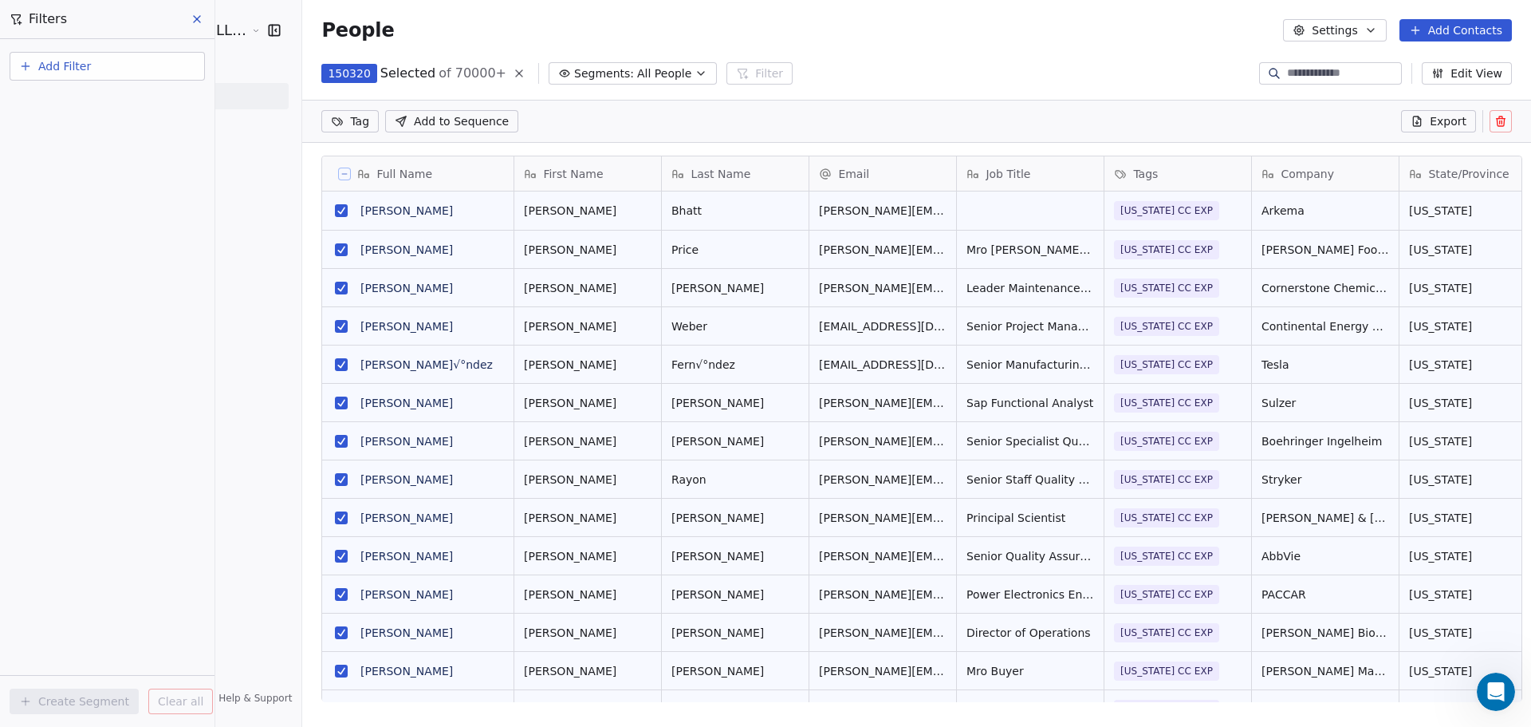
click at [202, 16] on icon at bounding box center [197, 19] width 13 height 13
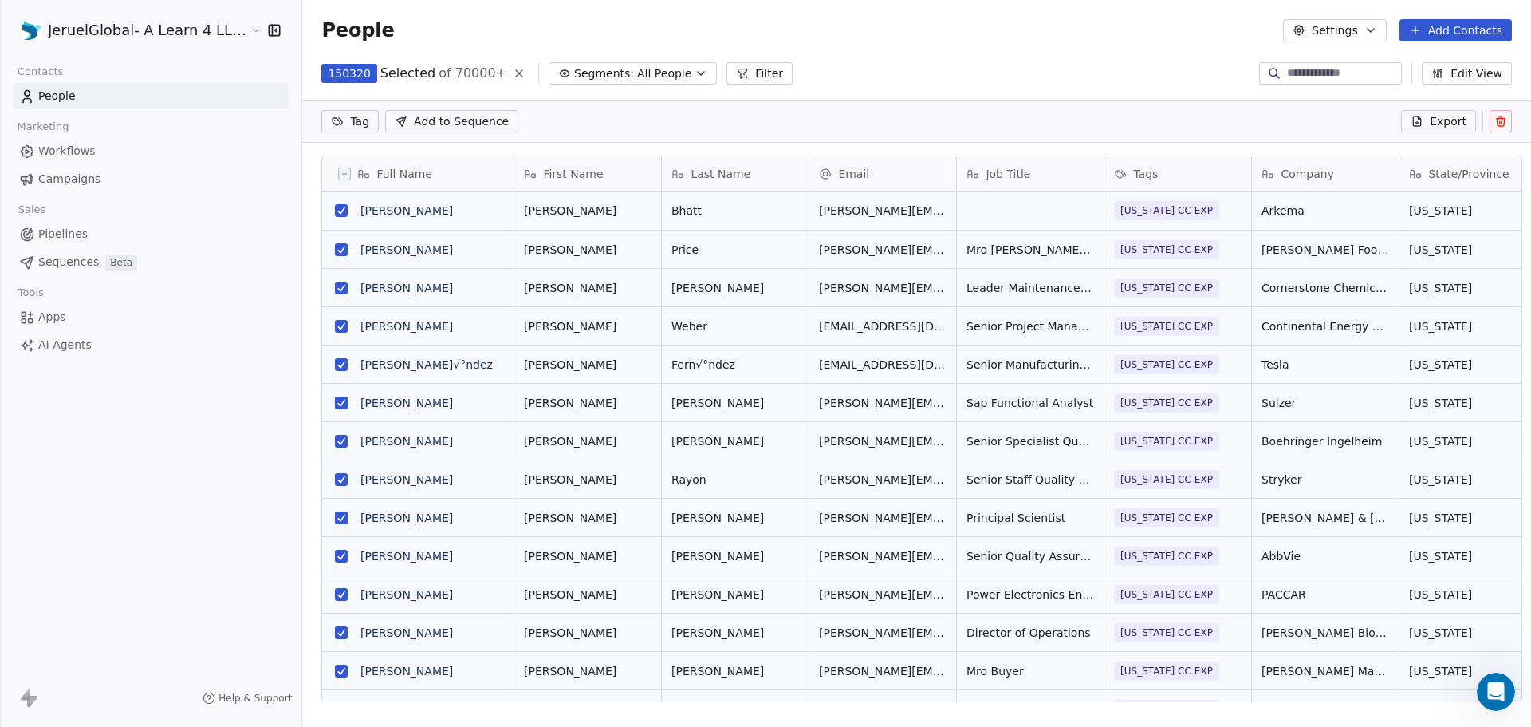
click at [65, 167] on link "Campaigns" at bounding box center [151, 179] width 276 height 26
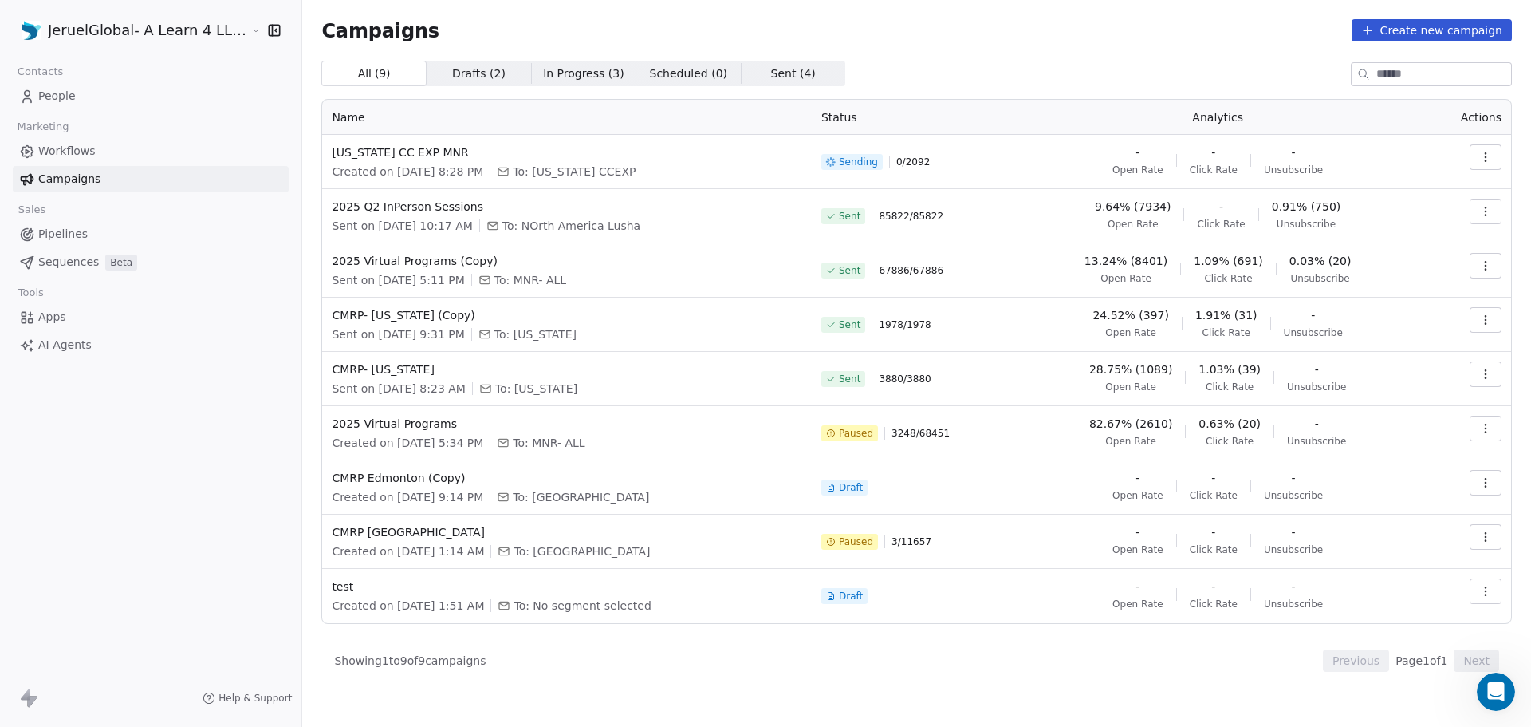
click at [458, 63] on span "Drafts ( 2 ) Drafts ( 2 )" at bounding box center [479, 74] width 104 height 26
click at [581, 69] on span "In Progress ( 3 )" at bounding box center [583, 73] width 81 height 17
click at [389, 63] on span "All ( 9 ) All ( 9 )" at bounding box center [373, 74] width 104 height 26
click at [1507, 712] on body "JeruelGlobal- A Learn 4 LLC Company Contacts People Marketing Workflows Campaig…" at bounding box center [765, 363] width 1531 height 727
click at [1506, 687] on div "Open Intercom Messenger" at bounding box center [1497, 692] width 42 height 42
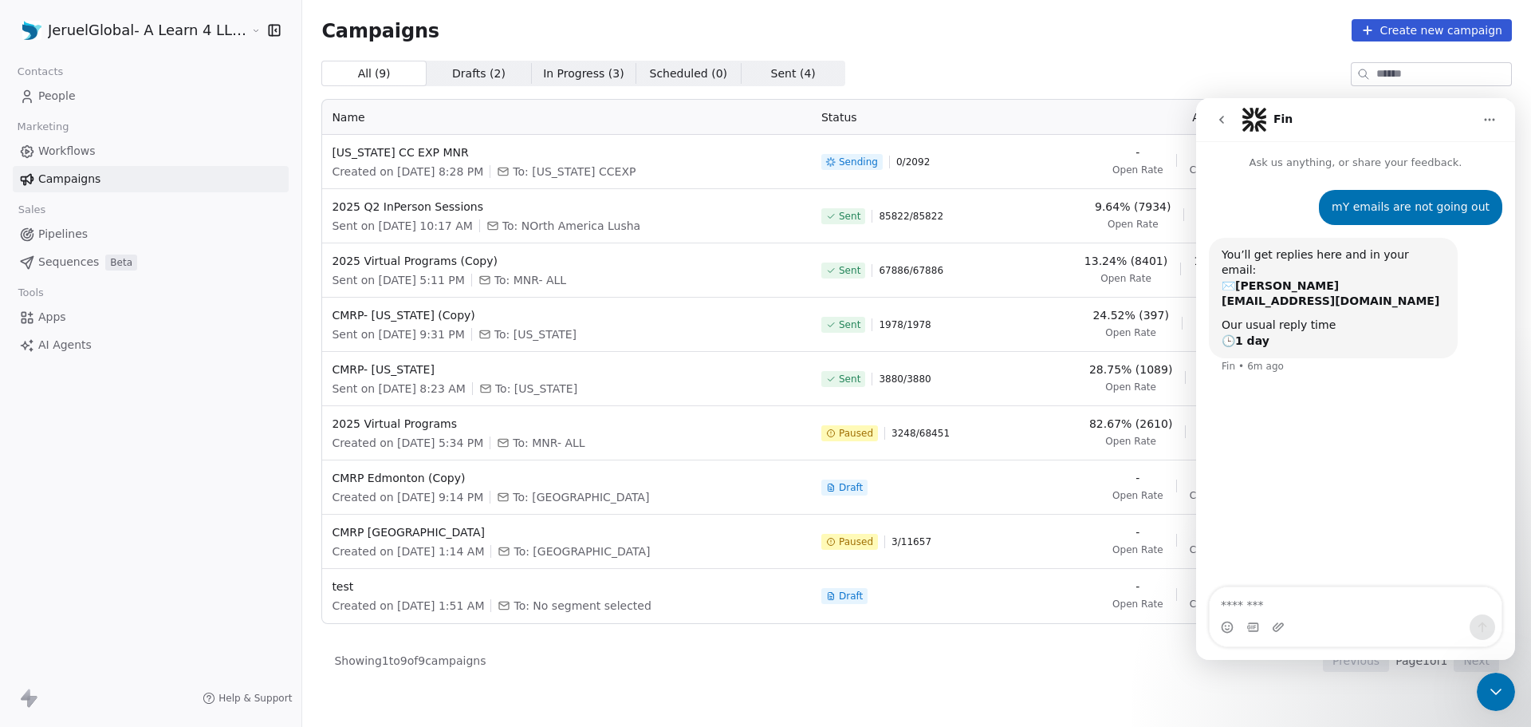
click at [1251, 129] on img "Intercom messenger" at bounding box center [1255, 120] width 26 height 26
